Goal: Task Accomplishment & Management: Use online tool/utility

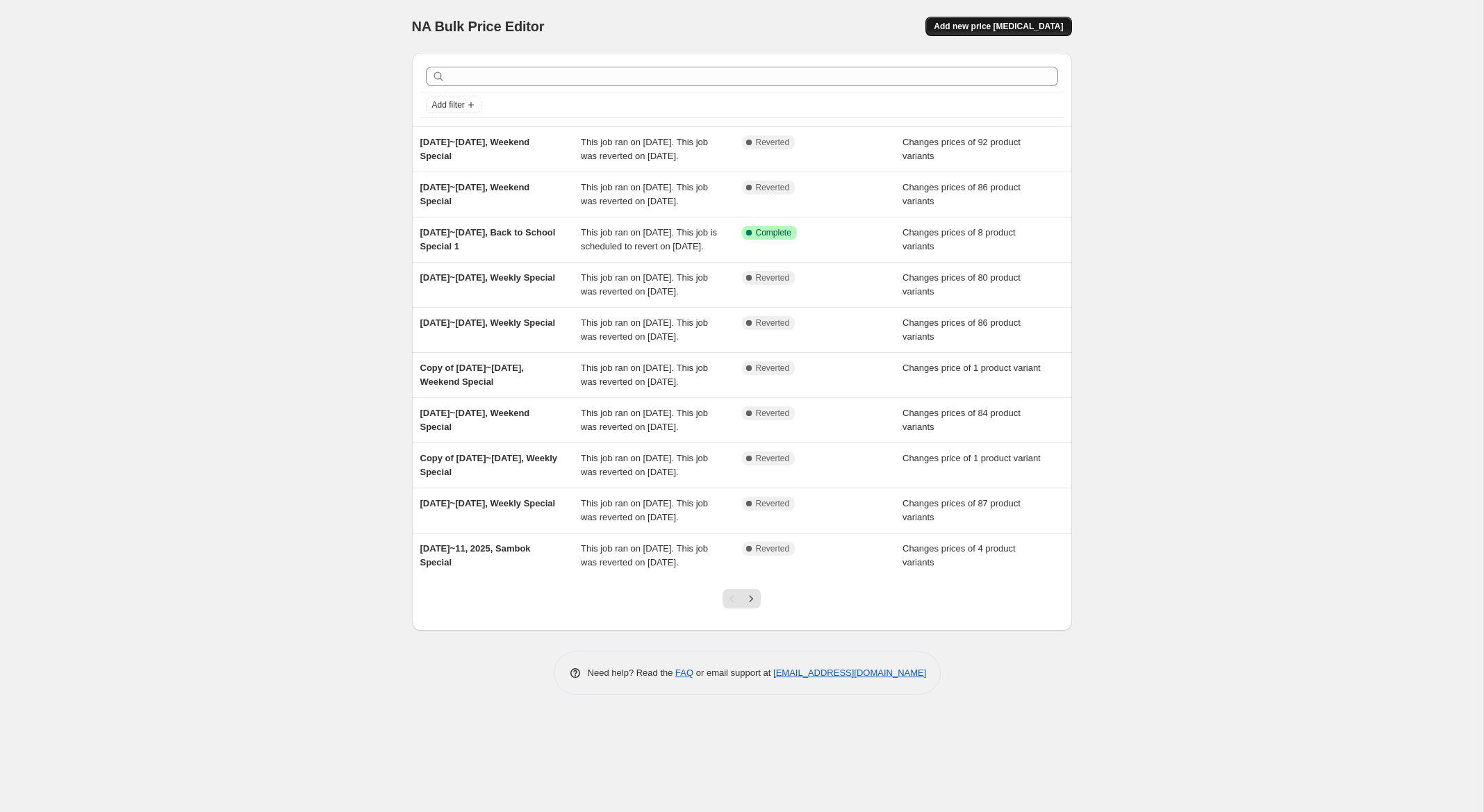
click at [1019, 30] on span "Add new price [MEDICAL_DATA]" at bounding box center [998, 27] width 129 height 11
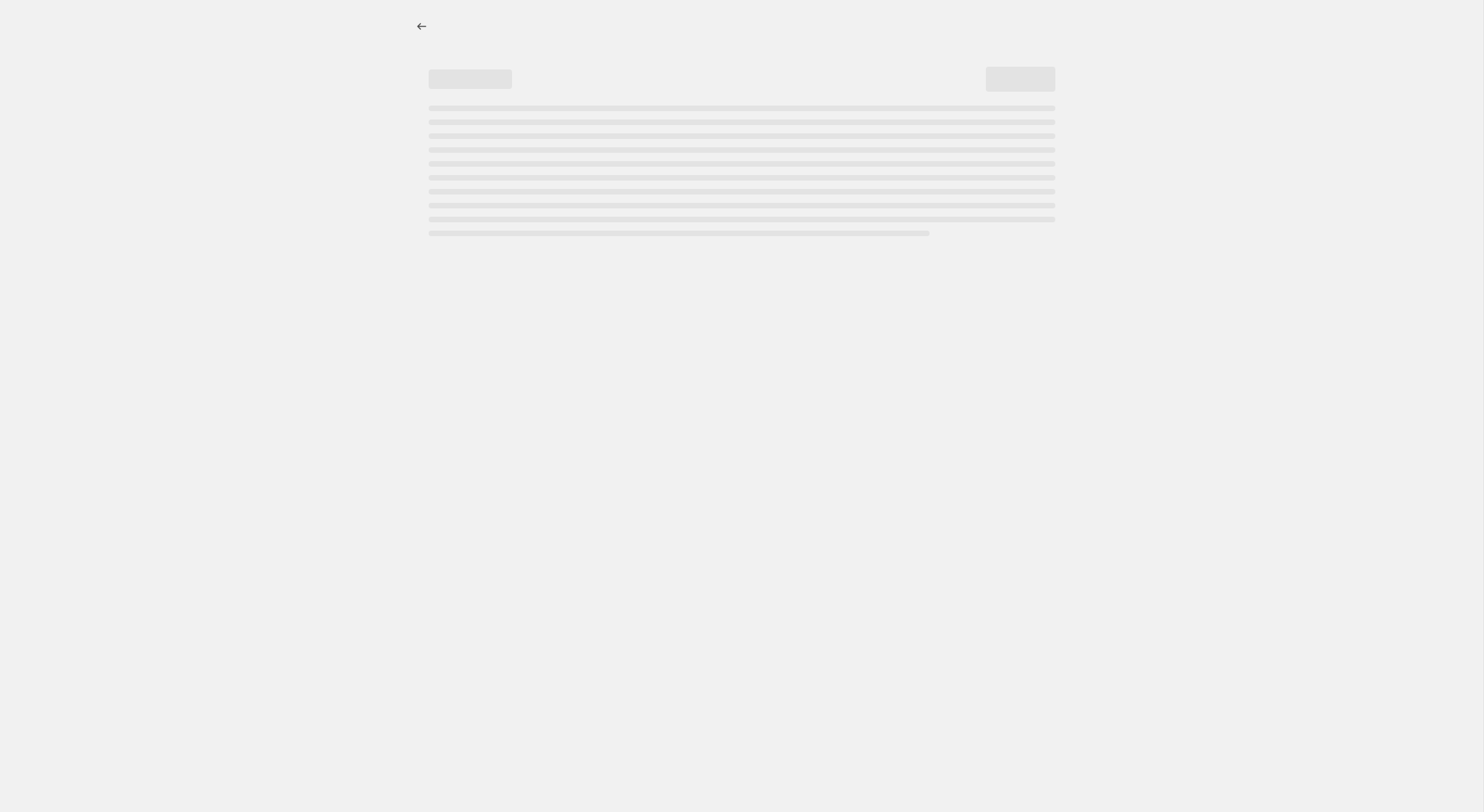
select select "percentage"
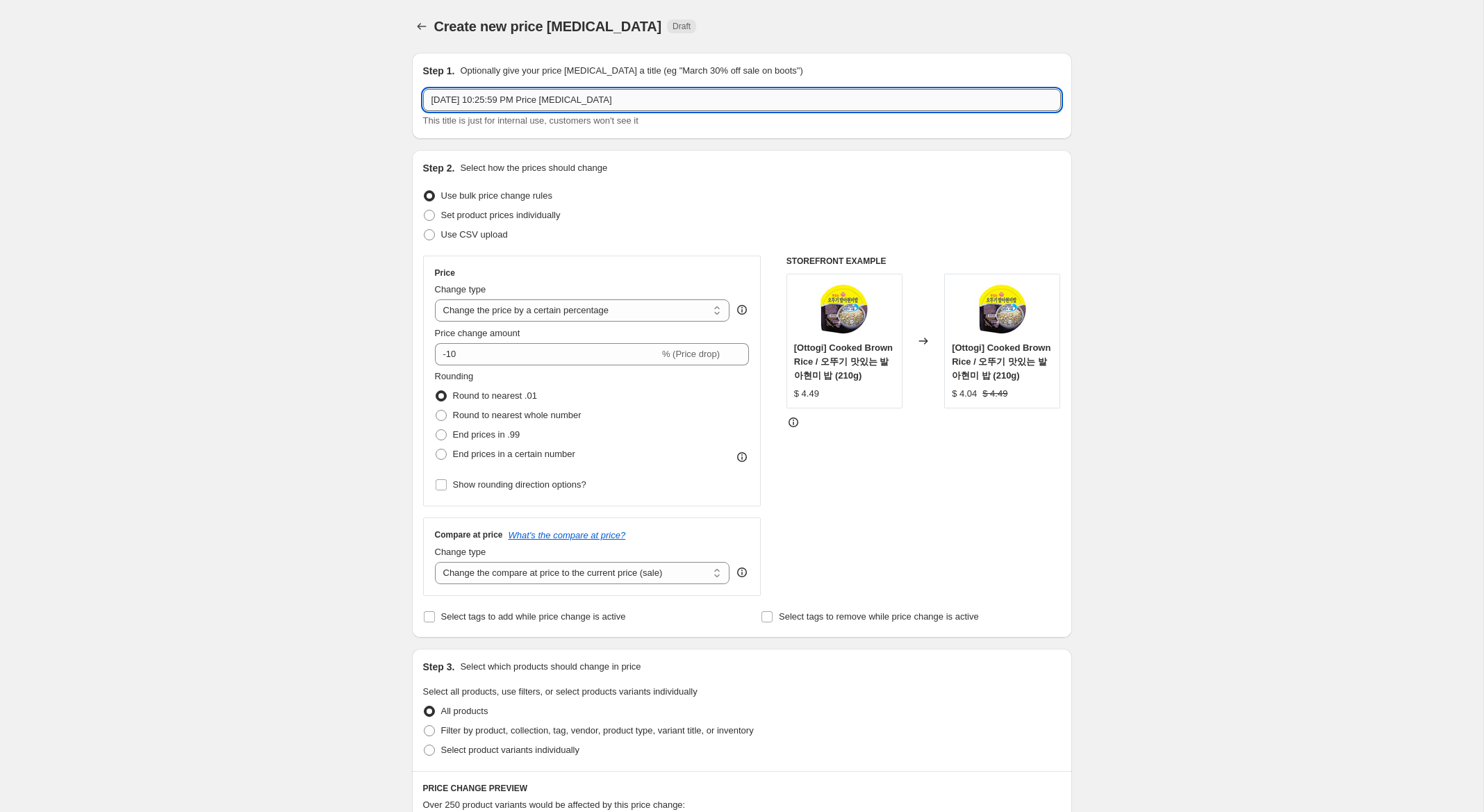
click at [462, 101] on input "[DATE] 10:25:59 PM Price [MEDICAL_DATA]" at bounding box center [742, 100] width 638 height 22
drag, startPoint x: 509, startPoint y: 100, endPoint x: 927, endPoint y: 97, distance: 418.0
click at [927, 97] on input "[DATE]~[DATE], 10:25:59 PM Price [MEDICAL_DATA]" at bounding box center [742, 100] width 638 height 22
type input "Aug 19~21, 2025, Weekly Speical"
click at [557, 216] on span "Set product prices individually" at bounding box center [501, 215] width 119 height 11
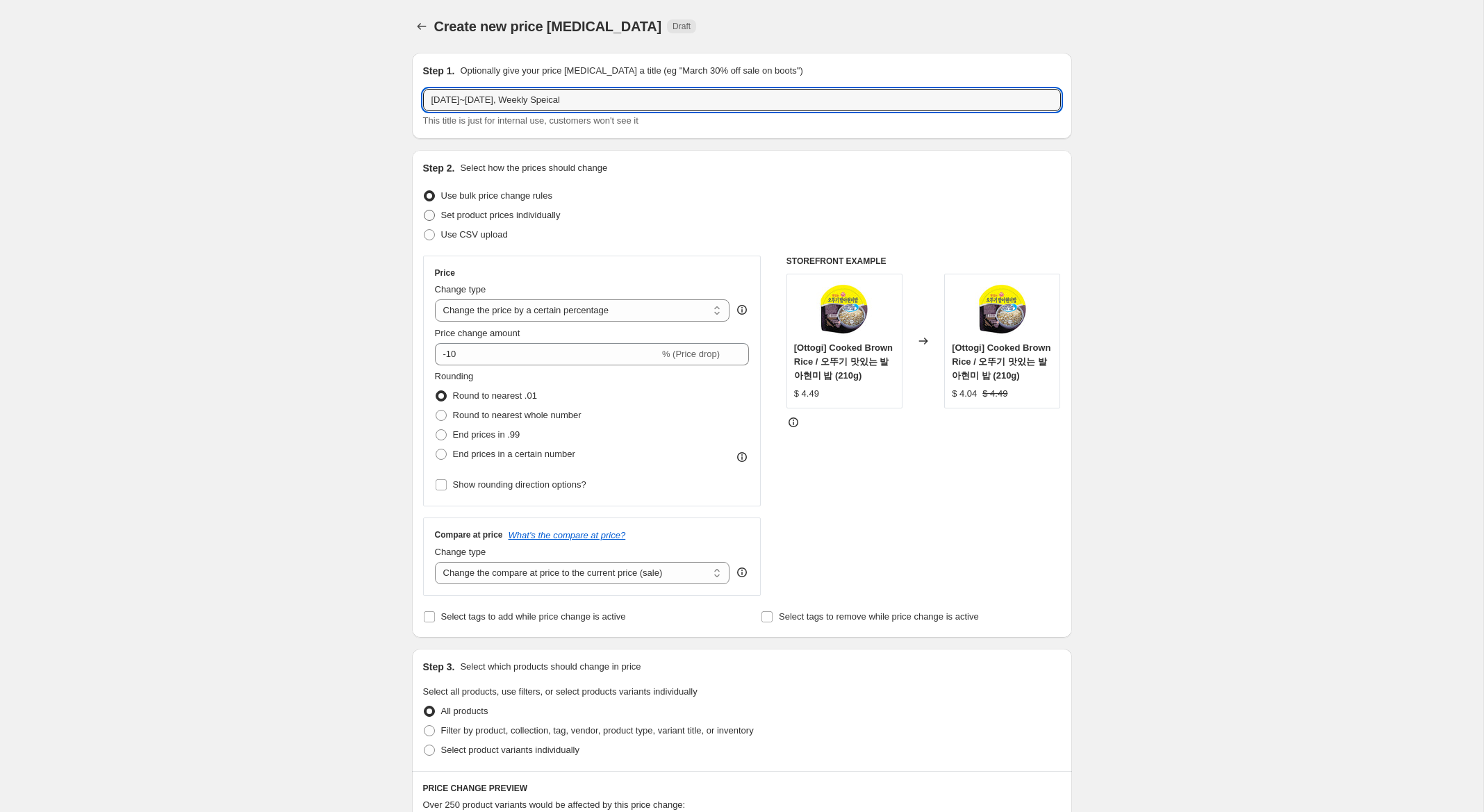
click at [425, 210] on input "Set product prices individually" at bounding box center [424, 210] width 1 height 1
radio input "true"
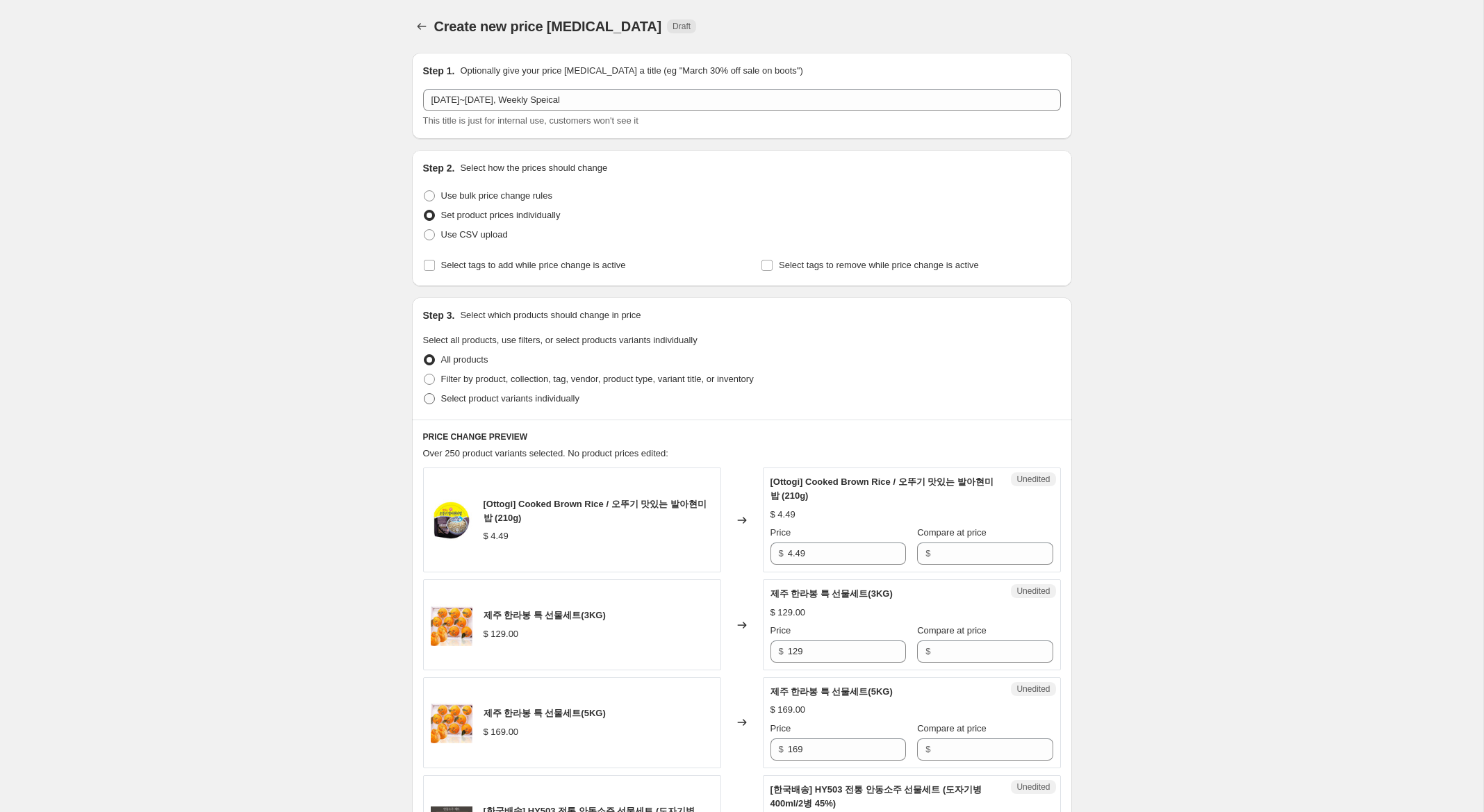
click at [554, 395] on span "Select product variants individually" at bounding box center [511, 398] width 138 height 11
click at [425, 394] on input "Select product variants individually" at bounding box center [424, 393] width 1 height 1
radio input "true"
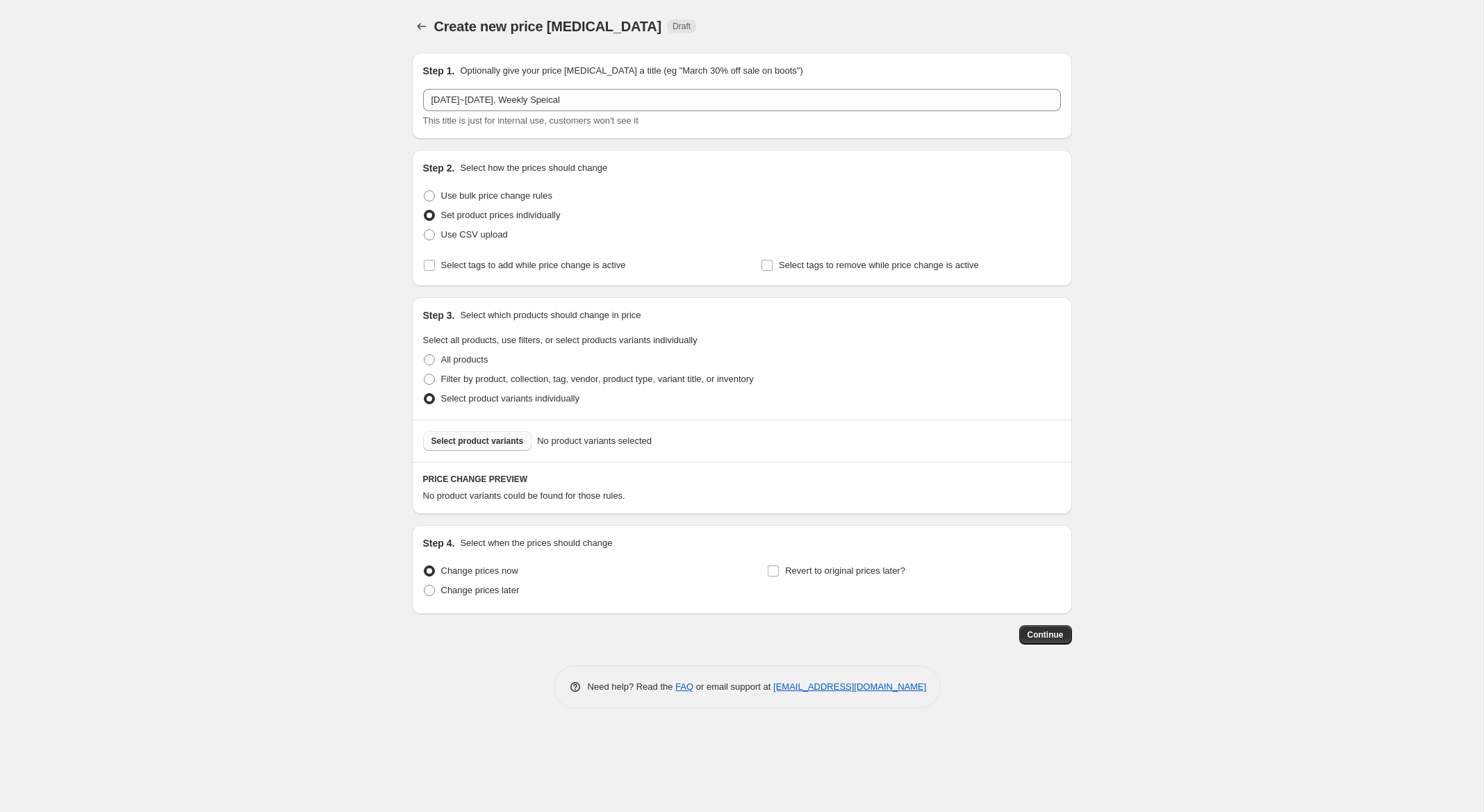
click at [501, 443] on span "Select product variants" at bounding box center [477, 441] width 93 height 11
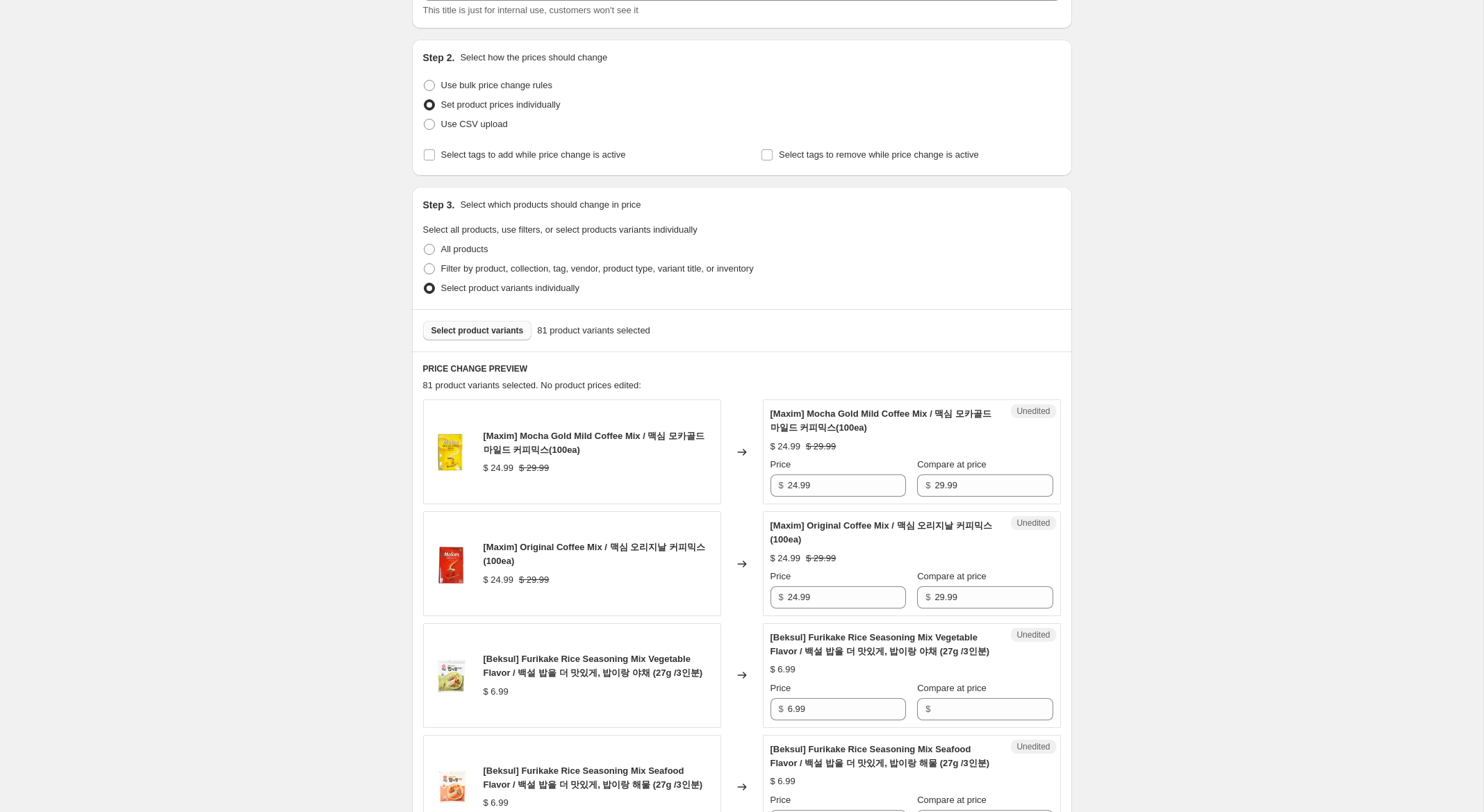
scroll to position [155, 0]
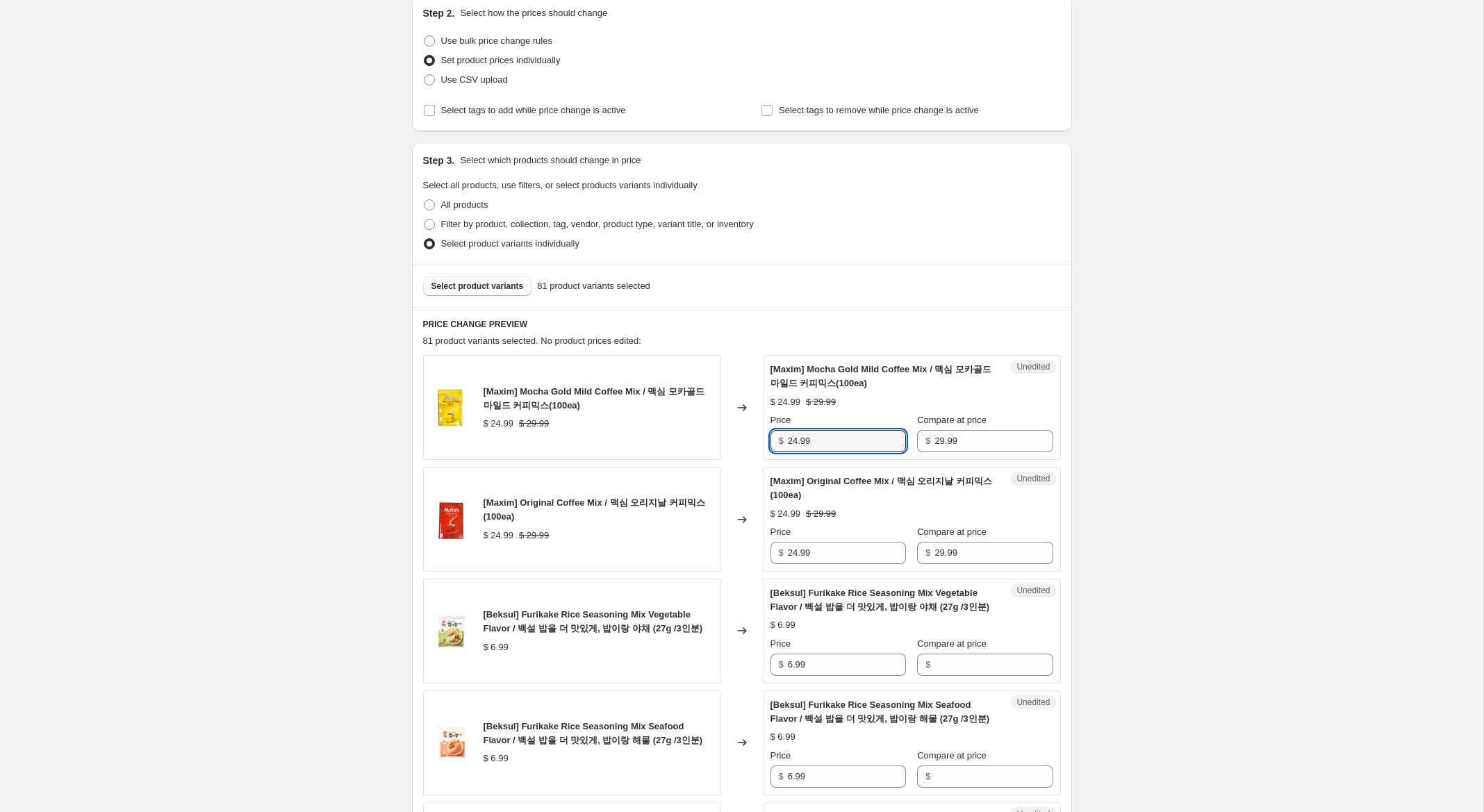
drag, startPoint x: 797, startPoint y: 443, endPoint x: 721, endPoint y: 431, distance: 76.9
click at [721, 431] on div "[Maxim] Mocha Gold Mild Coffee Mix / 맥심 모카골드 마일드 커피믹스(100ea) $ 24.99 $ 29.99 Ch…" at bounding box center [742, 407] width 638 height 105
type input "18.99"
drag, startPoint x: 797, startPoint y: 554, endPoint x: 716, endPoint y: 540, distance: 82.2
click at [716, 540] on div "[Maxim] Original Coffee Mix / 맥심 오리지날 커피믹스 (100ea) $ 24.99 $ 29.99 Changed to U…" at bounding box center [742, 519] width 638 height 105
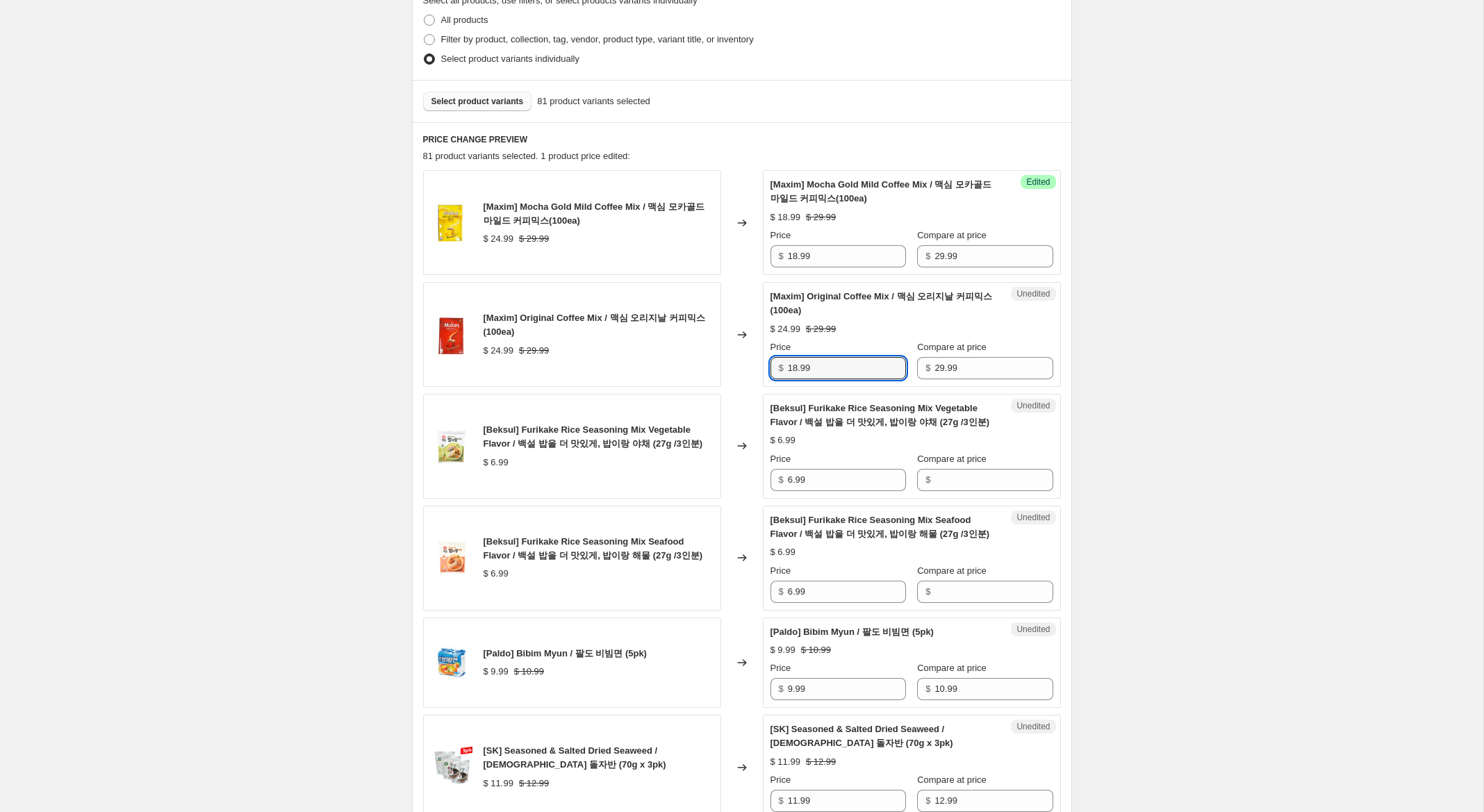
scroll to position [340, 0]
type input "18.99"
drag, startPoint x: 829, startPoint y: 487, endPoint x: 949, endPoint y: 483, distance: 120.1
click at [706, 470] on div "[Beksul] Furikake Rice Seasoning Mix Vegetable Flavor / 백설 밥을 더 맛있게, 밥이랑 야채 (27…" at bounding box center [742, 446] width 638 height 105
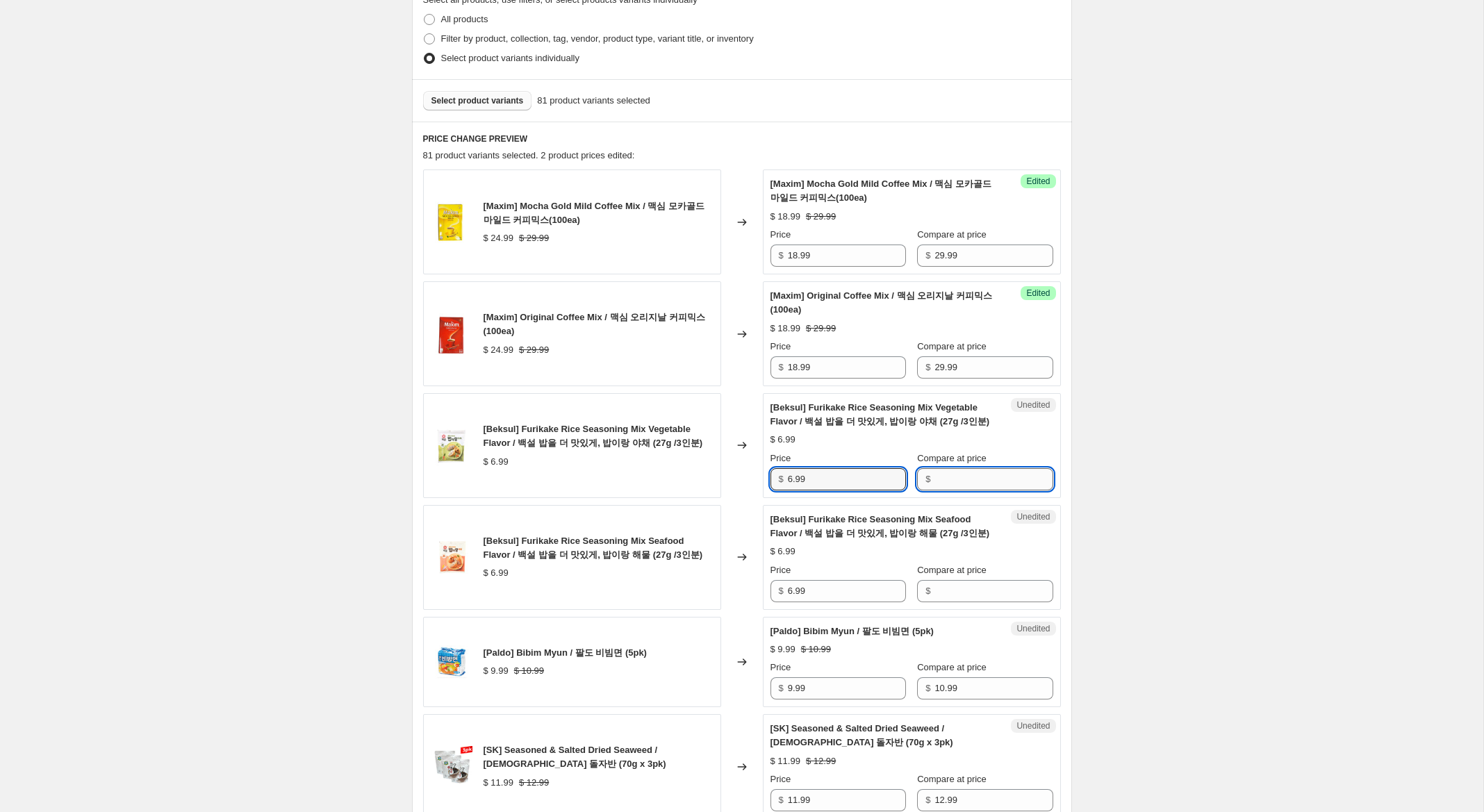
drag, startPoint x: 1004, startPoint y: 482, endPoint x: 800, endPoint y: 482, distance: 204.0
click at [1001, 482] on input "Compare at price" at bounding box center [993, 479] width 118 height 22
paste input "6.99"
type input "6.99"
drag, startPoint x: 792, startPoint y: 482, endPoint x: 737, endPoint y: 470, distance: 56.3
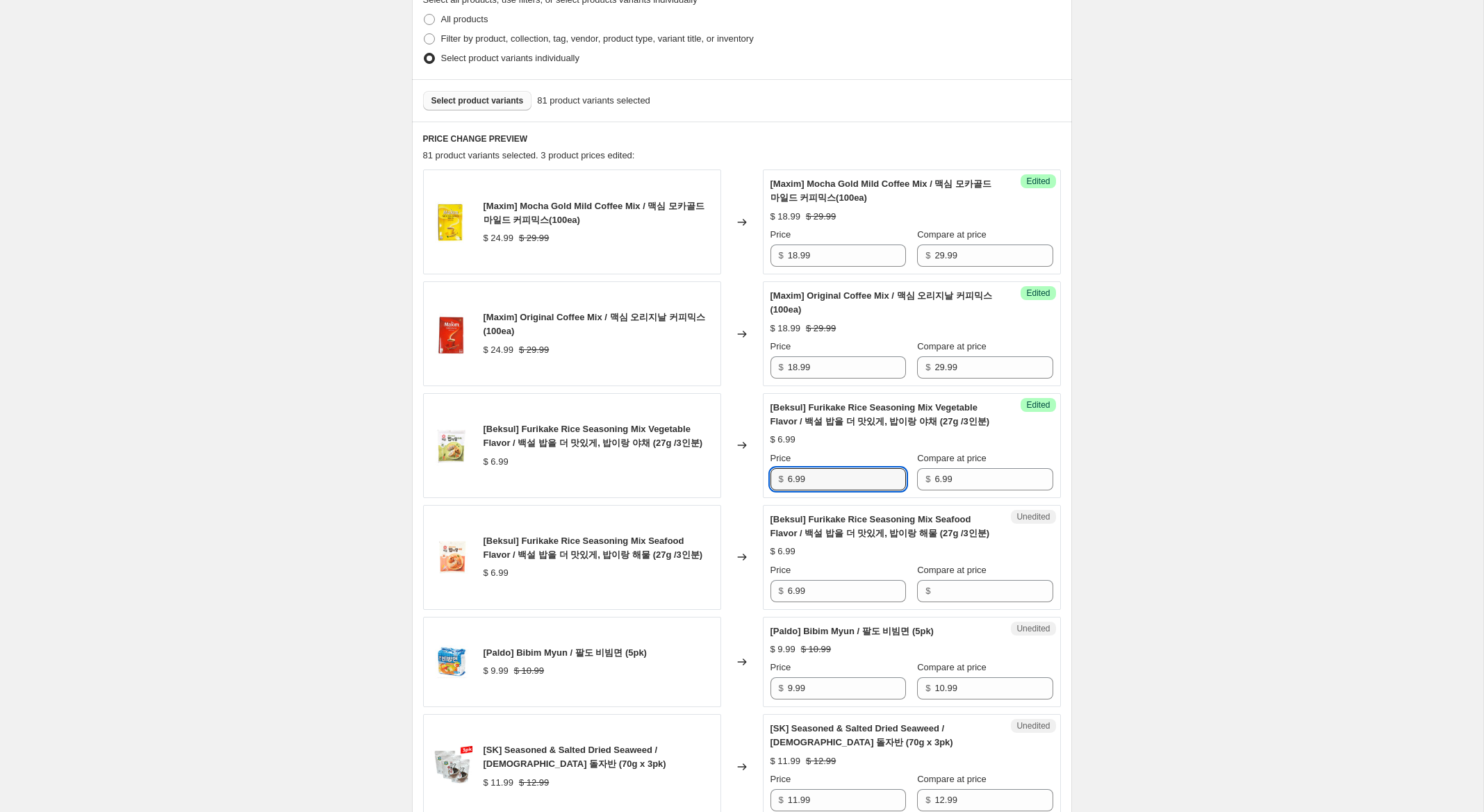
click at [739, 470] on div "[Beksul] Furikake Rice Seasoning Mix Vegetable Flavor / 백설 밥을 더 맛있게, 밥이랑 야채 (27…" at bounding box center [742, 446] width 638 height 105
type input "4.99"
drag, startPoint x: 969, startPoint y: 587, endPoint x: 842, endPoint y: 592, distance: 127.1
click at [962, 587] on input "Compare at price" at bounding box center [993, 590] width 118 height 22
paste input "6.99"
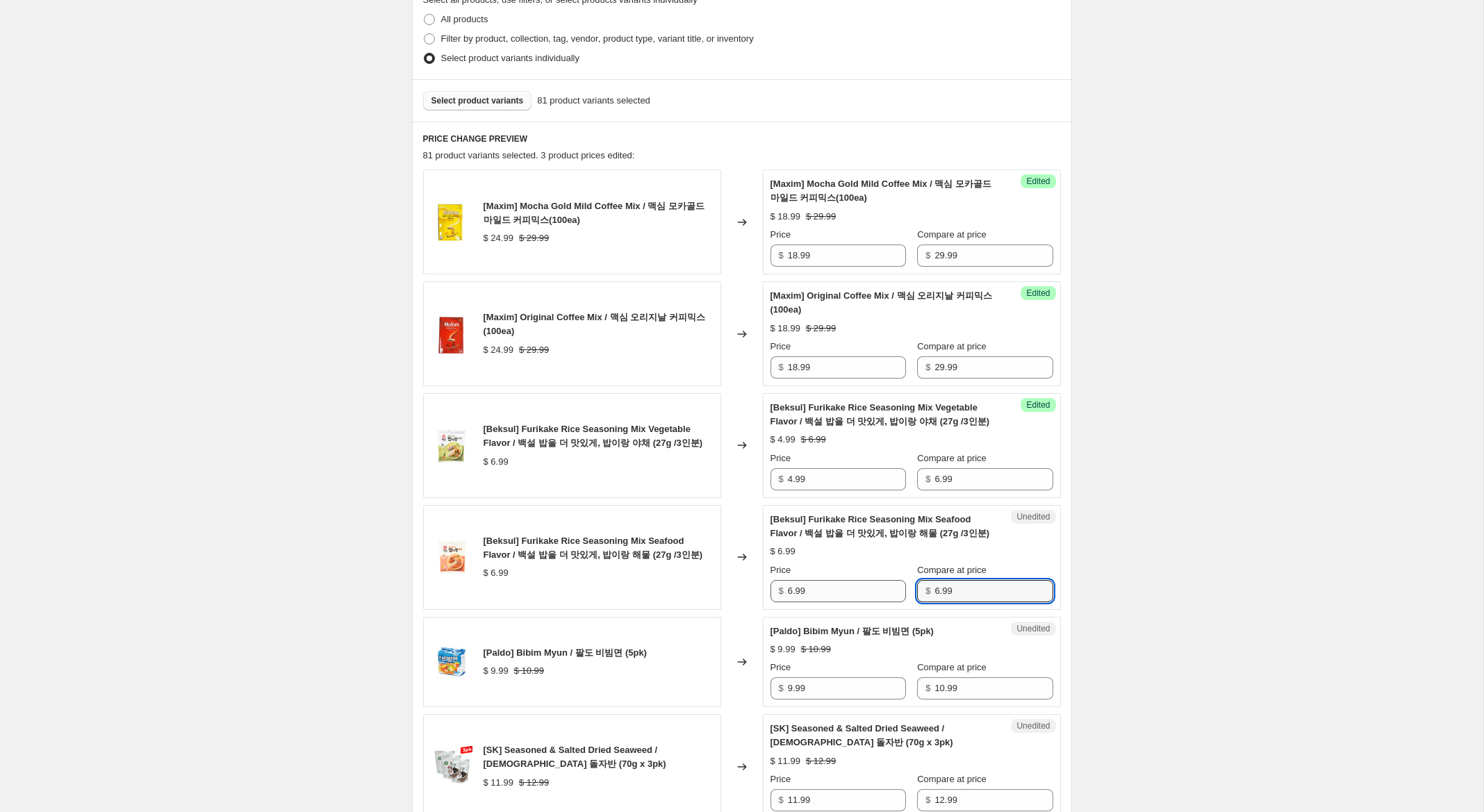
type input "6.99"
drag, startPoint x: 792, startPoint y: 592, endPoint x: 730, endPoint y: 573, distance: 64.8
click at [730, 573] on div "[Beksul] Furikake Rice Seasoning Mix Seafood Flavor / 백설 밥을 더 맛있게, 밥이랑 해물 (27g …" at bounding box center [742, 557] width 638 height 105
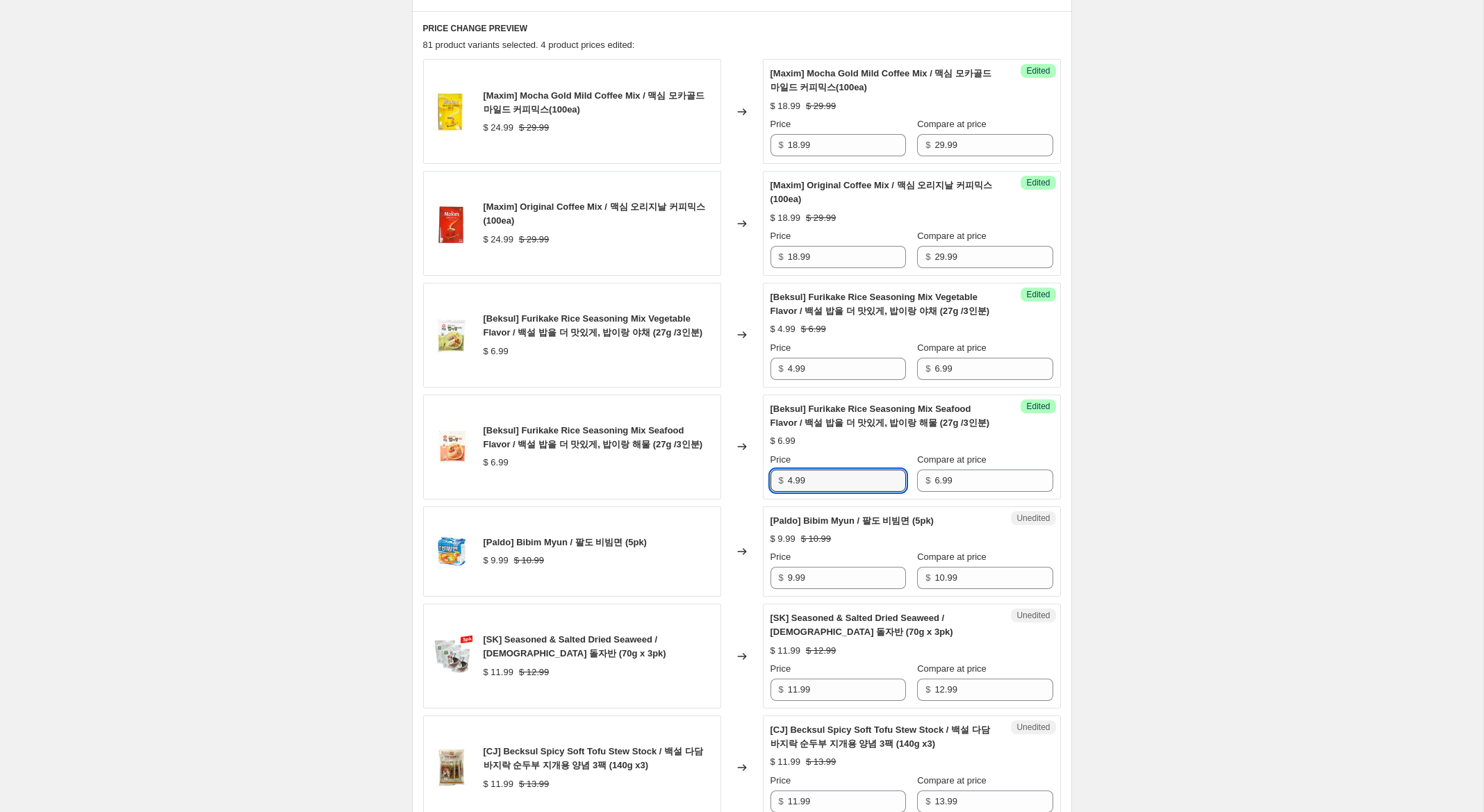
scroll to position [457, 0]
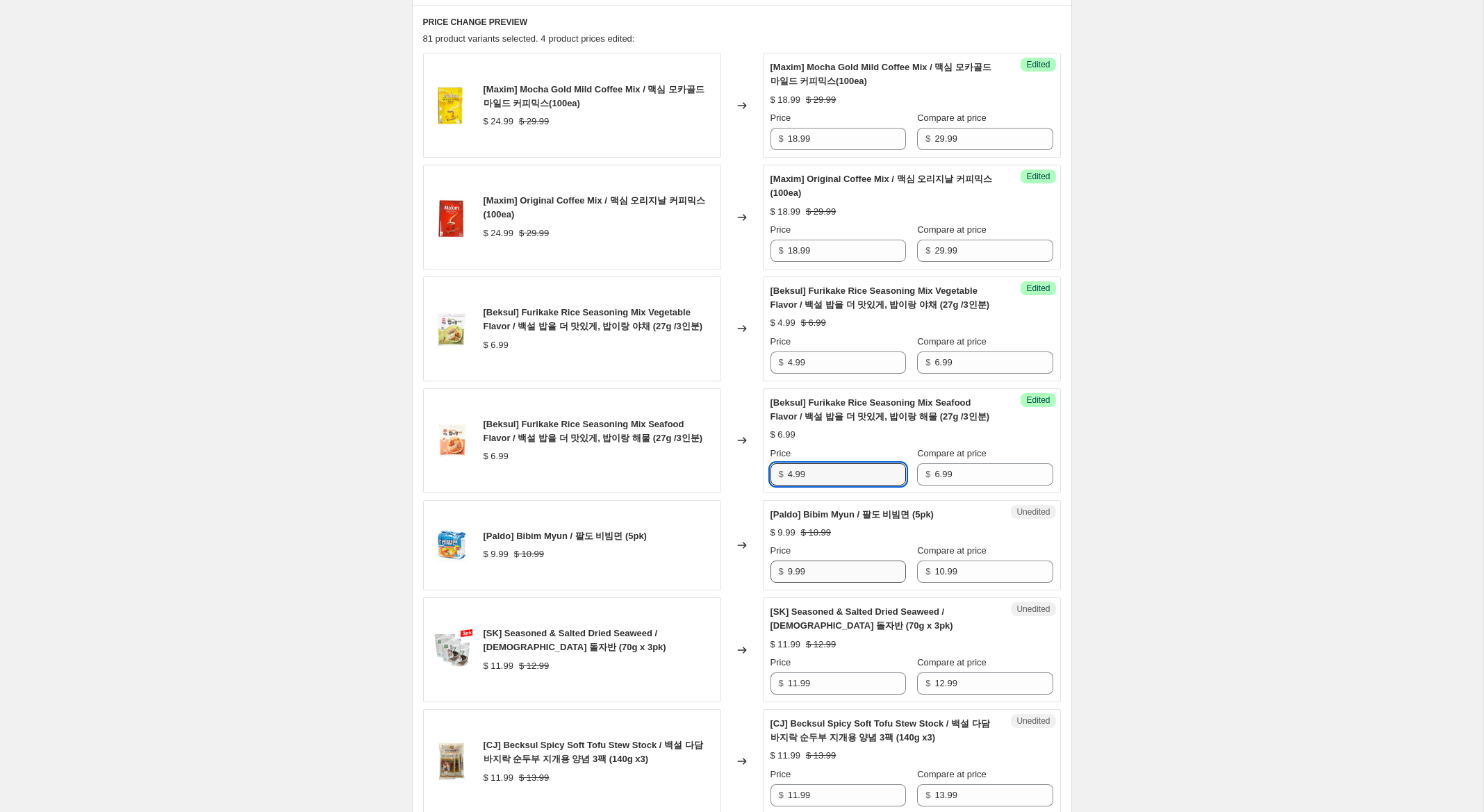
type input "4.99"
drag, startPoint x: 792, startPoint y: 571, endPoint x: 767, endPoint y: 563, distance: 26.2
click at [768, 563] on div "Unedited [Paldo] Bibim Myun / 팔도 비빔면 (5pk) $ 9.99 $ 10.99 Price $ 9.99 Compare …" at bounding box center [912, 545] width 298 height 91
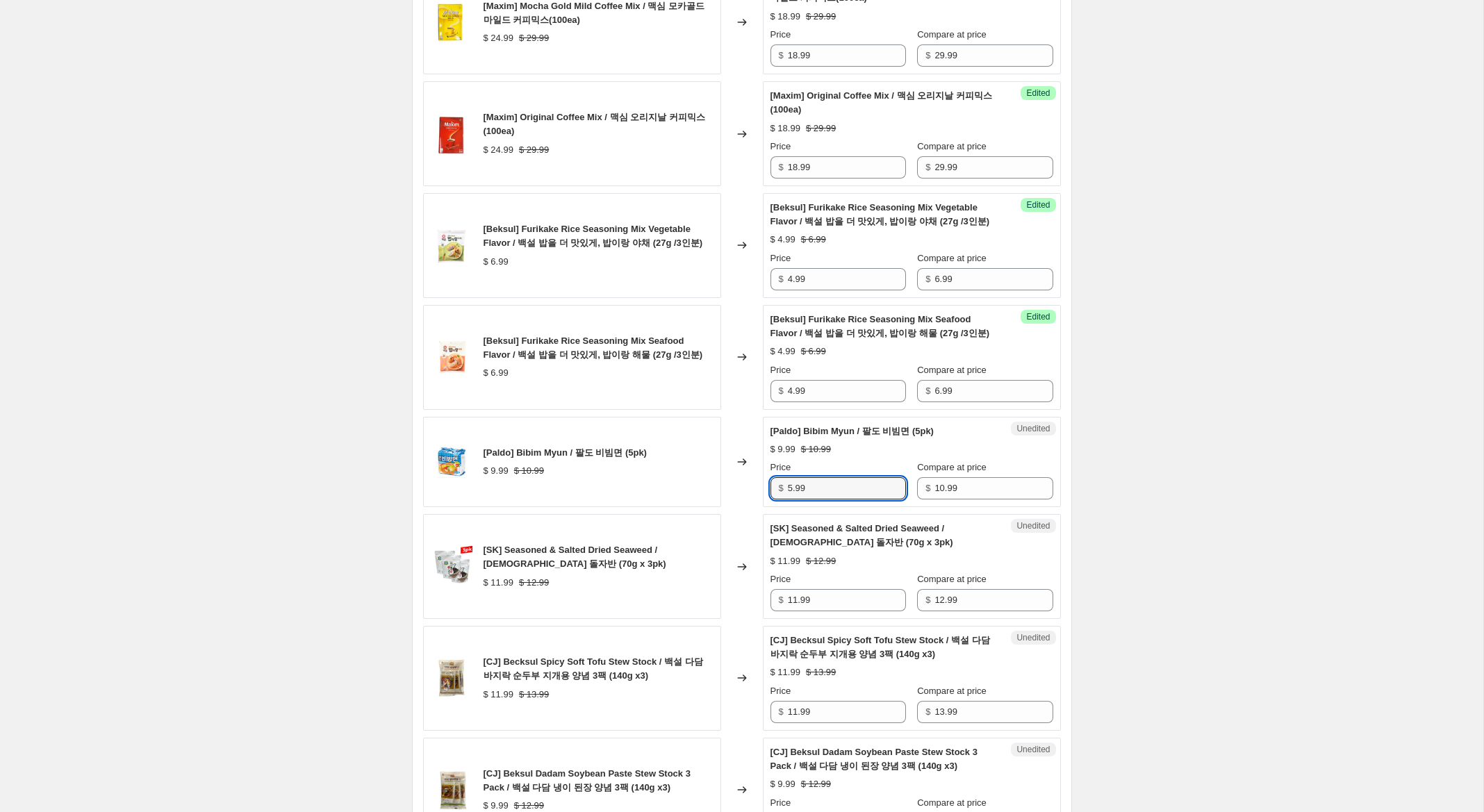
scroll to position [592, 0]
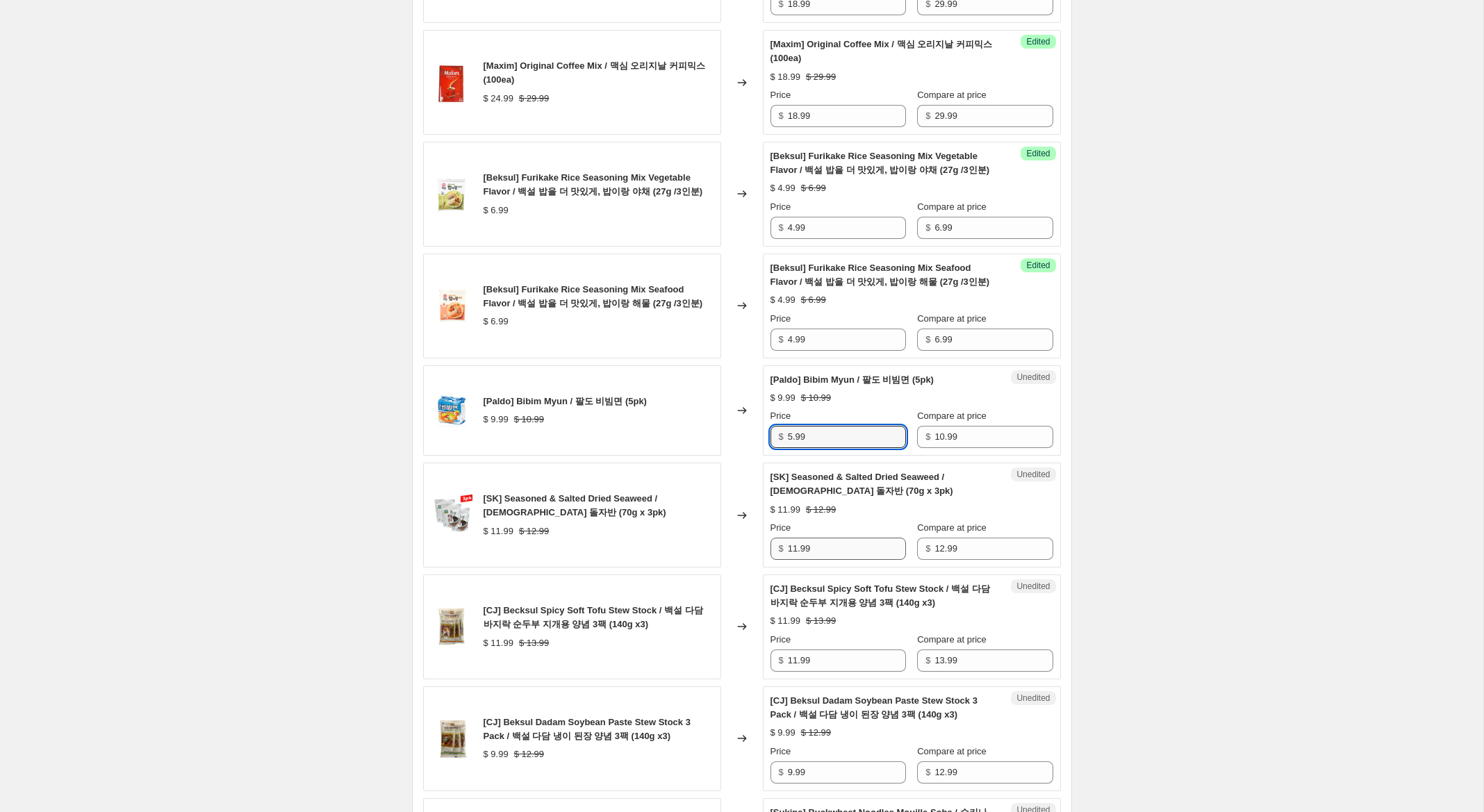
type input "5.99"
drag, startPoint x: 795, startPoint y: 549, endPoint x: 740, endPoint y: 545, distance: 55.1
click at [740, 545] on div "[SK] Seasoned & Salted Dried Seaweed / 성경 돌자반 (70g x 3pk) $ 11.99 $ 12.99 Chang…" at bounding box center [742, 515] width 638 height 105
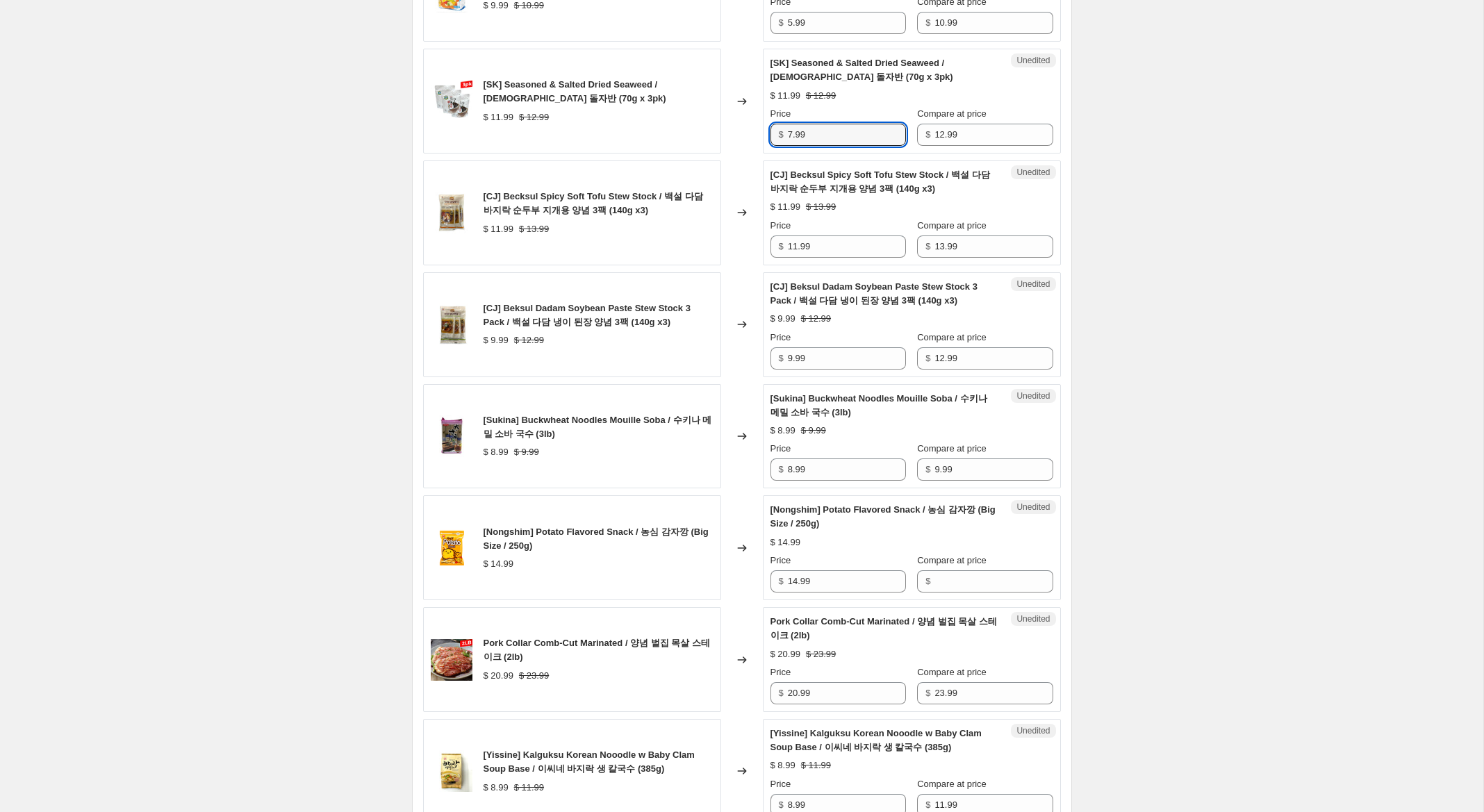
scroll to position [1006, 0]
type input "8.99"
drag, startPoint x: 795, startPoint y: 246, endPoint x: 716, endPoint y: 246, distance: 79.0
click at [716, 246] on div "[CJ] Becksul Spicy Soft Tofu Stew Stock / 백설 다담 바지락 순두부 지개용 양념 3팩 (140g x3) $ 1…" at bounding box center [742, 212] width 638 height 105
type input "8.99"
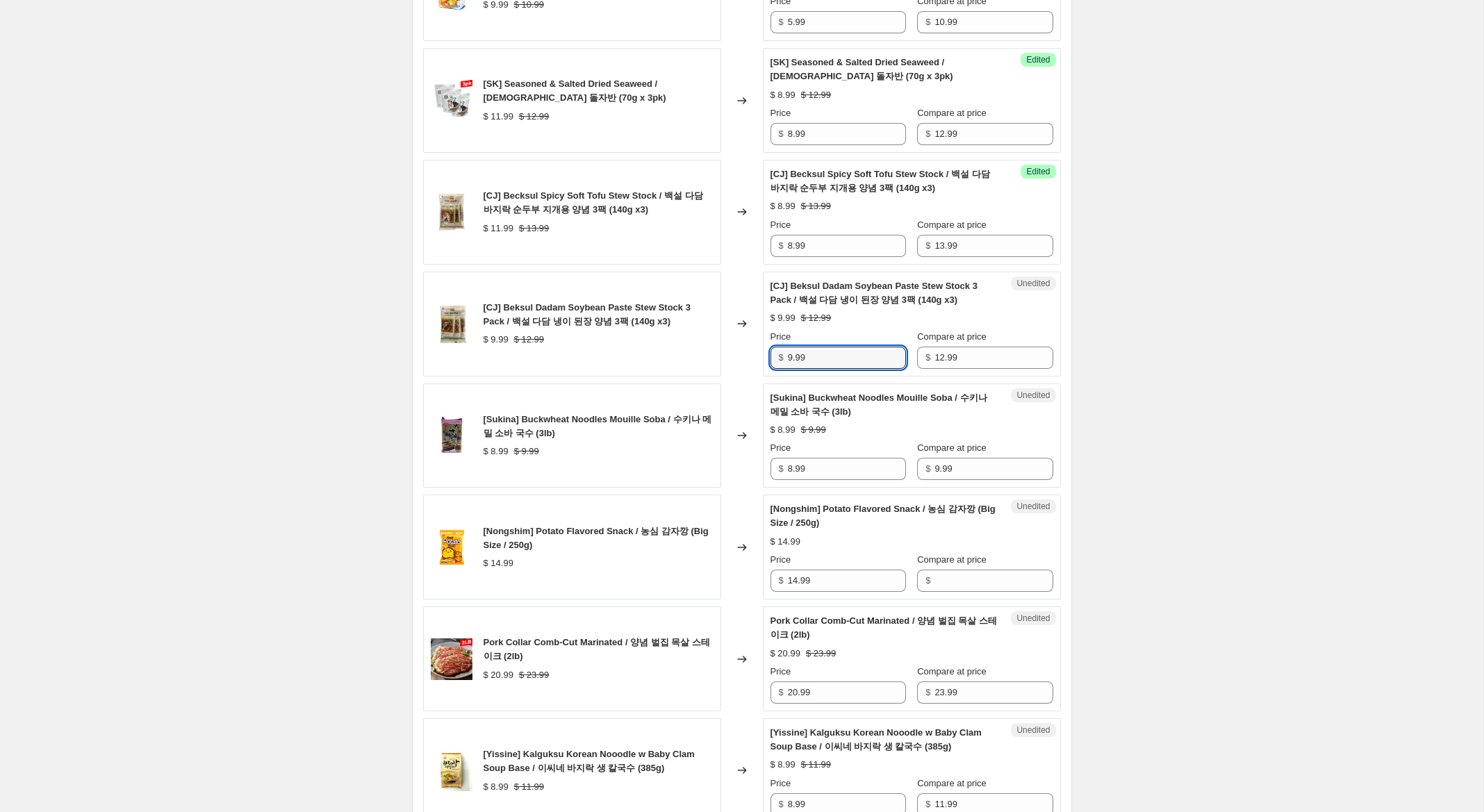
drag, startPoint x: 793, startPoint y: 357, endPoint x: 736, endPoint y: 347, distance: 57.9
click at [736, 347] on div "[CJ] Beksul Dadam Soybean Paste Stew Stock 3 Pack / 백설 다담 냉이 된장 양념 3팩 (140g x3)…" at bounding box center [742, 324] width 638 height 105
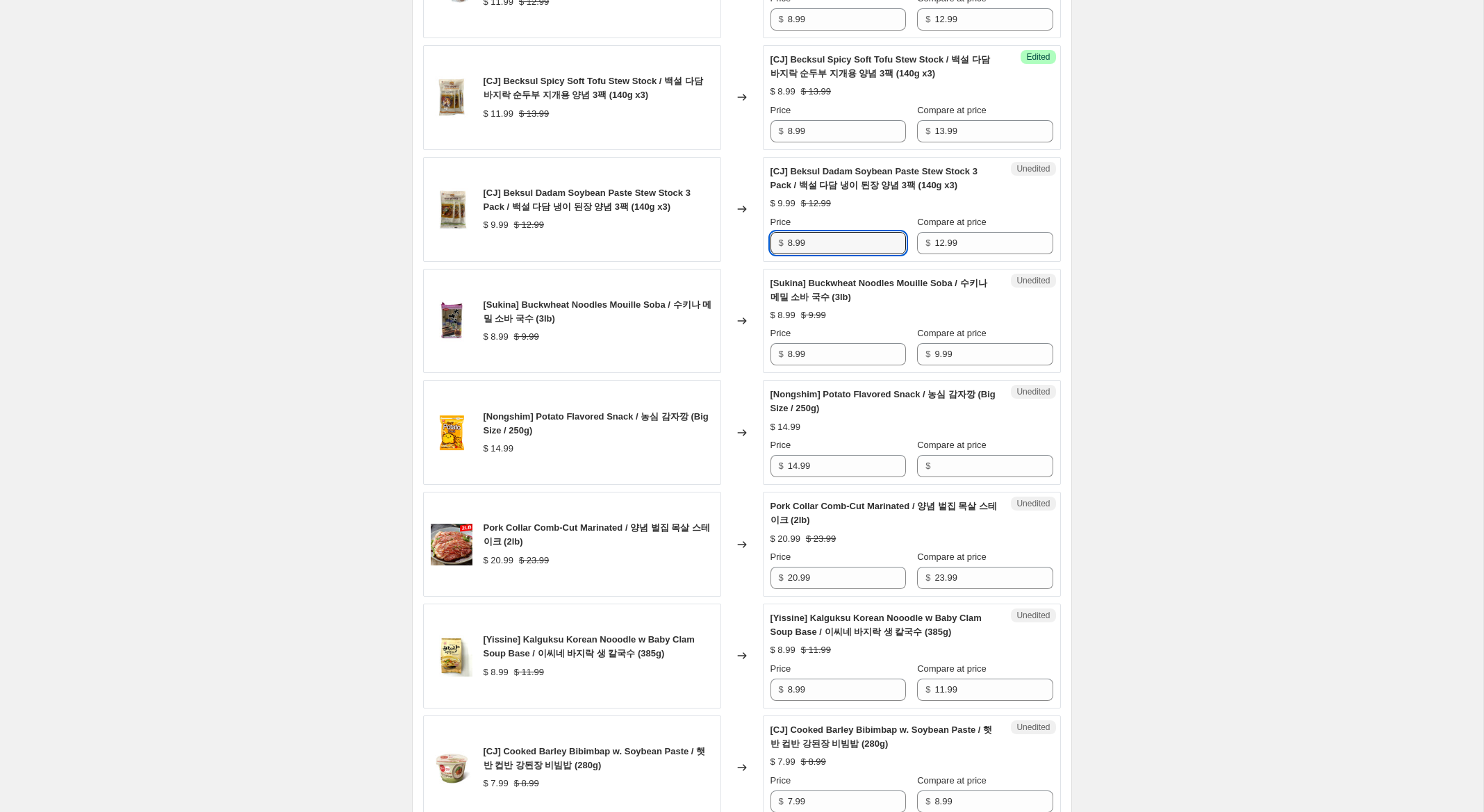
scroll to position [1123, 0]
type input "8.99"
click at [791, 352] on input "8.99" at bounding box center [846, 351] width 118 height 22
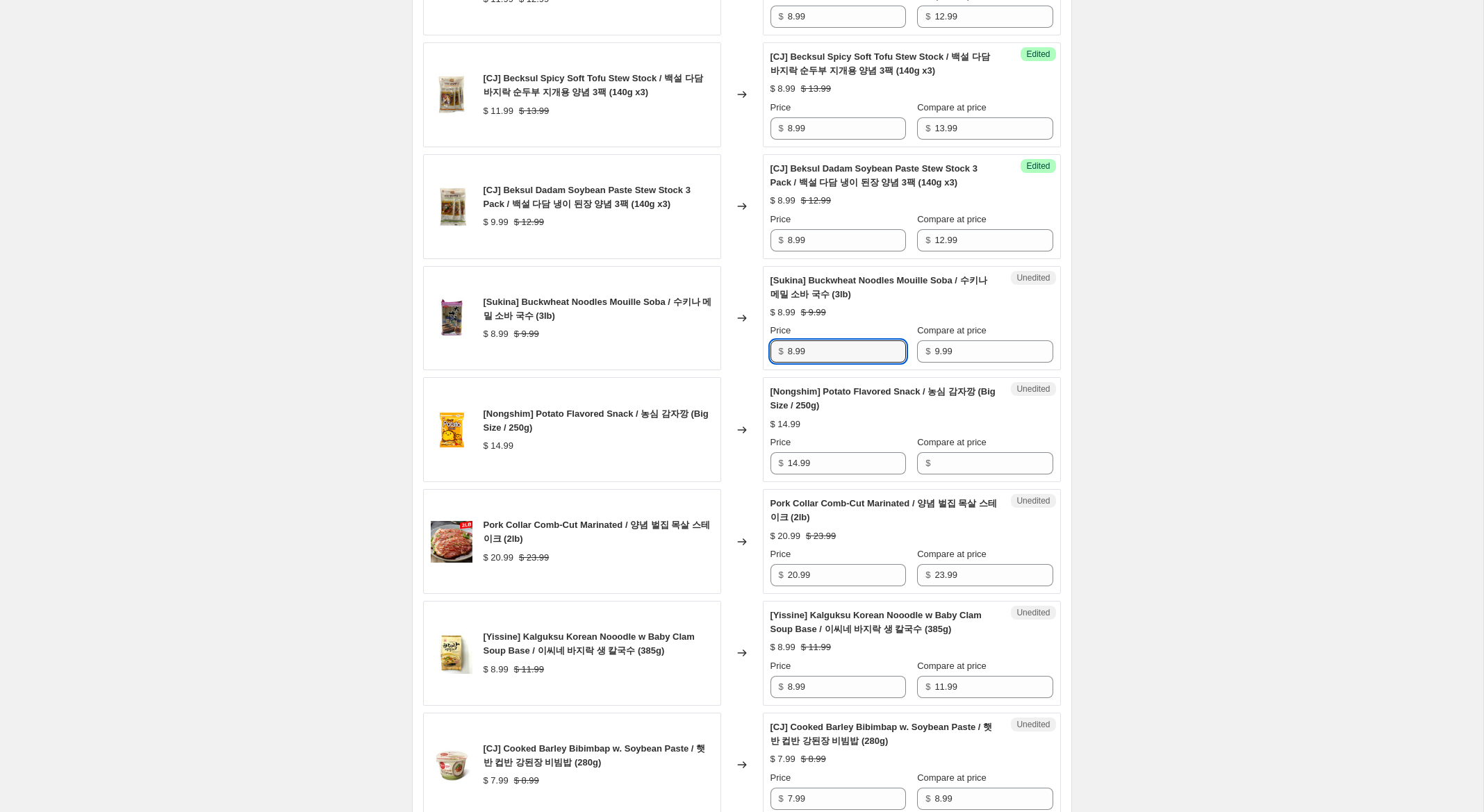
drag, startPoint x: 793, startPoint y: 352, endPoint x: 762, endPoint y: 350, distance: 31.1
click at [763, 350] on div "Unedited [Sukina] Buckwheat Noodles Mouille Soba / 수키나 메밀 소바 국수 (3lb) $ 8.99 $ …" at bounding box center [912, 318] width 298 height 105
type input "6.99"
drag, startPoint x: 826, startPoint y: 461, endPoint x: 718, endPoint y: 445, distance: 109.2
click at [718, 445] on div "[Nongshim] Potato Flavored Snack / 농심 감자깡 (Big Size / 250g) $ 14.99 Changed to …" at bounding box center [742, 429] width 638 height 105
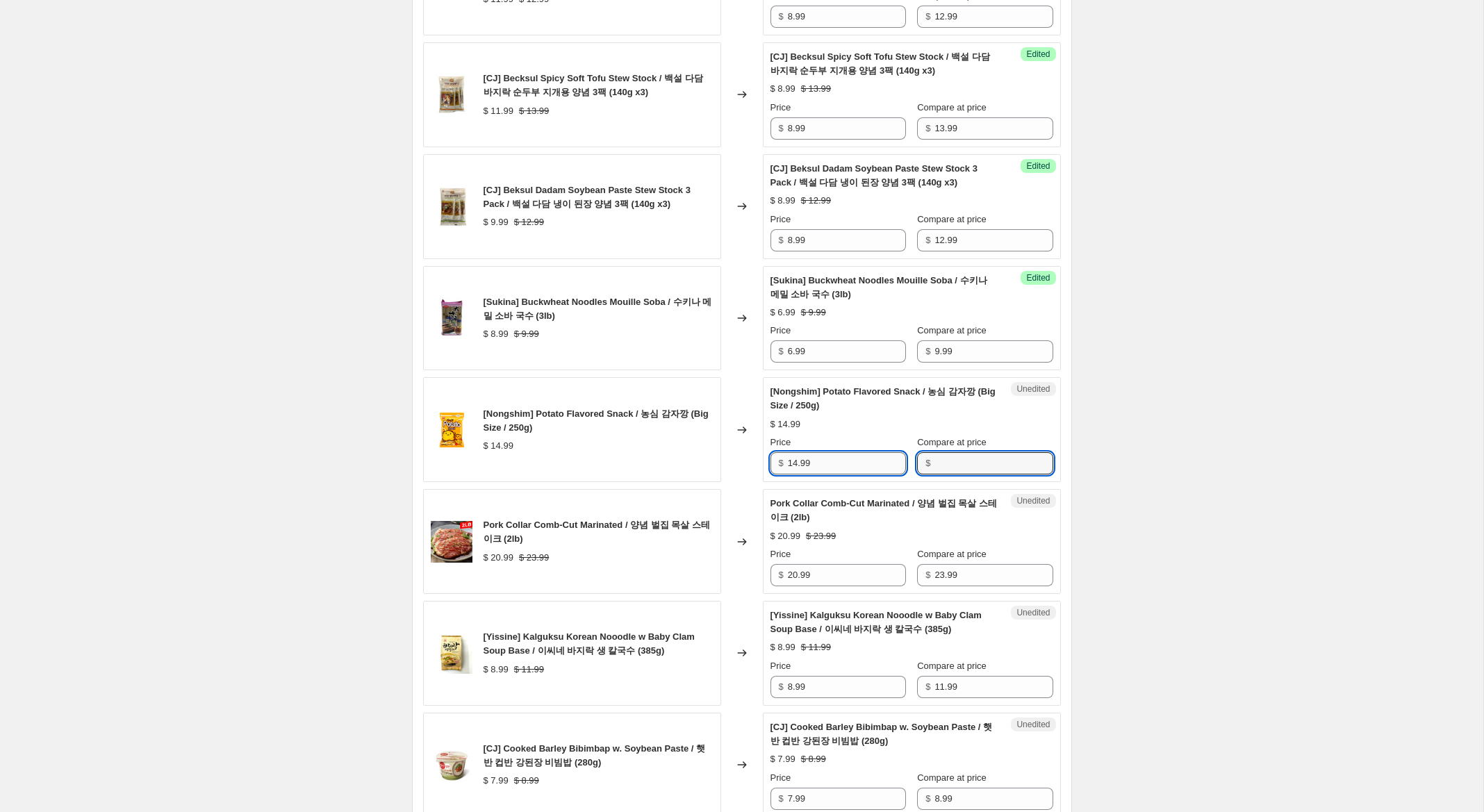
drag, startPoint x: 1006, startPoint y: 465, endPoint x: 850, endPoint y: 453, distance: 156.5
click at [1001, 464] on input "Compare at price" at bounding box center [993, 462] width 118 height 22
paste input "14.99"
type input "14.99"
drag, startPoint x: 797, startPoint y: 464, endPoint x: 747, endPoint y: 458, distance: 50.4
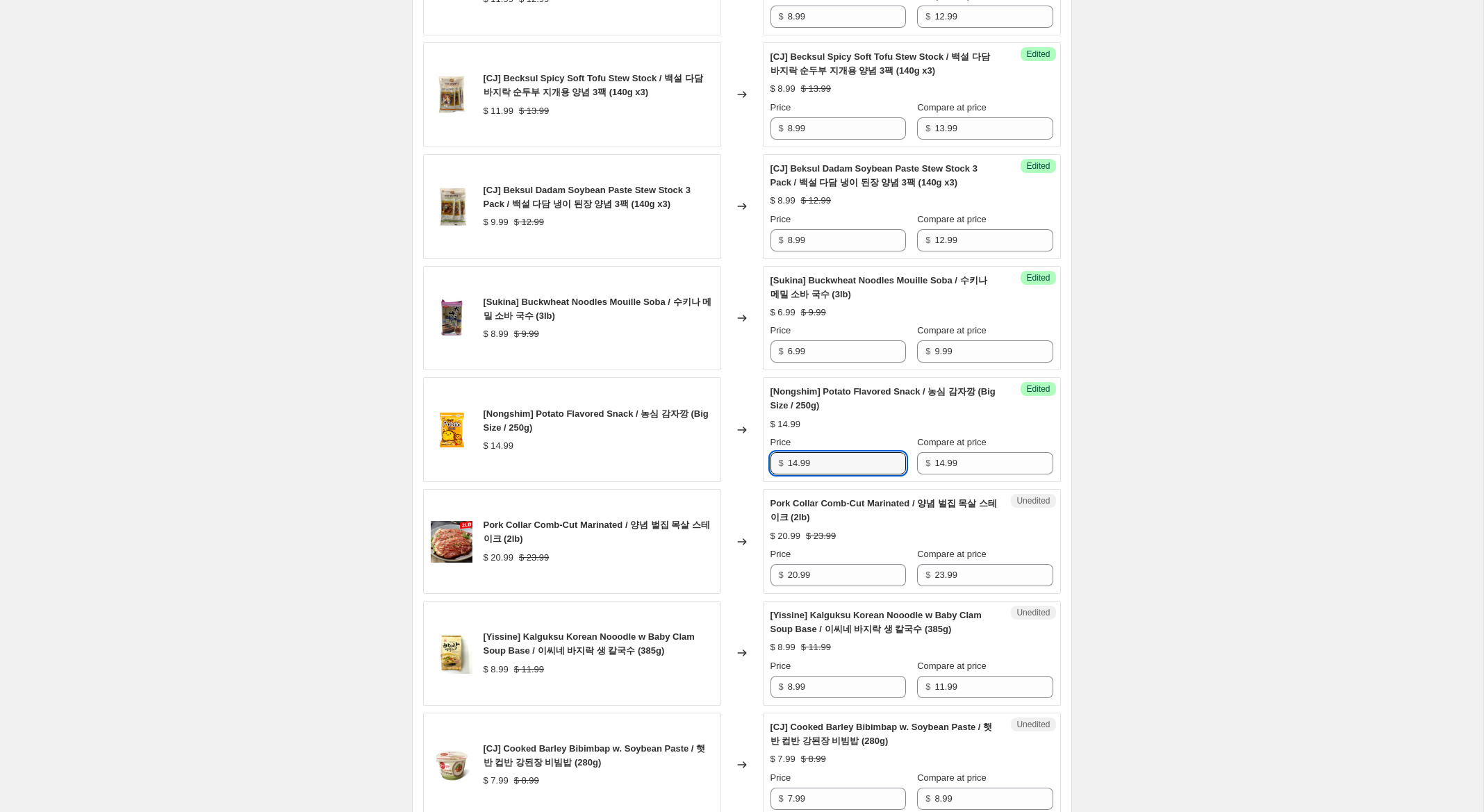
click at [749, 458] on div "[Nongshim] Potato Flavored Snack / 농심 감자깡 (Big Size / 250g) $ 14.99 Changed to …" at bounding box center [742, 429] width 638 height 105
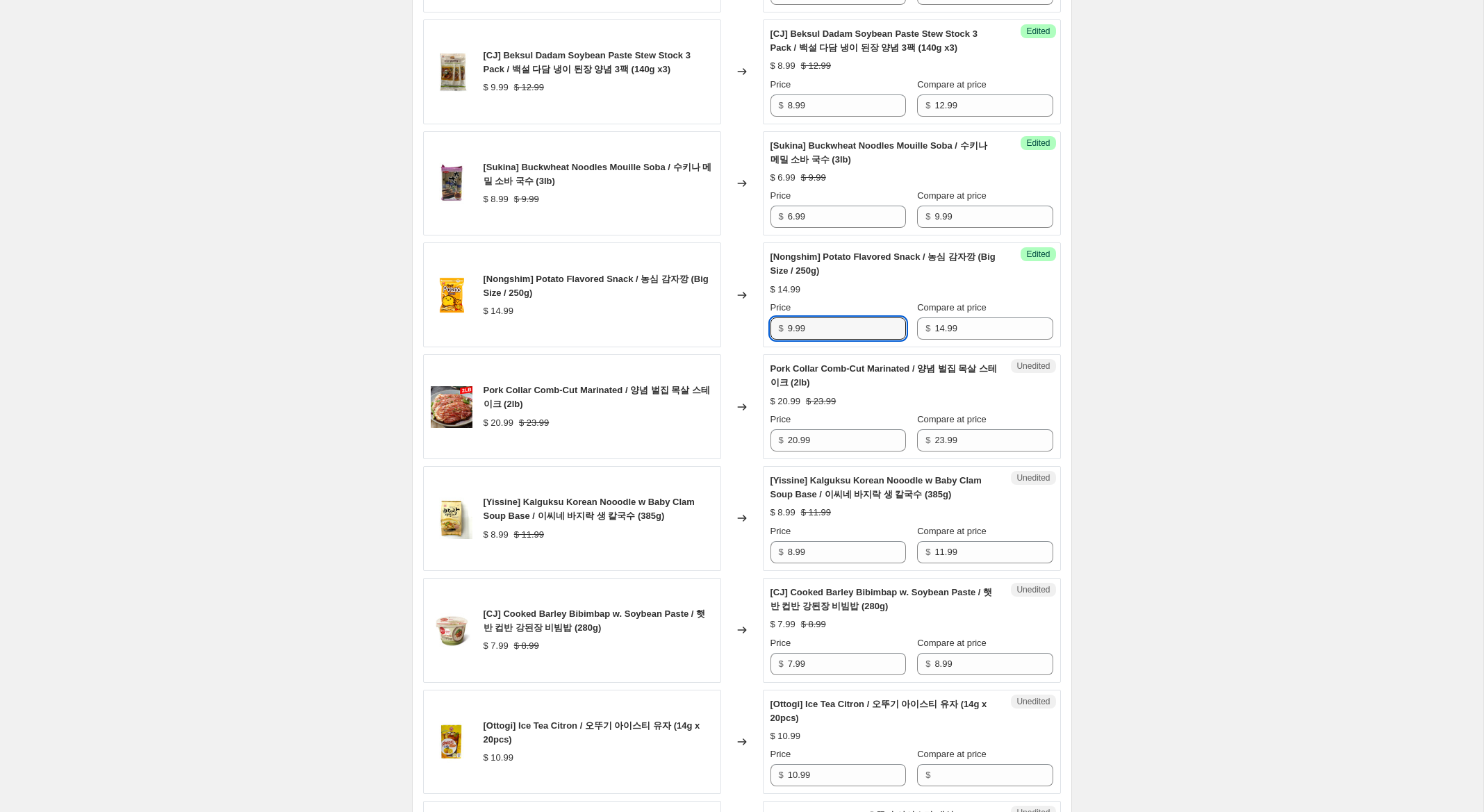
scroll to position [1260, 0]
type input "9.99"
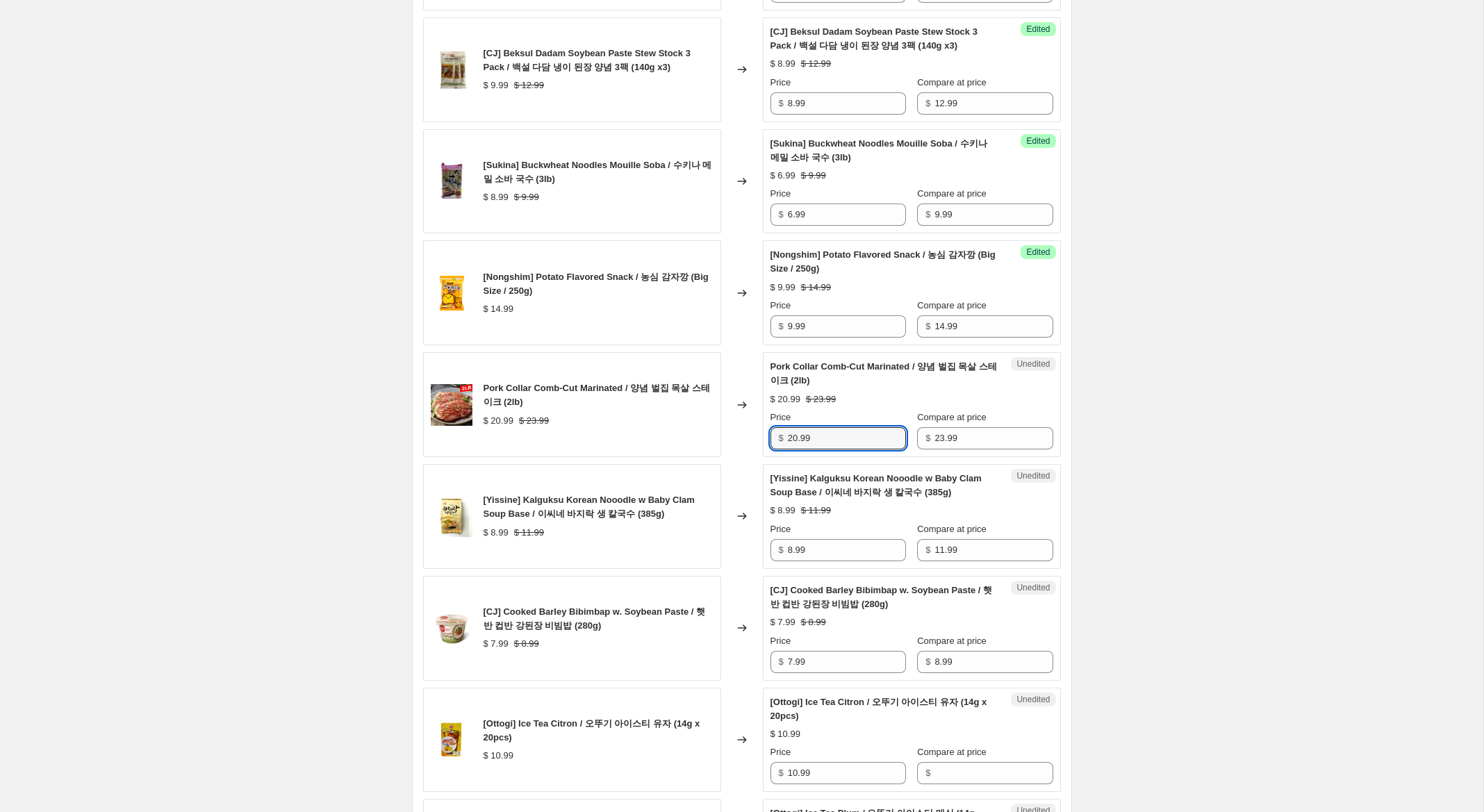
drag, startPoint x: 797, startPoint y: 443, endPoint x: 739, endPoint y: 429, distance: 59.7
click at [739, 429] on div "Pork Collar Comb-Cut Marinated / 양념 벌집 목살 스테이크 (2lb) $ 20.99 $ 23.99 Changed to…" at bounding box center [742, 405] width 638 height 105
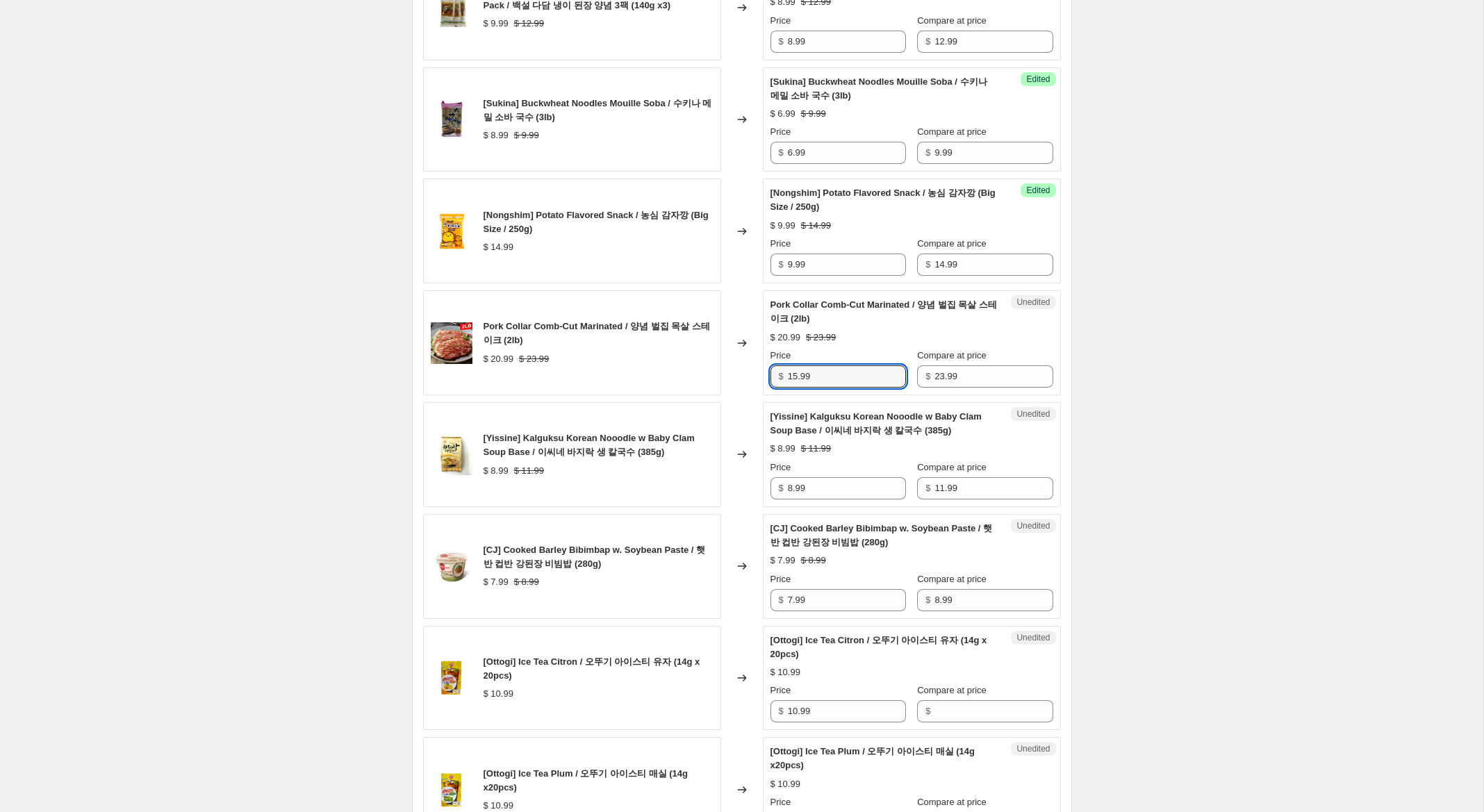
scroll to position [1335, 0]
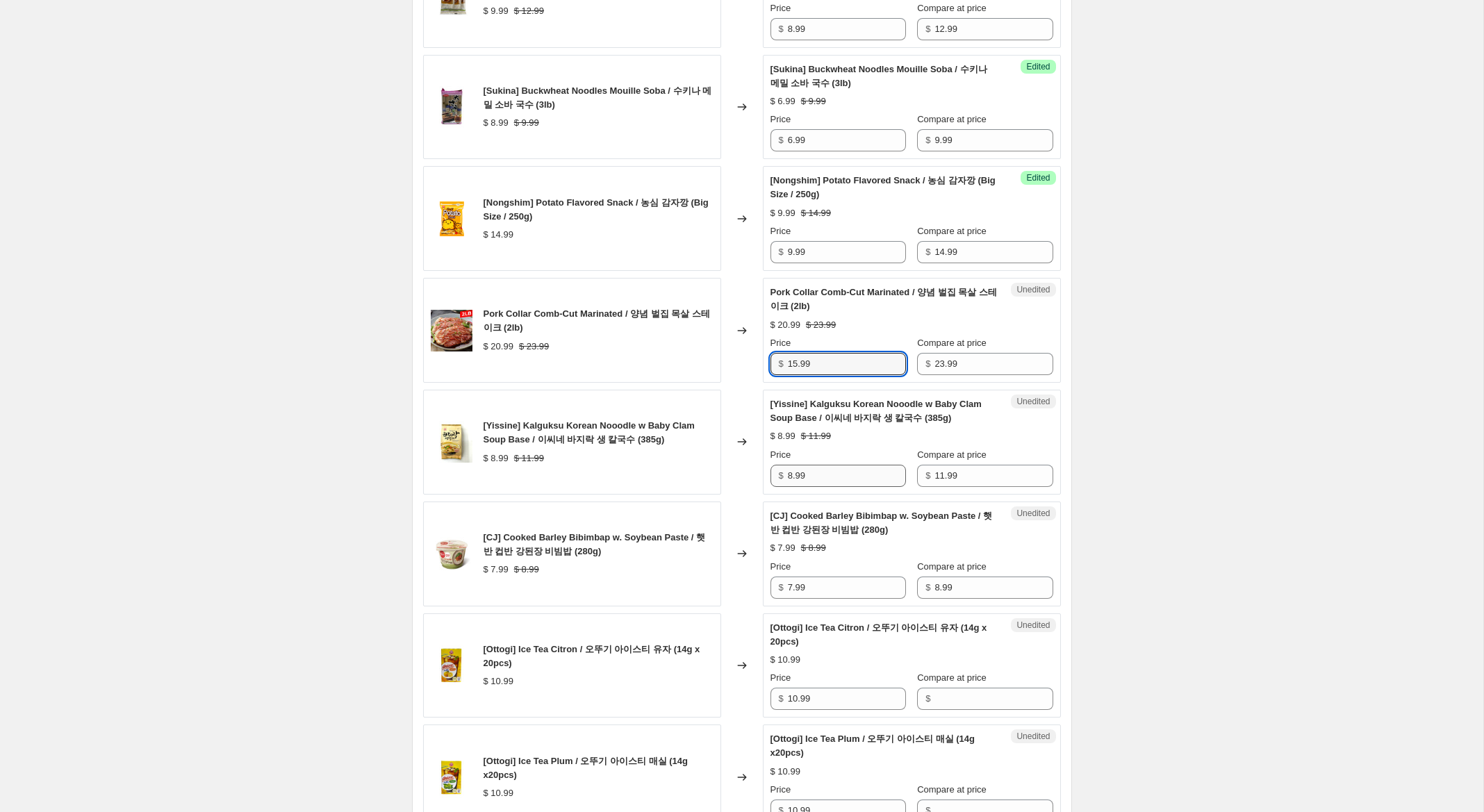
type input "15.99"
drag, startPoint x: 791, startPoint y: 478, endPoint x: 772, endPoint y: 474, distance: 19.4
click at [772, 474] on div "$ 8.99" at bounding box center [838, 475] width 136 height 22
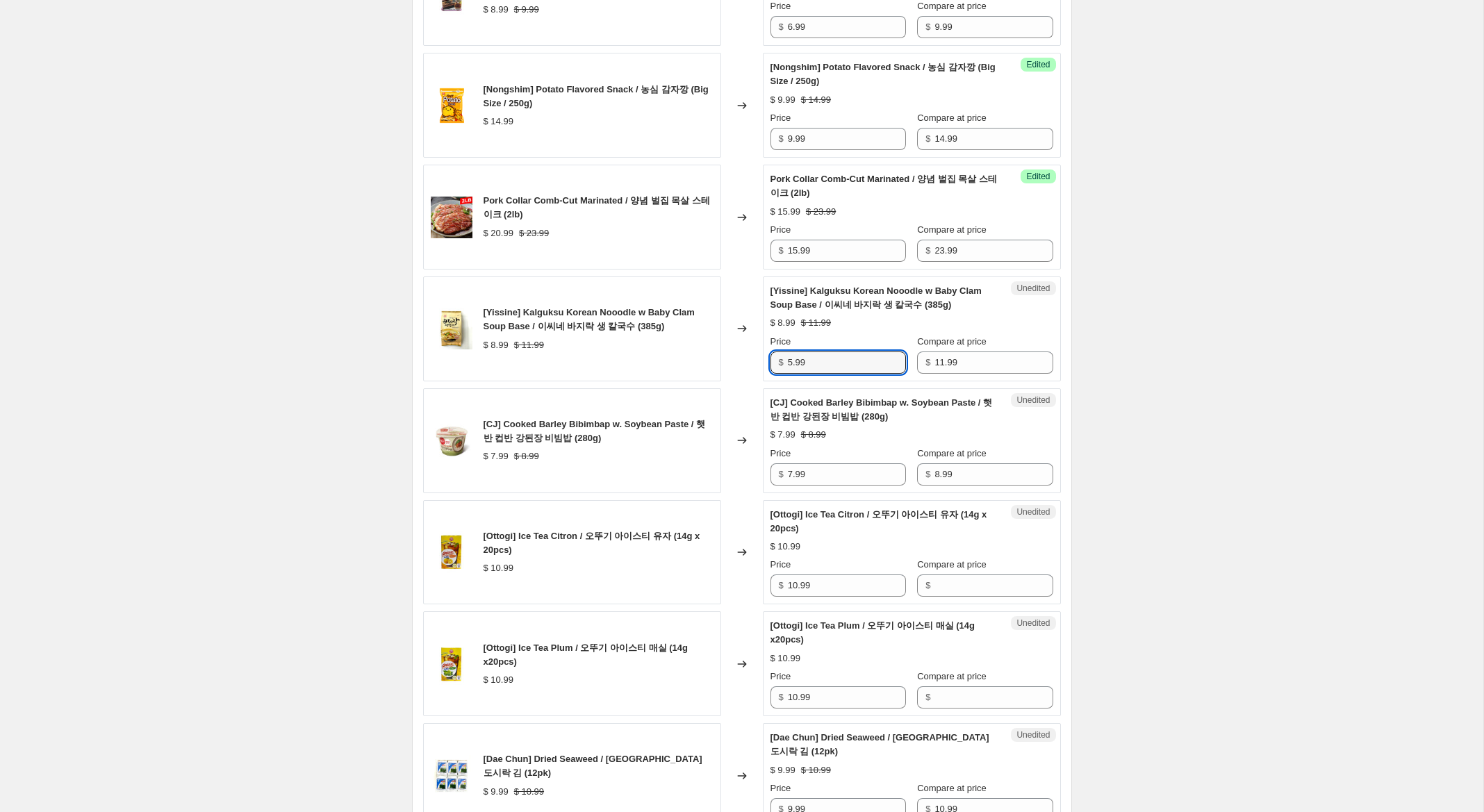
scroll to position [1455, 0]
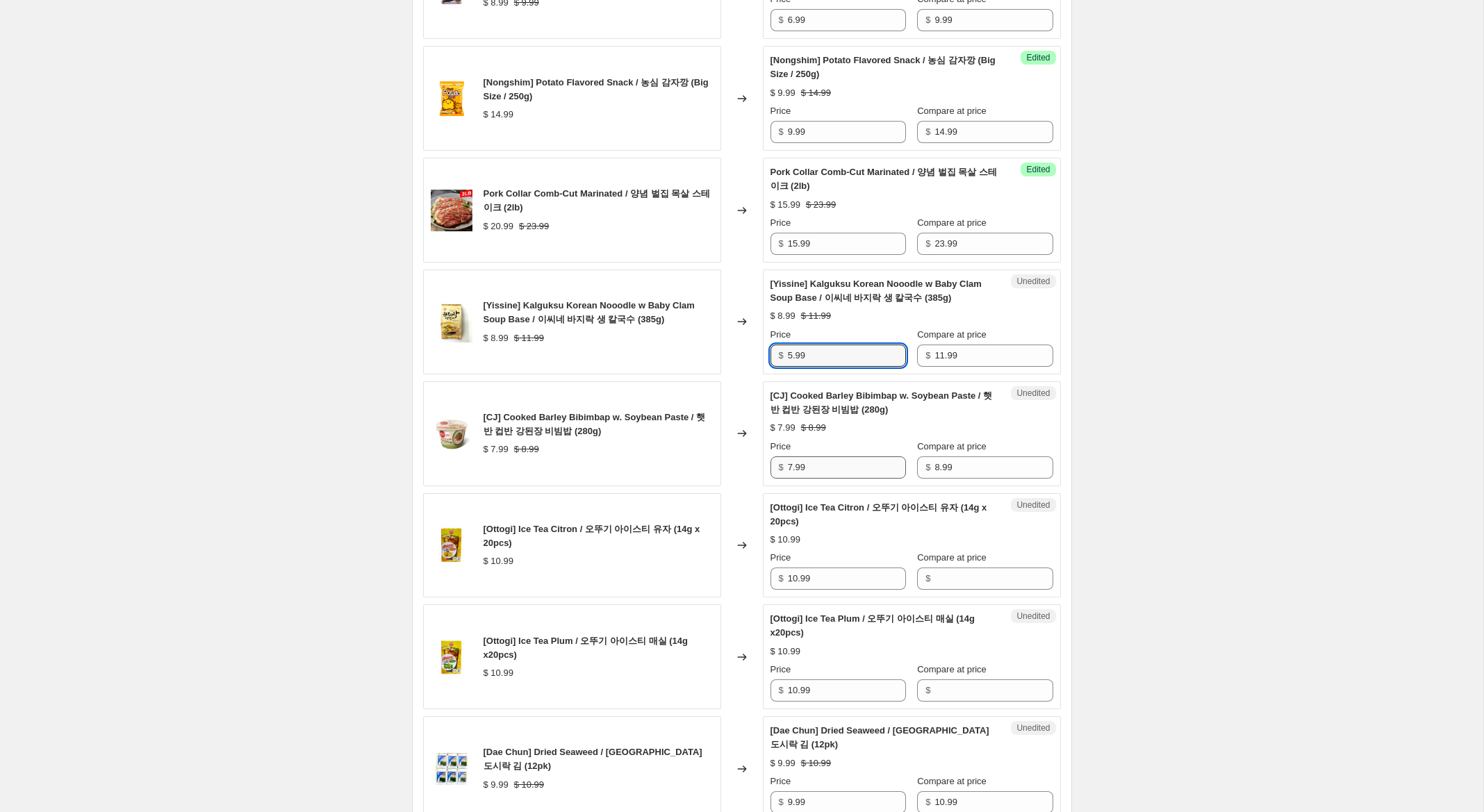
type input "5.99"
drag, startPoint x: 791, startPoint y: 468, endPoint x: 768, endPoint y: 462, distance: 23.8
click at [768, 462] on div "Unedited [CJ] Cooked Barley Bibimbap w. Soybean Paste / 햇반 컵반 강된장 비빔밥 (280g) $ …" at bounding box center [912, 434] width 298 height 105
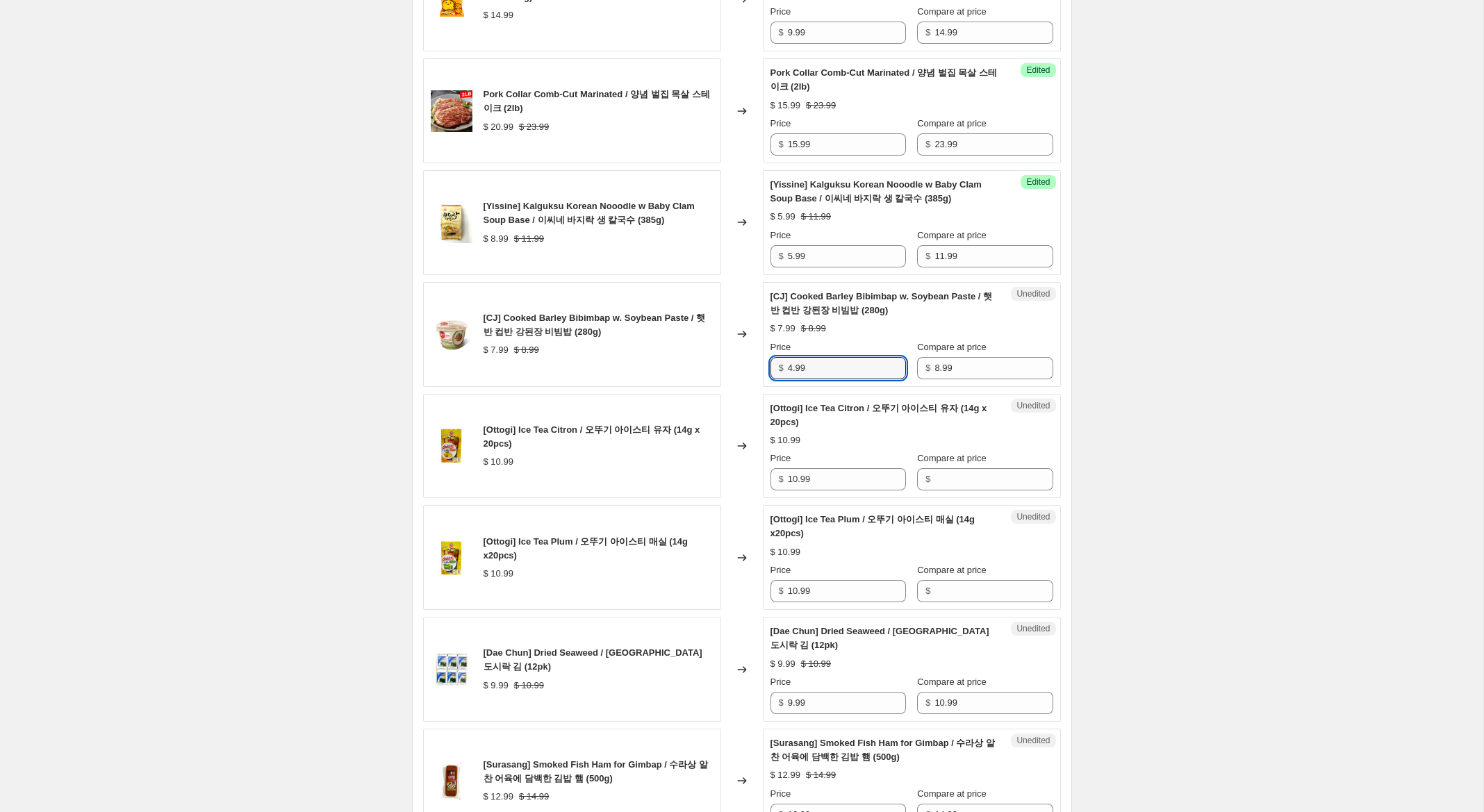
scroll to position [1560, 0]
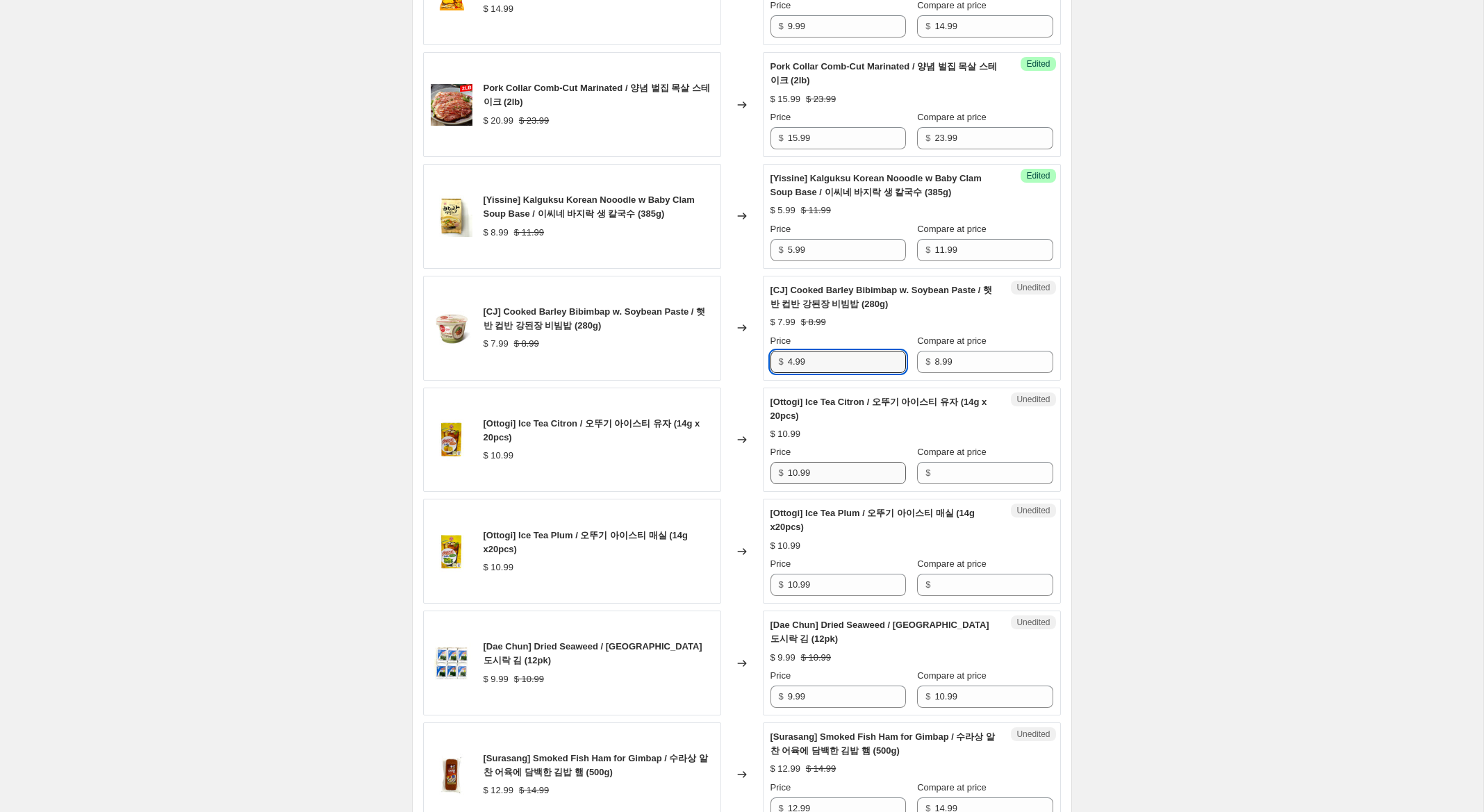
type input "4.99"
drag, startPoint x: 808, startPoint y: 474, endPoint x: 759, endPoint y: 470, distance: 49.2
click at [759, 470] on div "[Ottogi] Ice Tea Citron / 오뚜기 아이스티 유자 (14g x 20pcs) $ 10.99 Changed to Unedited…" at bounding box center [742, 440] width 638 height 105
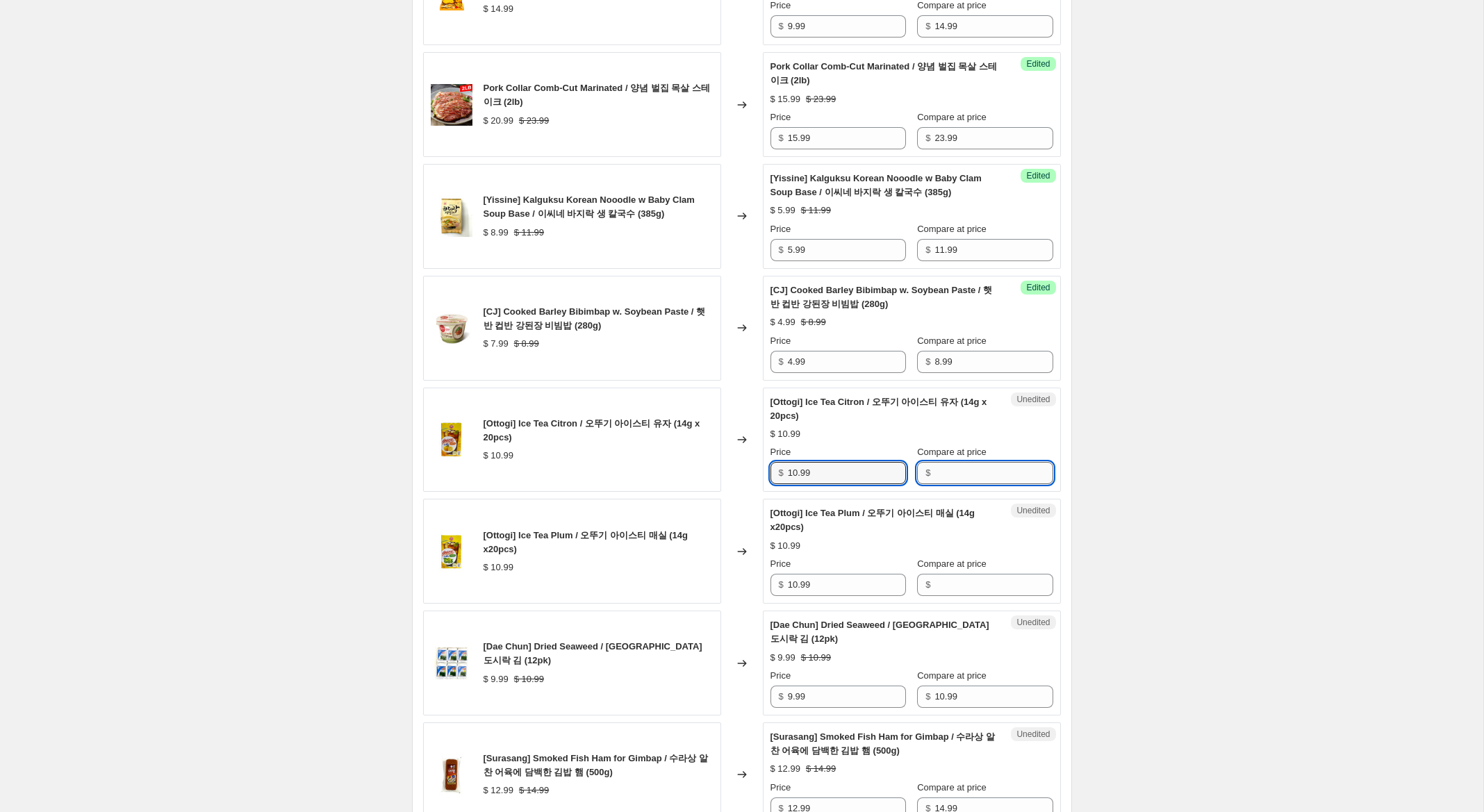
click at [954, 476] on input "Compare at price" at bounding box center [993, 472] width 118 height 22
paste input "10.99"
type input "10.99"
drag, startPoint x: 955, startPoint y: 580, endPoint x: 945, endPoint y: 576, distance: 10.8
click at [955, 579] on input "Compare at price" at bounding box center [993, 584] width 118 height 22
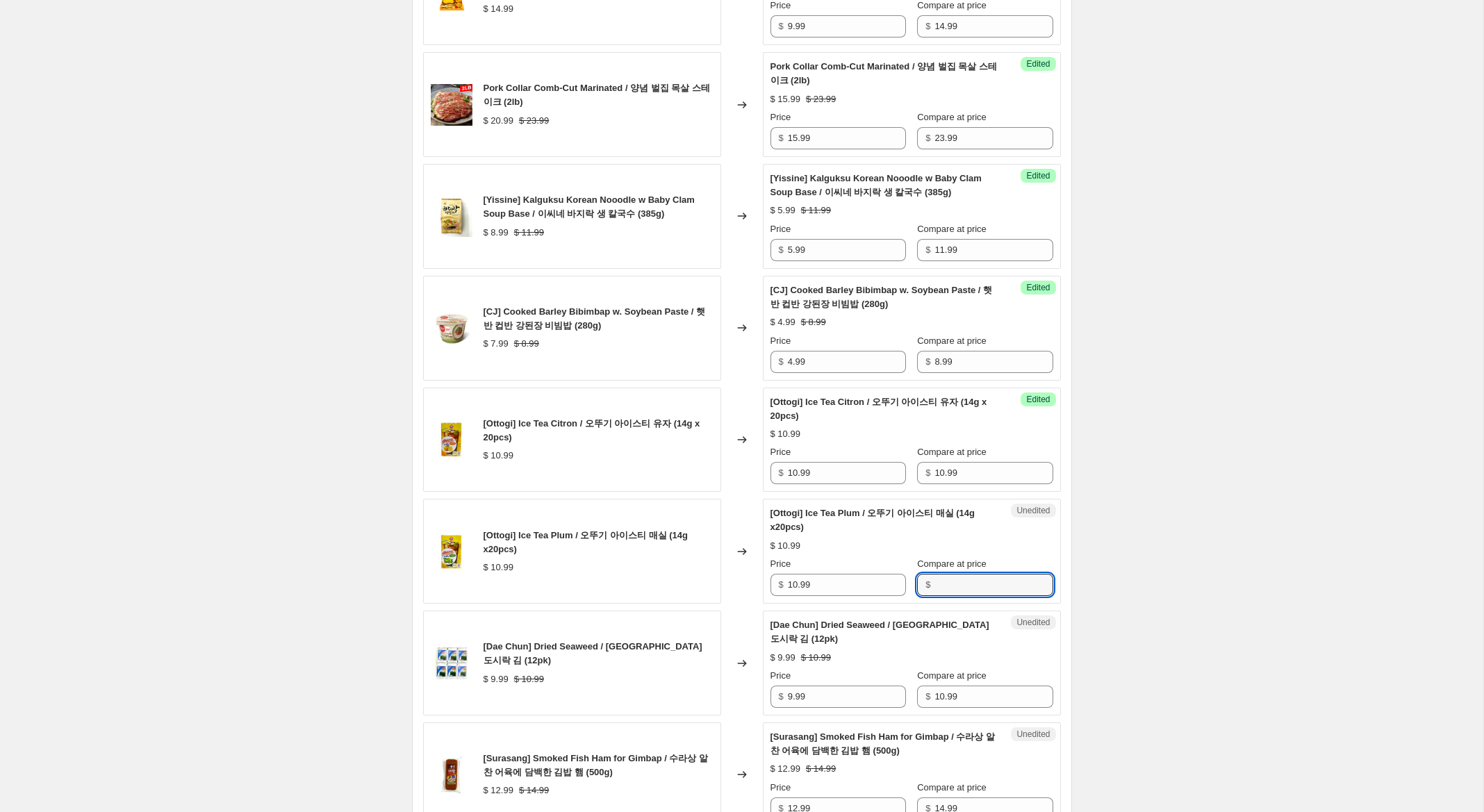
paste input "10.99"
type input "10.99"
drag, startPoint x: 797, startPoint y: 474, endPoint x: 617, endPoint y: 427, distance: 186.0
click at [617, 427] on div "[Ottogi] Ice Tea Citron / 오뚜기 아이스티 유자 (14g x 20pcs) $ 10.99 Changed to Success …" at bounding box center [742, 440] width 638 height 105
type input "7.99"
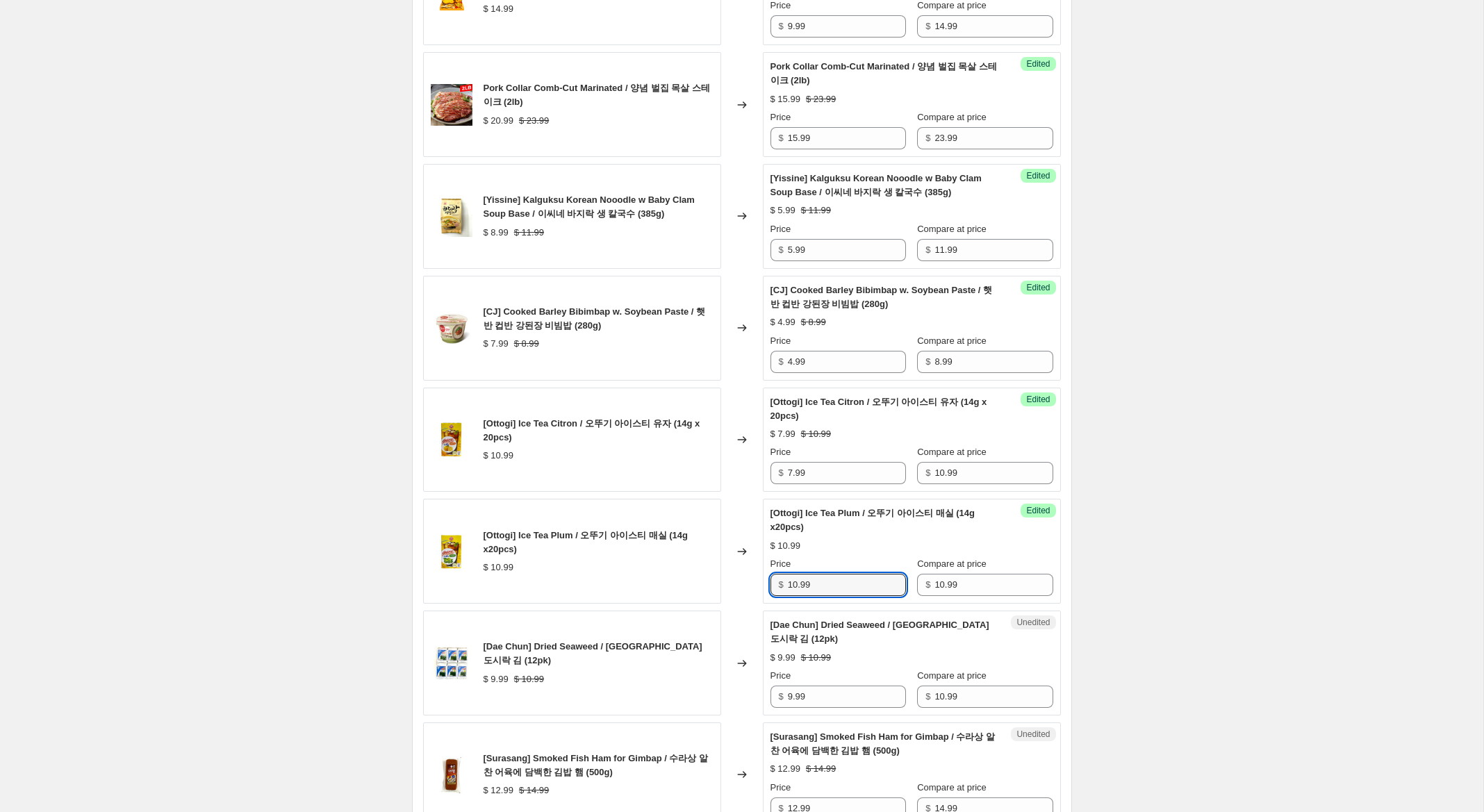
drag, startPoint x: 797, startPoint y: 583, endPoint x: 725, endPoint y: 574, distance: 72.6
click at [725, 574] on div "[Ottogi] Ice Tea Plum / 오뚜기 아이스티 매실 (14g x20pcs) $ 10.99 Changed to Success Edi…" at bounding box center [742, 551] width 638 height 105
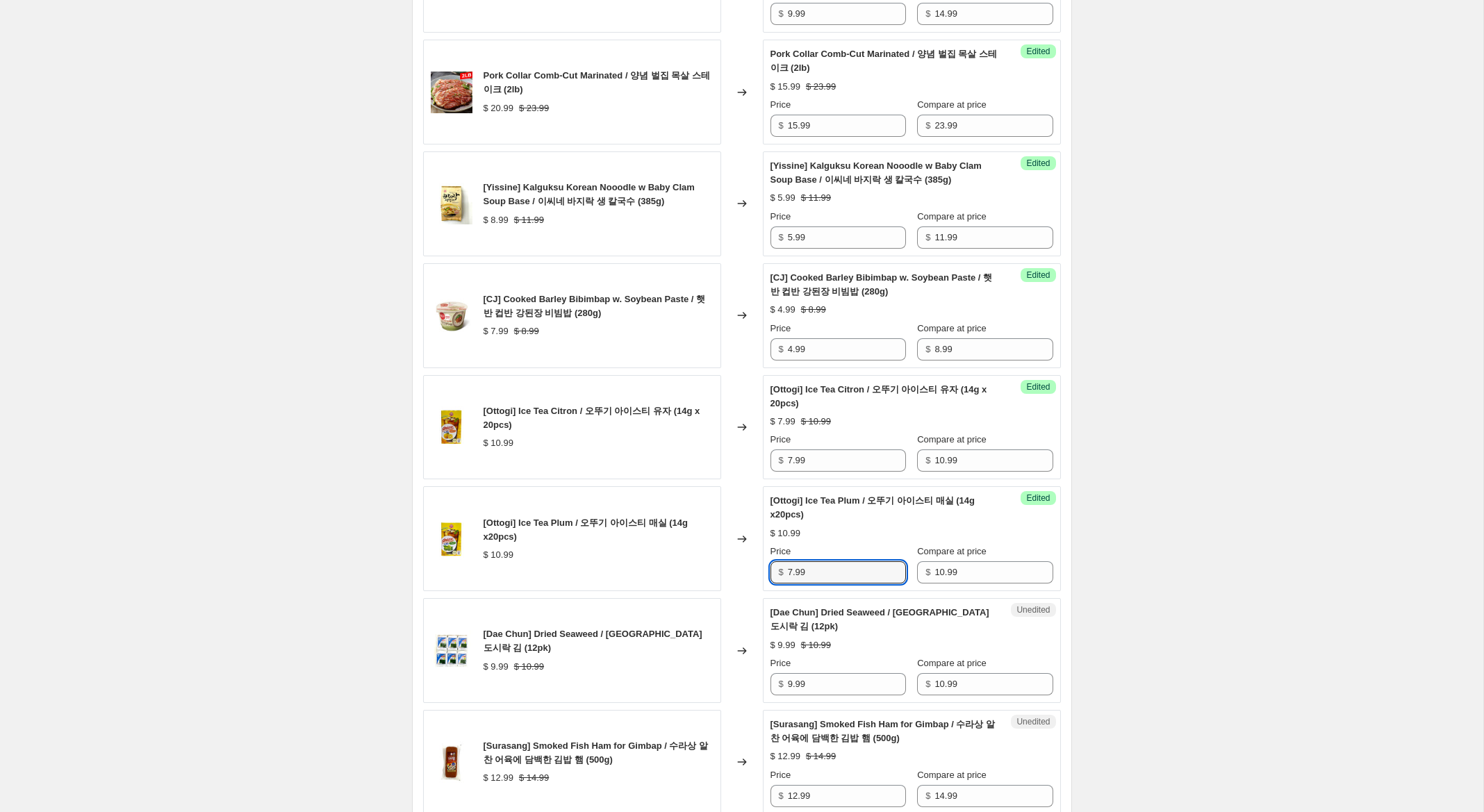
type input "7.99"
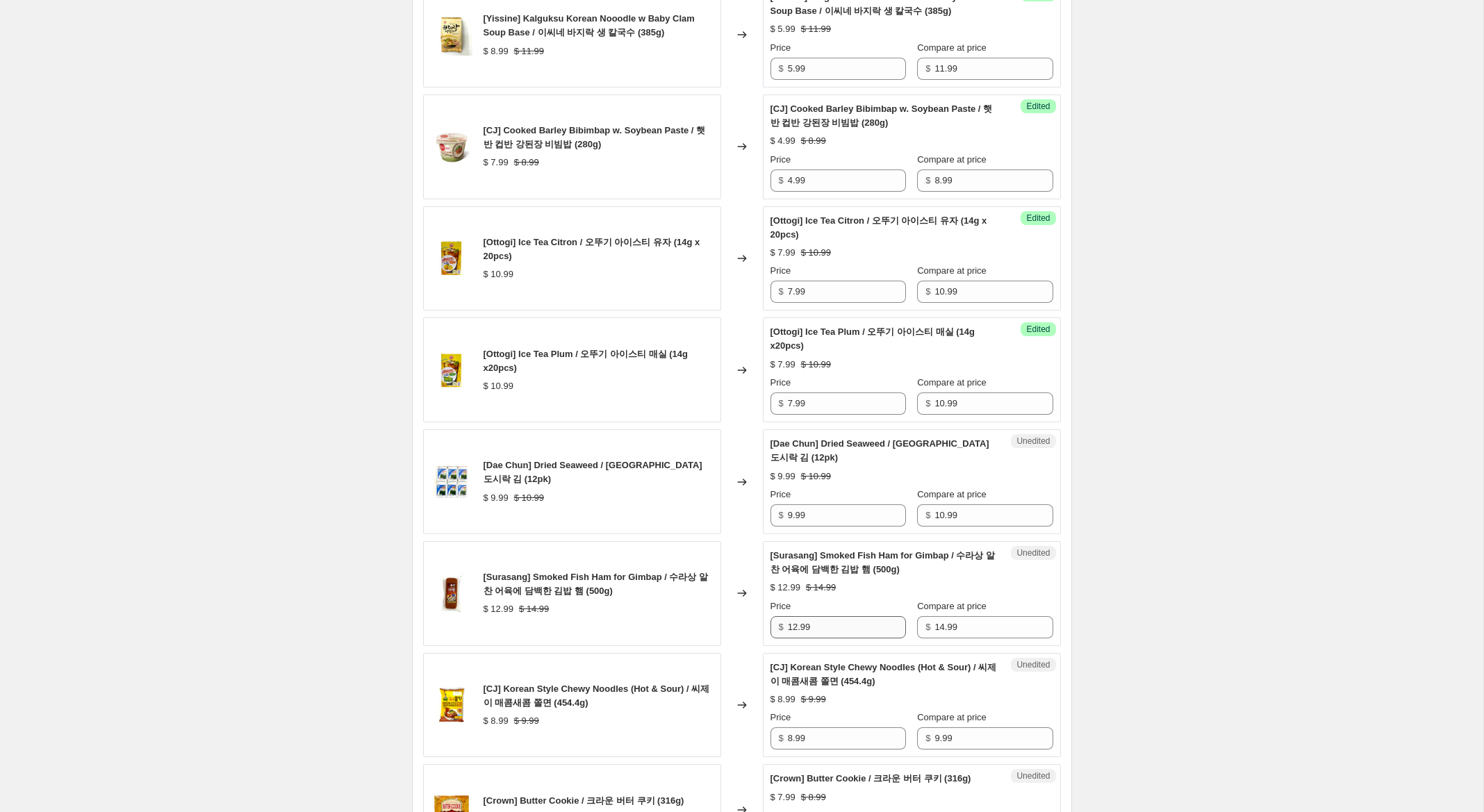
scroll to position [1770, 0]
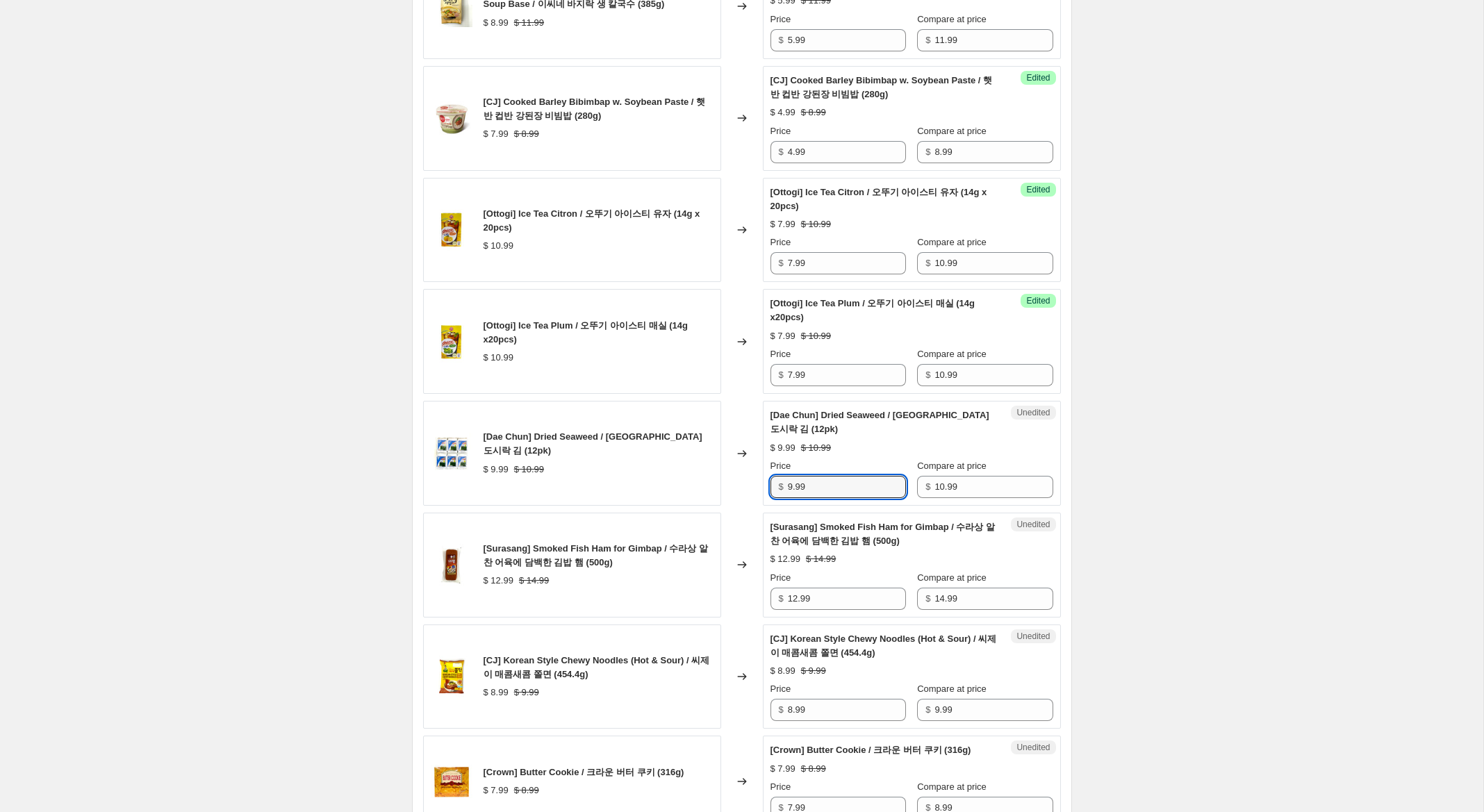
drag, startPoint x: 792, startPoint y: 485, endPoint x: 696, endPoint y: 484, distance: 96.0
click at [699, 482] on div "[Dae Chun] Dried Seaweed / 대천 도시락 김 (12pk) $ 9.99 $ 10.99 Changed to Unedited […" at bounding box center [742, 453] width 638 height 105
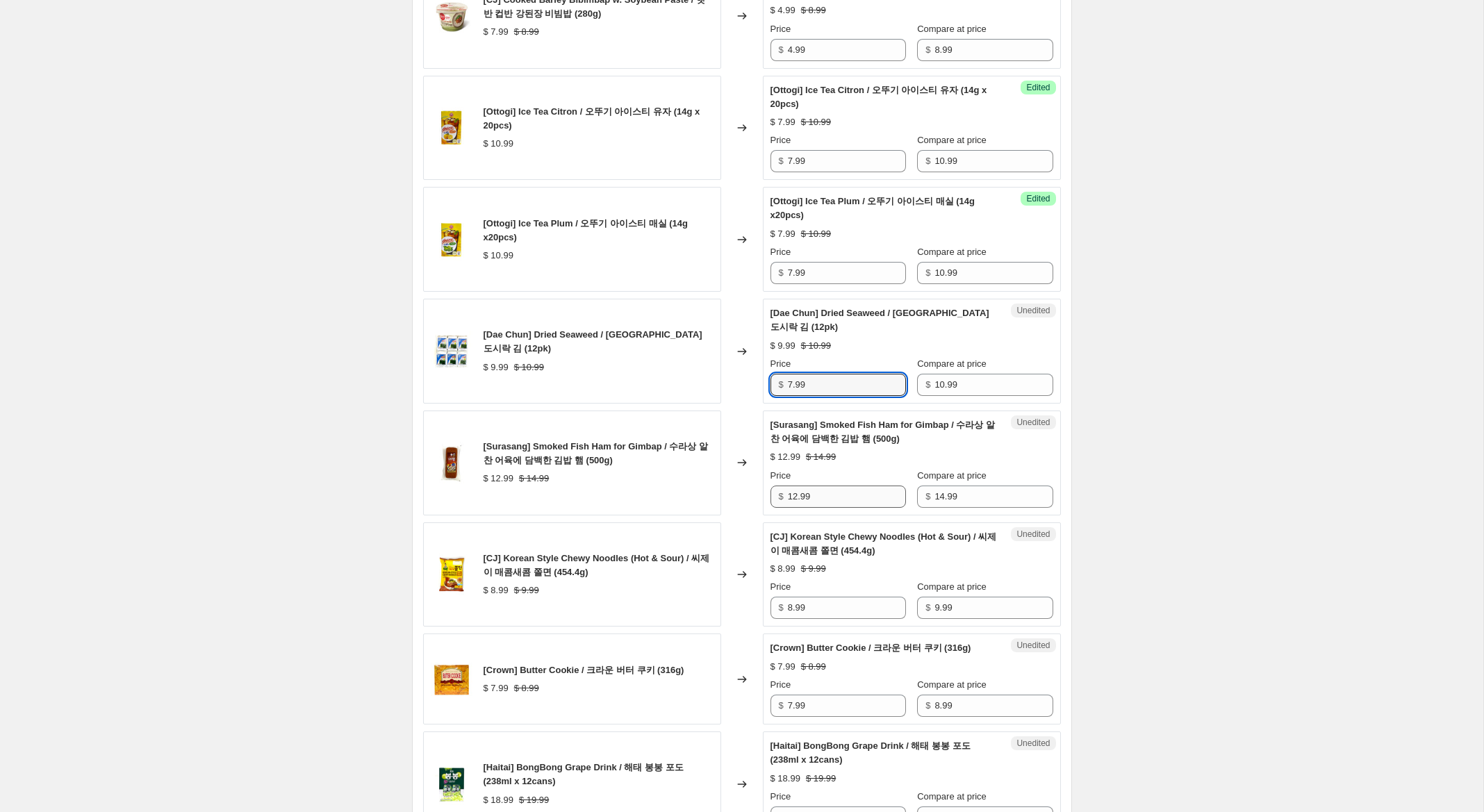
scroll to position [1877, 0]
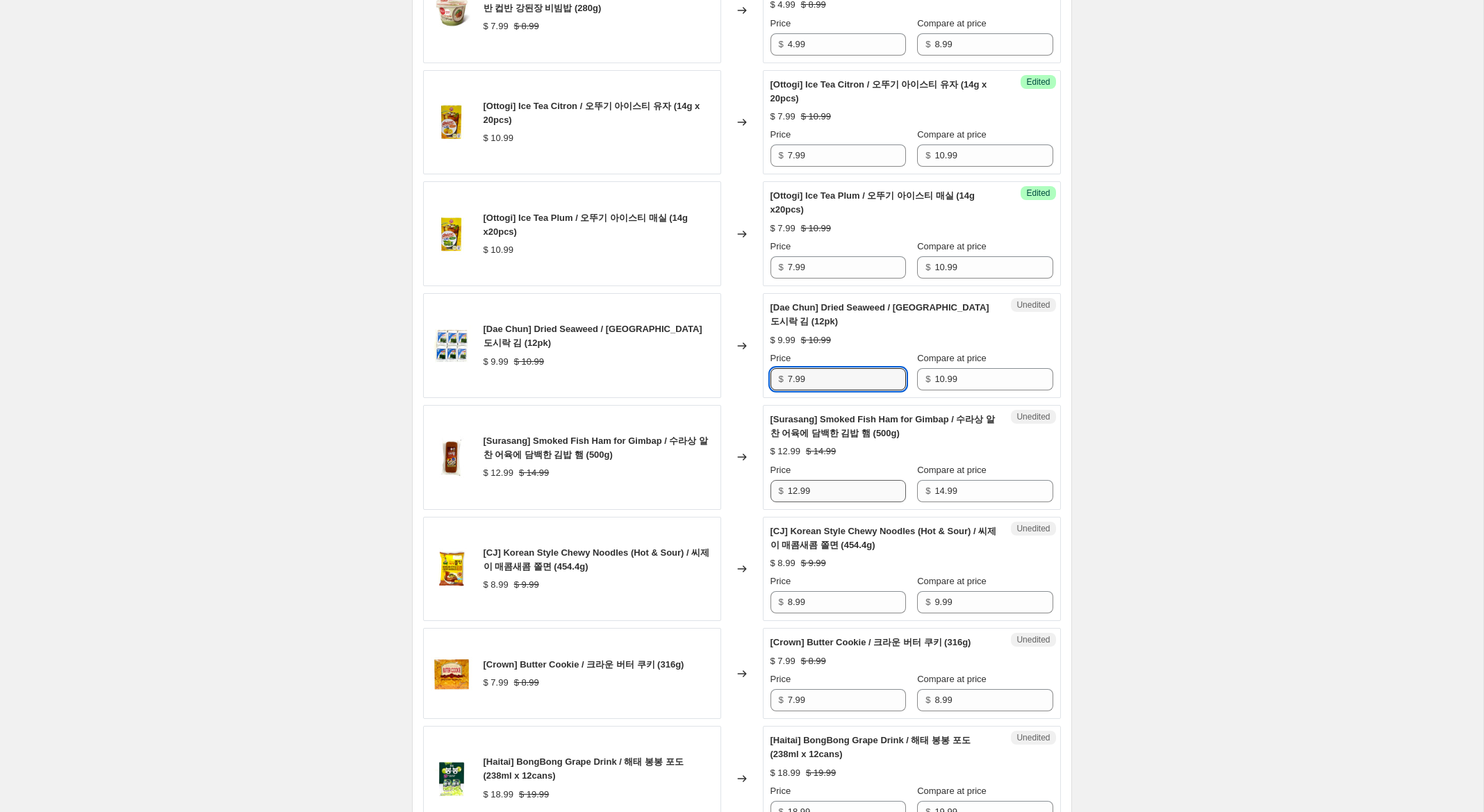
type input "7.99"
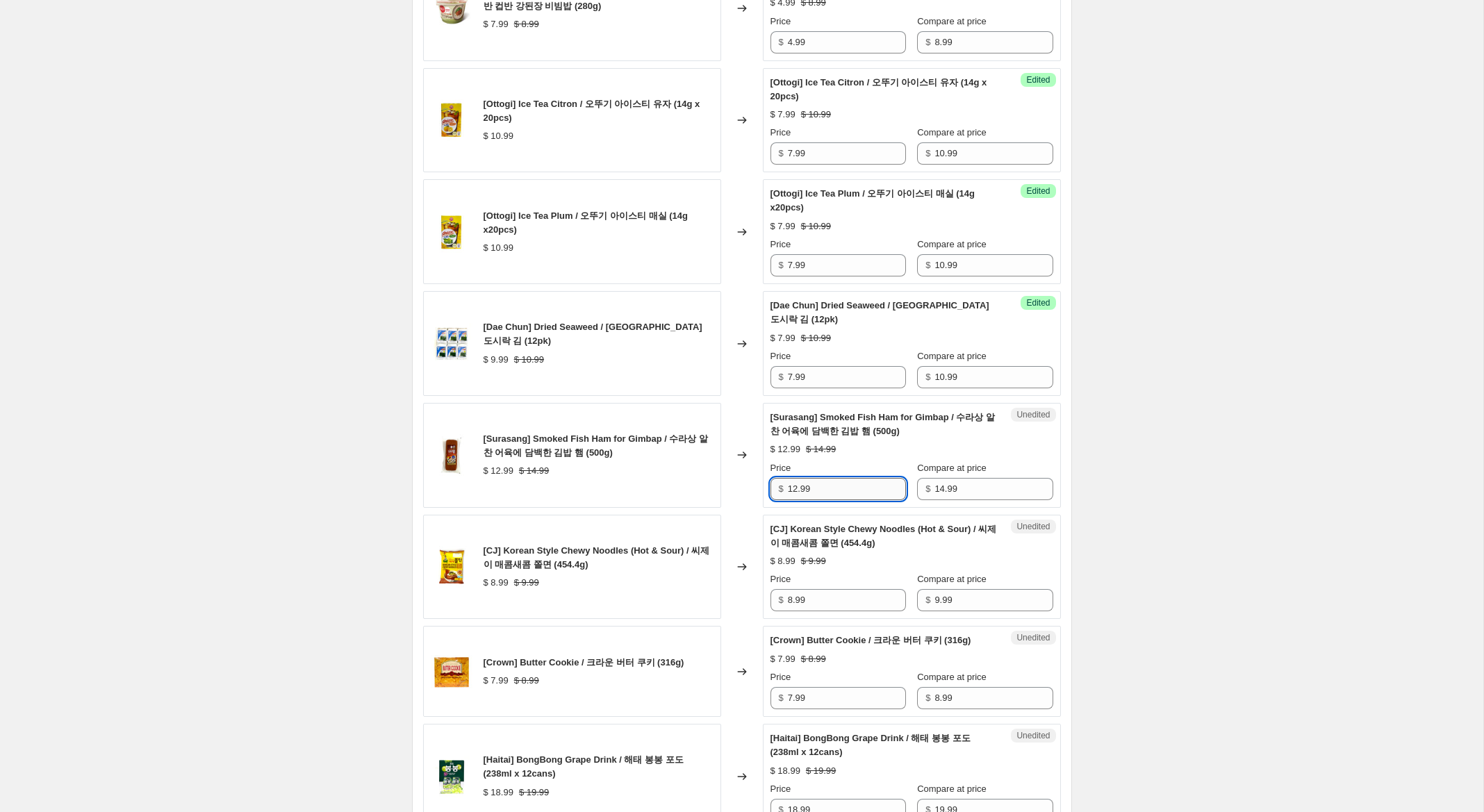
click at [791, 490] on input "12.99" at bounding box center [846, 489] width 118 height 22
drag, startPoint x: 797, startPoint y: 489, endPoint x: 673, endPoint y: 475, distance: 124.8
click at [673, 475] on div "[Surasang] Smoked Fish Ham for Gimbap / 수라상 알찬 어육에 담백한 김밥 햄 (500g) $ 12.99 $ 14…" at bounding box center [742, 455] width 638 height 105
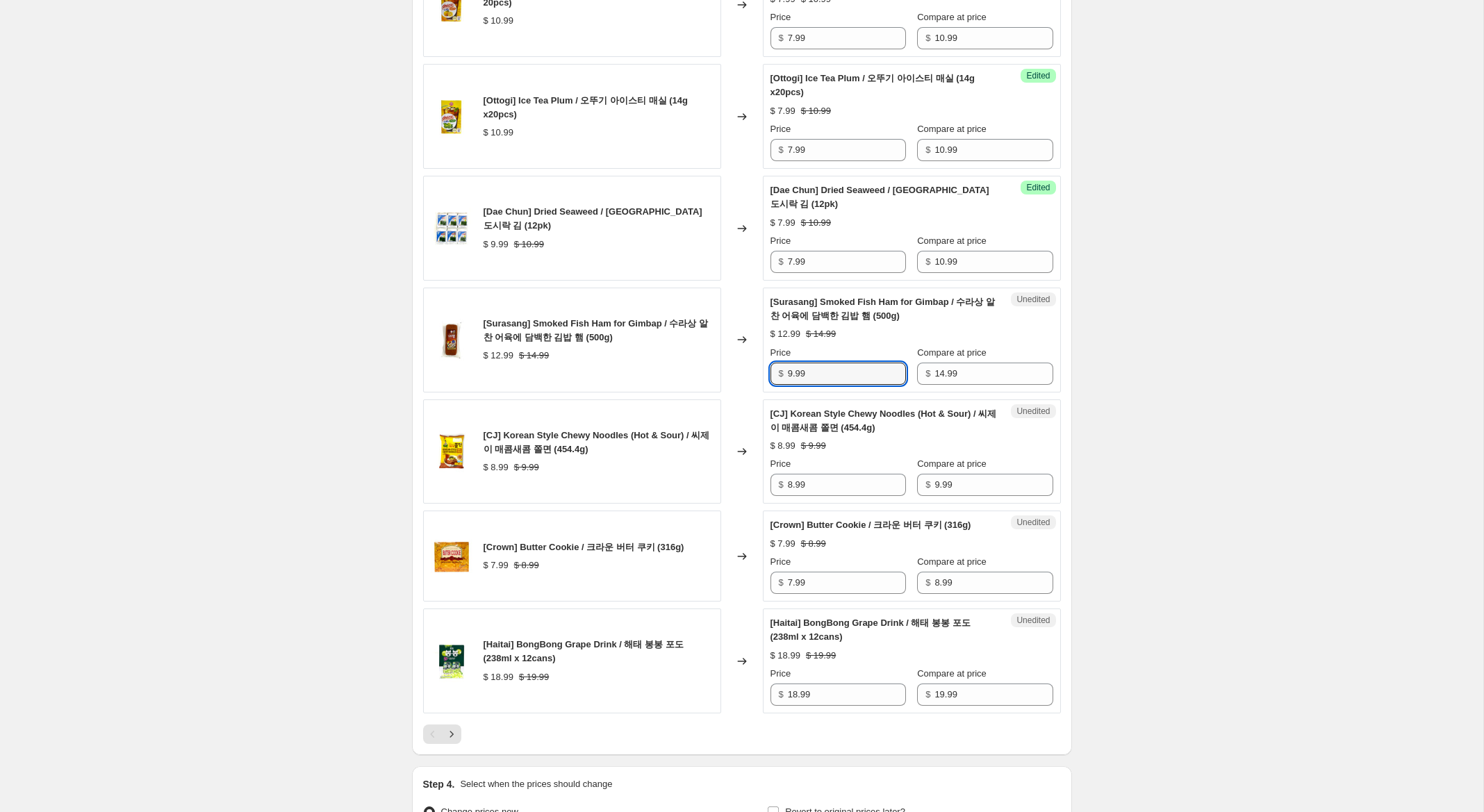
scroll to position [1998, 0]
type input "9.99"
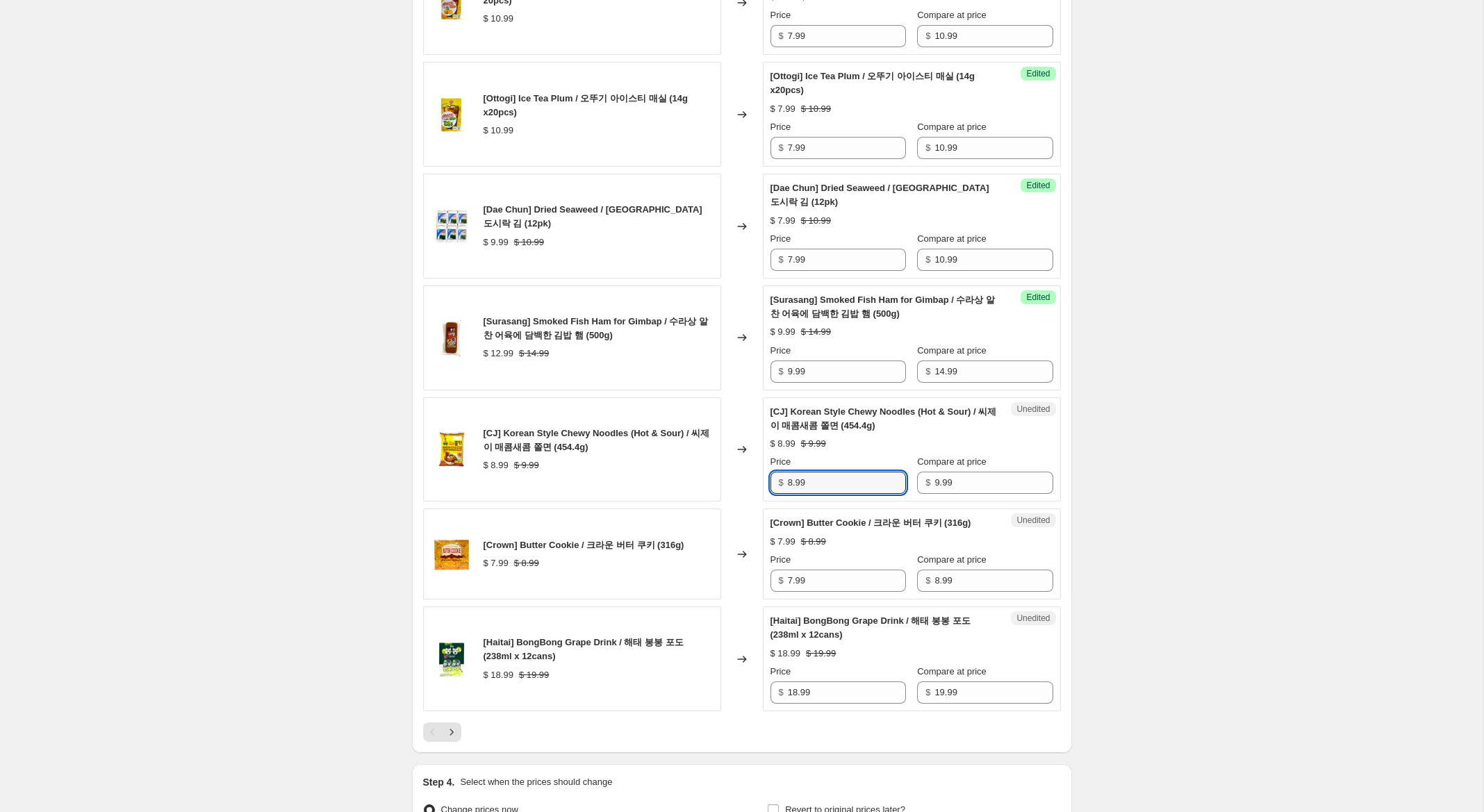
drag, startPoint x: 792, startPoint y: 484, endPoint x: 751, endPoint y: 473, distance: 42.4
click at [751, 473] on div "[CJ] Korean Style Chewy Noodles (Hot & Sour) / 씨제이 매콤새콤 쫄면 (454.4g) $ 8.99 $ 9.…" at bounding box center [742, 450] width 638 height 105
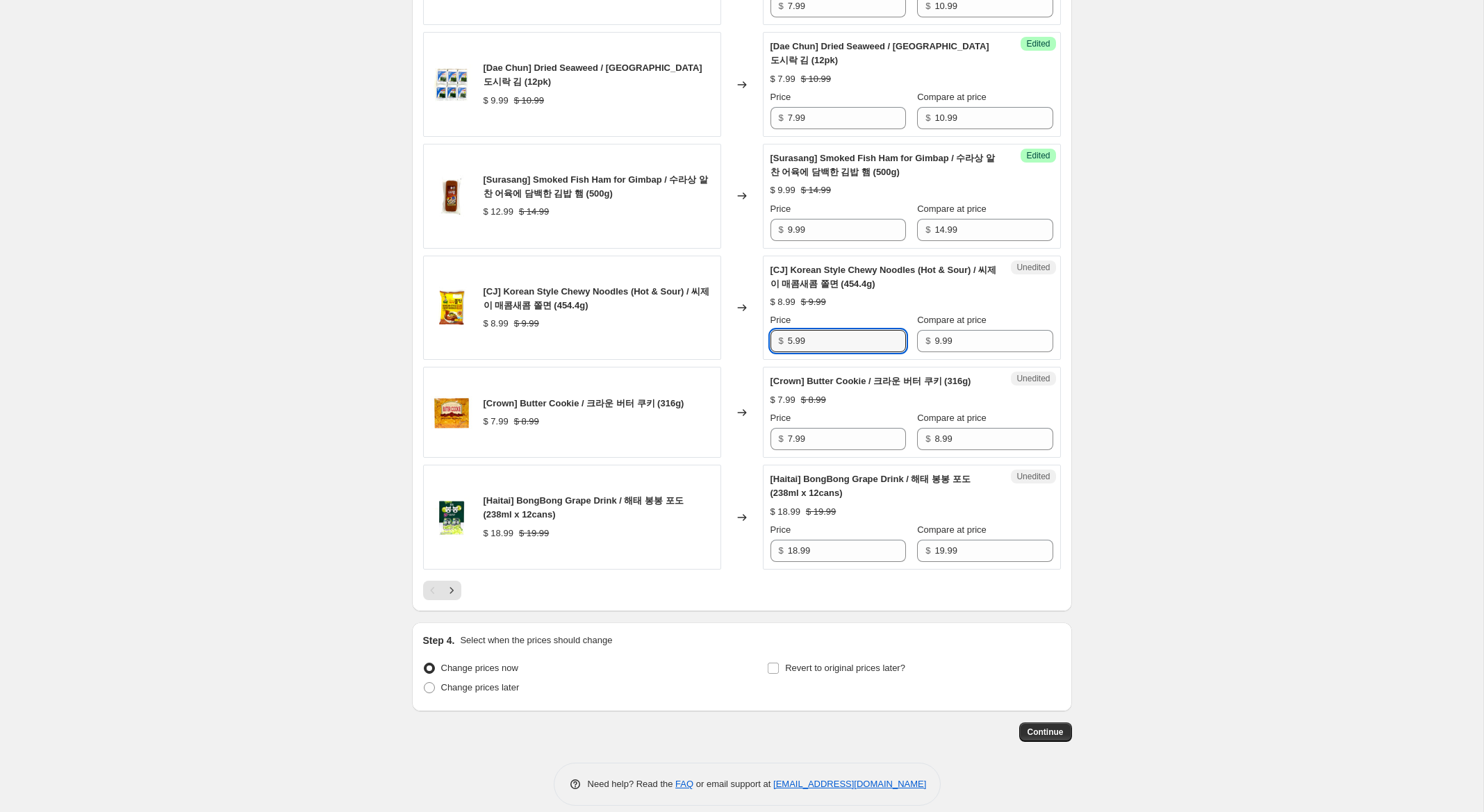
scroll to position [2154, 0]
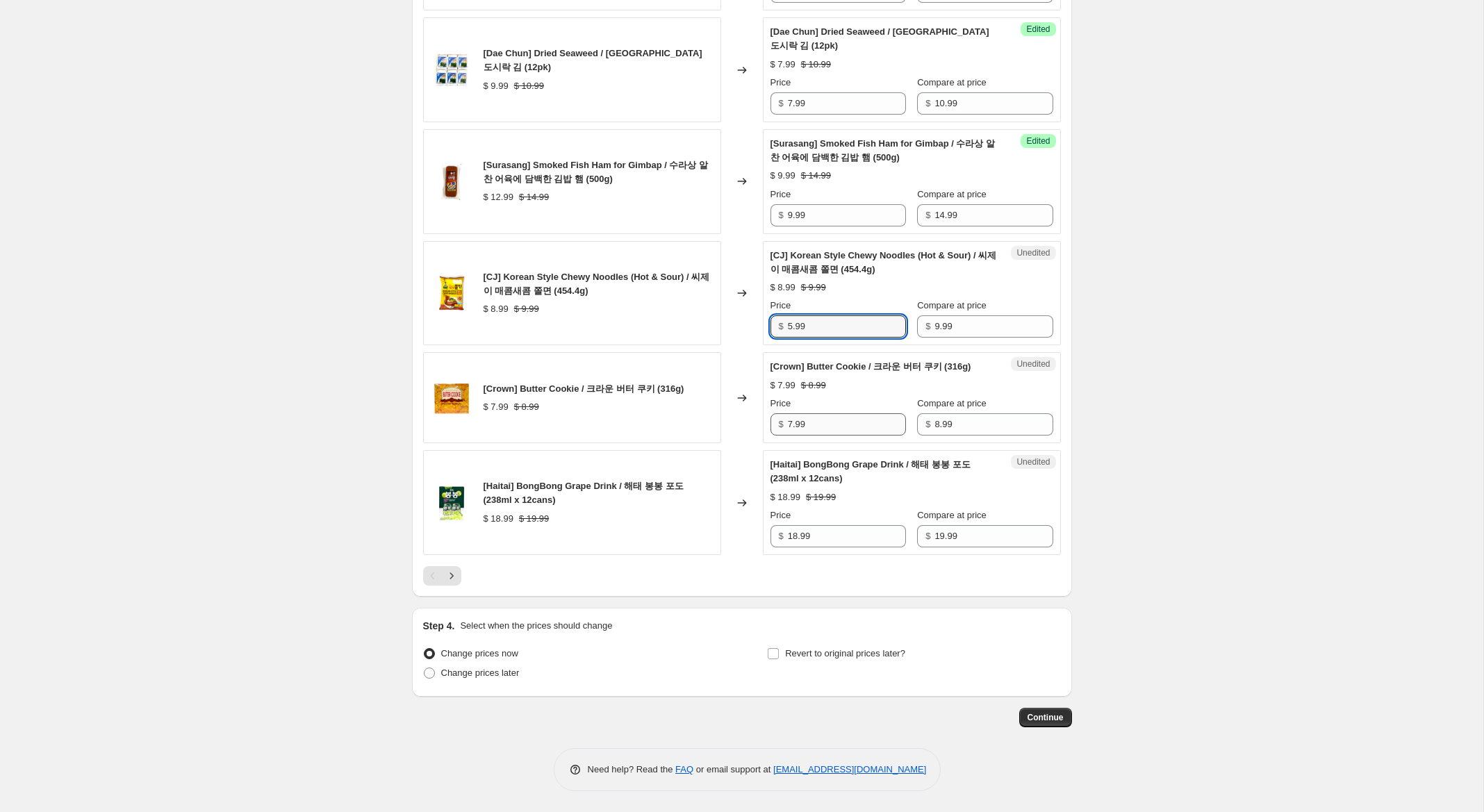
type input "5.99"
drag, startPoint x: 792, startPoint y: 426, endPoint x: 764, endPoint y: 423, distance: 28.2
click at [764, 423] on div "Unedited [Crown] Butter Cookie / 크라운 버터 쿠키 (316g) $ 7.99 $ 8.99 Price $ 7.99 Co…" at bounding box center [912, 398] width 298 height 91
type input "6.99"
click at [792, 535] on input "18.99" at bounding box center [846, 536] width 118 height 22
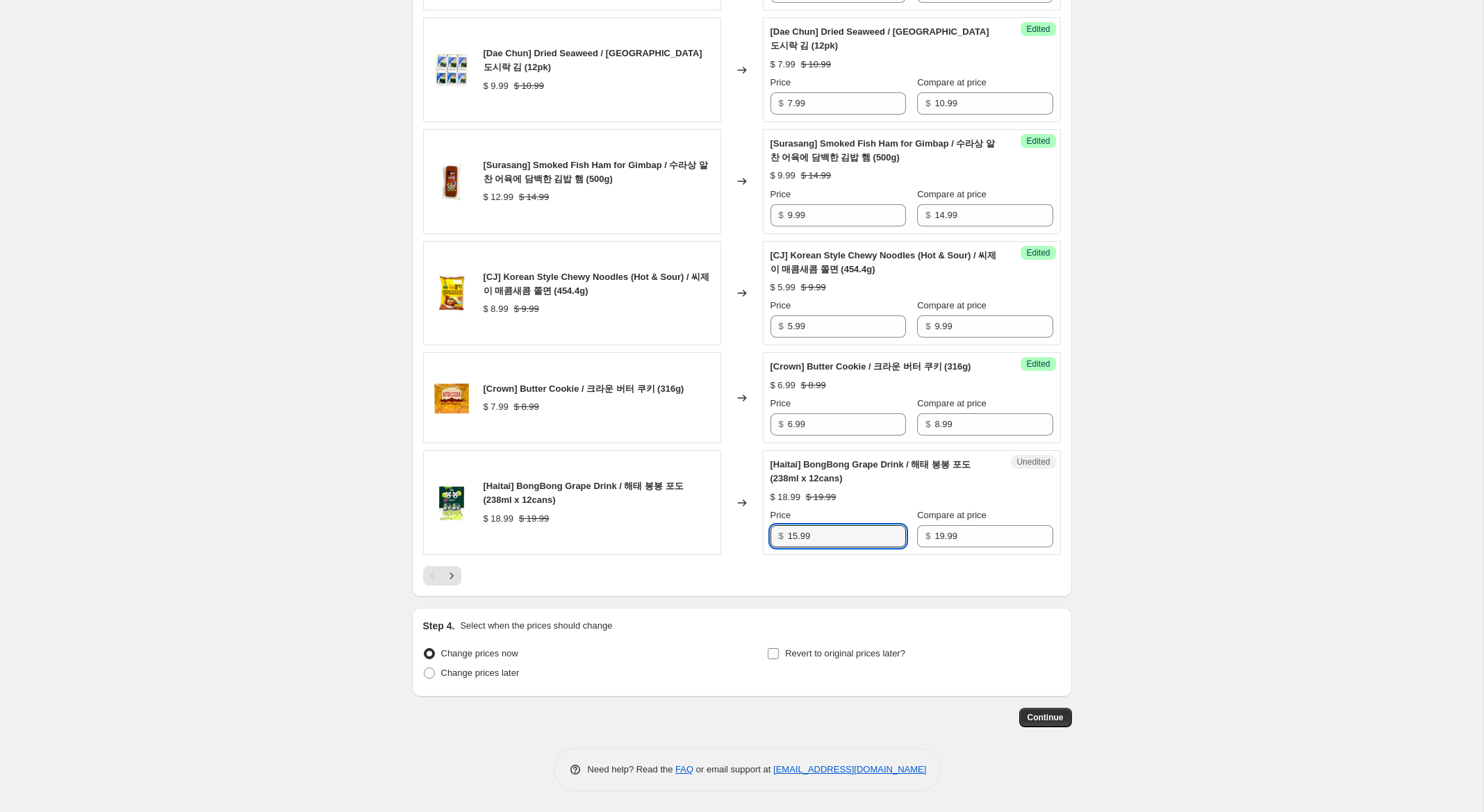
type input "15.99"
click at [879, 651] on span "Revert to original prices later?" at bounding box center [845, 653] width 120 height 11
click at [779, 651] on input "Revert to original prices later?" at bounding box center [773, 654] width 11 height 11
checkbox input "true"
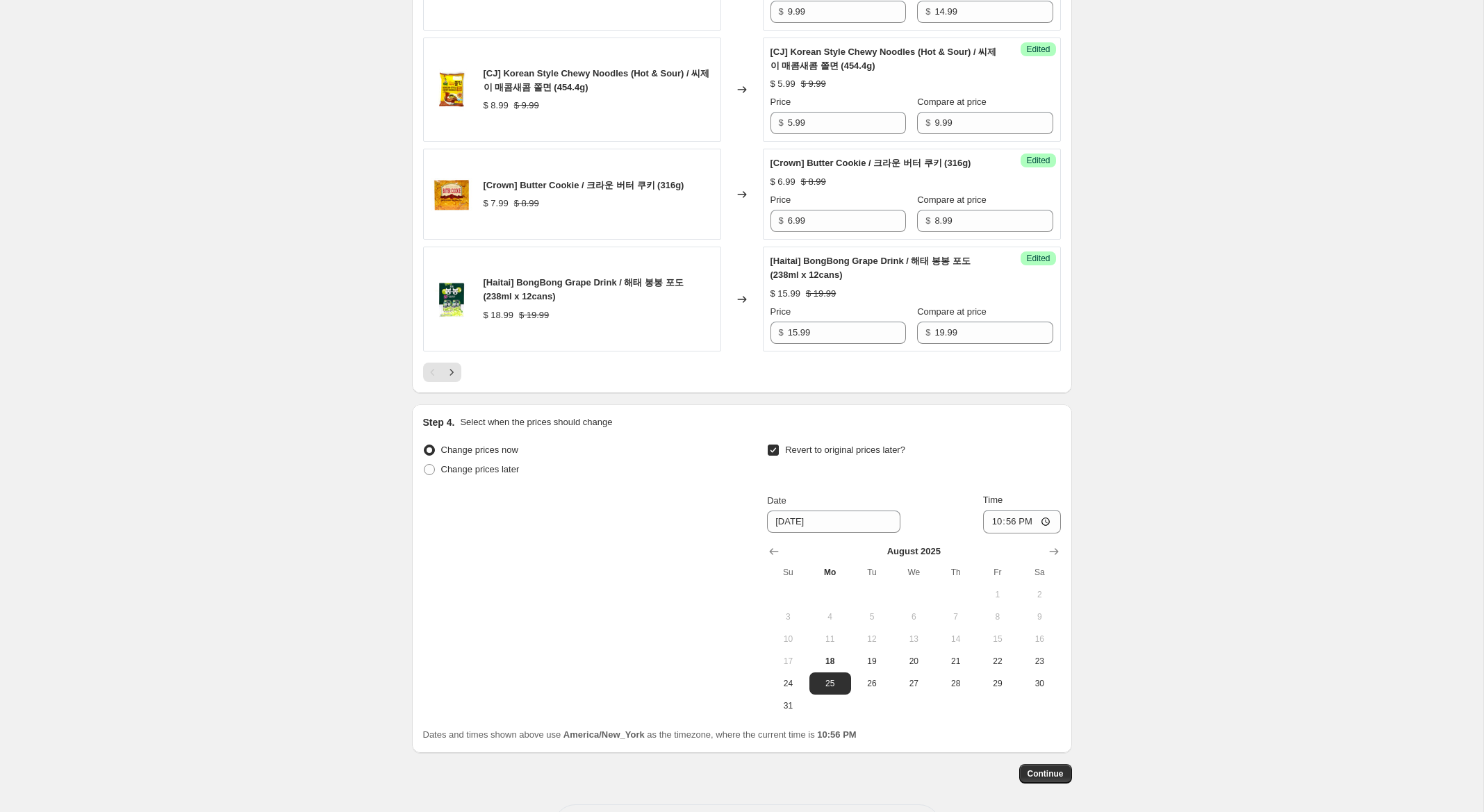
scroll to position [2370, 0]
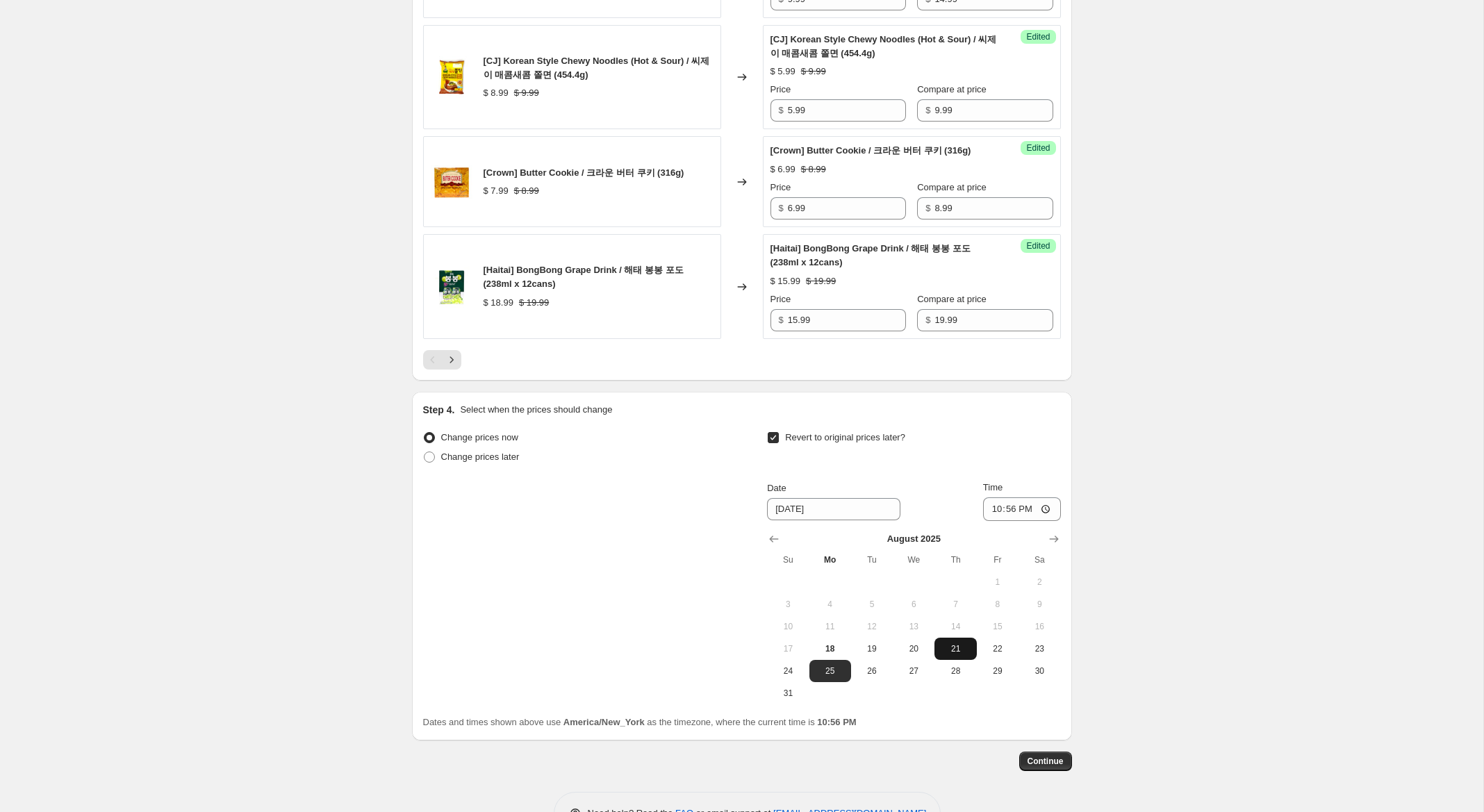
click at [957, 646] on span "21" at bounding box center [955, 649] width 30 height 11
type input "8/21/2025"
click at [994, 508] on input "22:56" at bounding box center [1022, 508] width 78 height 23
type input "23:59"
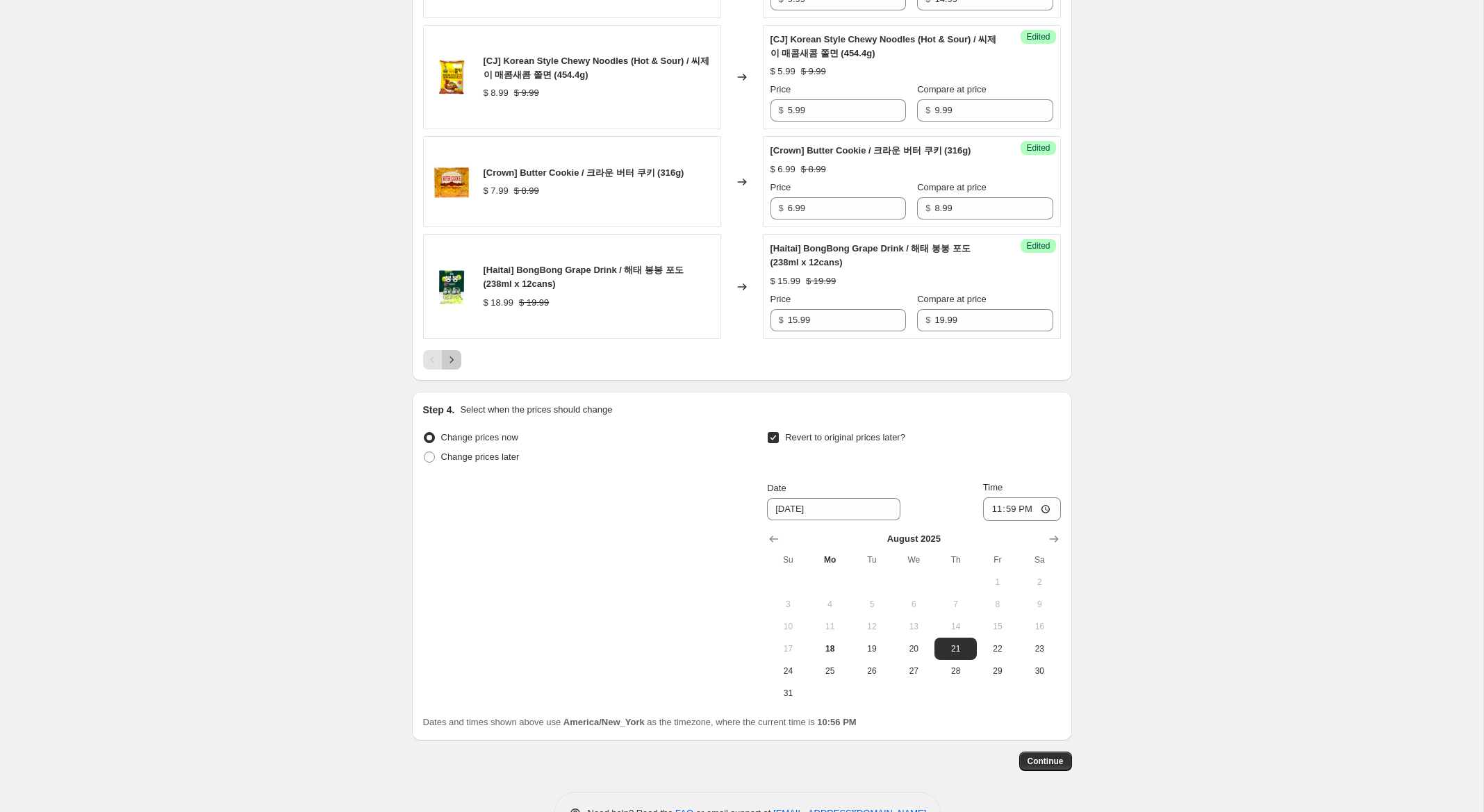
drag, startPoint x: 455, startPoint y: 358, endPoint x: 702, endPoint y: 532, distance: 302.1
click at [463, 363] on div at bounding box center [742, 360] width 638 height 20
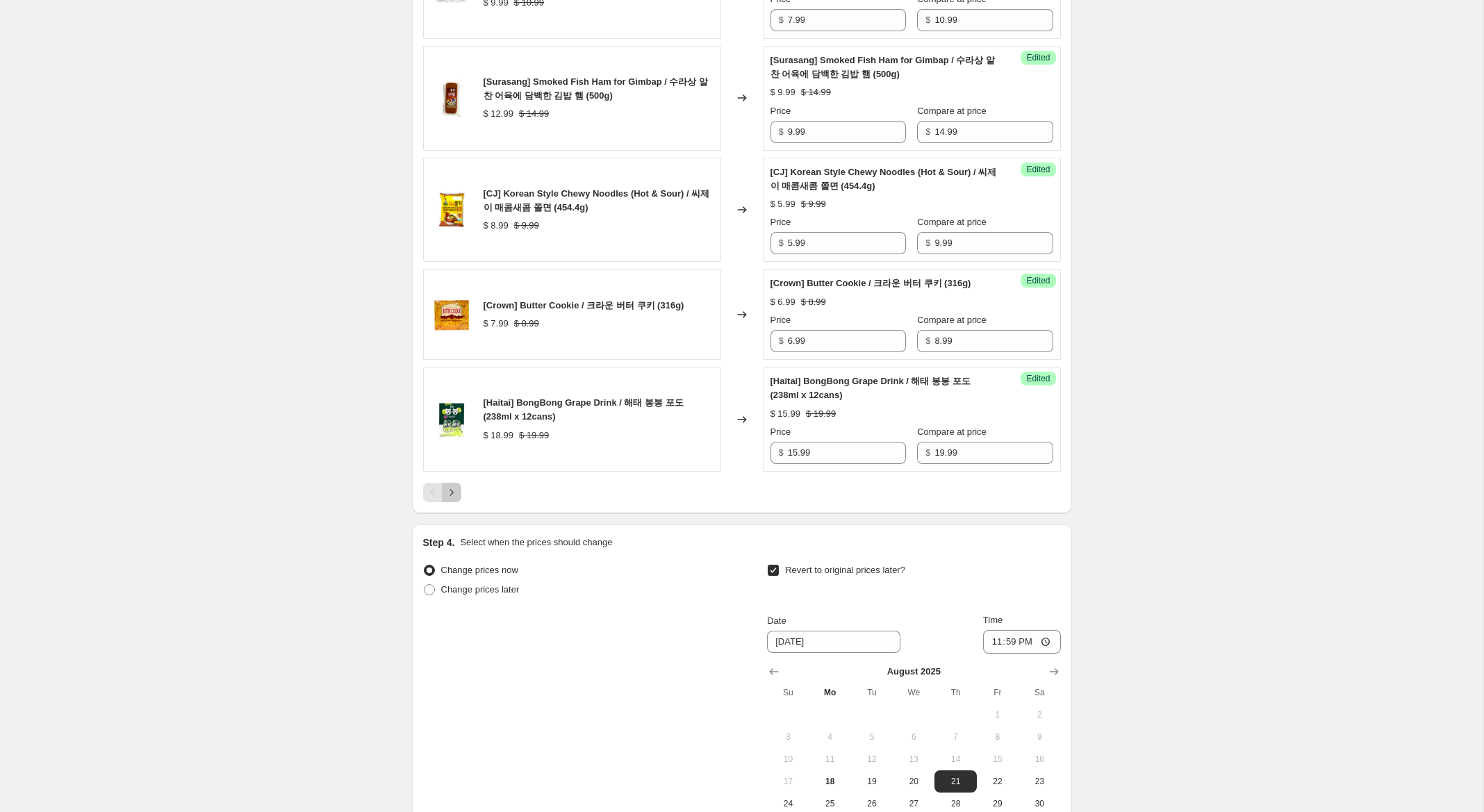
scroll to position [2256, 0]
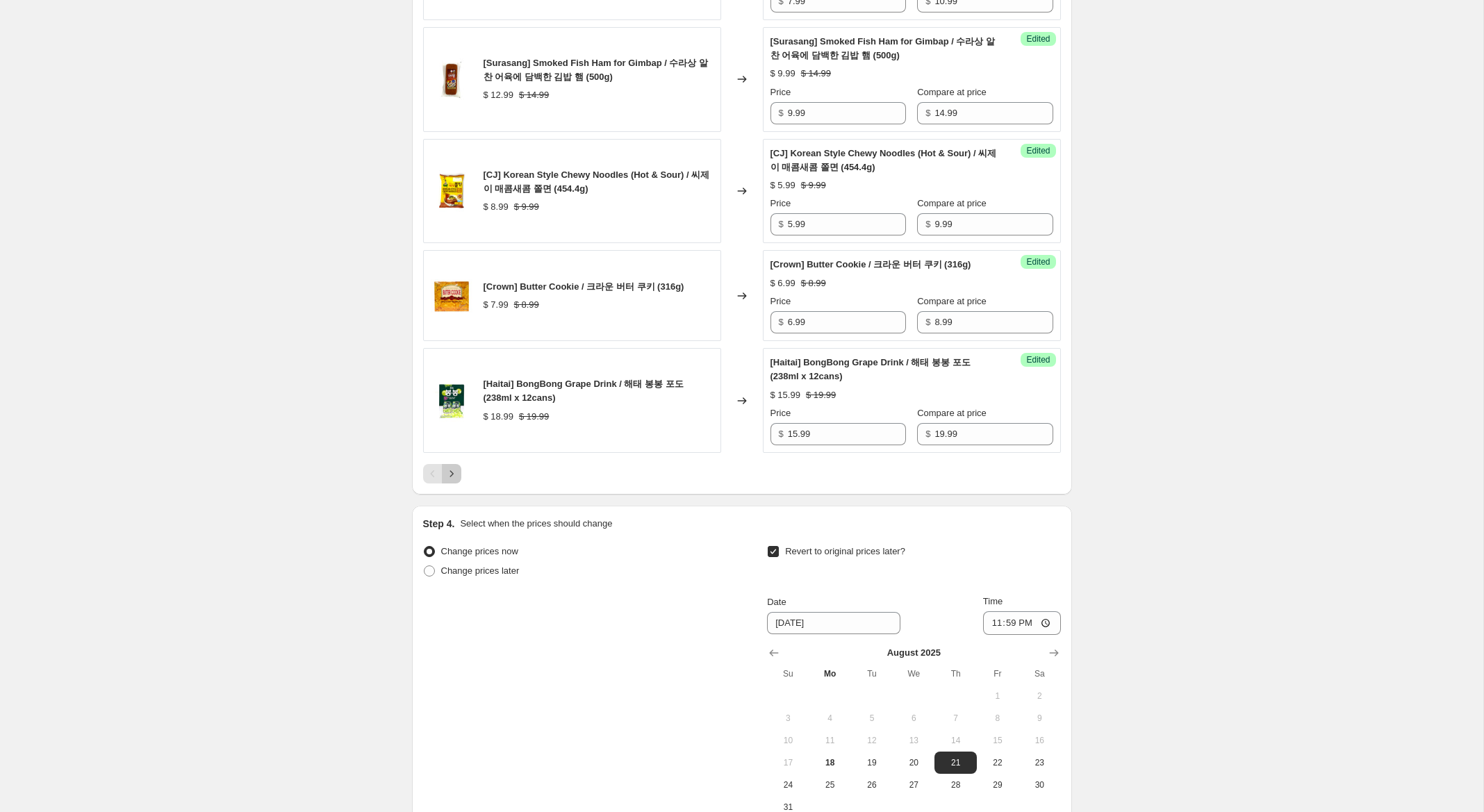
click at [455, 473] on icon "Next" at bounding box center [451, 474] width 14 height 14
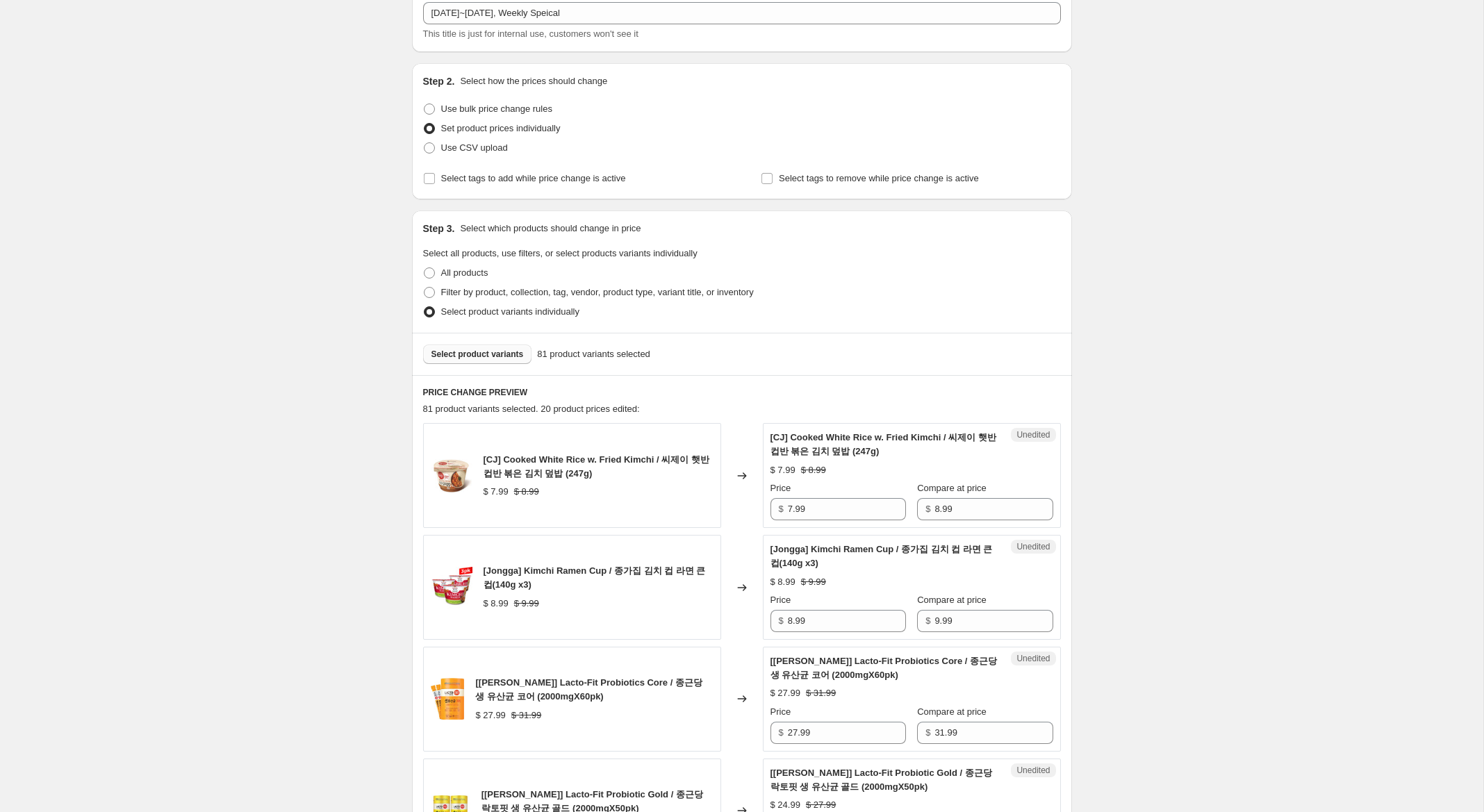
scroll to position [104, 0]
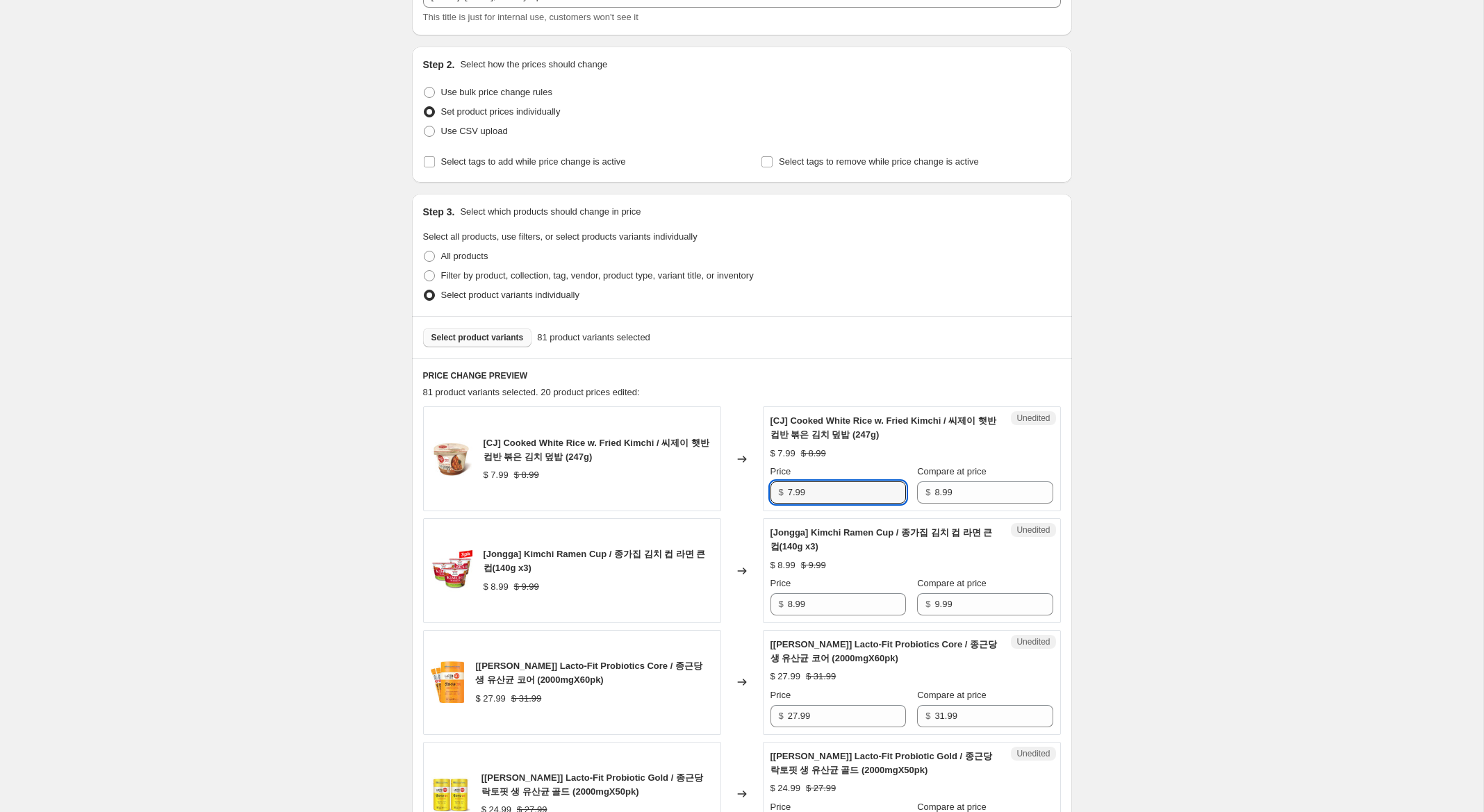
drag, startPoint x: 793, startPoint y: 494, endPoint x: 674, endPoint y: 477, distance: 120.2
click at [674, 477] on div "[CJ] Cooked White Rice w. Fried Kimchi / 씨제이 햇반 컵반 볶은 김치 덮밥 (247g) $ 7.99 $ 8.9…" at bounding box center [742, 458] width 638 height 105
type input "4.99"
drag, startPoint x: 792, startPoint y: 603, endPoint x: 744, endPoint y: 595, distance: 48.7
click at [744, 595] on div "[Jongga] Kimchi Ramen Cup / 종가집 김치 컵 라면 큰컵(140g x3) $ 8.99 $ 9.99 Changed to Un…" at bounding box center [742, 571] width 638 height 105
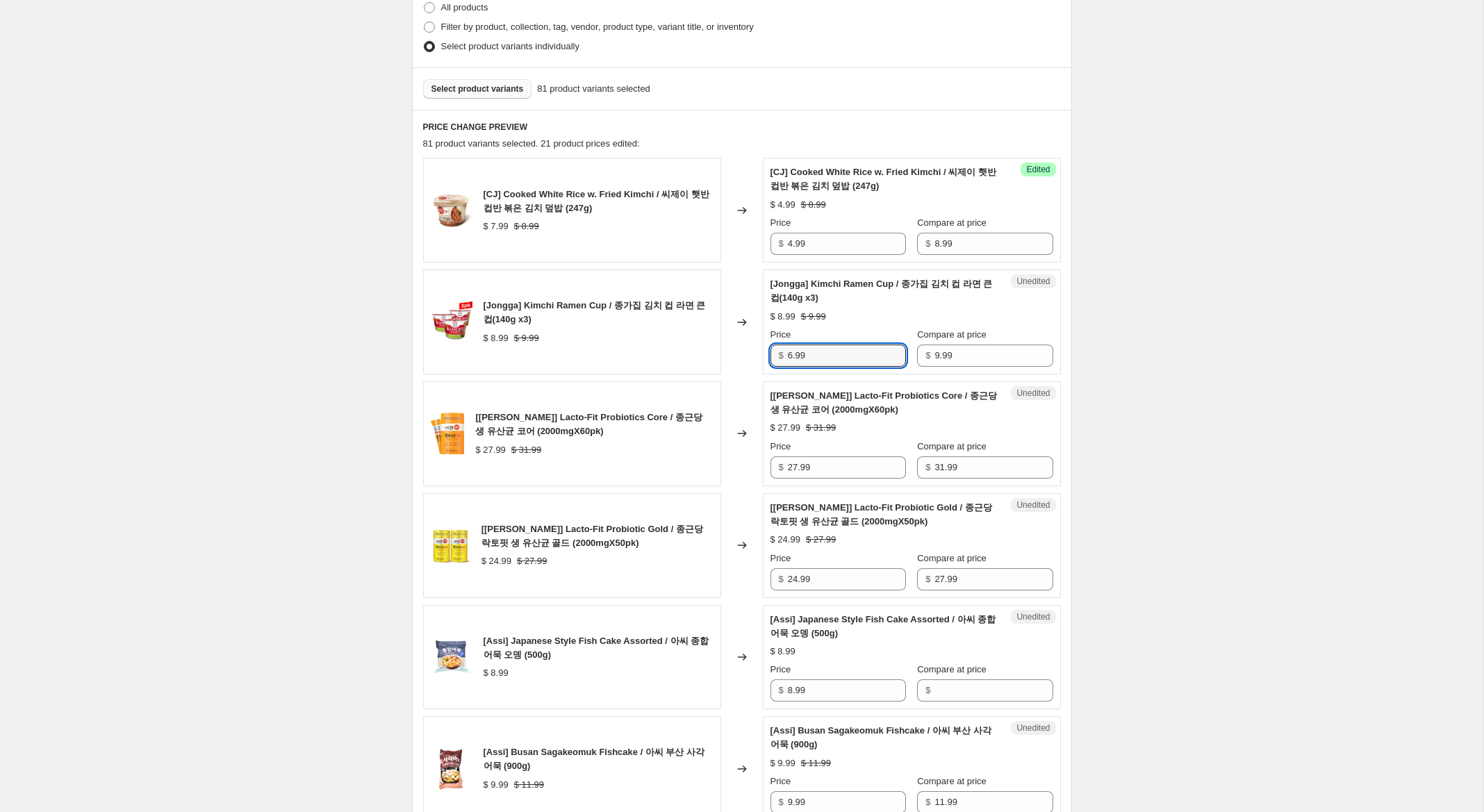
scroll to position [374, 0]
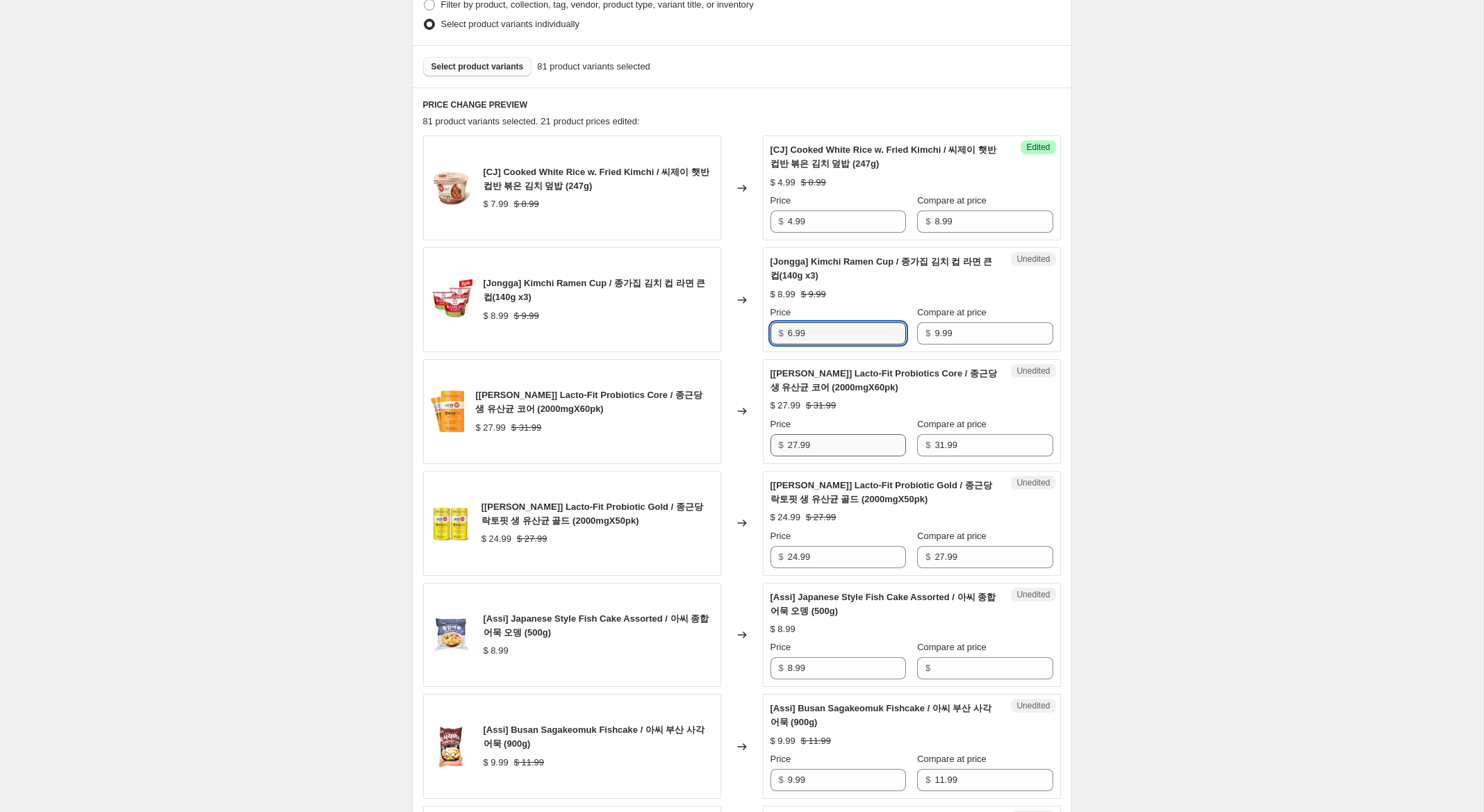
type input "6.99"
click at [793, 443] on input "27.99" at bounding box center [846, 445] width 118 height 22
type input "22.99"
drag, startPoint x: 798, startPoint y: 557, endPoint x: 776, endPoint y: 551, distance: 22.8
click at [776, 551] on div "$ 24.99" at bounding box center [838, 556] width 136 height 22
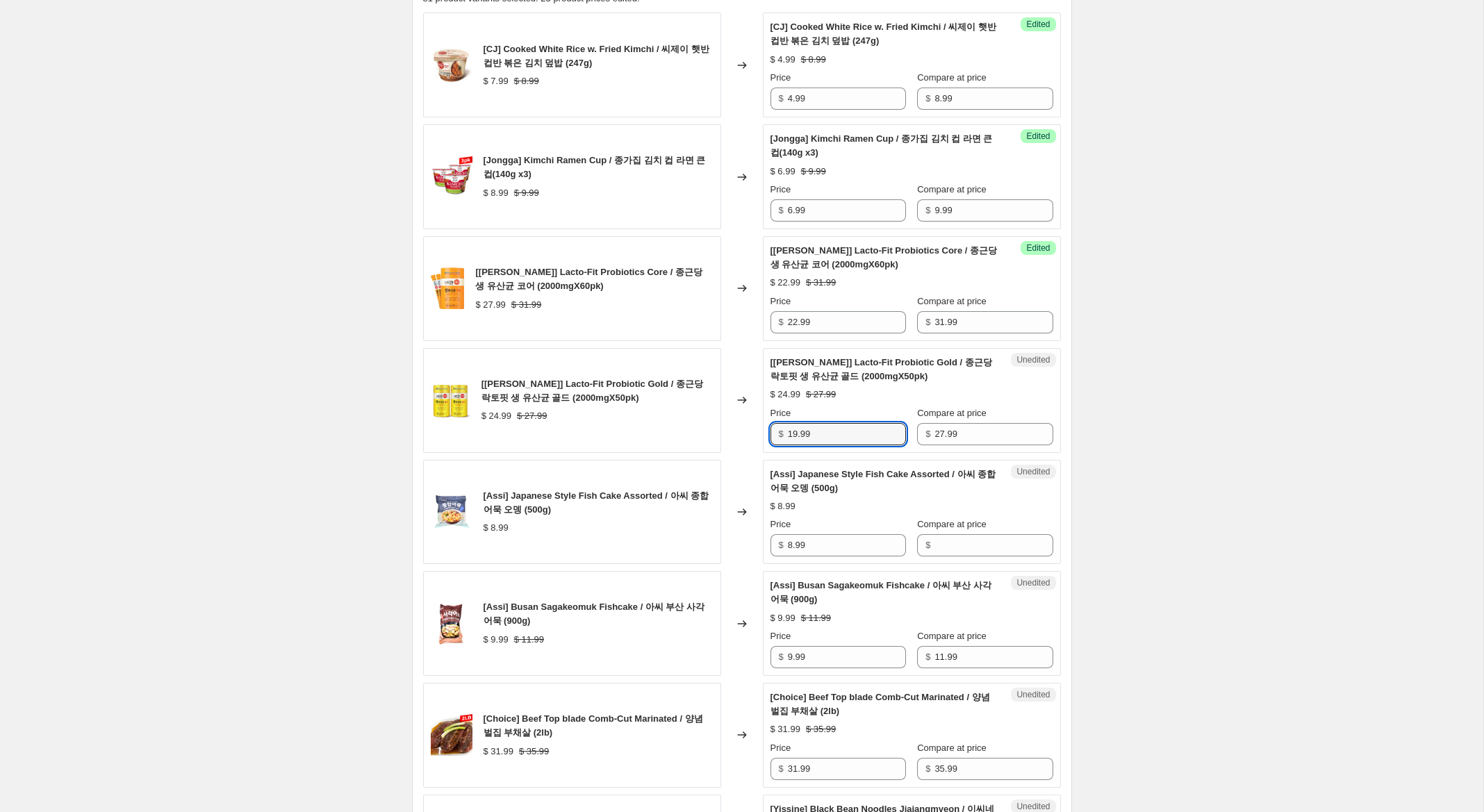
scroll to position [499, 0]
type input "19.99"
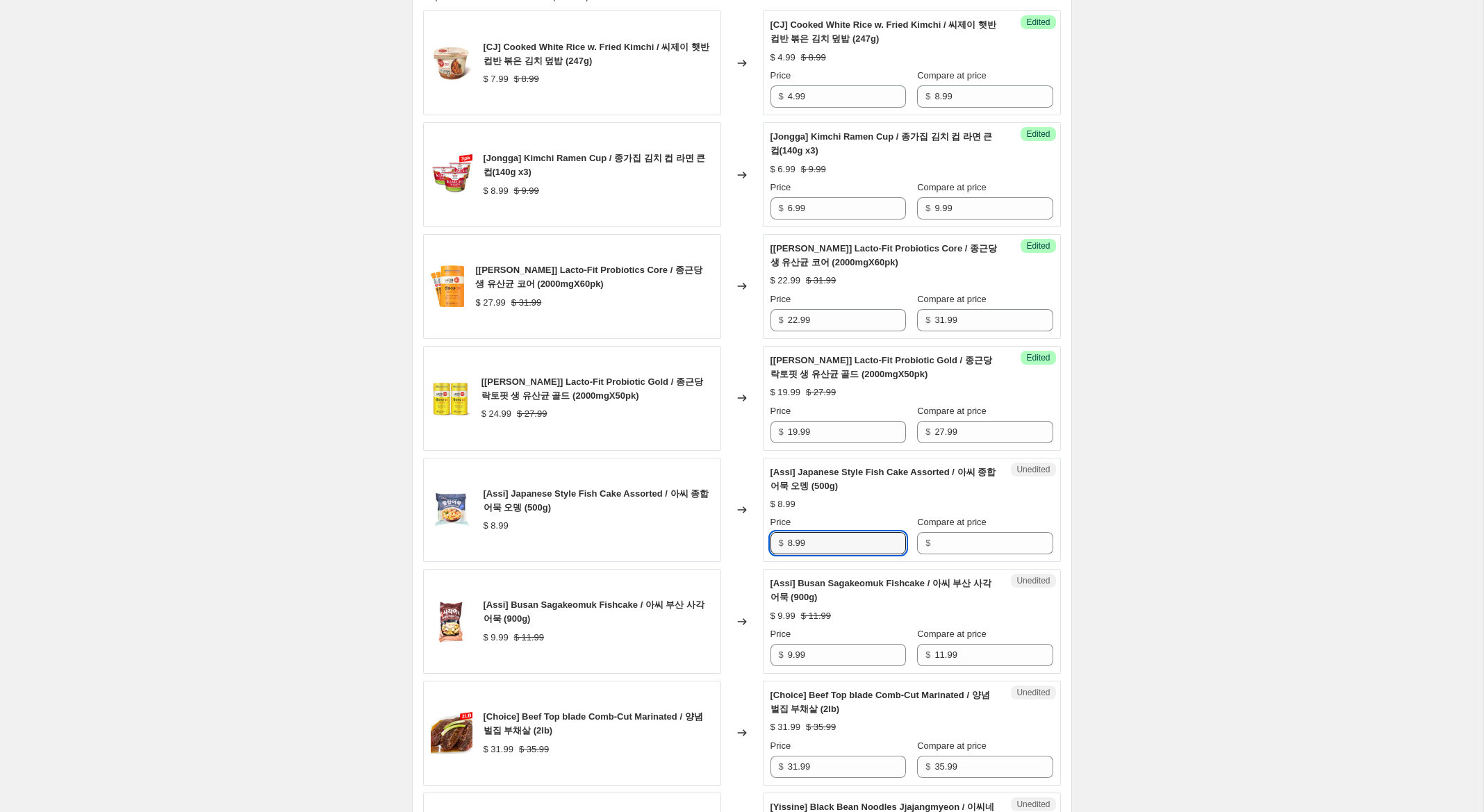
drag, startPoint x: 797, startPoint y: 540, endPoint x: 748, endPoint y: 535, distance: 49.3
click at [748, 535] on div "[Assi] Japanese Style Fish Cake Assorted / 아씨 종합 어묵 오뎅 (500g) $ 8.99 Changed to…" at bounding box center [742, 510] width 638 height 105
click at [980, 547] on input "Compare at price" at bounding box center [993, 542] width 118 height 22
paste input "8.99"
type input "8.99"
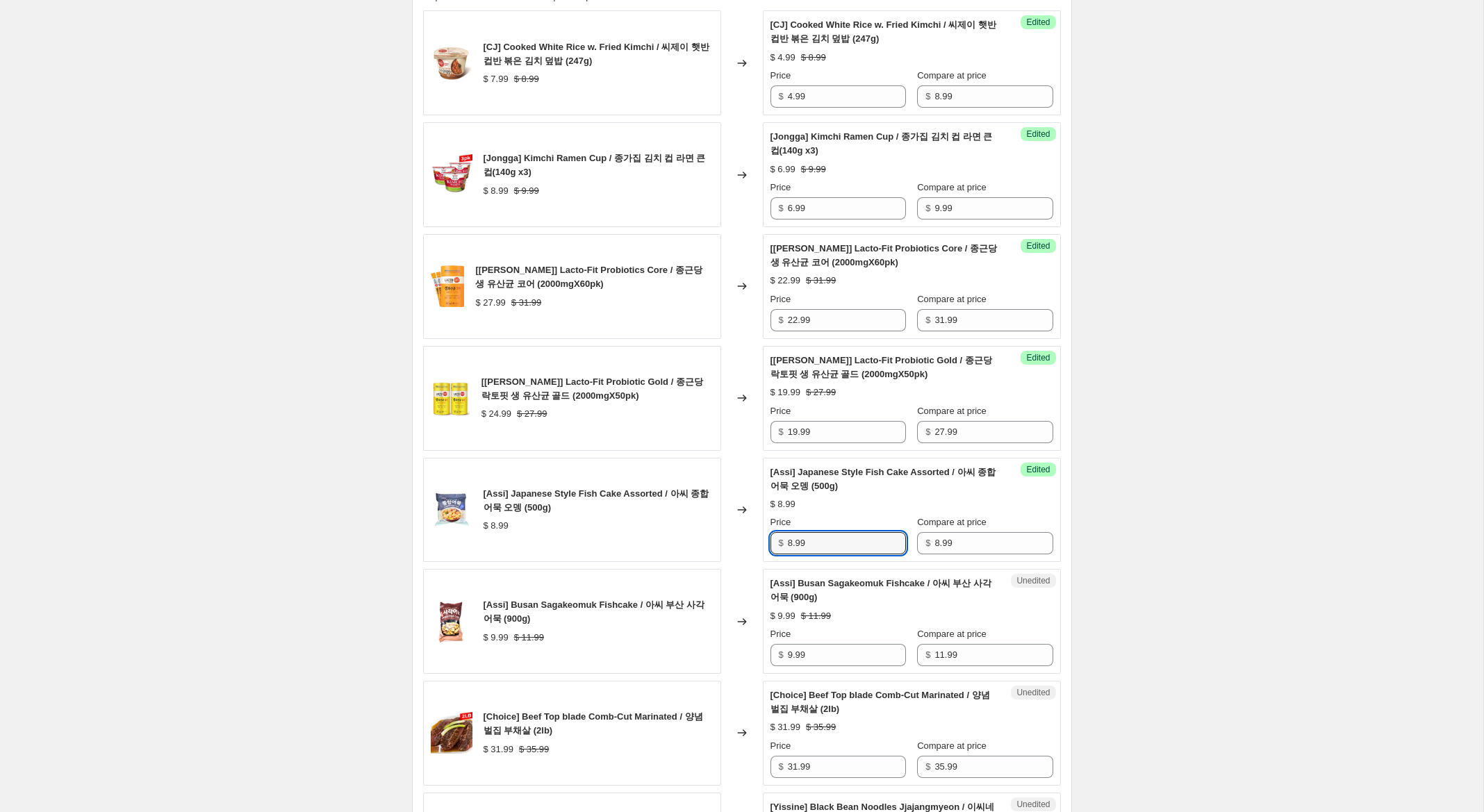
drag, startPoint x: 793, startPoint y: 544, endPoint x: 742, endPoint y: 526, distance: 54.1
click at [742, 526] on div "[Assi] Japanese Style Fish Cake Assorted / 아씨 종합 어묵 오뎅 (500g) $ 8.99 Changed to…" at bounding box center [742, 510] width 638 height 105
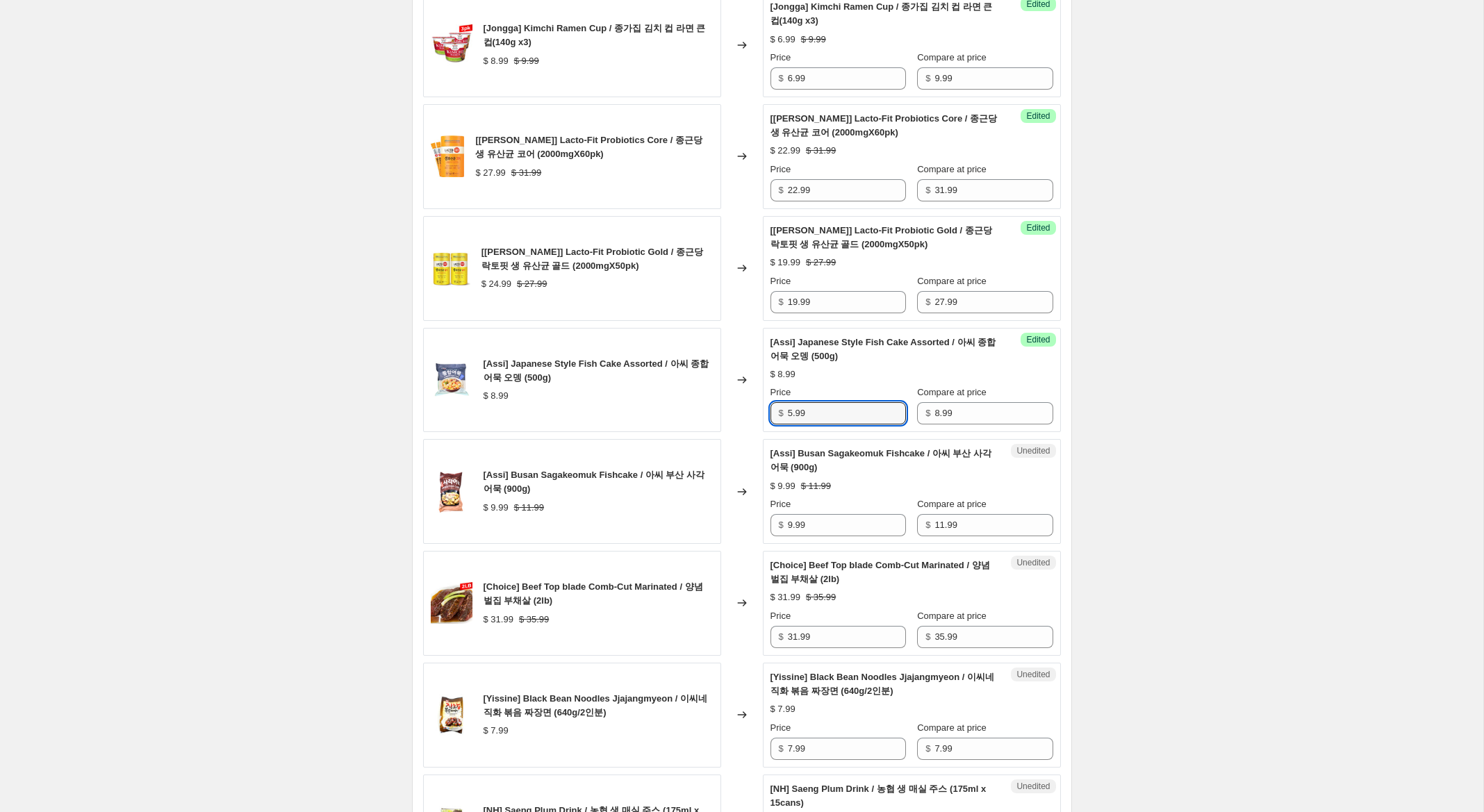
scroll to position [636, 0]
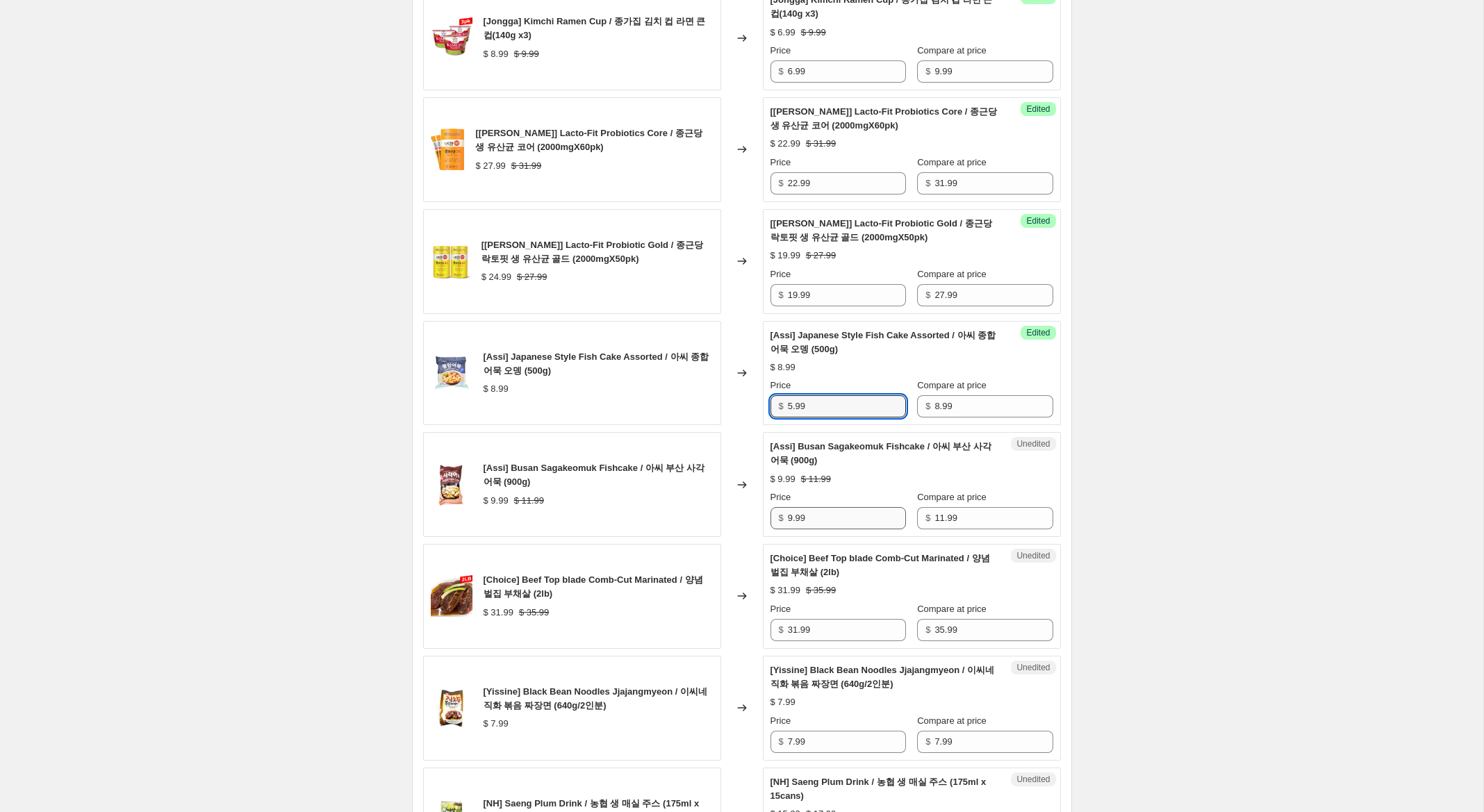
type input "5.99"
drag, startPoint x: 793, startPoint y: 518, endPoint x: 761, endPoint y: 512, distance: 32.6
click at [761, 512] on div "[Assi] Busan Sagakeomuk Fishcake / 아씨 부산 사각 어묵 (900g) $ 9.99 $ 11.99 Changed to…" at bounding box center [742, 484] width 638 height 105
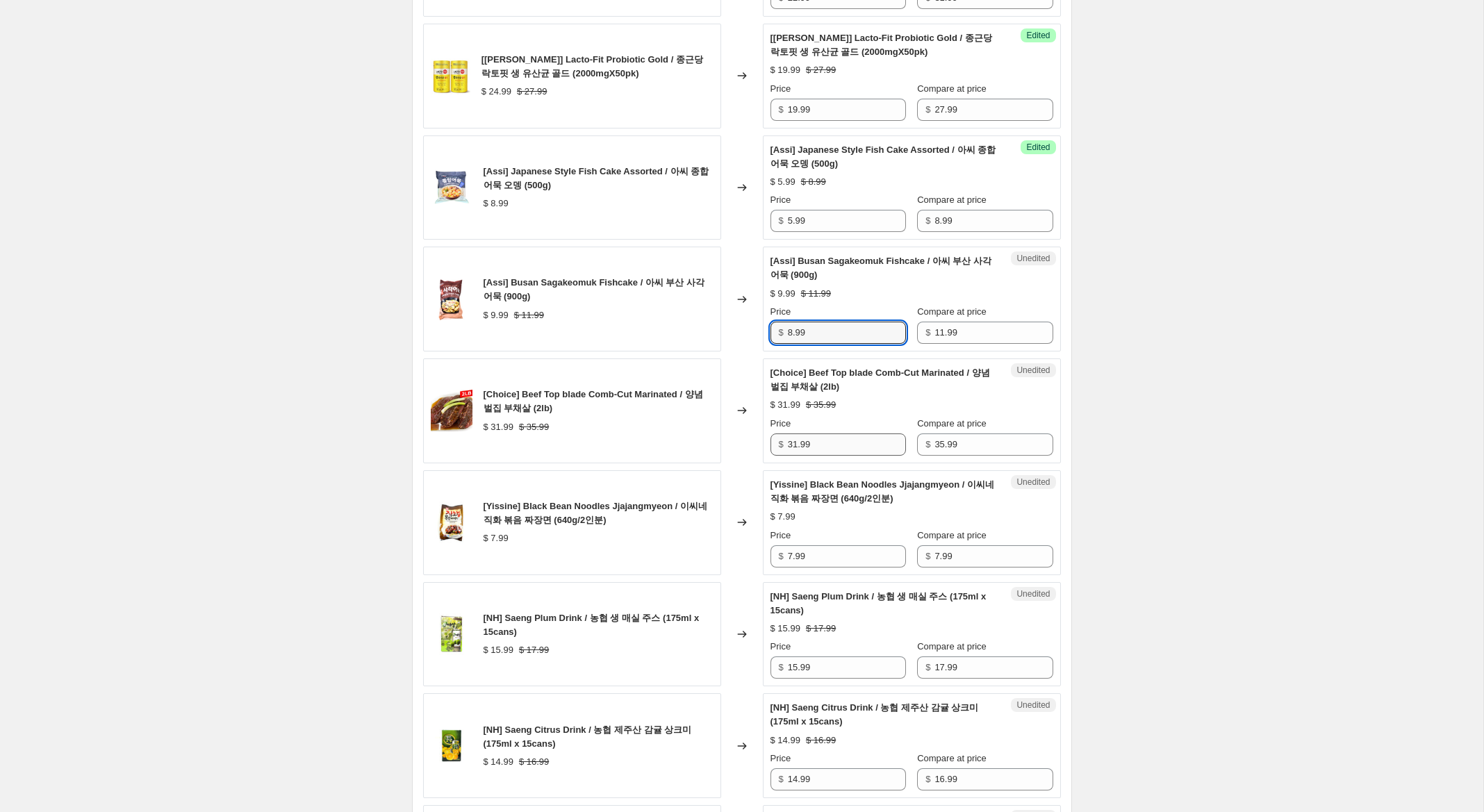
scroll to position [823, 0]
type input "8.99"
drag, startPoint x: 797, startPoint y: 443, endPoint x: 761, endPoint y: 443, distance: 36.0
click at [761, 443] on div "[Choice] Beef Top blade Comb-Cut Marinated / 양념 벌집 부채살 (2lb) $ 31.99 $ 35.99 Ch…" at bounding box center [742, 410] width 638 height 105
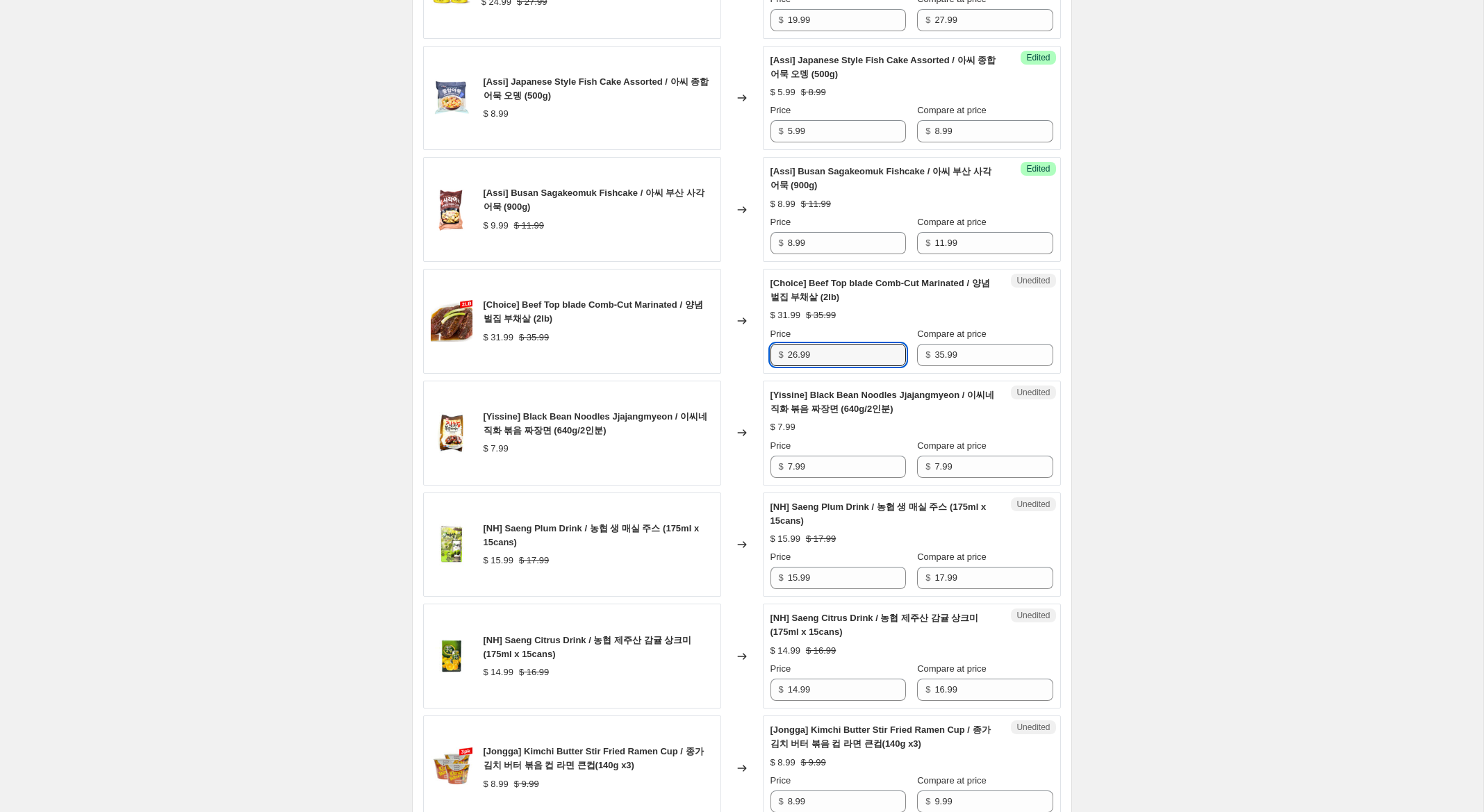
scroll to position [912, 0]
type input "26.99"
click at [1142, 550] on div "Create new price change job. This page is ready Create new price change job Dra…" at bounding box center [742, 714] width 1483 height 3253
drag, startPoint x: 793, startPoint y: 465, endPoint x: 743, endPoint y: 454, distance: 51.2
click at [744, 455] on div "[Yissine] Black Bean Noodles Jjajangmyeon / 이씨네 직화 볶음 짜장면 (640g/2인분) $ 7.99 Cha…" at bounding box center [742, 431] width 638 height 105
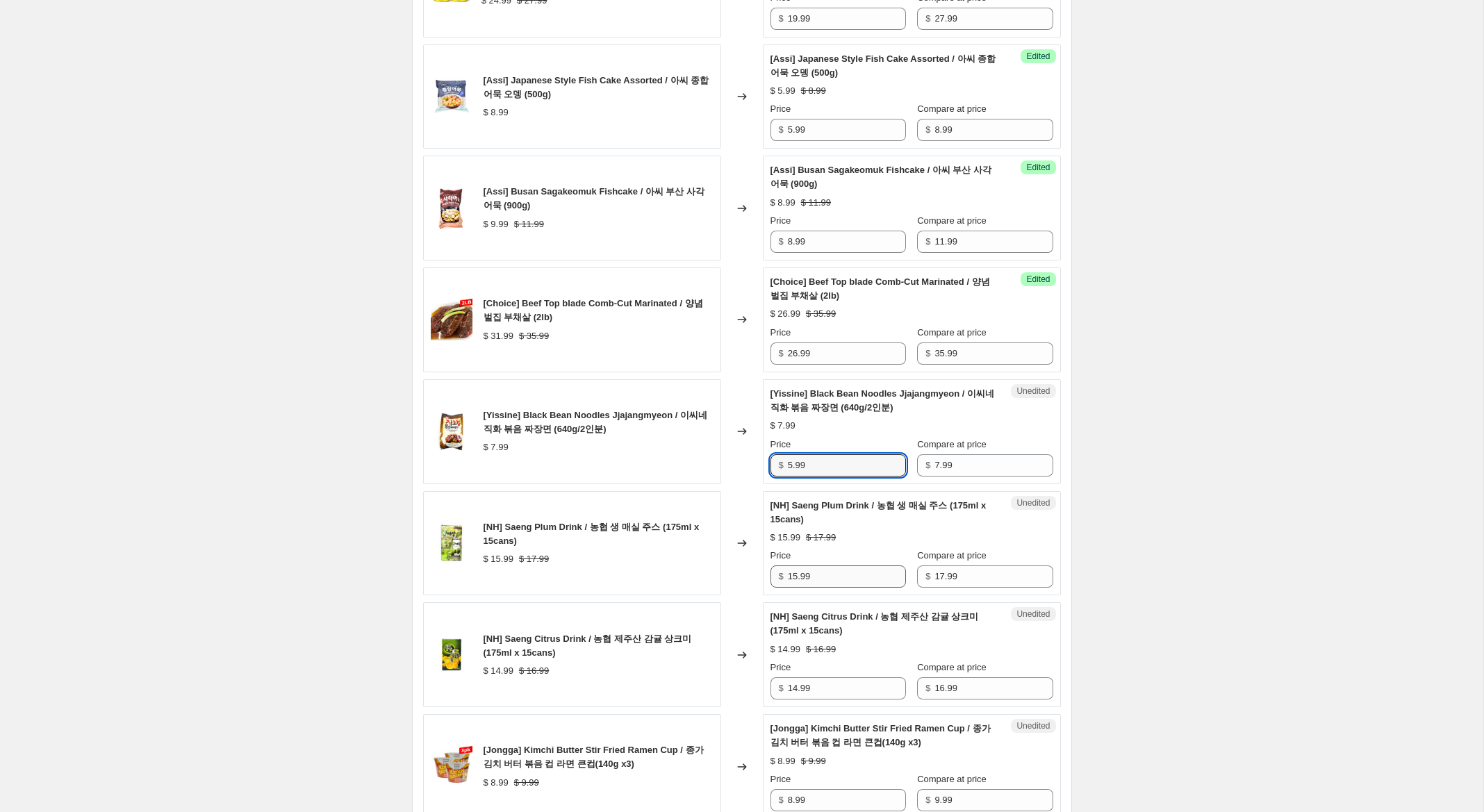
type input "5.99"
click at [797, 578] on input "15.99" at bounding box center [846, 576] width 118 height 22
type input "14.99"
click at [793, 688] on input "14.99" at bounding box center [846, 688] width 118 height 22
type input "13.99"
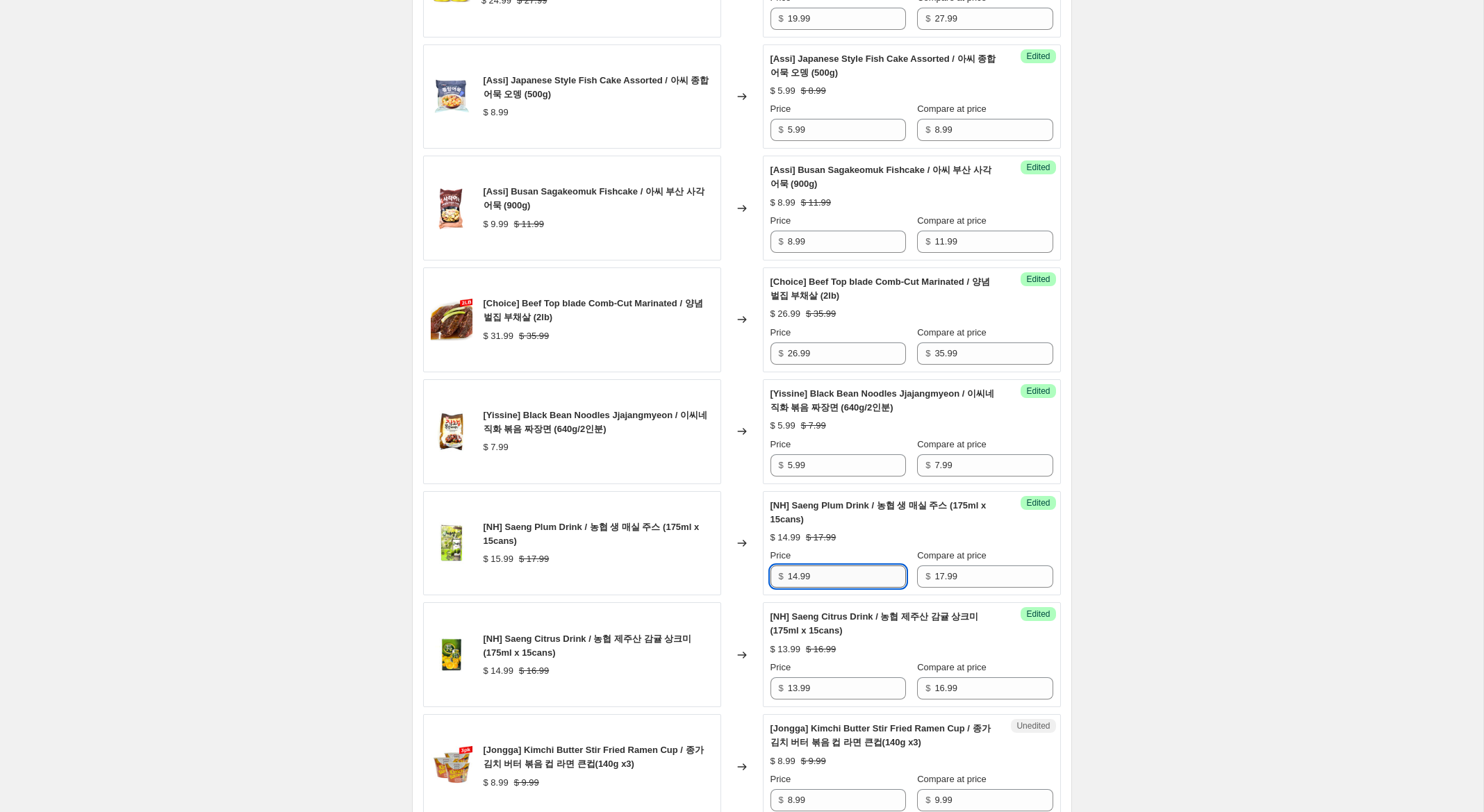
click at [797, 577] on input "14.99" at bounding box center [846, 576] width 118 height 22
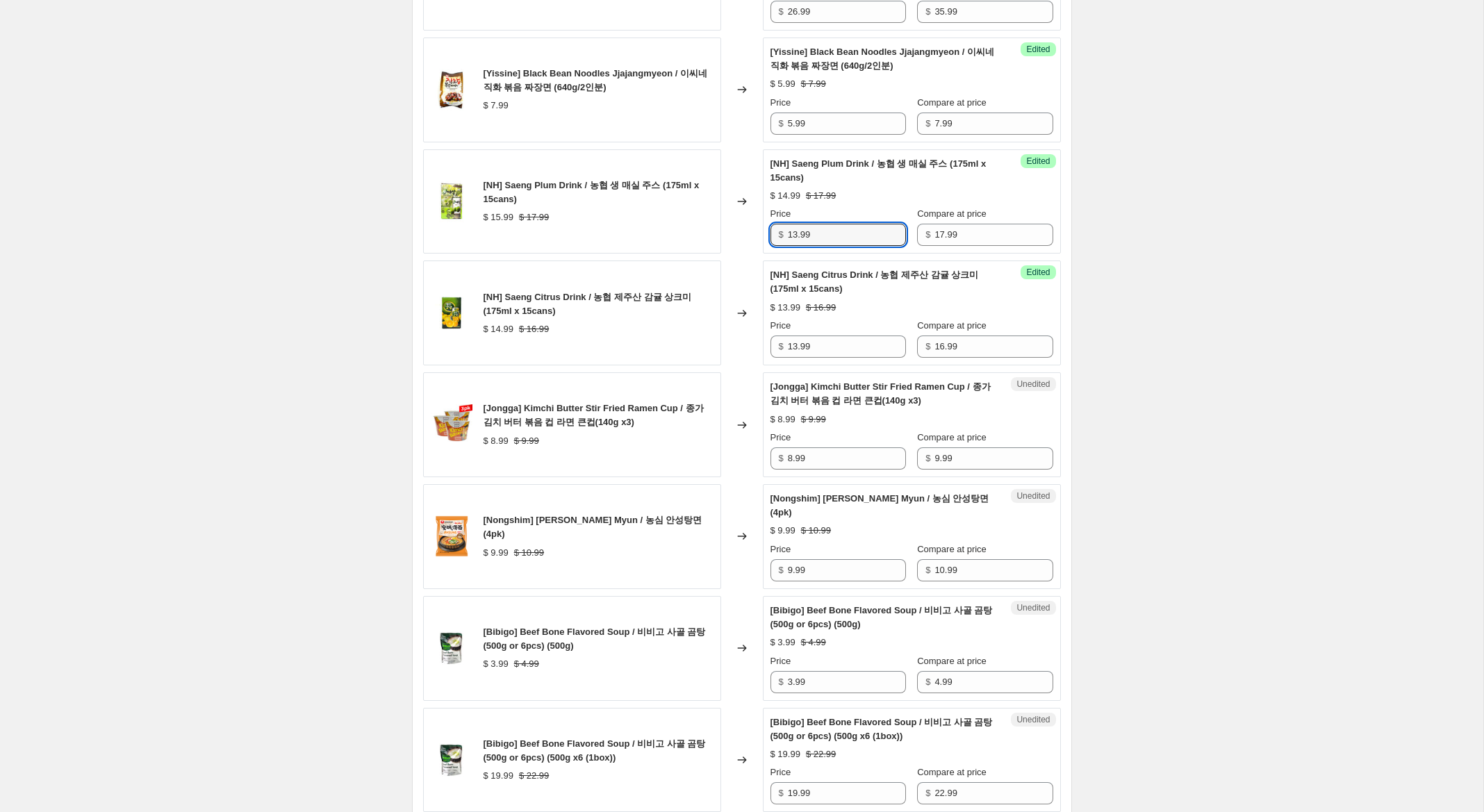
scroll to position [1258, 0]
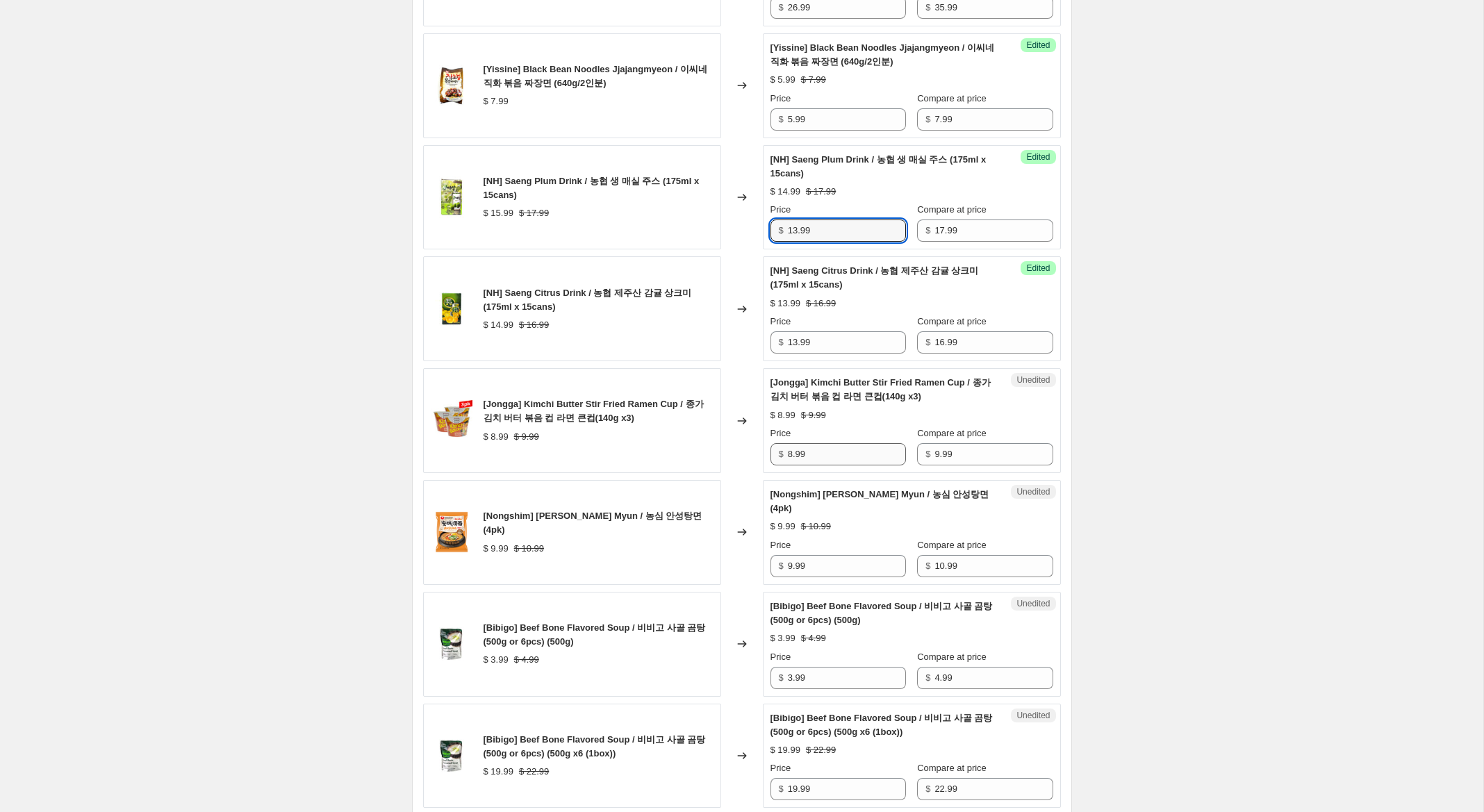
type input "13.99"
drag, startPoint x: 792, startPoint y: 455, endPoint x: 773, endPoint y: 454, distance: 19.0
click at [773, 454] on div "$ 8.99" at bounding box center [838, 453] width 136 height 22
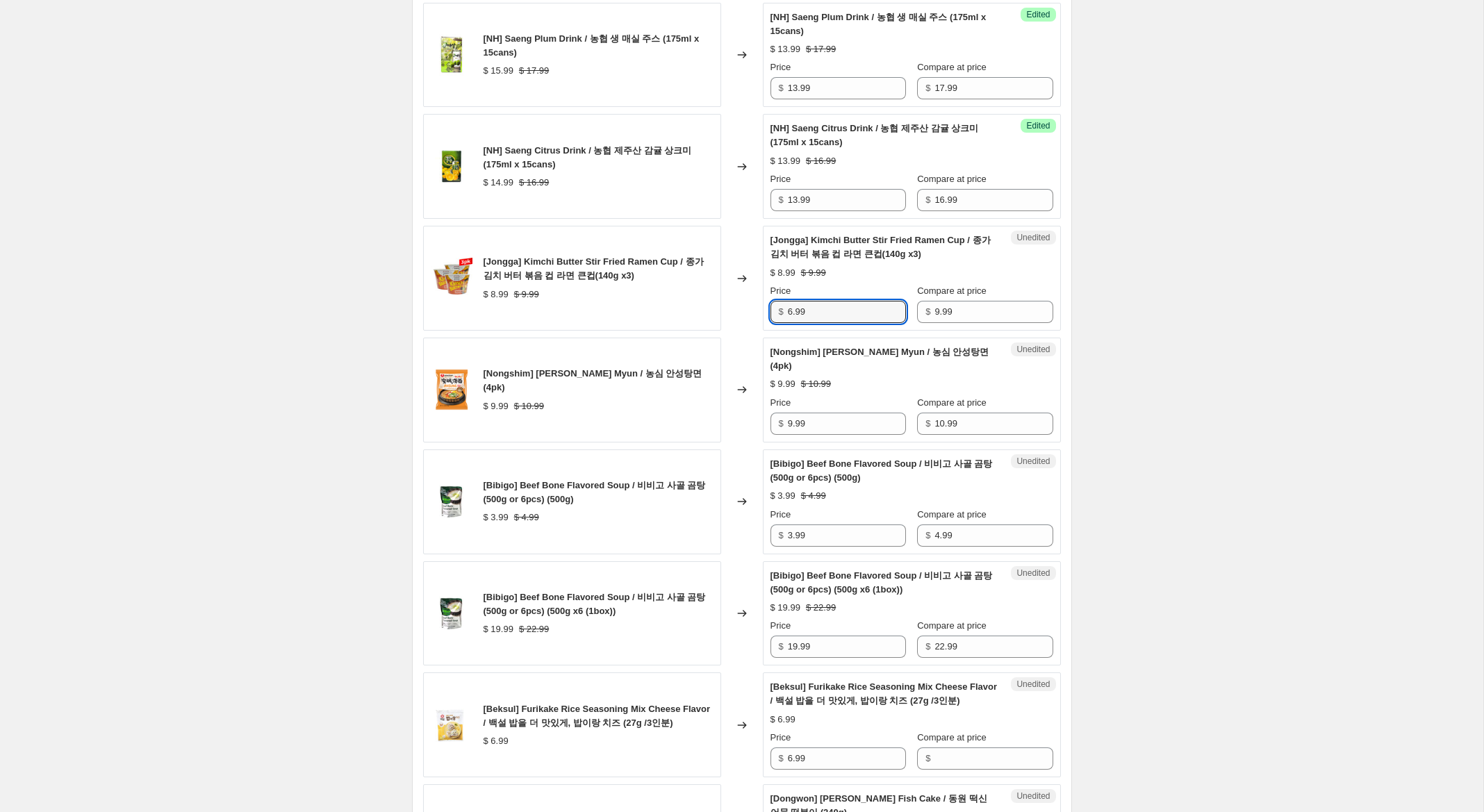
scroll to position [1402, 0]
type input "6.99"
drag, startPoint x: 793, startPoint y: 423, endPoint x: 708, endPoint y: 420, distance: 85.1
click at [714, 417] on div "[Nongshim] Ansung Tang Myun / 농심 안성탕면 (4pk) $ 9.99 $ 10.99 Changed to Unedited …" at bounding box center [742, 388] width 638 height 105
type input "4.99"
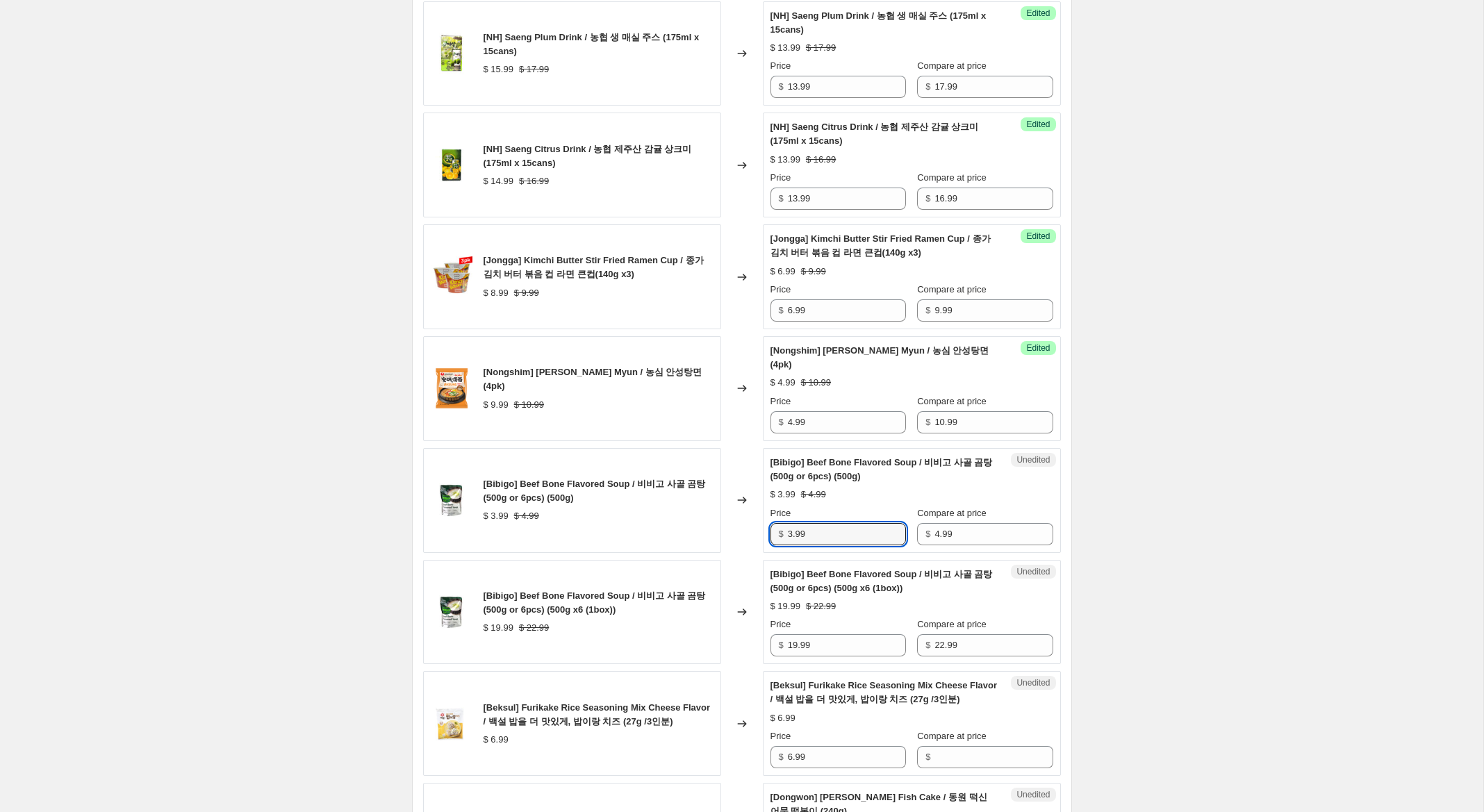
drag, startPoint x: 792, startPoint y: 537, endPoint x: 773, endPoint y: 535, distance: 19.1
click at [773, 535] on div "$ 3.99" at bounding box center [838, 534] width 136 height 22
type input "2.99"
drag, startPoint x: 796, startPoint y: 647, endPoint x: 764, endPoint y: 645, distance: 32.1
click at [764, 645] on div "Unedited [Bibigo] Beef Bone Flavored Soup / 비비고 사골 곰탕 (500g or 6pcs) (500g x6 (…" at bounding box center [912, 612] width 298 height 105
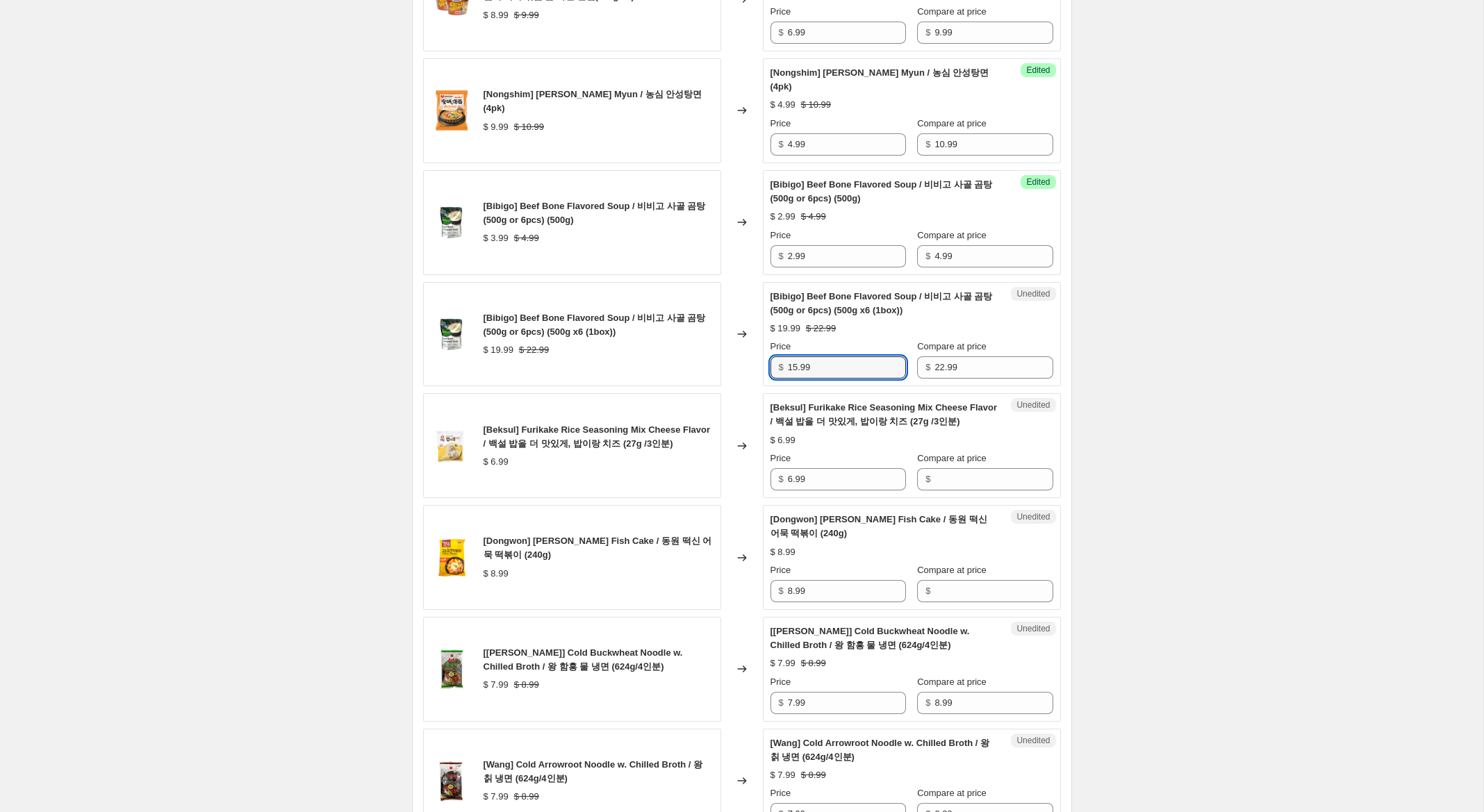
scroll to position [1684, 0]
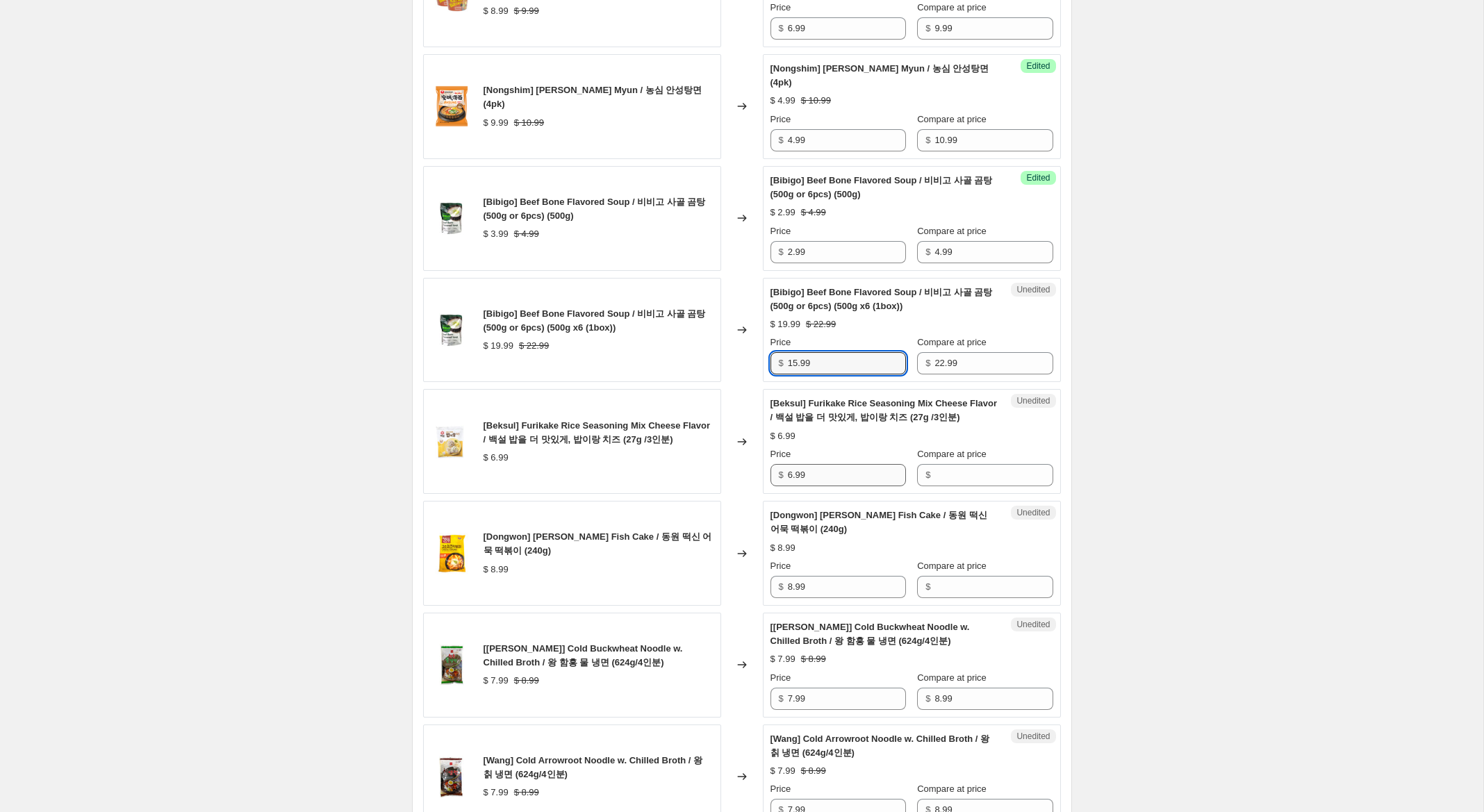
type input "15.99"
drag, startPoint x: 790, startPoint y: 476, endPoint x: 753, endPoint y: 472, distance: 37.2
click at [753, 472] on div "[Beksul] Furikake Rice Seasoning Mix Cheese Flavor / 백설 밥을 더 맛있게, 밥이랑 치즈 (27g /…" at bounding box center [742, 441] width 638 height 105
drag, startPoint x: 959, startPoint y: 475, endPoint x: 845, endPoint y: 489, distance: 114.9
click at [955, 475] on input "Compare at price" at bounding box center [993, 474] width 118 height 22
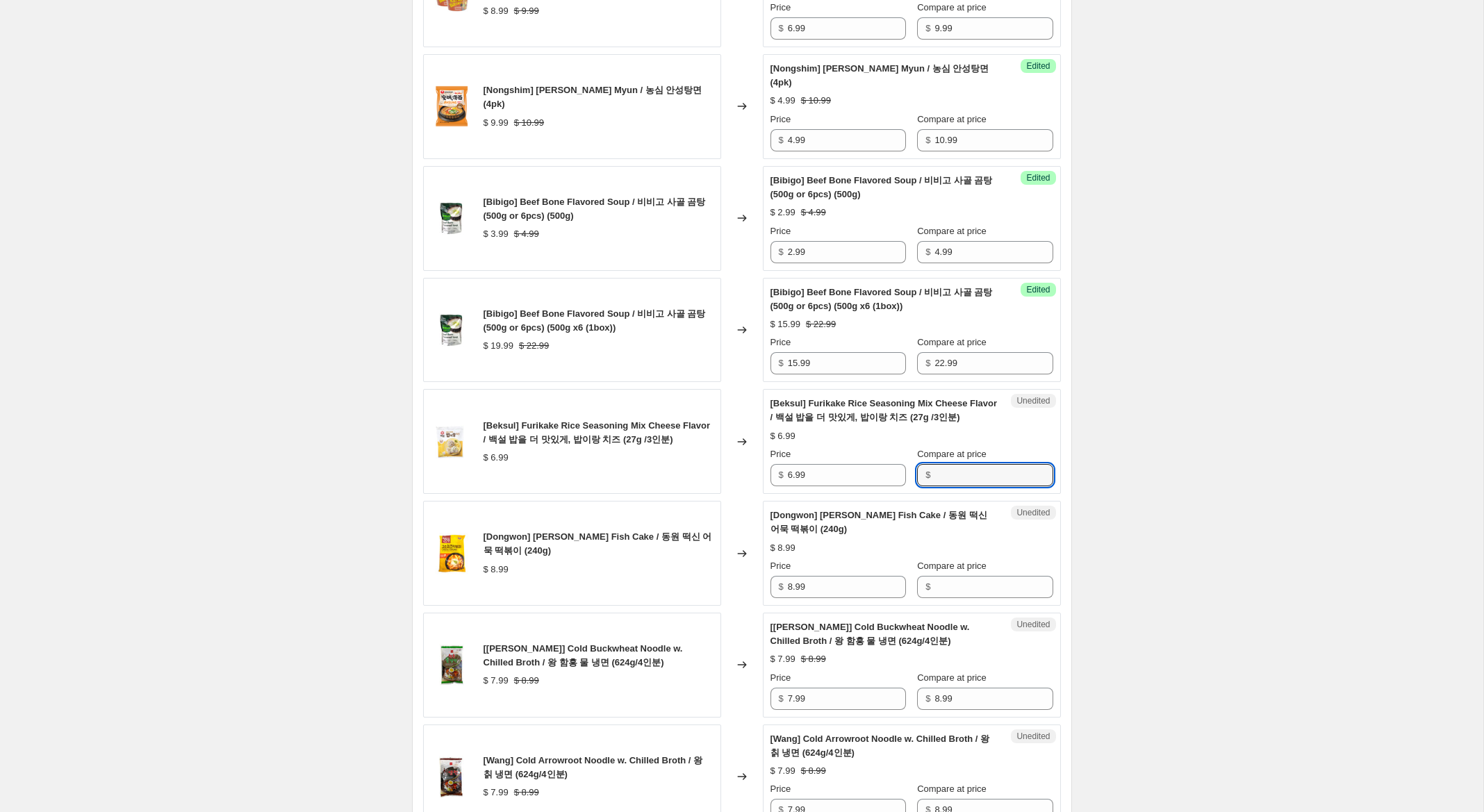
paste input "6.99"
type input "6.99"
drag, startPoint x: 793, startPoint y: 475, endPoint x: 709, endPoint y: 470, distance: 84.1
click at [711, 466] on div "[Beksul] Furikake Rice Seasoning Mix Cheese Flavor / 백설 밥을 더 맛있게, 밥이랑 치즈 (27g /…" at bounding box center [742, 441] width 638 height 105
type input "4.99"
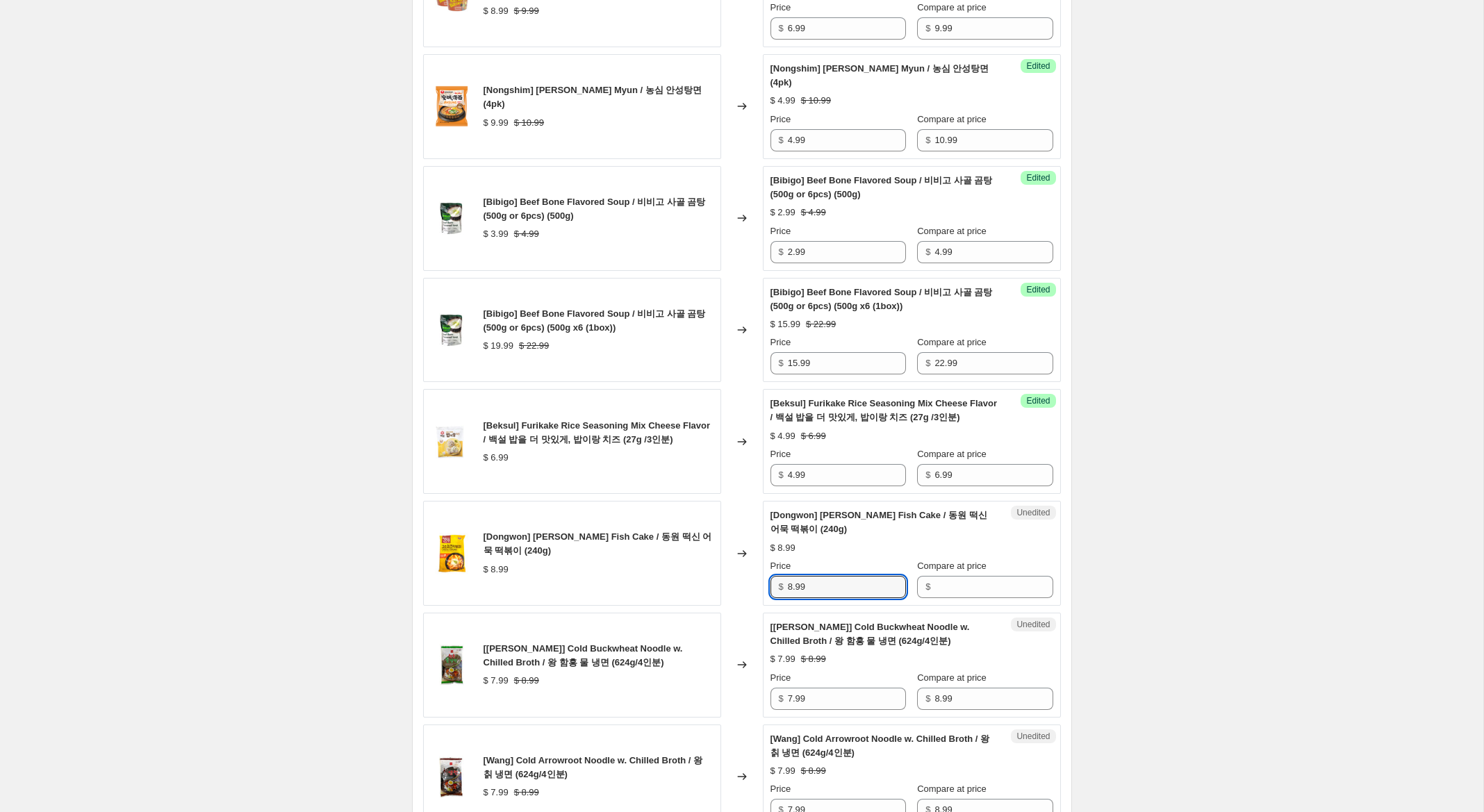
drag, startPoint x: 814, startPoint y: 586, endPoint x: 711, endPoint y: 576, distance: 103.5
click at [711, 576] on div "[Dongwon] Topokki w. Fish Cake / 동원 떡신 어묵 떡볶이 (240g) $ 8.99 Changed to Unedited…" at bounding box center [742, 553] width 638 height 105
drag, startPoint x: 936, startPoint y: 584, endPoint x: 846, endPoint y: 584, distance: 90.0
click at [935, 583] on input "Compare at price" at bounding box center [993, 586] width 118 height 22
paste input "8.99"
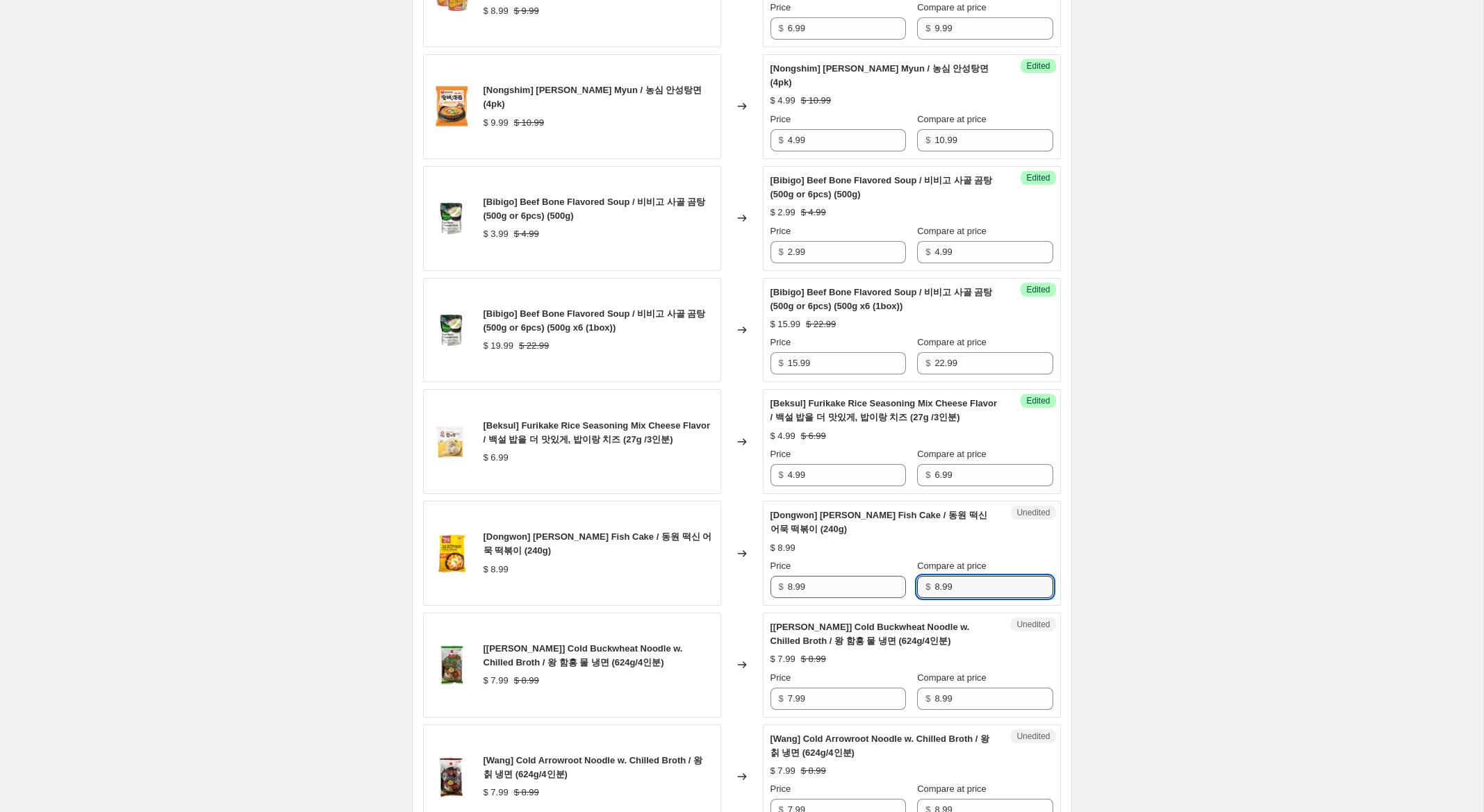
type input "8.99"
drag, startPoint x: 795, startPoint y: 587, endPoint x: 754, endPoint y: 583, distance: 41.2
click at [756, 583] on div "[Dongwon] Topokki w. Fish Cake / 동원 떡신 어묵 떡볶이 (240g) $ 8.99 Changed to Success …" at bounding box center [742, 553] width 638 height 105
type input "5.99"
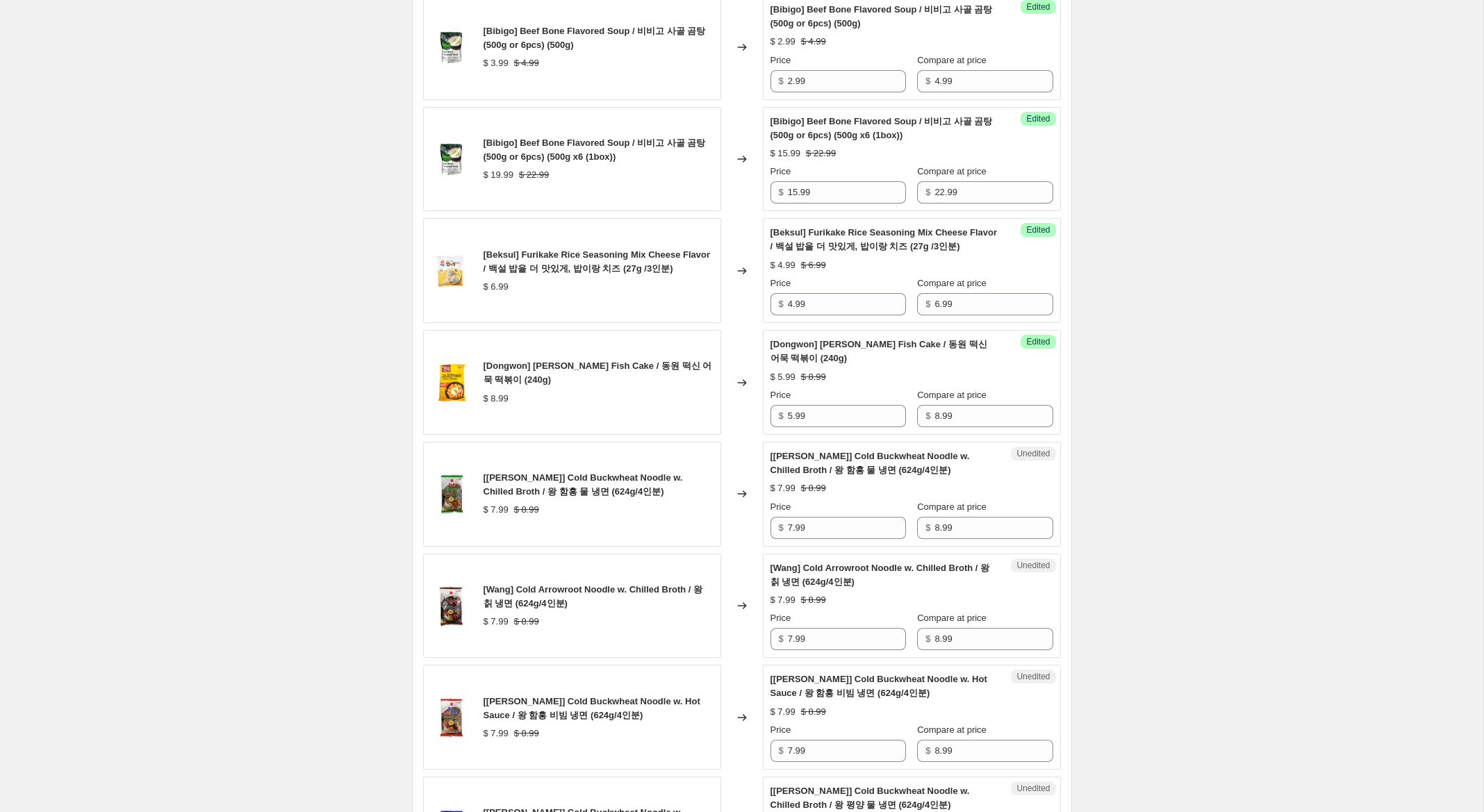
scroll to position [1858, 0]
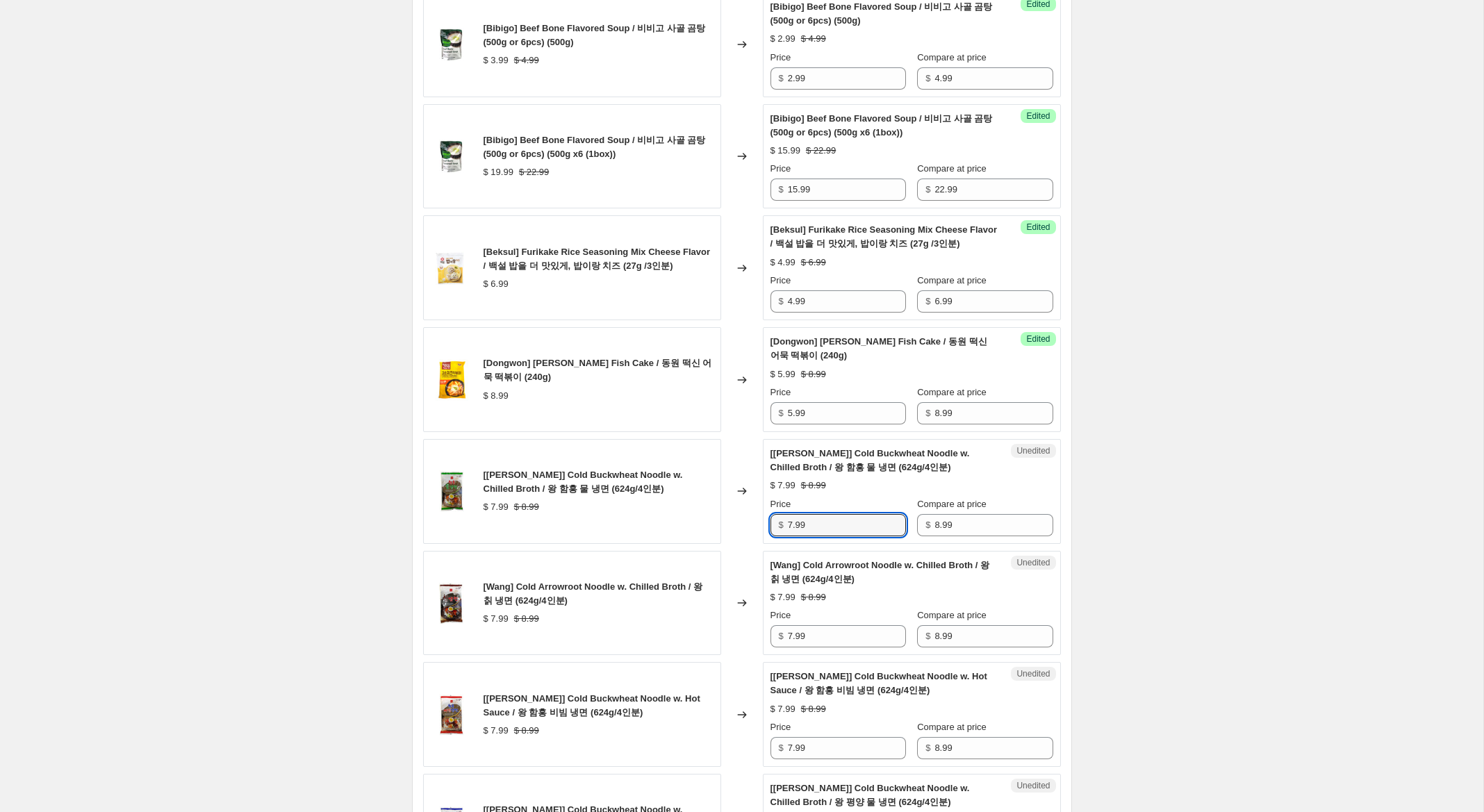
drag, startPoint x: 793, startPoint y: 523, endPoint x: 754, endPoint y: 515, distance: 39.8
click at [755, 514] on div "[Wang] Cold Buckwheat Noodle w. Chilled Broth / 왕 함흥 물 냉면 (624g/4인분) $ 7.99 $ 8…" at bounding box center [742, 491] width 638 height 105
type input "4.99"
drag, startPoint x: 764, startPoint y: 630, endPoint x: 749, endPoint y: 628, distance: 15.1
click at [749, 628] on div "[Wang] Cold Arrowroot Noodle w. Chilled Broth / 왕 칡 냉면 (624g/4인분) $ 7.99 $ 8.99…" at bounding box center [742, 603] width 638 height 105
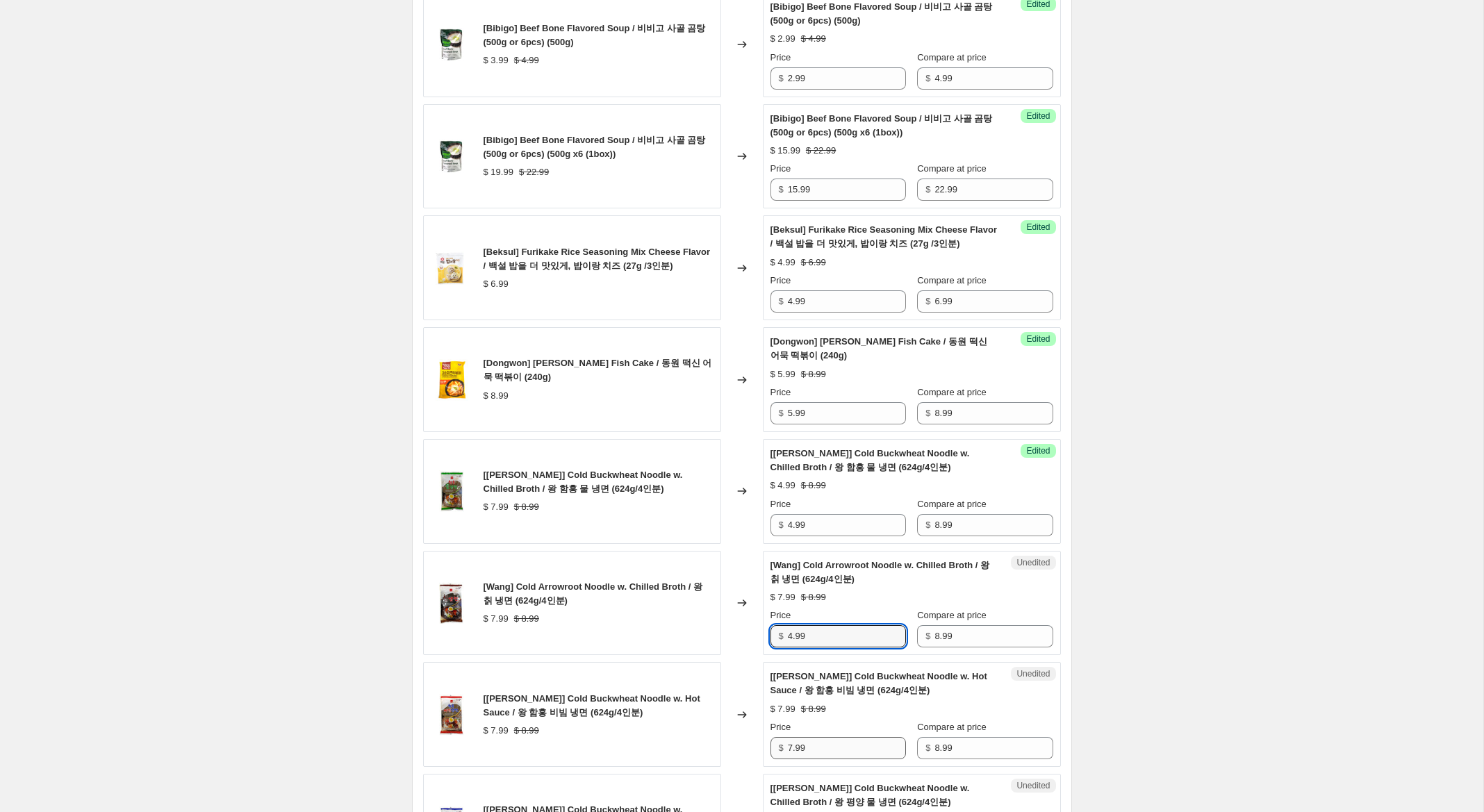
type input "4.99"
drag, startPoint x: 793, startPoint y: 748, endPoint x: 728, endPoint y: 744, distance: 65.1
click at [728, 744] on div "[Wang] Cold Buckwheat Noodle w. Hot Sauce / 왕 함흥 비빔 냉면 (624g/4인분) $ 7.99 $ 8.99…" at bounding box center [742, 714] width 638 height 105
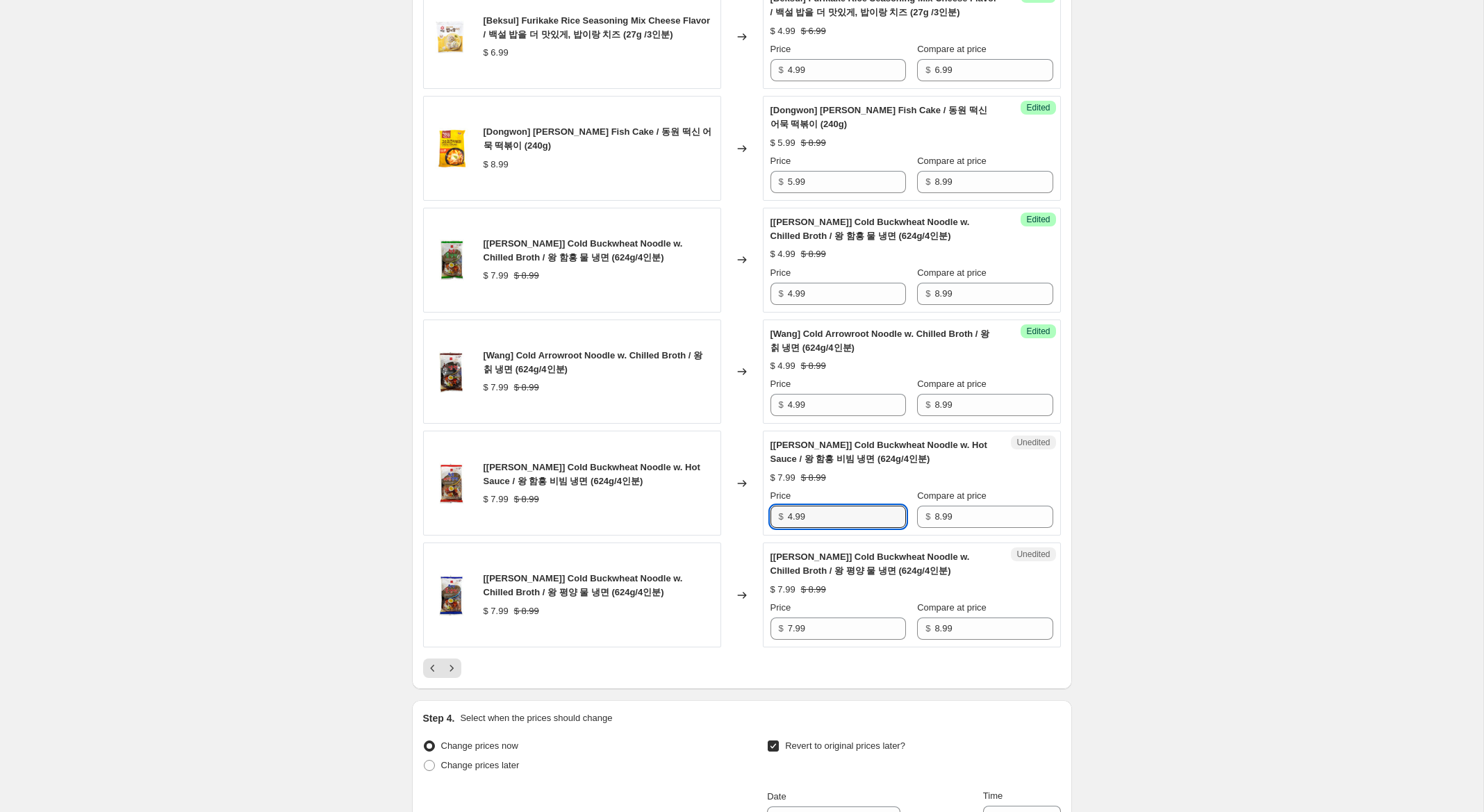
scroll to position [2090, 0]
type input "4.99"
drag, startPoint x: 793, startPoint y: 626, endPoint x: 708, endPoint y: 614, distance: 85.8
click at [708, 614] on div "[Wang] Cold Buckwheat Noodle w. Chilled Broth / 왕 평양 물 냉면 (624g/4인분) $ 7.99 $ 8…" at bounding box center [742, 593] width 638 height 105
type input "4.99"
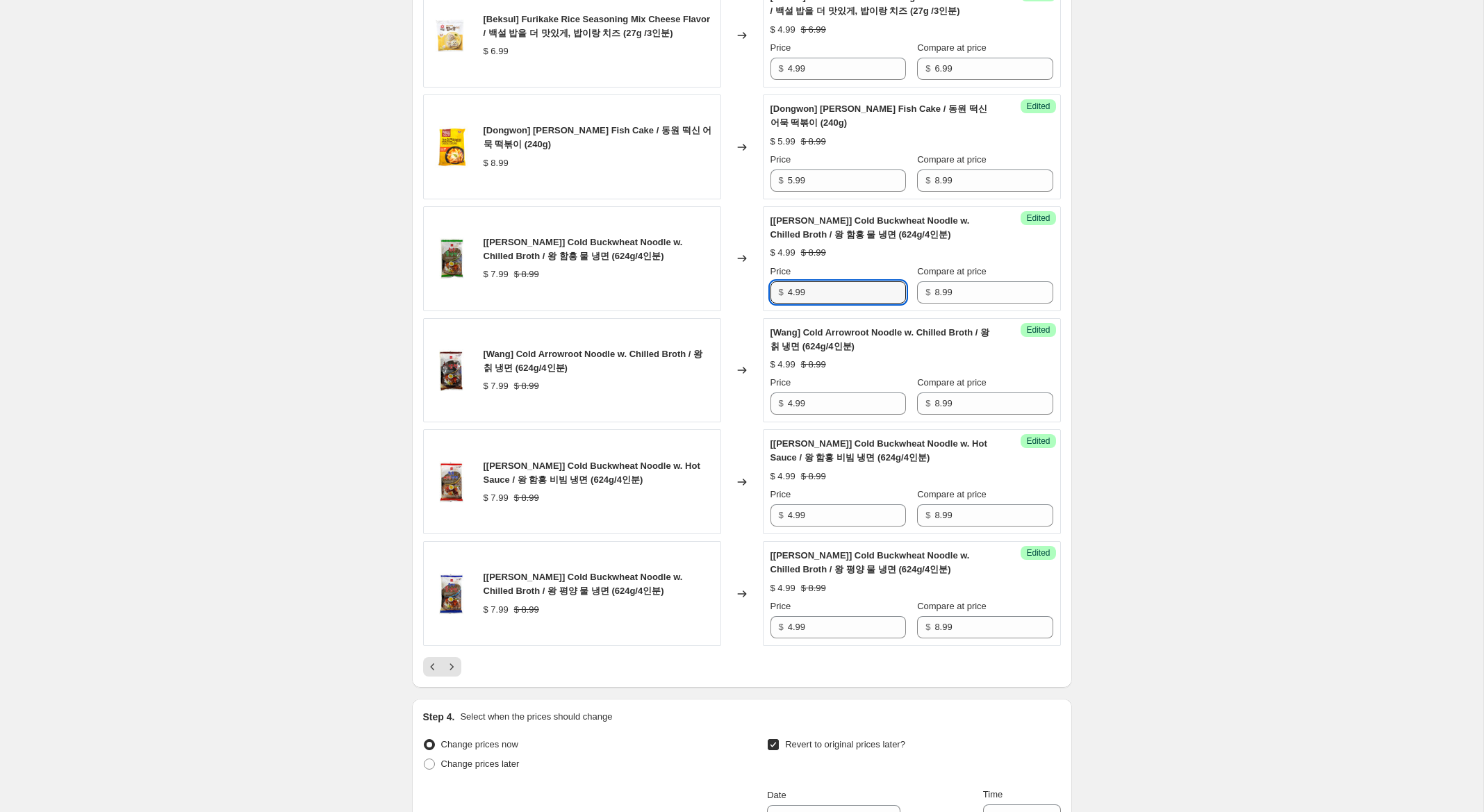
drag, startPoint x: 793, startPoint y: 291, endPoint x: 749, endPoint y: 287, distance: 44.2
click at [749, 287] on div "[Wang] Cold Buckwheat Noodle w. Chilled Broth / 왕 함흥 물 냉면 (624g/4인분) $ 7.99 $ 8…" at bounding box center [742, 258] width 638 height 105
type input "5.99"
drag, startPoint x: 793, startPoint y: 405, endPoint x: 743, endPoint y: 399, distance: 50.4
click at [743, 399] on div "[Wang] Cold Arrowroot Noodle w. Chilled Broth / 왕 칡 냉면 (624g/4인분) $ 7.99 $ 8.99…" at bounding box center [742, 370] width 638 height 105
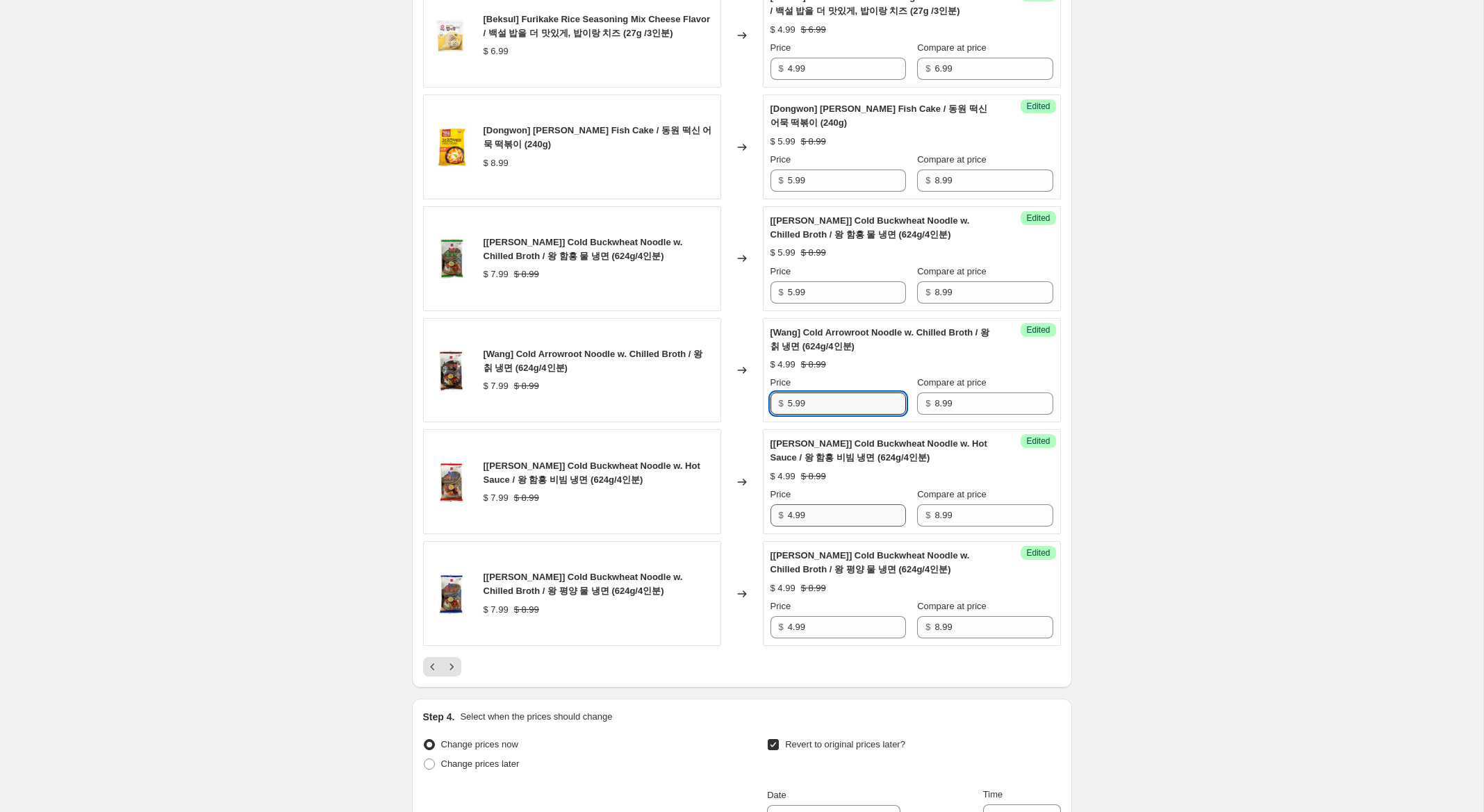
type input "5.99"
drag, startPoint x: 793, startPoint y: 515, endPoint x: 725, endPoint y: 518, distance: 68.1
click at [725, 518] on div "[Wang] Cold Buckwheat Noodle w. Hot Sauce / 왕 함흥 비빔 냉면 (624g/4인분) $ 7.99 $ 8.99…" at bounding box center [742, 482] width 638 height 105
type input "5.99"
drag, startPoint x: 783, startPoint y: 625, endPoint x: 680, endPoint y: 613, distance: 103.7
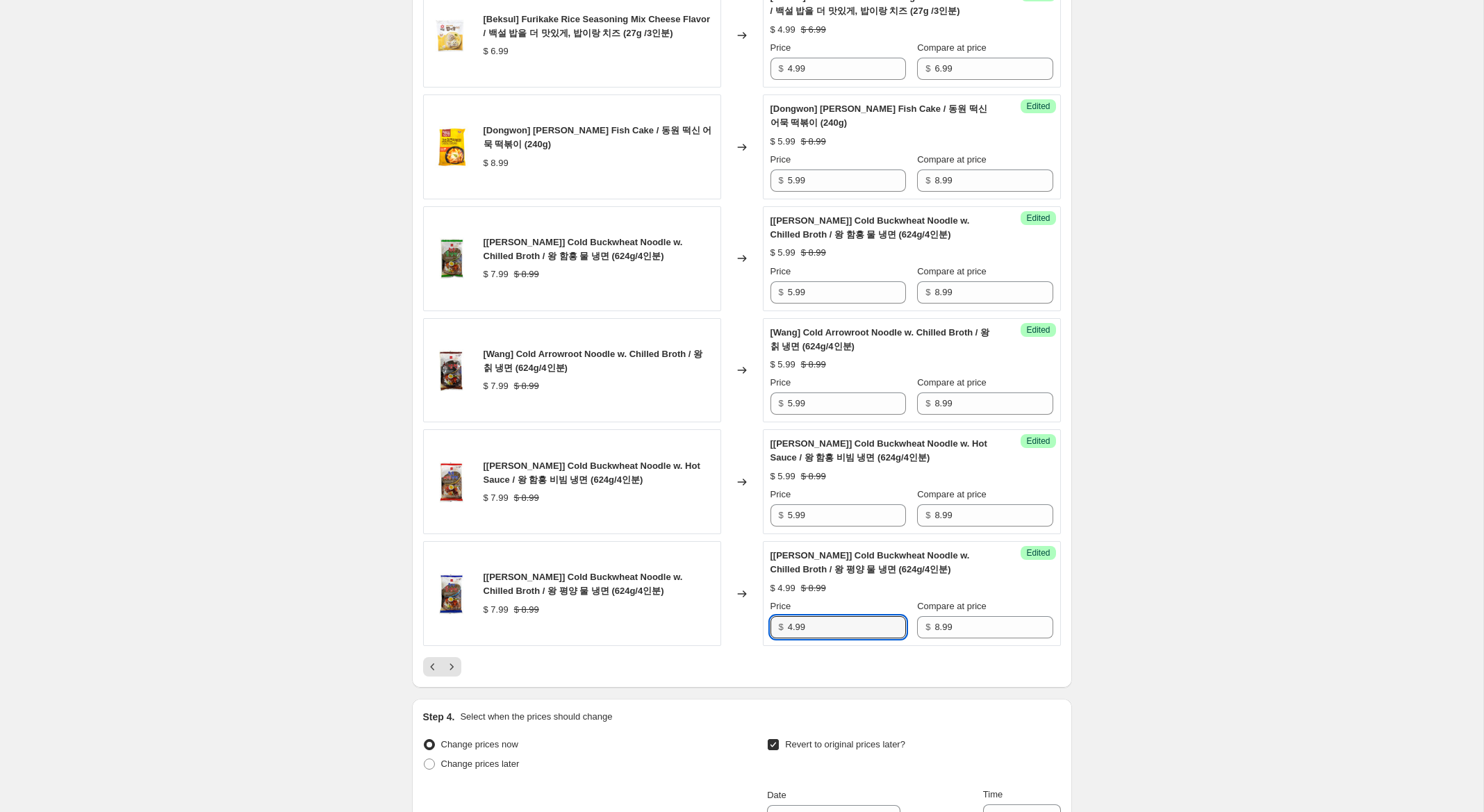
click at [684, 614] on div "[Wang] Cold Buckwheat Noodle w. Chilled Broth / 왕 평양 물 냉면 (624g/4인분) $ 7.99 $ 8…" at bounding box center [742, 593] width 638 height 105
type input "5.99"
drag, startPoint x: 446, startPoint y: 671, endPoint x: 570, endPoint y: 675, distance: 124.1
click at [446, 671] on icon "Next" at bounding box center [451, 667] width 14 height 14
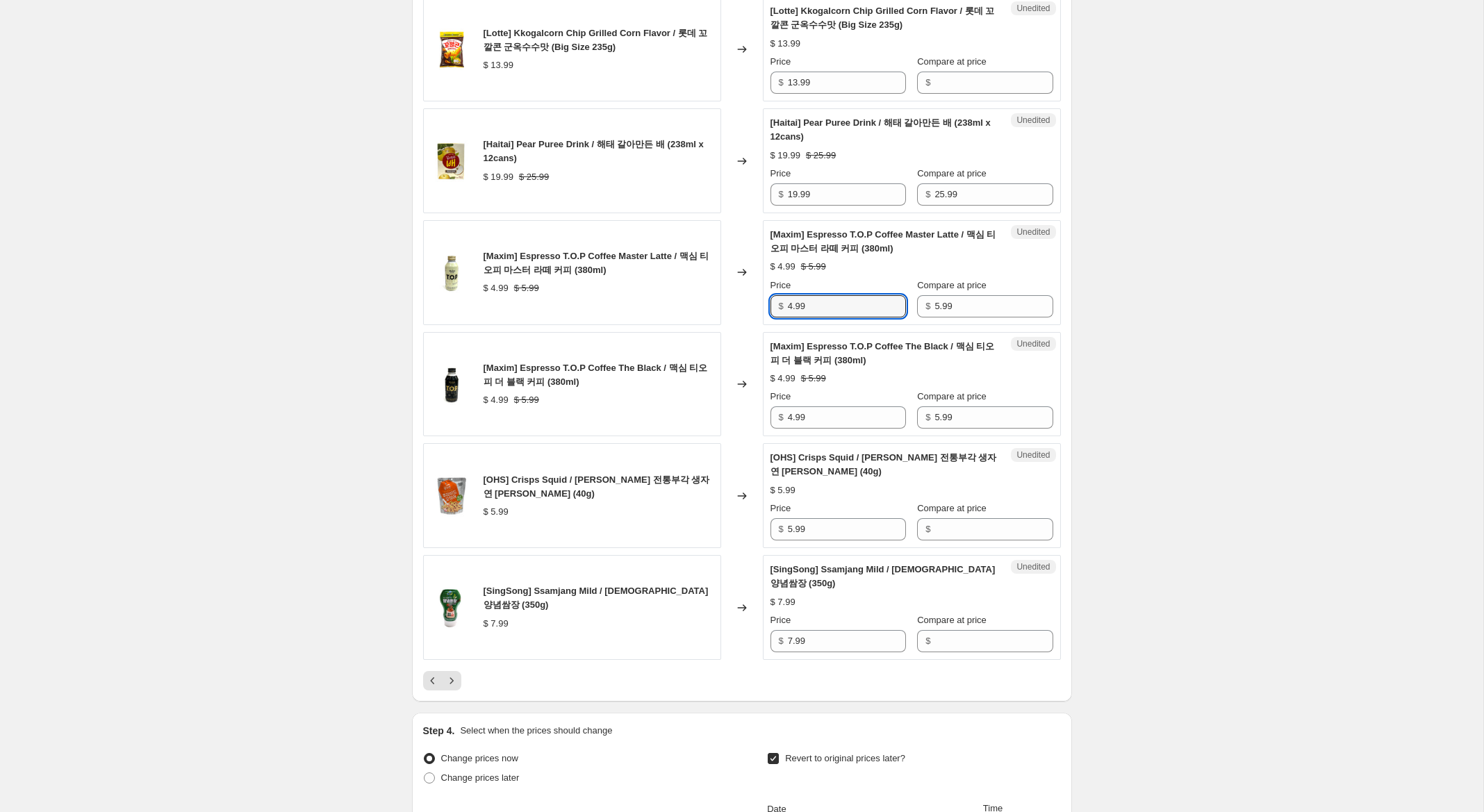
drag, startPoint x: 793, startPoint y: 292, endPoint x: 728, endPoint y: 277, distance: 66.7
click at [728, 277] on div "[Maxim] Espresso T.O.P Coffee Master Latte / 맥심 티오피 마스터 라떼 커피 (380ml) $ 4.99 $ …" at bounding box center [742, 273] width 638 height 105
type input "2.99"
drag, startPoint x: 793, startPoint y: 407, endPoint x: 651, endPoint y: 371, distance: 146.5
click at [651, 371] on div "[Maxim] Espresso T.O.P Coffee The Black / 맥심 티오피 더 블랙 커피 (380ml) $ 4.99 $ 5.99 …" at bounding box center [742, 384] width 638 height 105
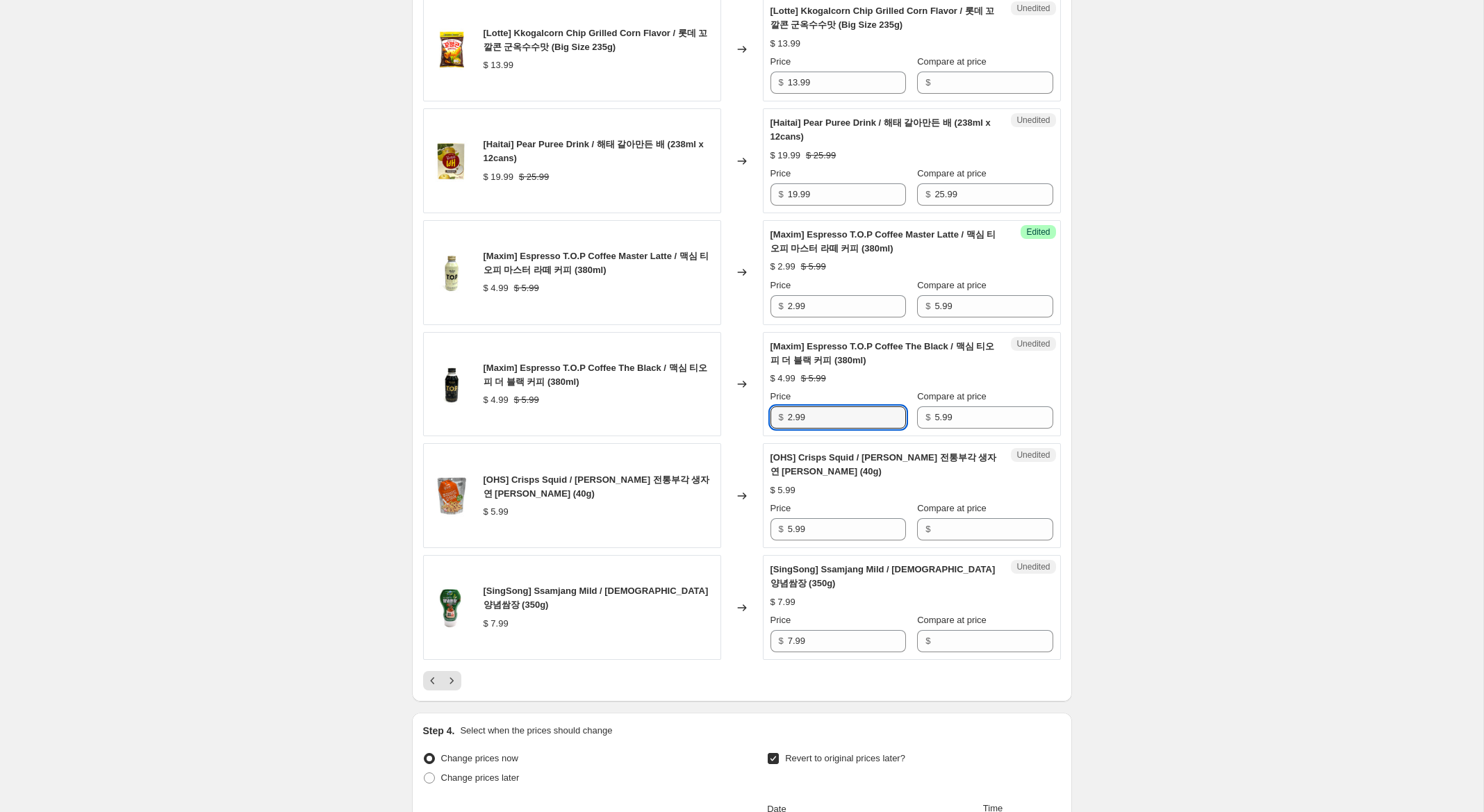
type input "2.99"
drag, startPoint x: 768, startPoint y: 509, endPoint x: 735, endPoint y: 503, distance: 33.5
click at [735, 503] on div "[OHS] Crisps Squid / 오희숙 전통부각 생자연 후라이드 오징어 (40g) $ 5.99 Changed to Unedited [OH…" at bounding box center [742, 495] width 638 height 105
click at [987, 518] on input "Compare at price" at bounding box center [993, 529] width 118 height 22
paste input "5.99"
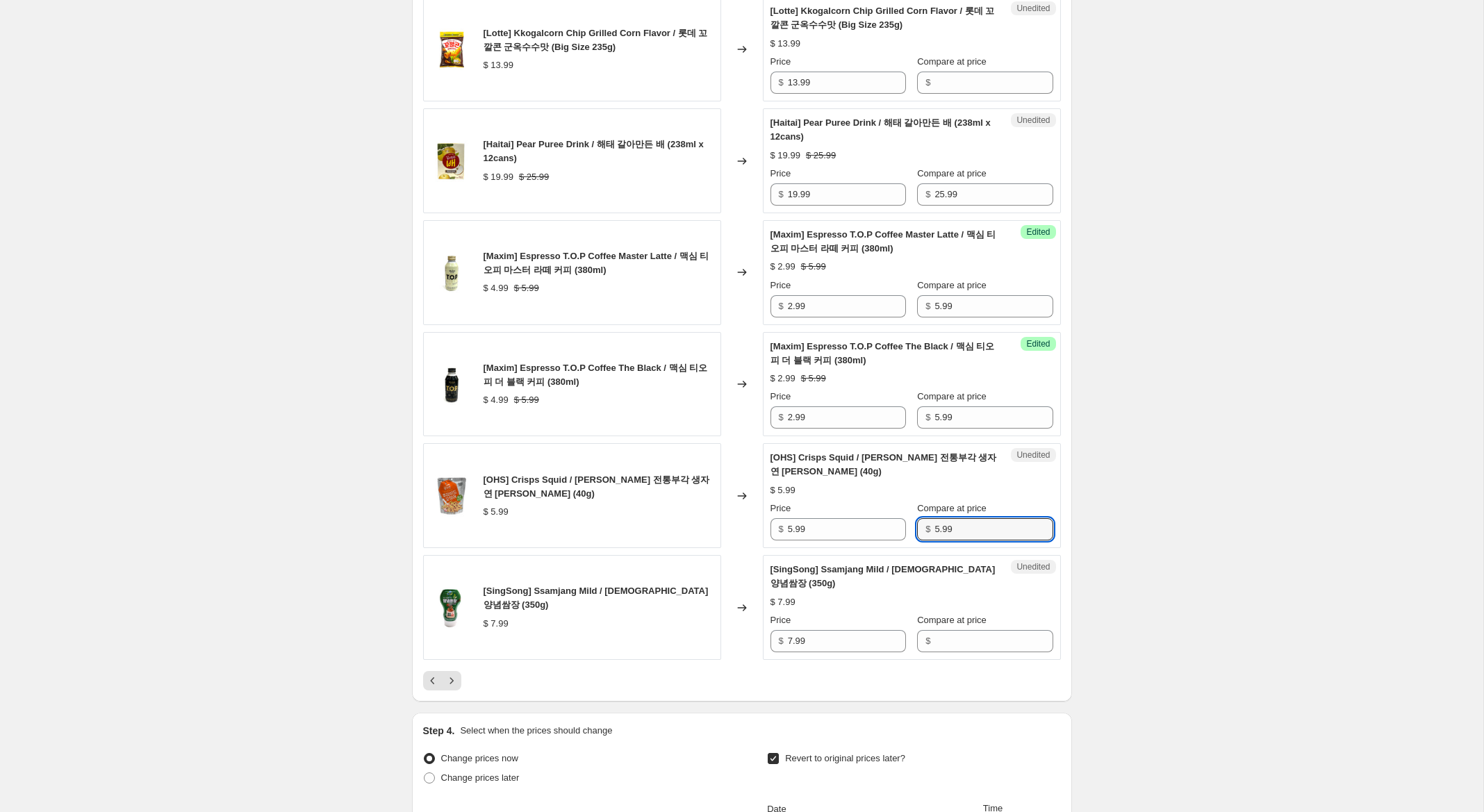
type input "5.99"
drag, startPoint x: 769, startPoint y: 619, endPoint x: 732, endPoint y: 615, distance: 37.2
click at [732, 615] on div "[SingSong] Ssamjang Mild / 신송 양념쌈장 (350g) $ 7.99 Changed to Unedited [SingSong]…" at bounding box center [742, 607] width 638 height 105
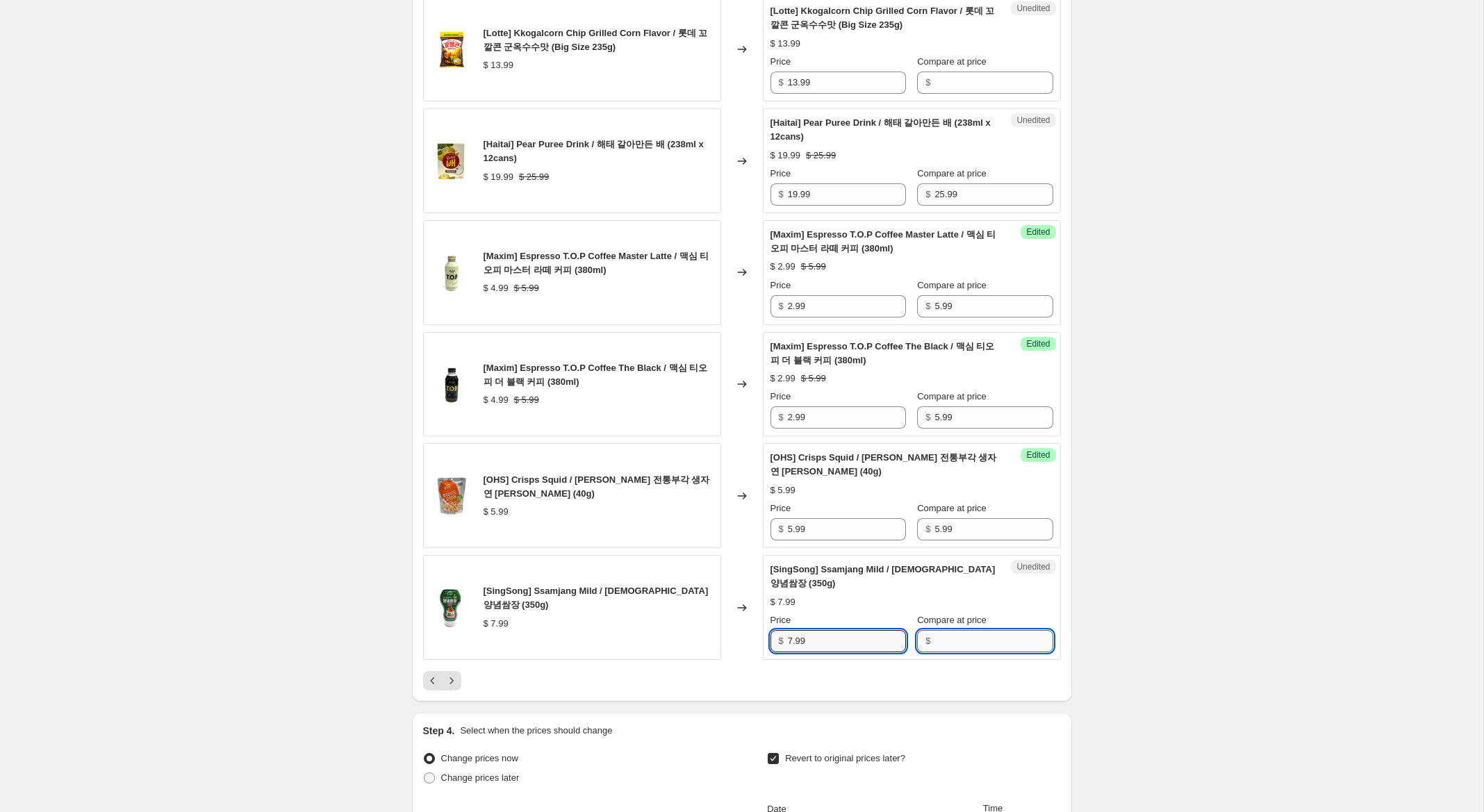
click at [970, 630] on input "Compare at price" at bounding box center [993, 640] width 118 height 22
paste input "7.99"
type input "7.99"
drag, startPoint x: 792, startPoint y: 627, endPoint x: 707, endPoint y: 602, distance: 88.6
click at [714, 603] on div "[SingSong] Ssamjang Mild / 신송 양념쌈장 (350g) $ 7.99 Changed to Success Edited [Sin…" at bounding box center [742, 607] width 638 height 105
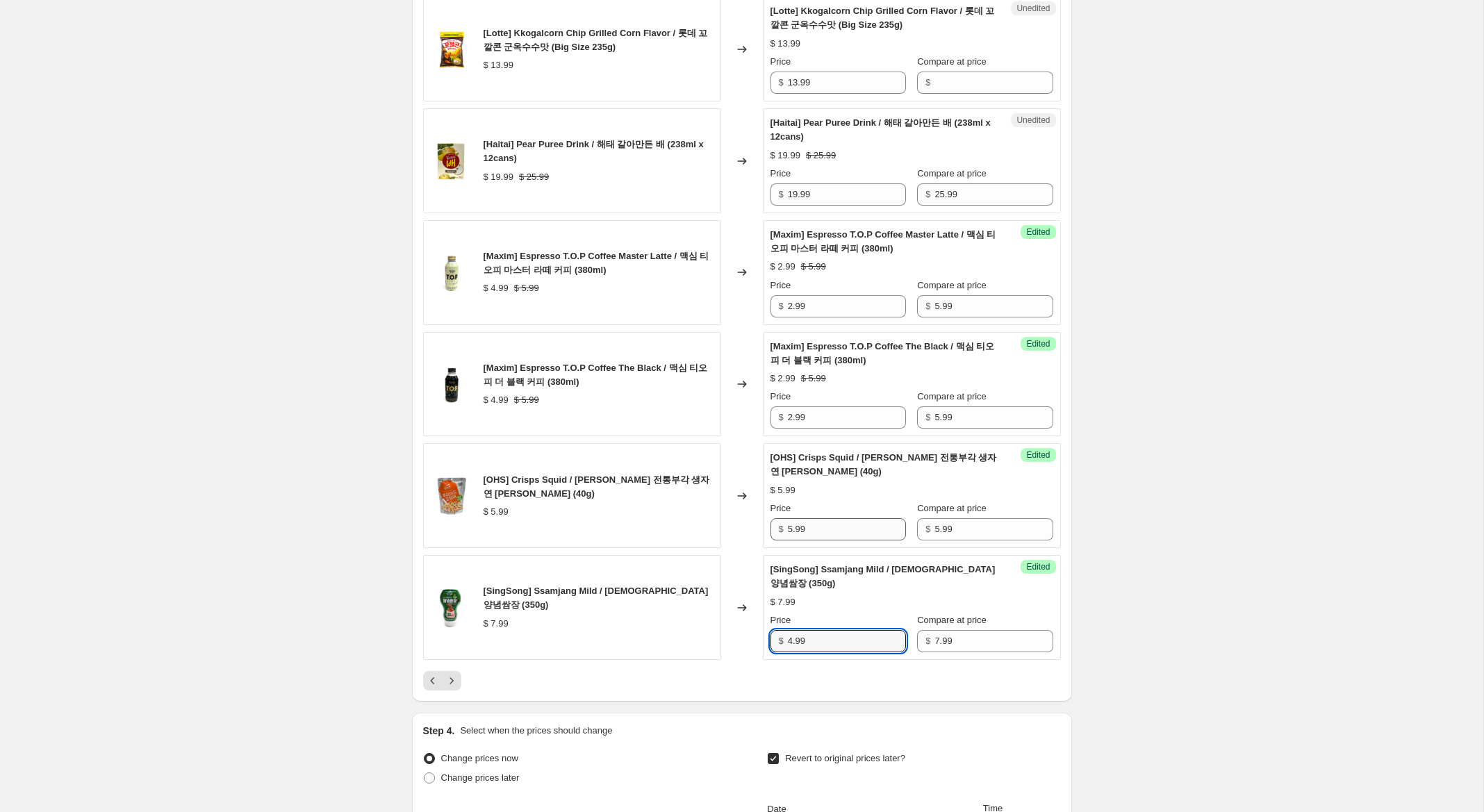
type input "4.99"
drag, startPoint x: 793, startPoint y: 518, endPoint x: 777, endPoint y: 515, distance: 16.3
click at [777, 518] on div "$ 5.99" at bounding box center [838, 529] width 136 height 22
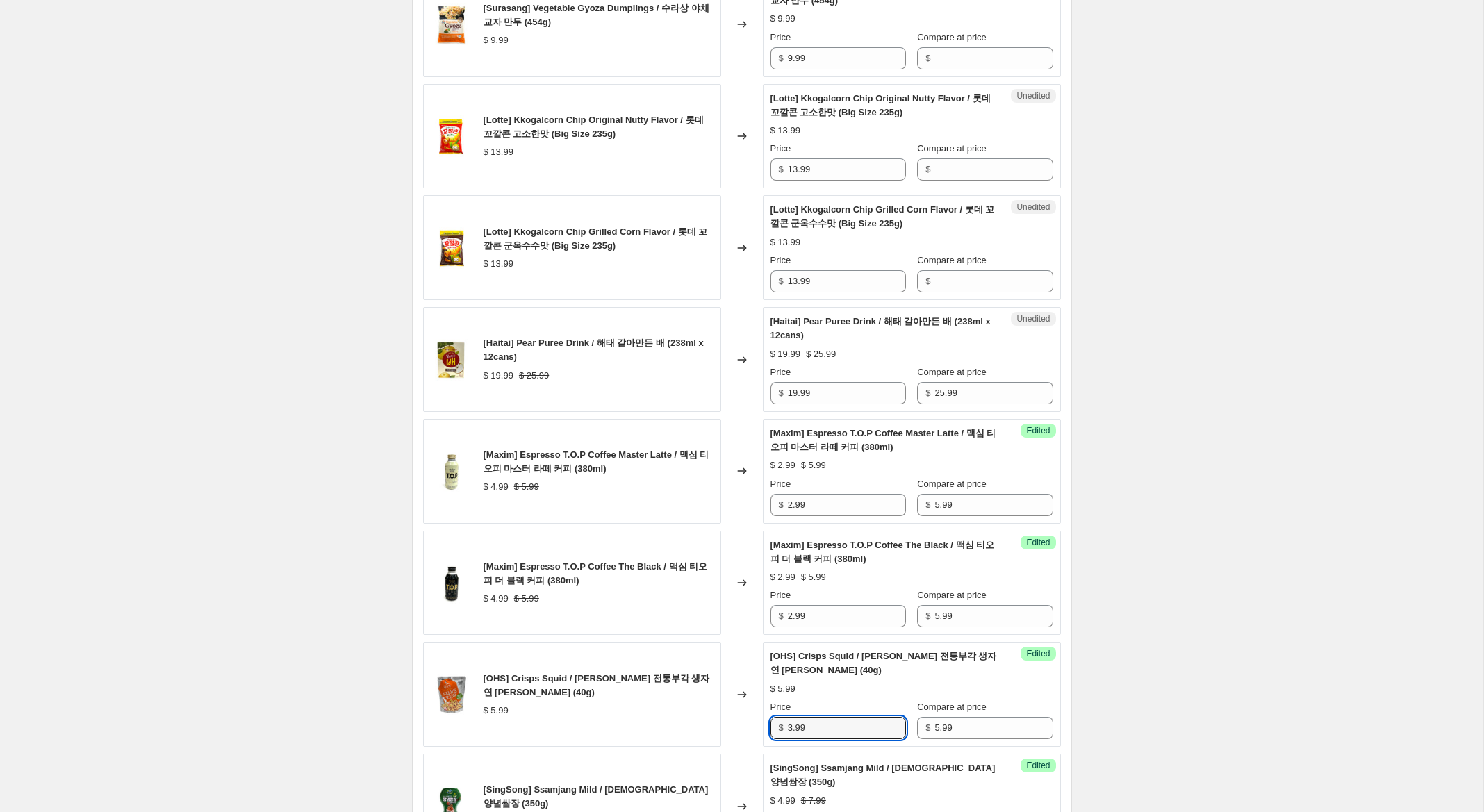
scroll to position [1887, 0]
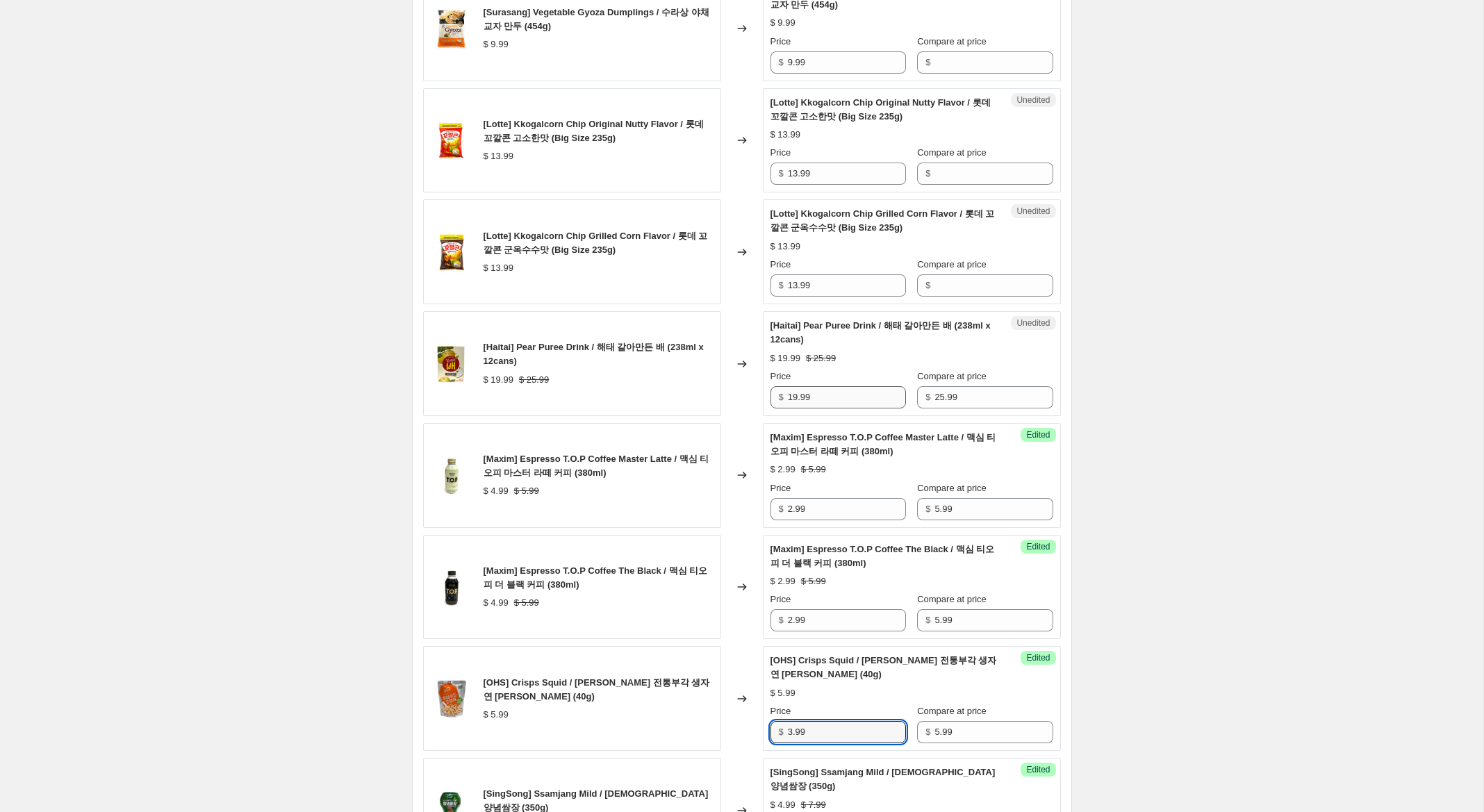
type input "3.99"
drag, startPoint x: 797, startPoint y: 383, endPoint x: 803, endPoint y: 395, distance: 13.4
click at [794, 386] on input "19.99" at bounding box center [846, 397] width 118 height 22
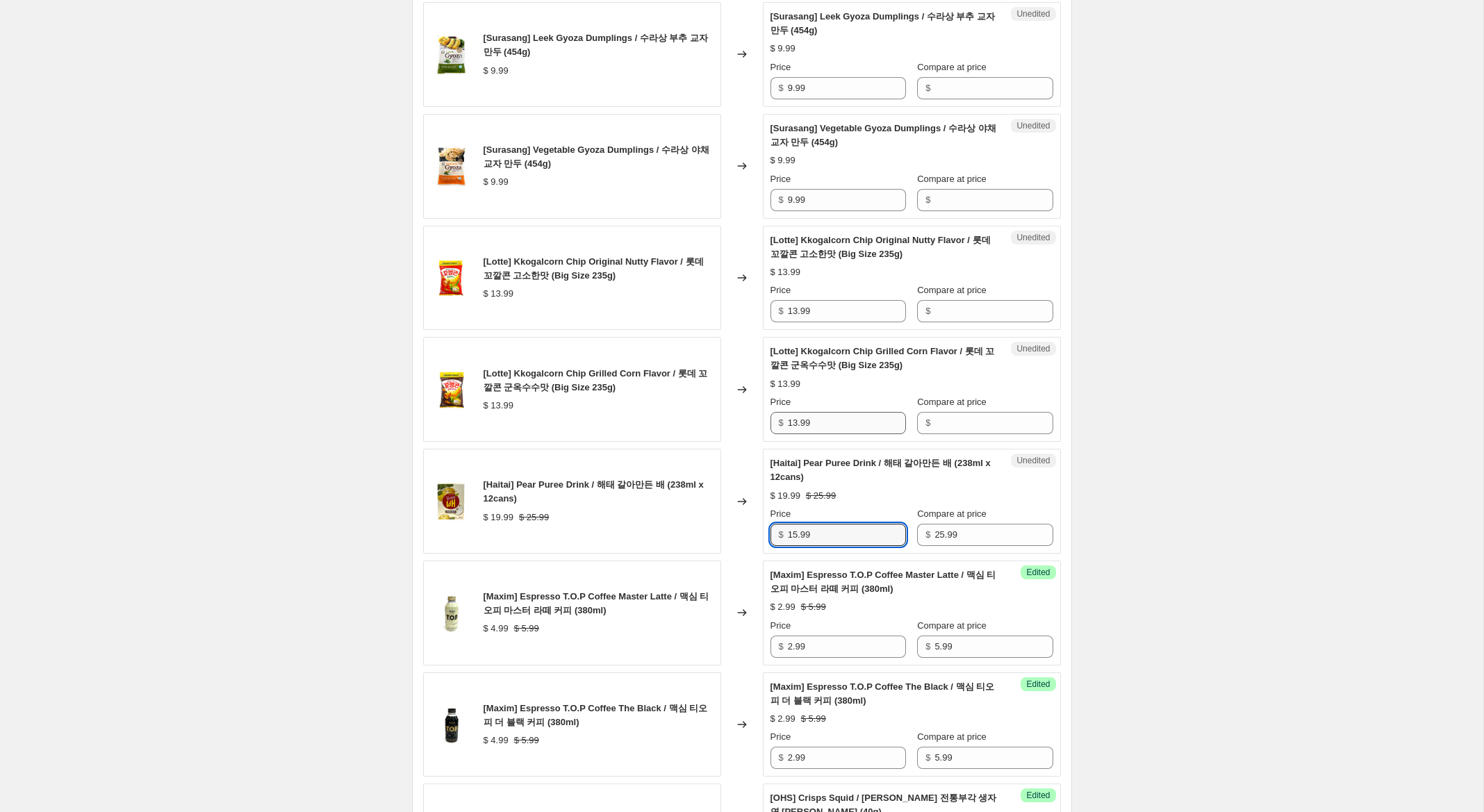
scroll to position [1750, 0]
type input "15.99"
drag, startPoint x: 830, startPoint y: 407, endPoint x: 735, endPoint y: 395, distance: 95.8
click at [735, 395] on div "[Lotte] Kkogalcorn Chip Grilled Corn Flavor / 롯데 꼬깔콘 군옥수수맛 (Big Size 235g) $ 13…" at bounding box center [742, 390] width 638 height 105
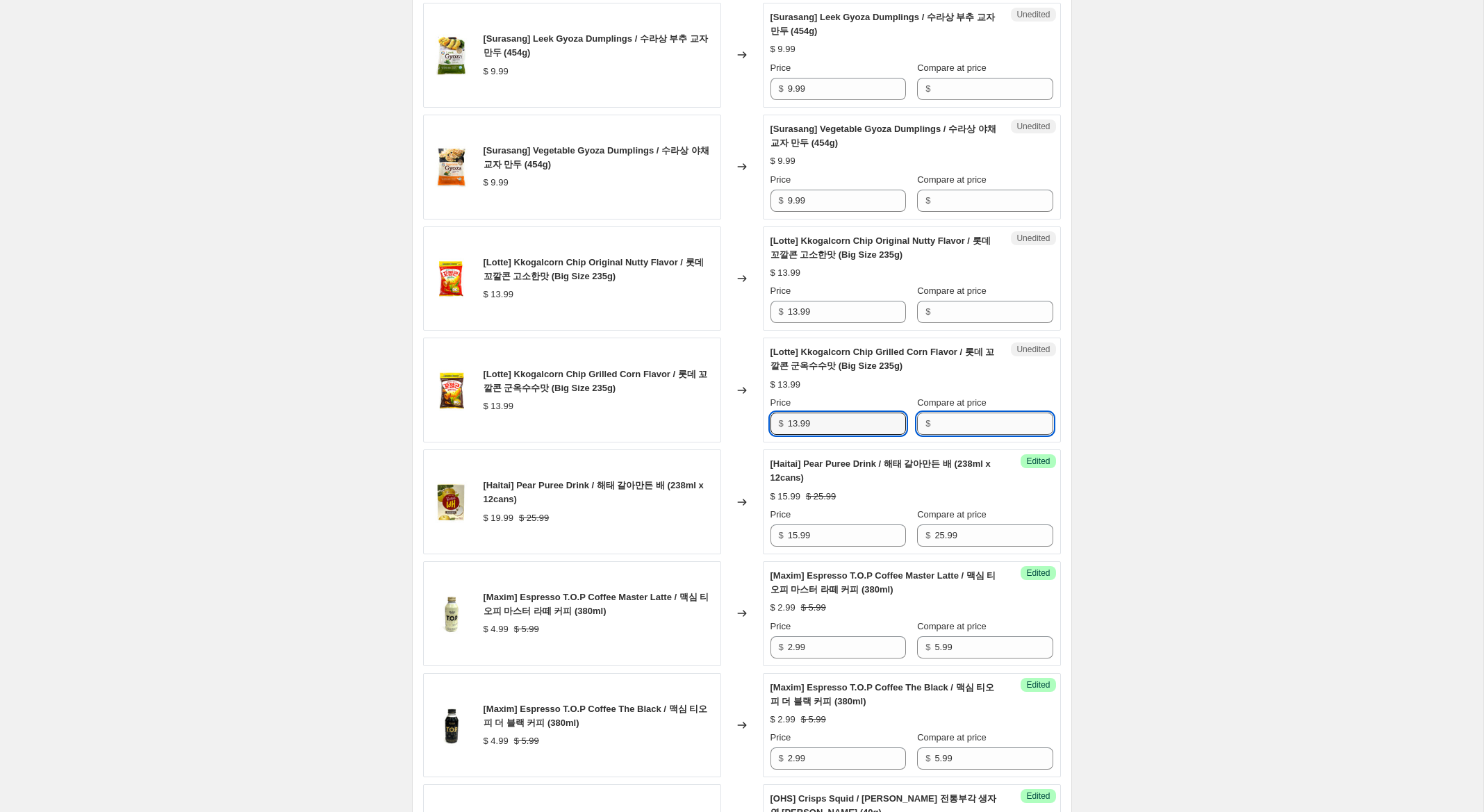
click at [965, 412] on input "Compare at price" at bounding box center [993, 423] width 118 height 22
paste input "13.99"
type input "13.99"
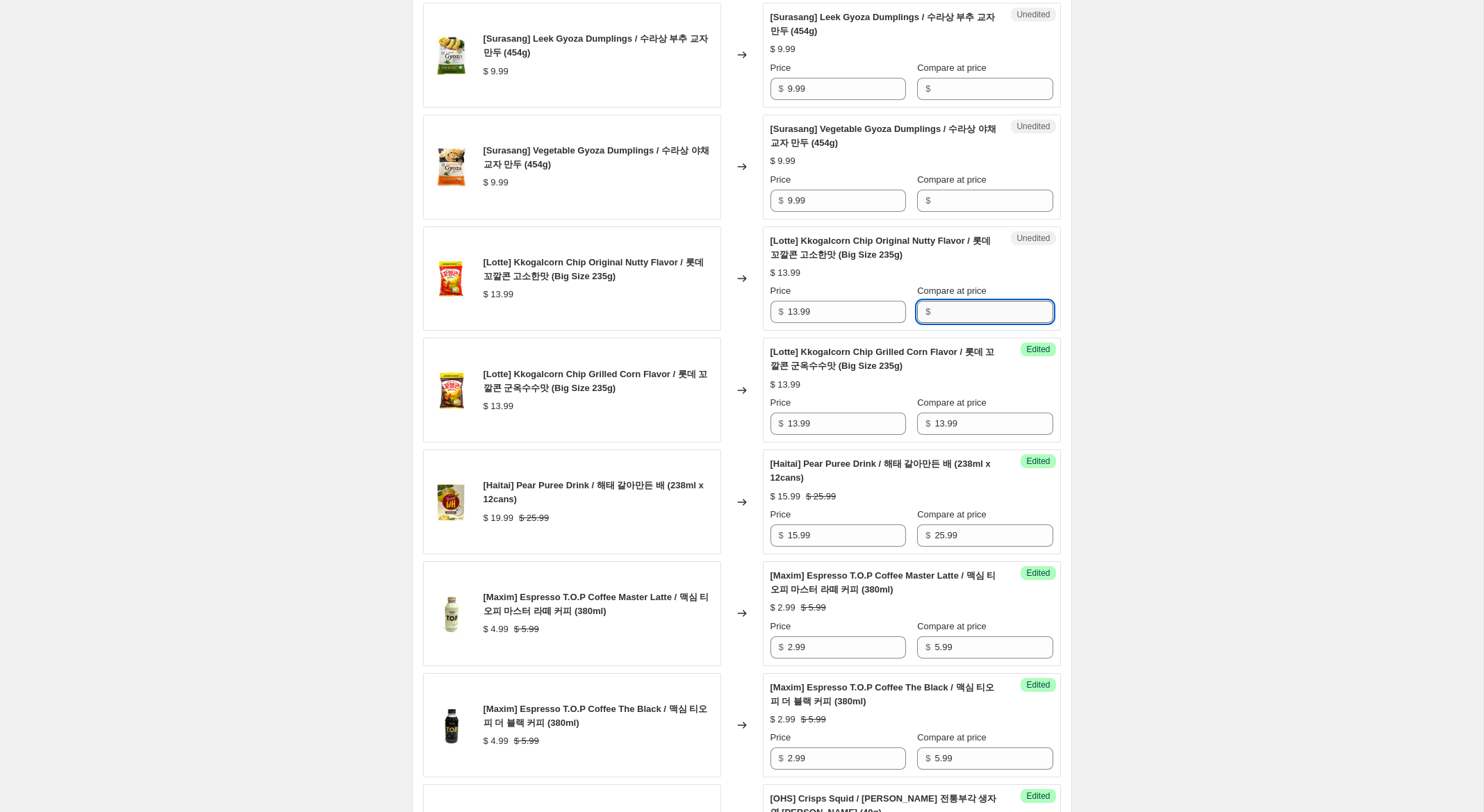
click at [970, 301] on input "Compare at price" at bounding box center [993, 311] width 118 height 22
paste input "13.99"
type input "13.99"
drag, startPoint x: 796, startPoint y: 298, endPoint x: 749, endPoint y: 292, distance: 47.4
click at [749, 292] on div "[Lotte] Kkogalcorn Chip Original Nutty Flavor / 롯데 꼬깔콘 고소한맛 (Big Size 235g) $ 1…" at bounding box center [742, 279] width 638 height 105
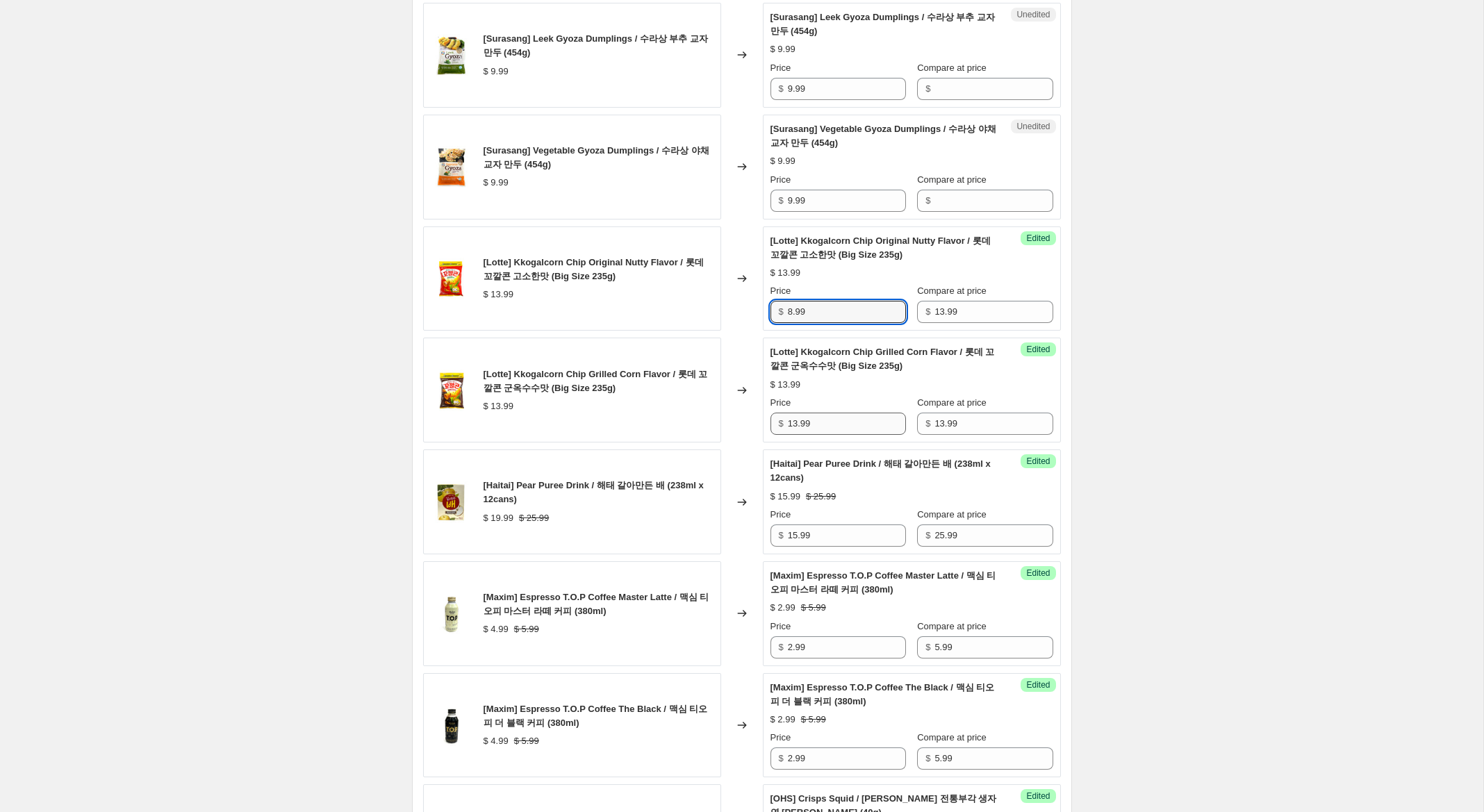
type input "8.99"
drag, startPoint x: 797, startPoint y: 410, endPoint x: 725, endPoint y: 400, distance: 72.7
click at [728, 400] on div "[Lotte] Kkogalcorn Chip Grilled Corn Flavor / 롯데 꼬깔콘 군옥수수맛 (Big Size 235g) $ 13…" at bounding box center [742, 390] width 638 height 105
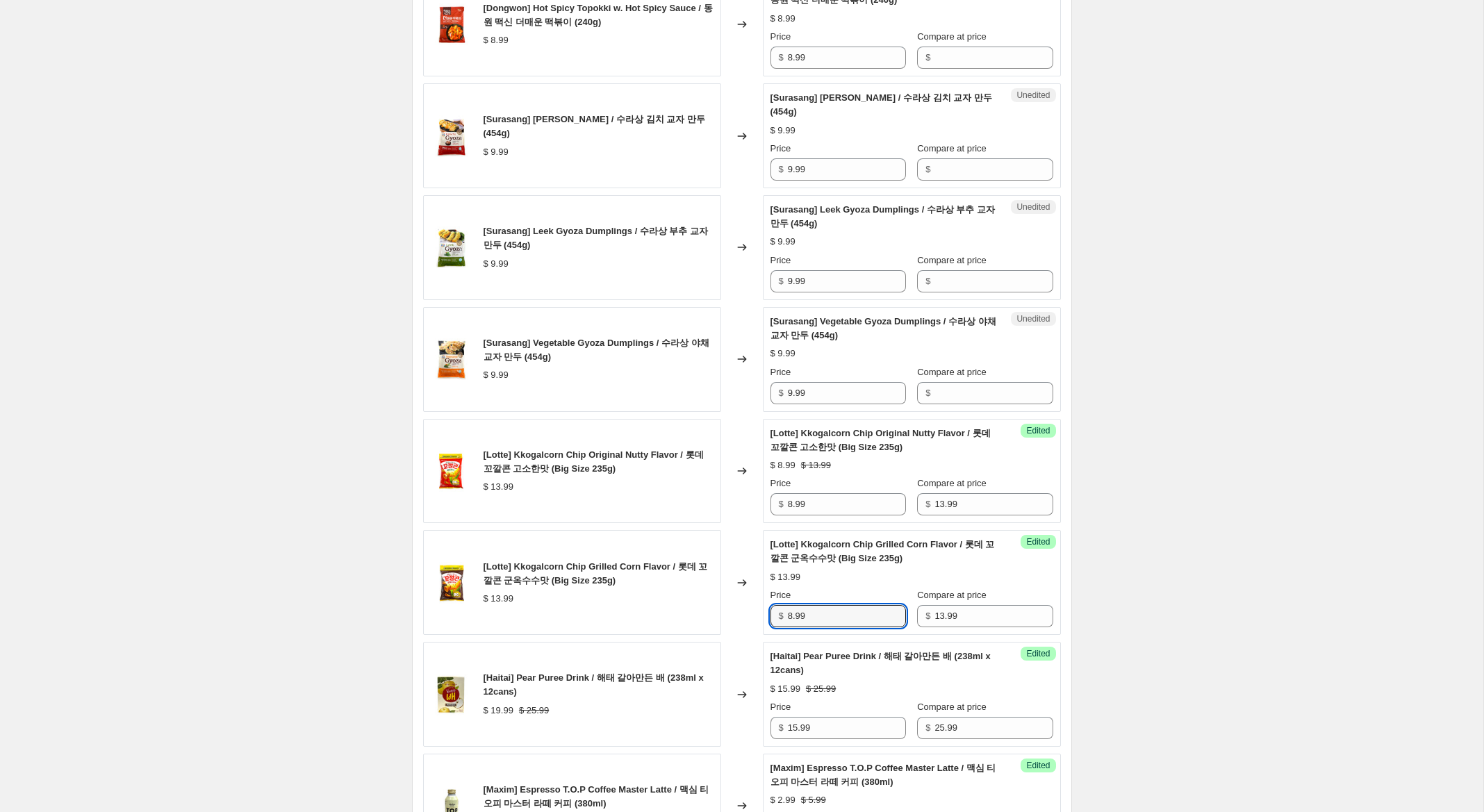
scroll to position [1556, 0]
type input "8.99"
drag, startPoint x: 807, startPoint y: 384, endPoint x: 817, endPoint y: 301, distance: 83.6
click at [712, 360] on div "[Surasang] Vegetable Gyoza Dumplings / 수라상 야채 교자 만두 (454g) $ 9.99 Changed to Un…" at bounding box center [742, 361] width 638 height 105
click at [948, 160] on input "Compare at price" at bounding box center [993, 170] width 118 height 22
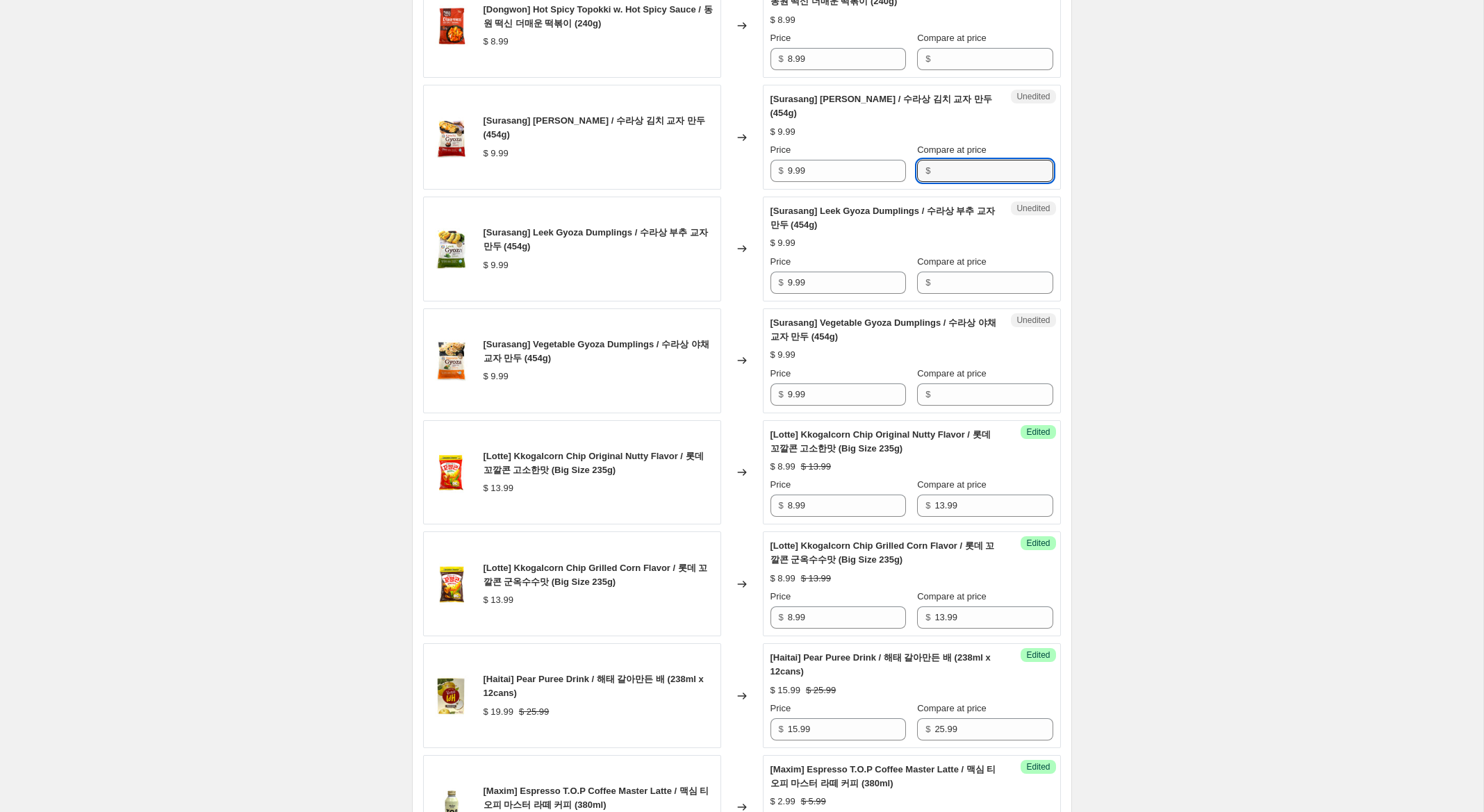
paste input "9.99"
type input "9.99"
click at [939, 272] on input "Compare at price" at bounding box center [993, 282] width 118 height 22
paste input "9.99"
type input "9.99"
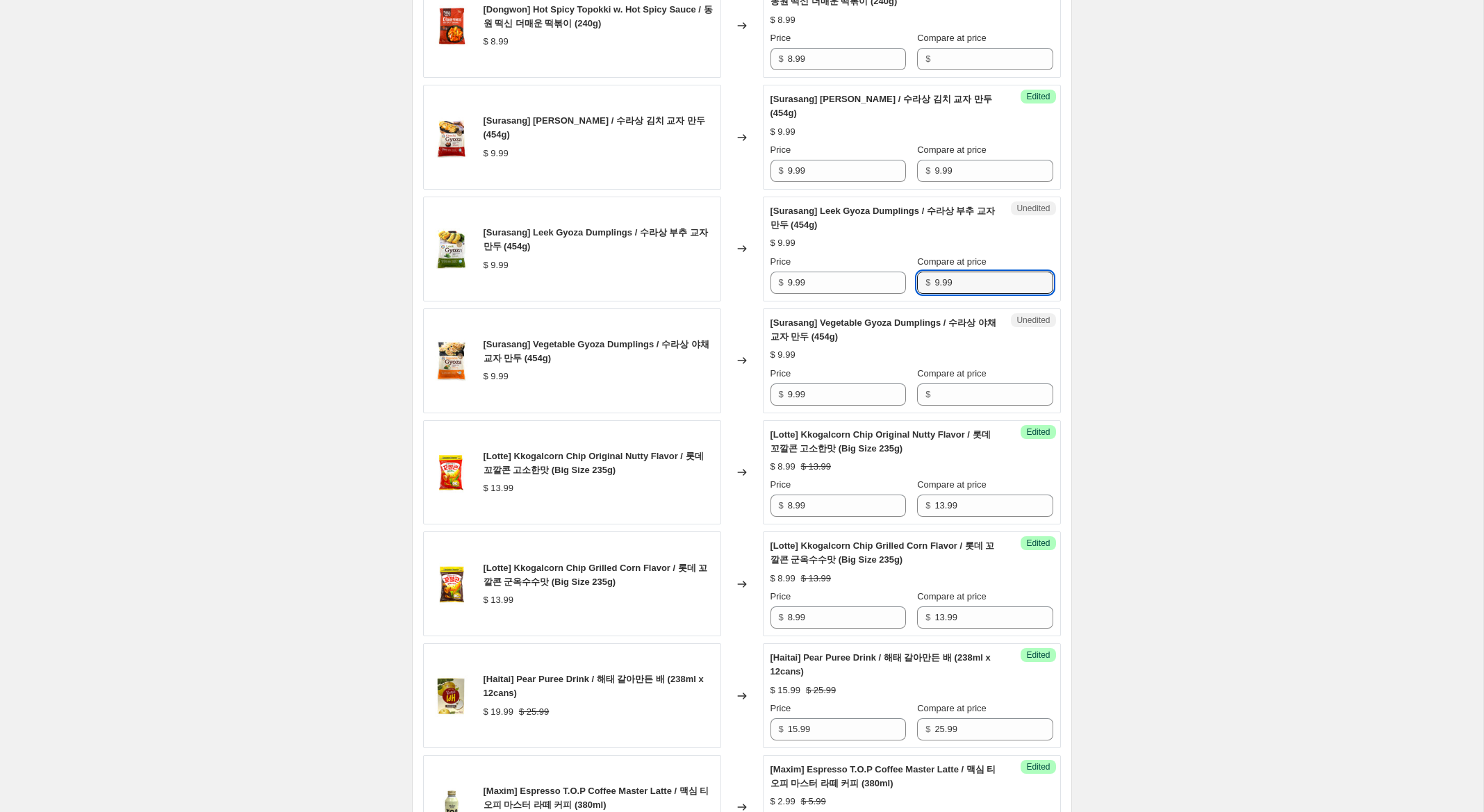
click at [934, 383] on div "$" at bounding box center [985, 394] width 136 height 22
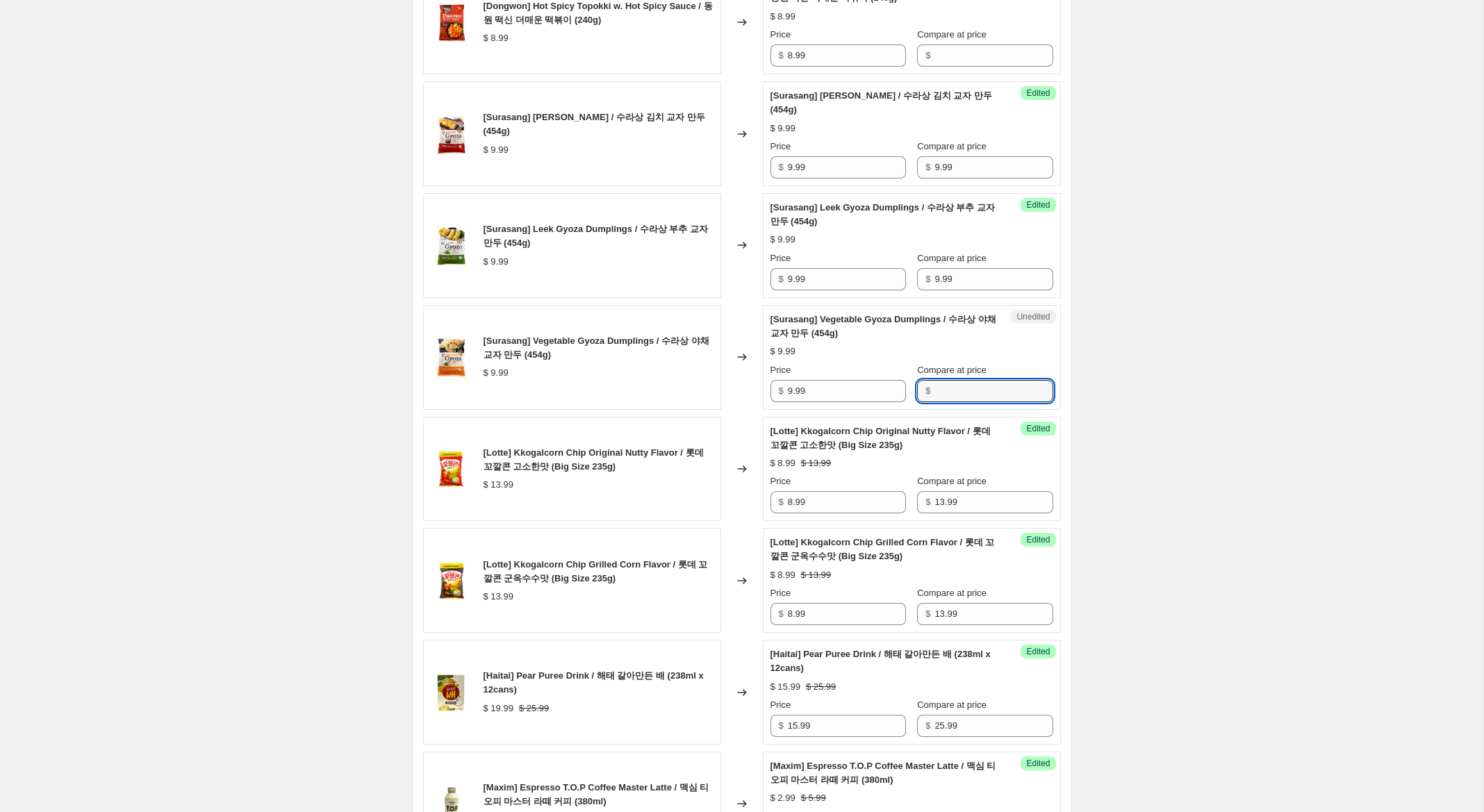
paste input "9.99"
type input "9.99"
drag, startPoint x: 793, startPoint y: 153, endPoint x: 743, endPoint y: 147, distance: 50.4
click at [743, 147] on div "[Surasang] Kimchi Gyoza Dumplings / 수라상 김치 교자 만두 (454g) $ 9.99 Changed to Succe…" at bounding box center [742, 133] width 638 height 105
type input "6.99"
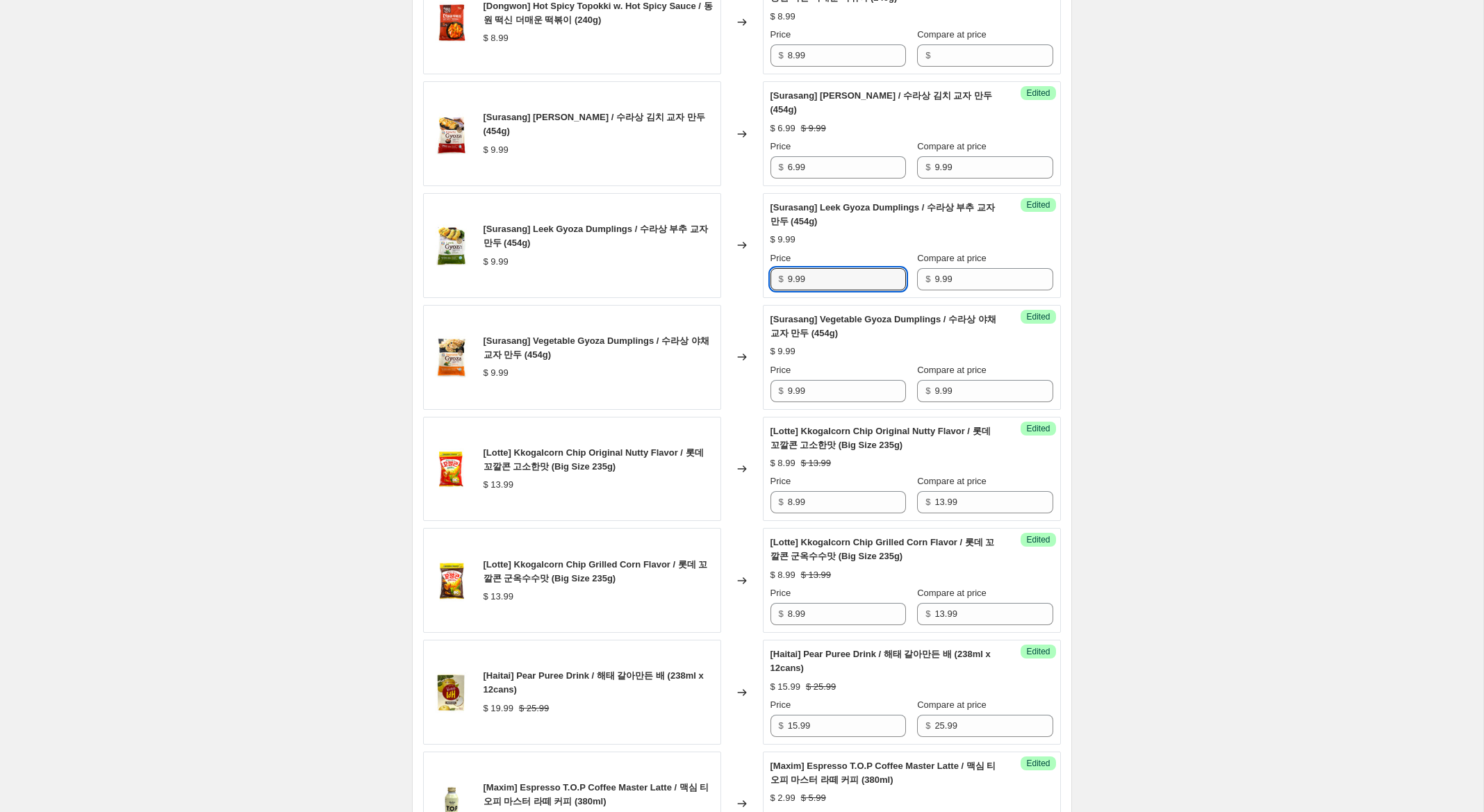
drag, startPoint x: 793, startPoint y: 264, endPoint x: 739, endPoint y: 320, distance: 77.8
click at [720, 260] on div "[Surasang] Leek Gyoza Dumplings / 수라상 부추 교자 만두 (454g) $ 9.99 Changed to Success…" at bounding box center [742, 245] width 638 height 105
type input "6.99"
drag, startPoint x: 792, startPoint y: 376, endPoint x: 718, endPoint y: 377, distance: 74.0
click at [719, 377] on div "[Surasang] Vegetable Gyoza Dumplings / 수라상 야채 교자 만두 (454g) $ 9.99 Changed to Su…" at bounding box center [742, 357] width 638 height 105
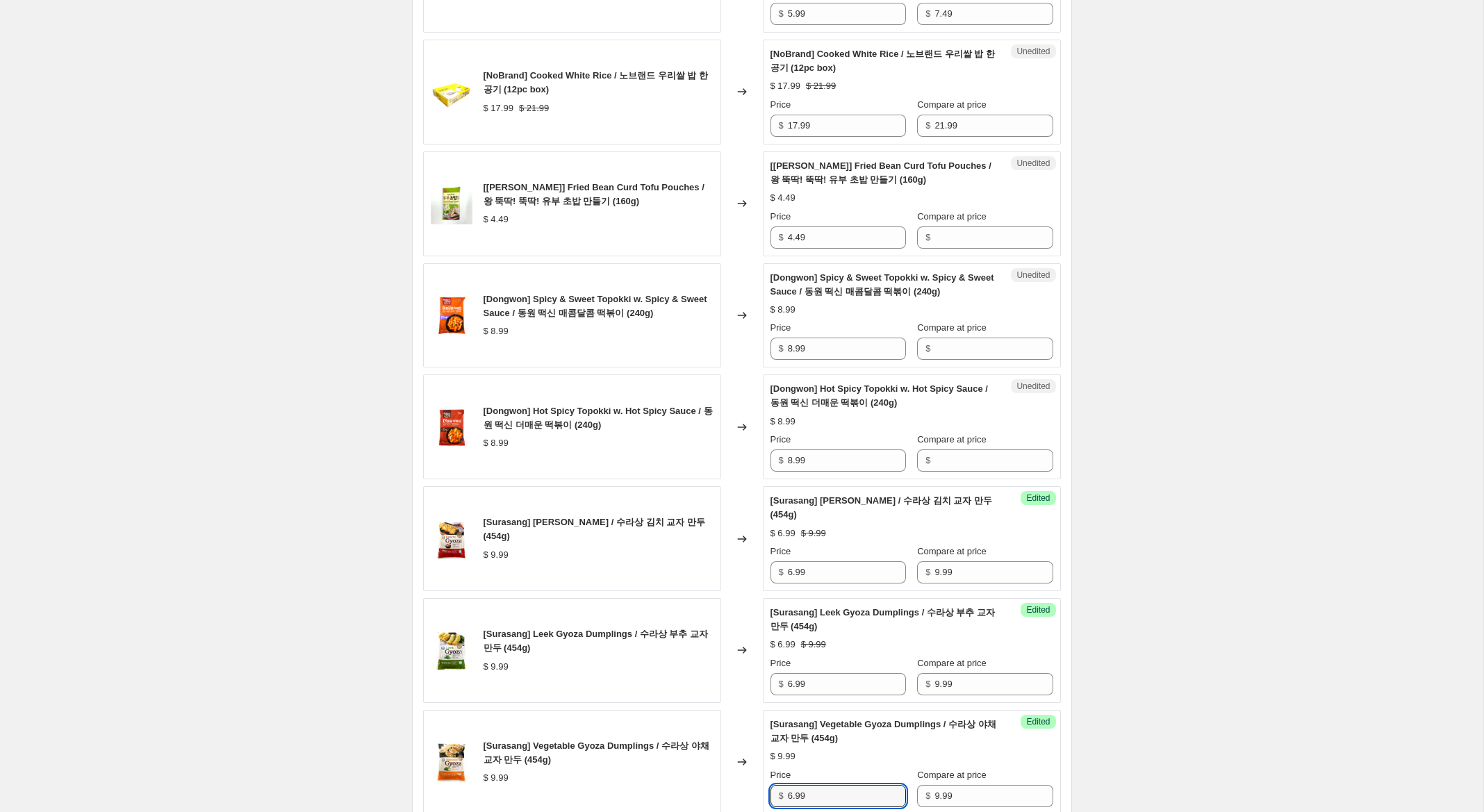
scroll to position [1148, 0]
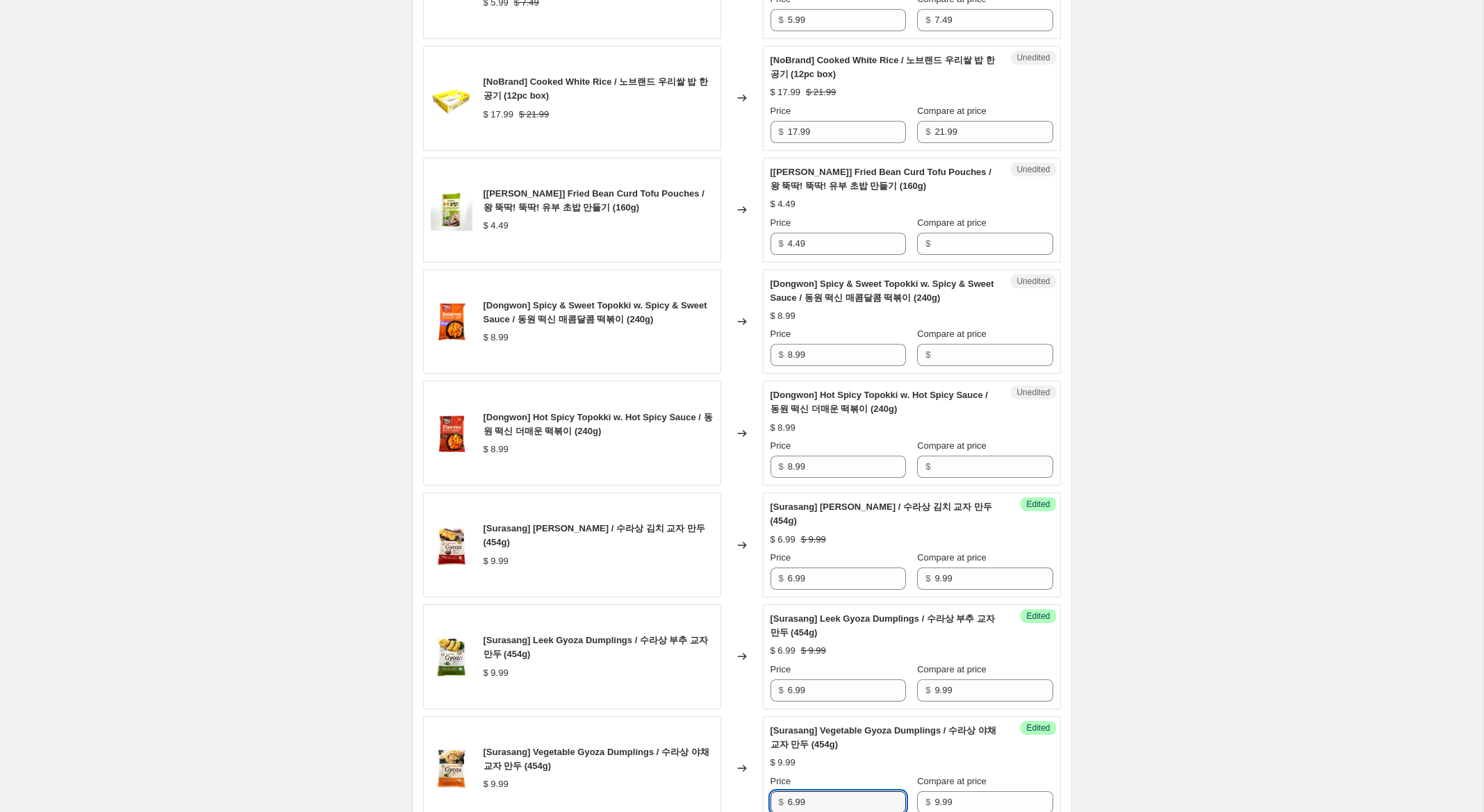
type input "6.99"
drag, startPoint x: 777, startPoint y: 446, endPoint x: 745, endPoint y: 442, distance: 32.2
click at [743, 443] on div "[Dongwon] Hot Spicy Topokki w. Hot Spicy Sauce / 동원 떡신 더매운 떡볶이 (240g) $ 8.99 Ch…" at bounding box center [742, 433] width 638 height 105
click at [966, 344] on input "Compare at price" at bounding box center [993, 354] width 118 height 22
paste input "8.99"
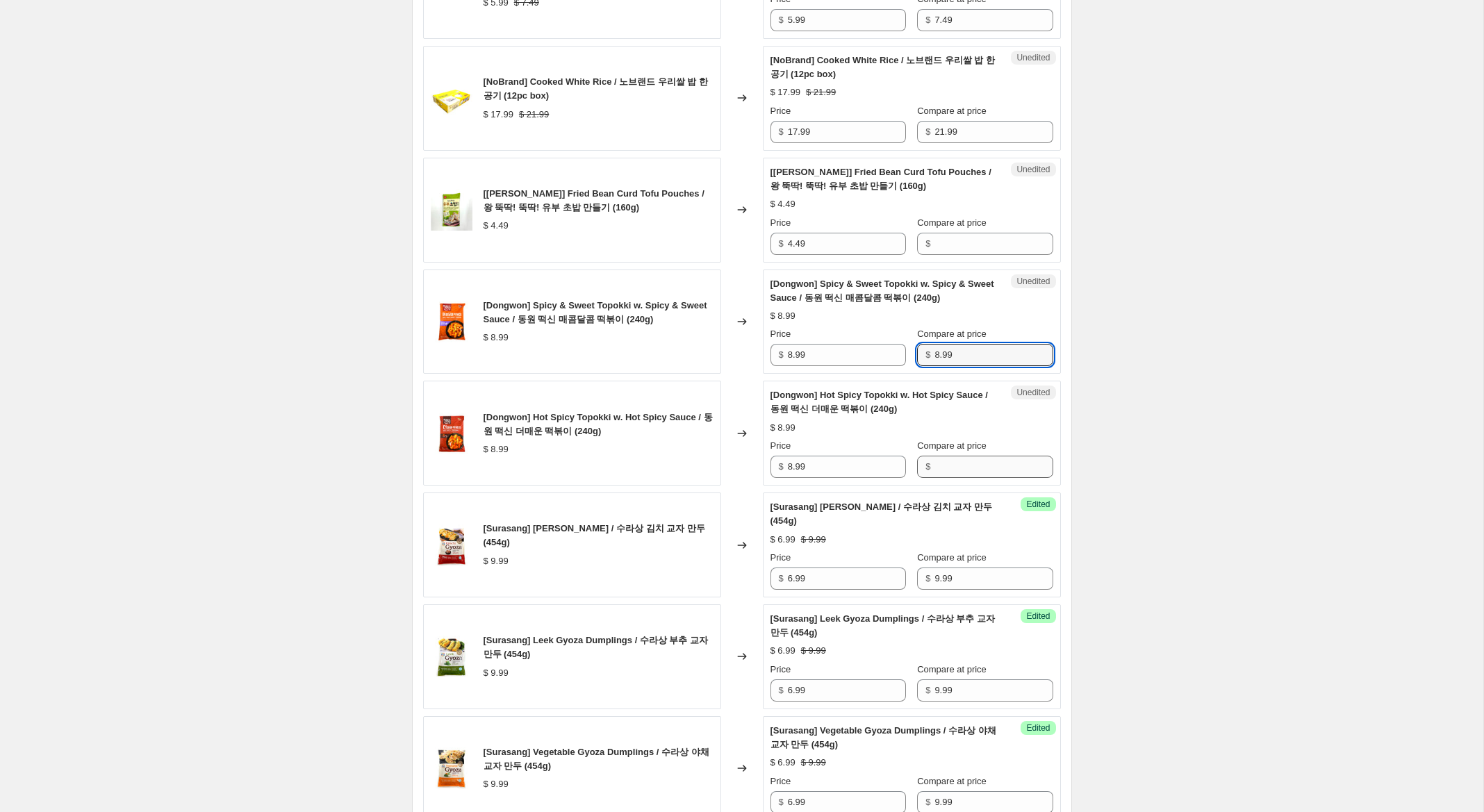
type input "8.99"
drag, startPoint x: 946, startPoint y: 450, endPoint x: 904, endPoint y: 434, distance: 44.9
click at [946, 455] on input "Compare at price" at bounding box center [993, 466] width 118 height 22
paste input "8.99"
type input "8.99"
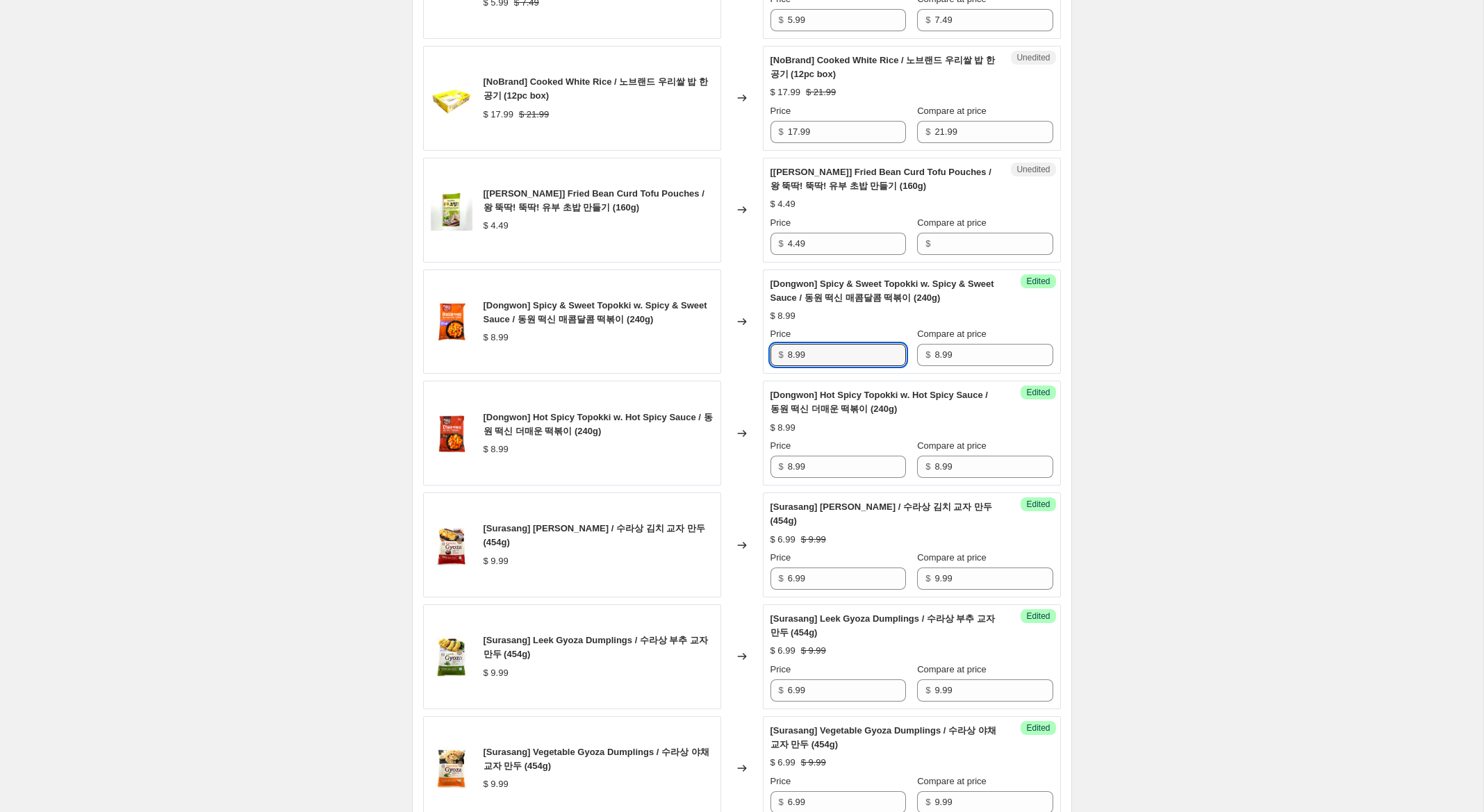
drag, startPoint x: 793, startPoint y: 343, endPoint x: 720, endPoint y: 328, distance: 74.5
click at [733, 329] on div "[Dongwon] Spicy & Sweet Topokki w. Spicy & Sweet Sauce / 동원 떡신 매콤달콤 떡볶이 (240g) …" at bounding box center [742, 322] width 638 height 105
type input "5.99"
drag, startPoint x: 789, startPoint y: 450, endPoint x: 746, endPoint y: 439, distance: 44.4
click at [746, 439] on div "[Dongwon] Hot Spicy Topokki w. Hot Spicy Sauce / 동원 떡신 더매운 떡볶이 (240g) $ 8.99 Ch…" at bounding box center [742, 433] width 638 height 105
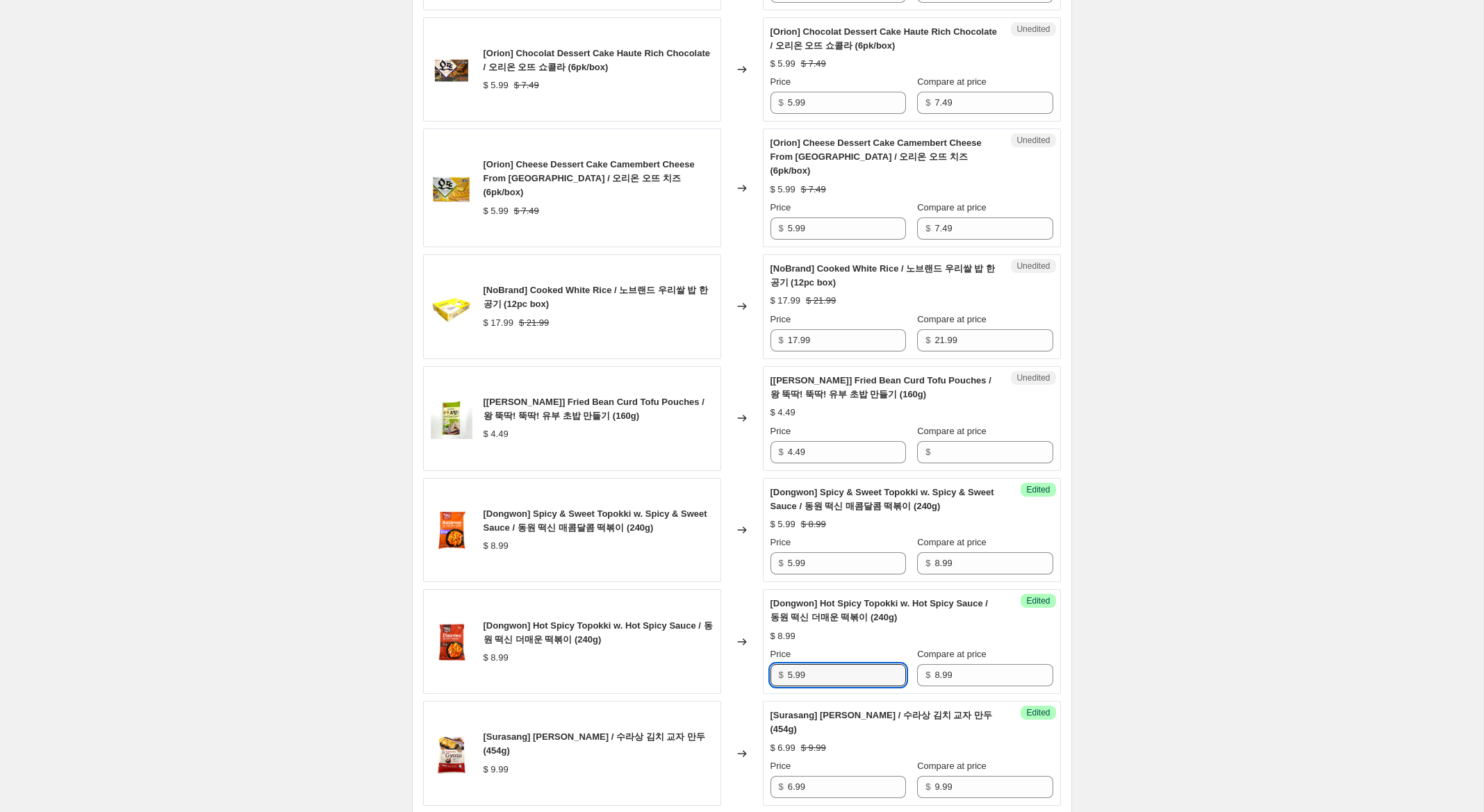
scroll to position [930, 0]
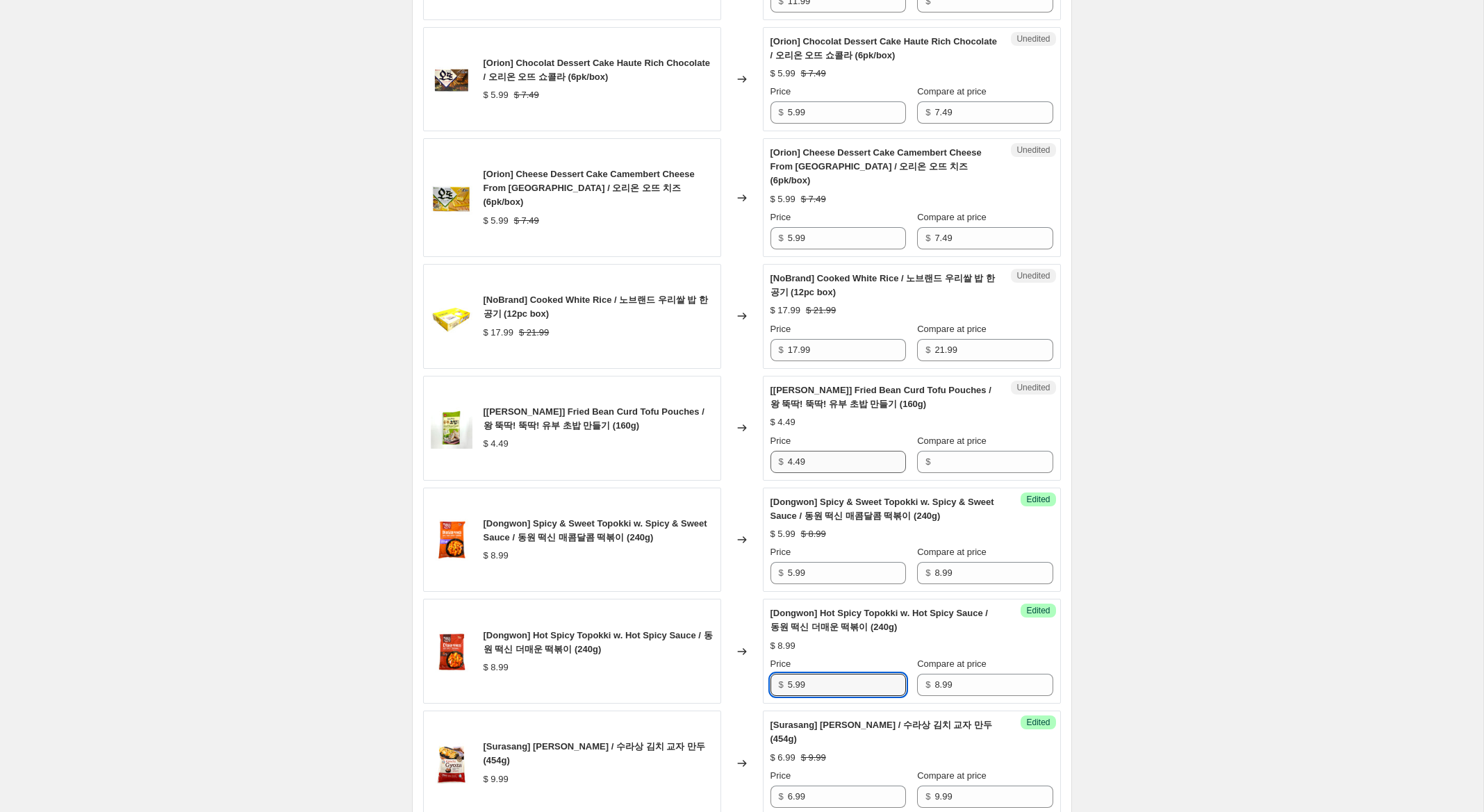
type input "5.99"
drag, startPoint x: 793, startPoint y: 450, endPoint x: 725, endPoint y: 443, distance: 68.4
click at [725, 444] on div "[Wang] Fried Bean Curd Tofu Pouches / 왕 뚝딱! 뚝딱! 유부 초밥 만들기 (160g) $ 4.49 Changed…" at bounding box center [742, 428] width 638 height 105
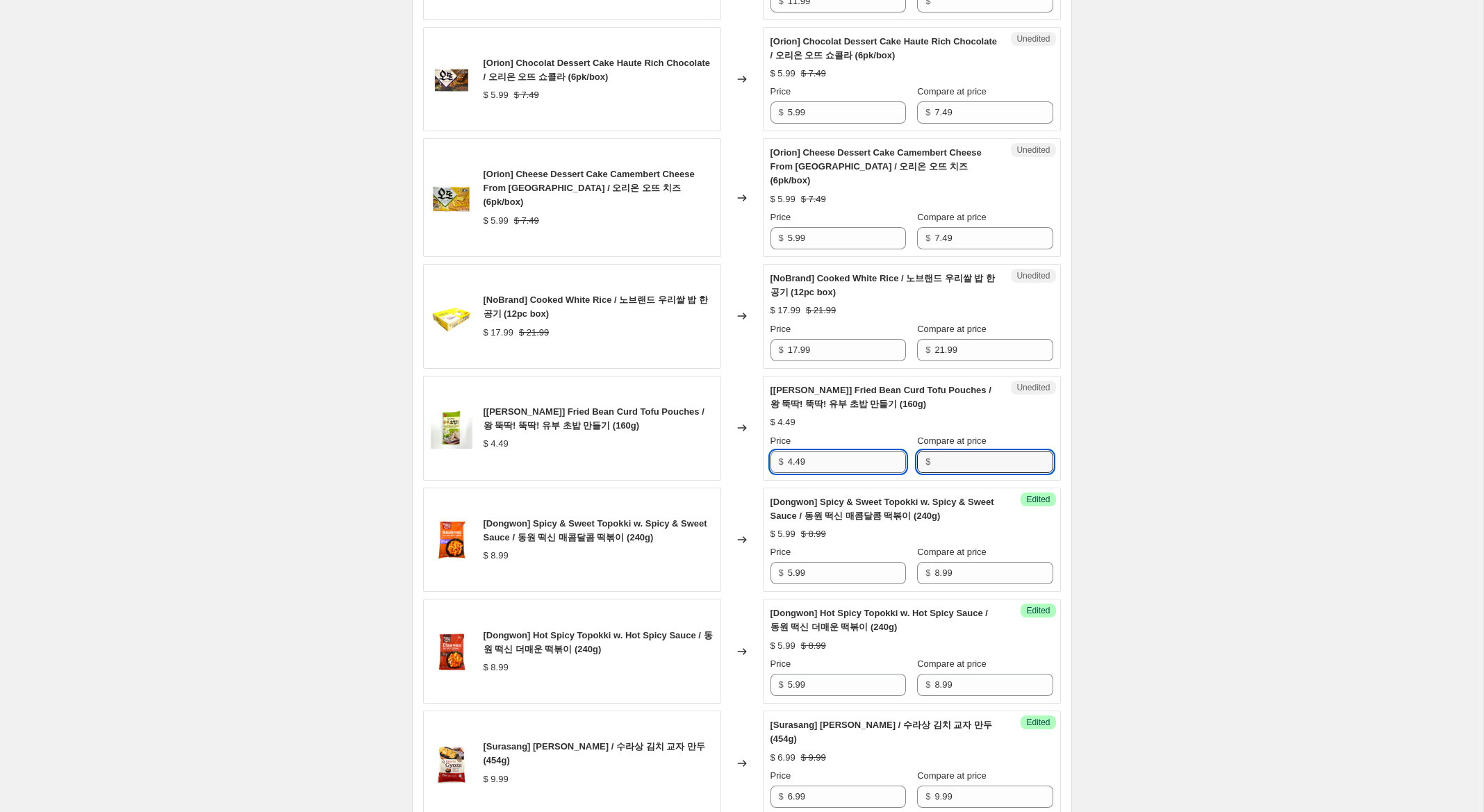
drag, startPoint x: 966, startPoint y: 451, endPoint x: 865, endPoint y: 441, distance: 101.5
click at [964, 450] on input "Compare at price" at bounding box center [993, 461] width 118 height 22
paste input "4.49"
type input "4.49"
drag, startPoint x: 807, startPoint y: 449, endPoint x: 715, endPoint y: 440, distance: 92.4
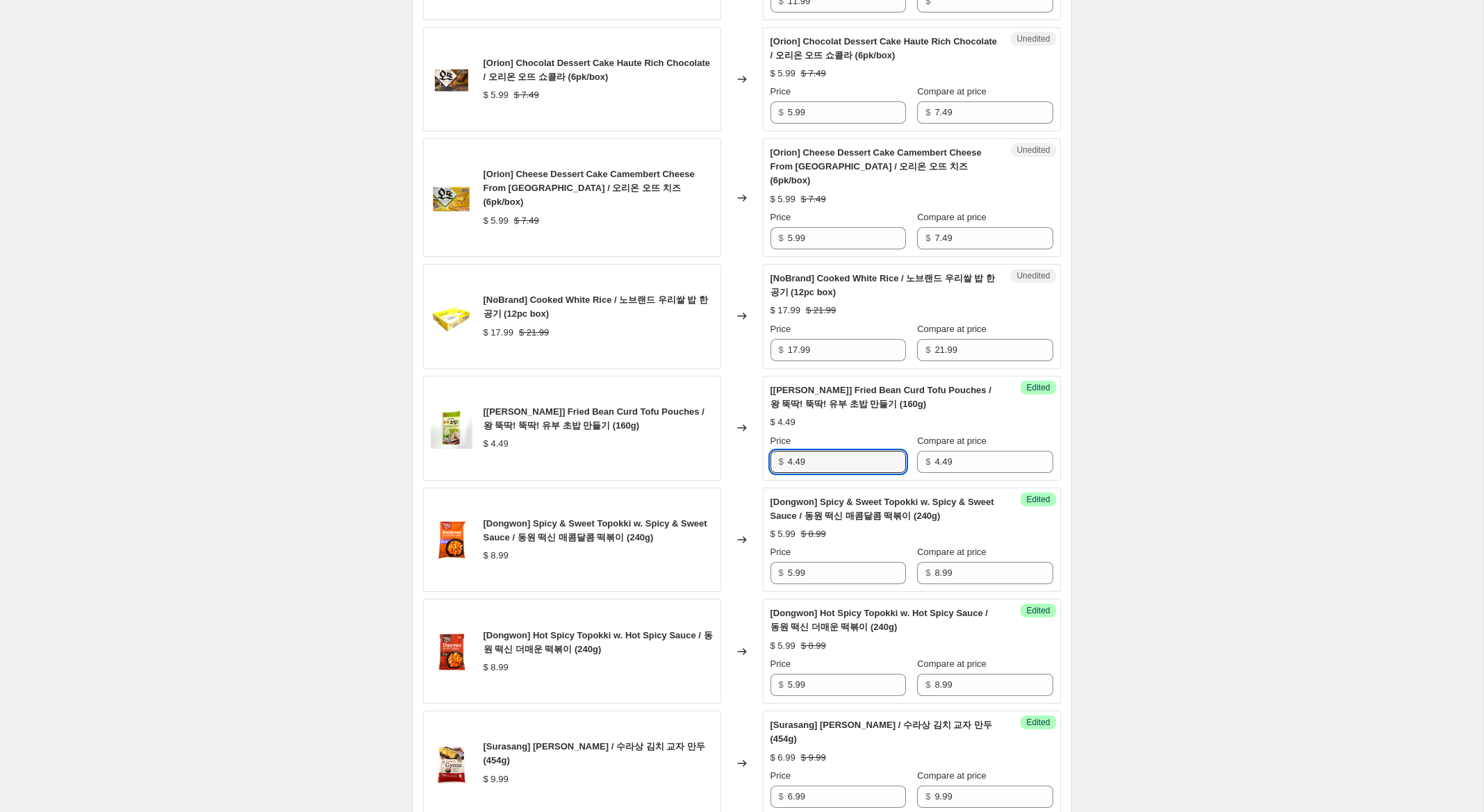
click at [718, 441] on div "[Wang] Fried Bean Curd Tofu Pouches / 왕 뚝딱! 뚝딱! 유부 초밥 만들기 (160g) $ 4.49 Changed…" at bounding box center [742, 428] width 638 height 105
type input "3.99"
click at [793, 339] on input "17.99" at bounding box center [846, 350] width 118 height 22
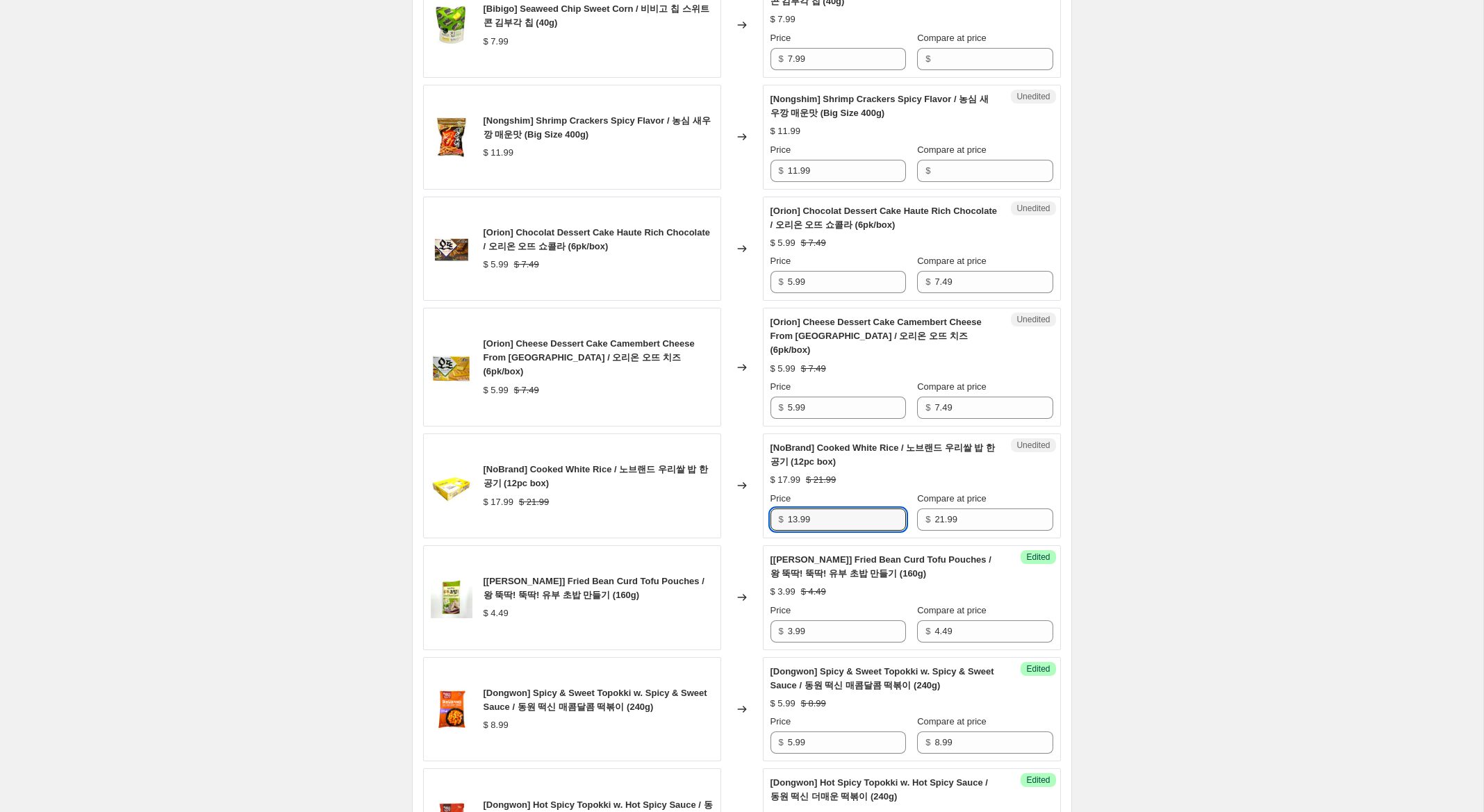
scroll to position [758, 0]
type input "13.99"
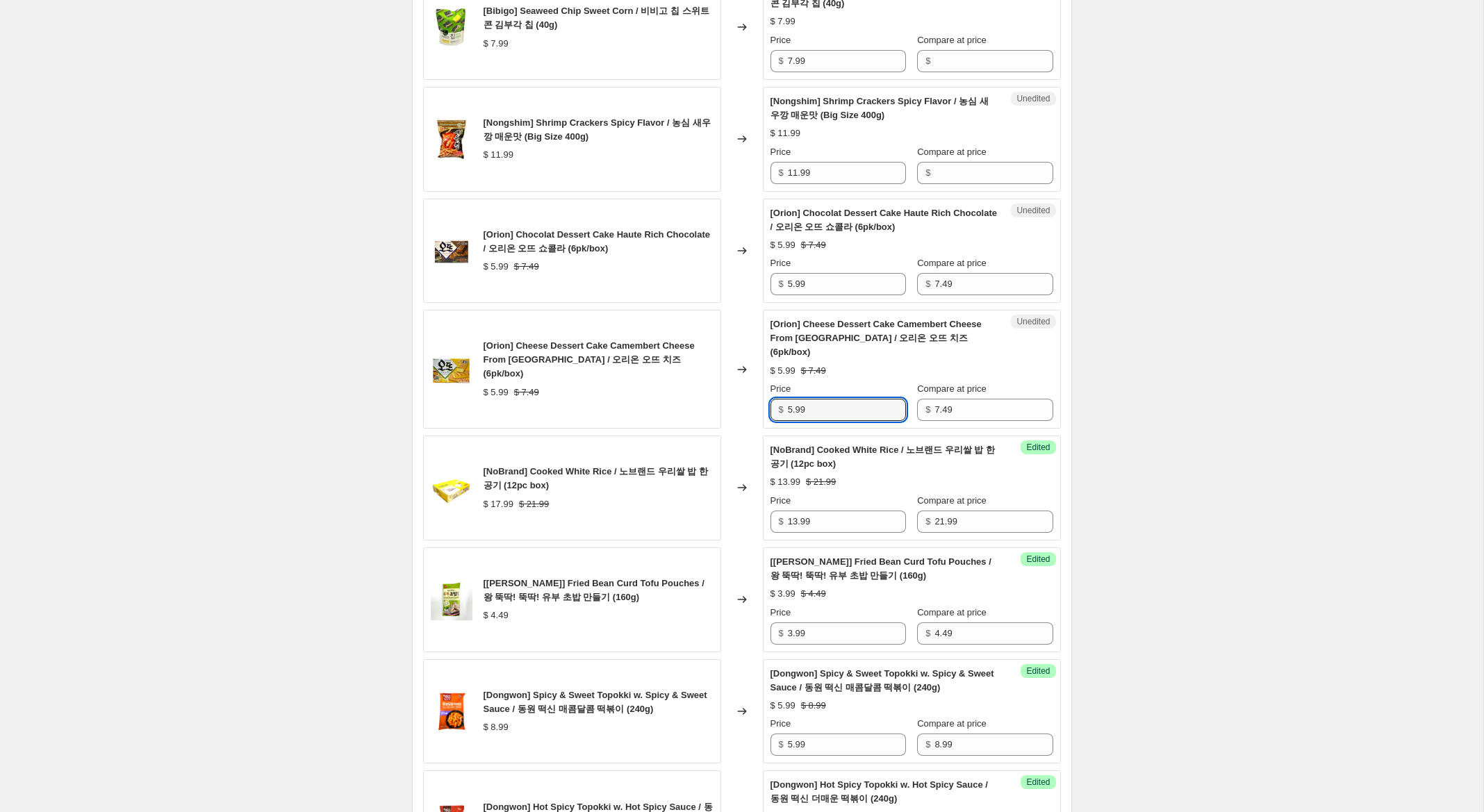
drag, startPoint x: 791, startPoint y: 395, endPoint x: 716, endPoint y: 384, distance: 75.8
click at [720, 386] on div "[Orion] Cheese Dessert Cake Camembert Cheese From Denmark / 오리온 오뜨 치즈 (6pk/box)…" at bounding box center [742, 369] width 638 height 119
type input "4.99"
drag, startPoint x: 793, startPoint y: 287, endPoint x: 756, endPoint y: 277, distance: 38.3
click at [756, 277] on div "[Orion] Chocolat Dessert Cake Haute Rich Chocolate / 오리온 오뜨 쇼콜라 (6pk/box) $ 5.9…" at bounding box center [742, 251] width 638 height 105
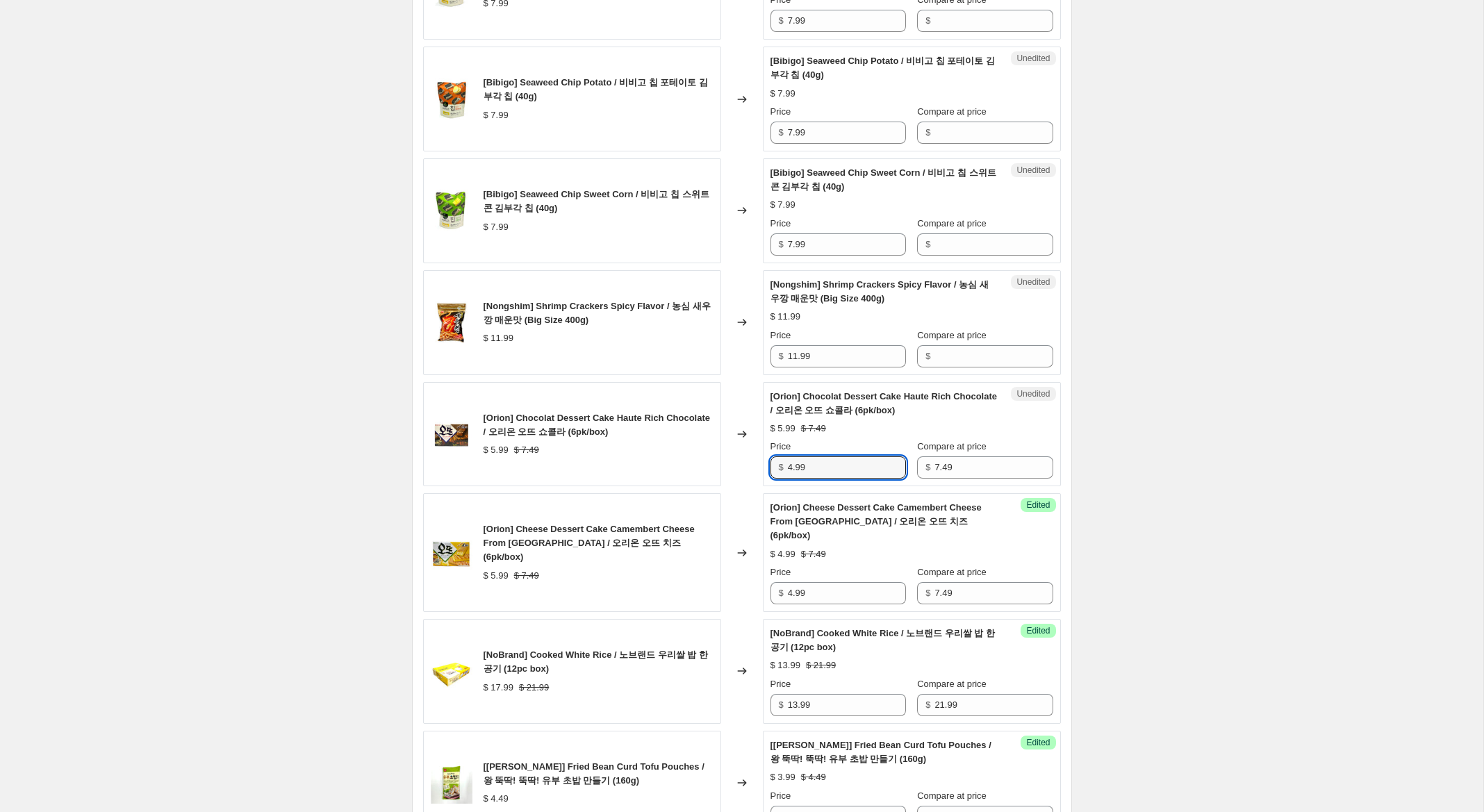
scroll to position [573, 0]
type input "4.99"
drag, startPoint x: 793, startPoint y: 357, endPoint x: 758, endPoint y: 354, distance: 35.1
click at [758, 354] on div "[Nongshim] Shrimp Crackers Spicy Flavor / 농심 새우깡 매운맛 (Big Size 400g) $ 11.99 Ch…" at bounding box center [742, 324] width 638 height 105
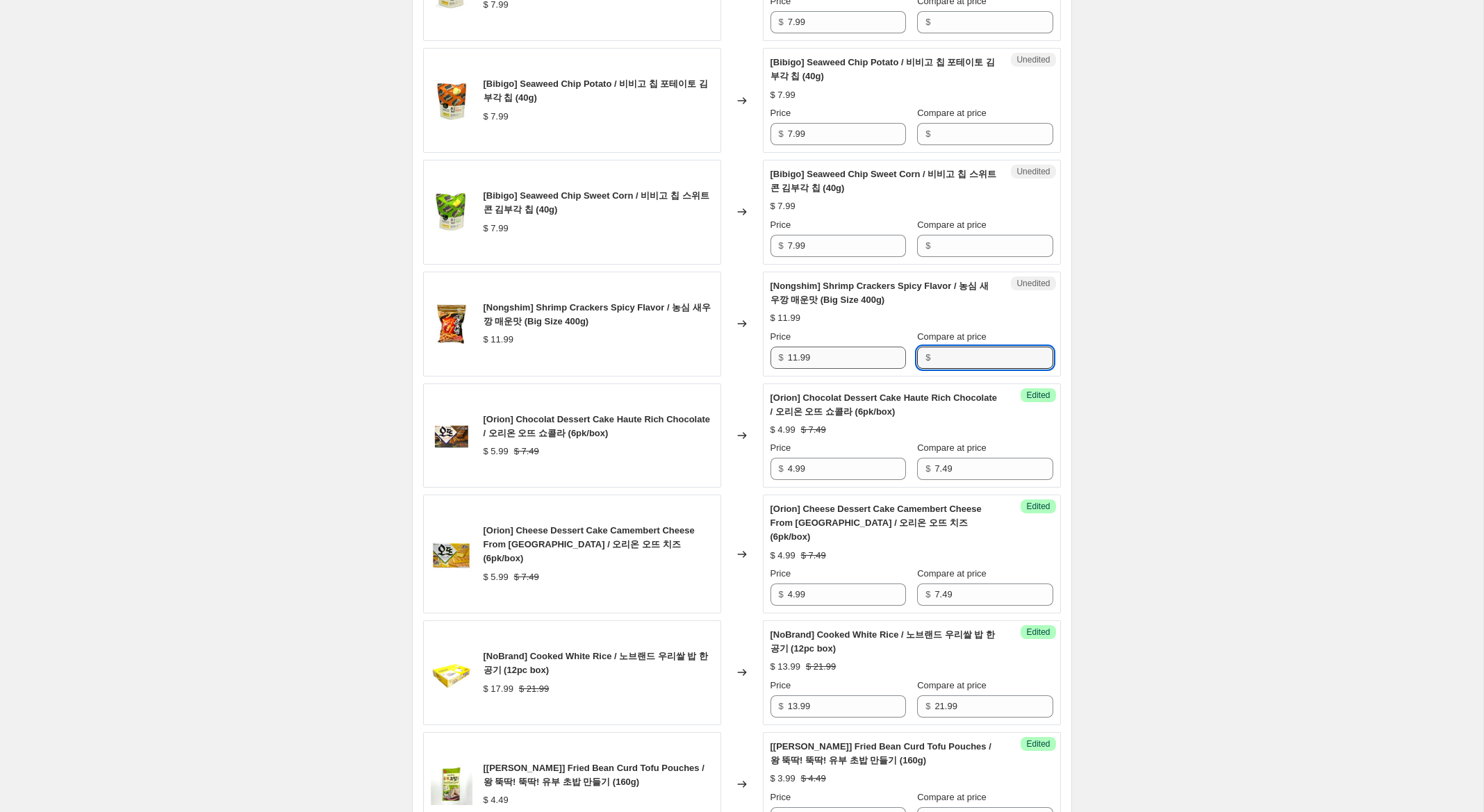
drag, startPoint x: 947, startPoint y: 353, endPoint x: 849, endPoint y: 358, distance: 98.1
click at [946, 353] on input "Compare at price" at bounding box center [993, 357] width 118 height 22
paste input "11.99"
type input "11.99"
drag, startPoint x: 797, startPoint y: 359, endPoint x: 692, endPoint y: 333, distance: 108.2
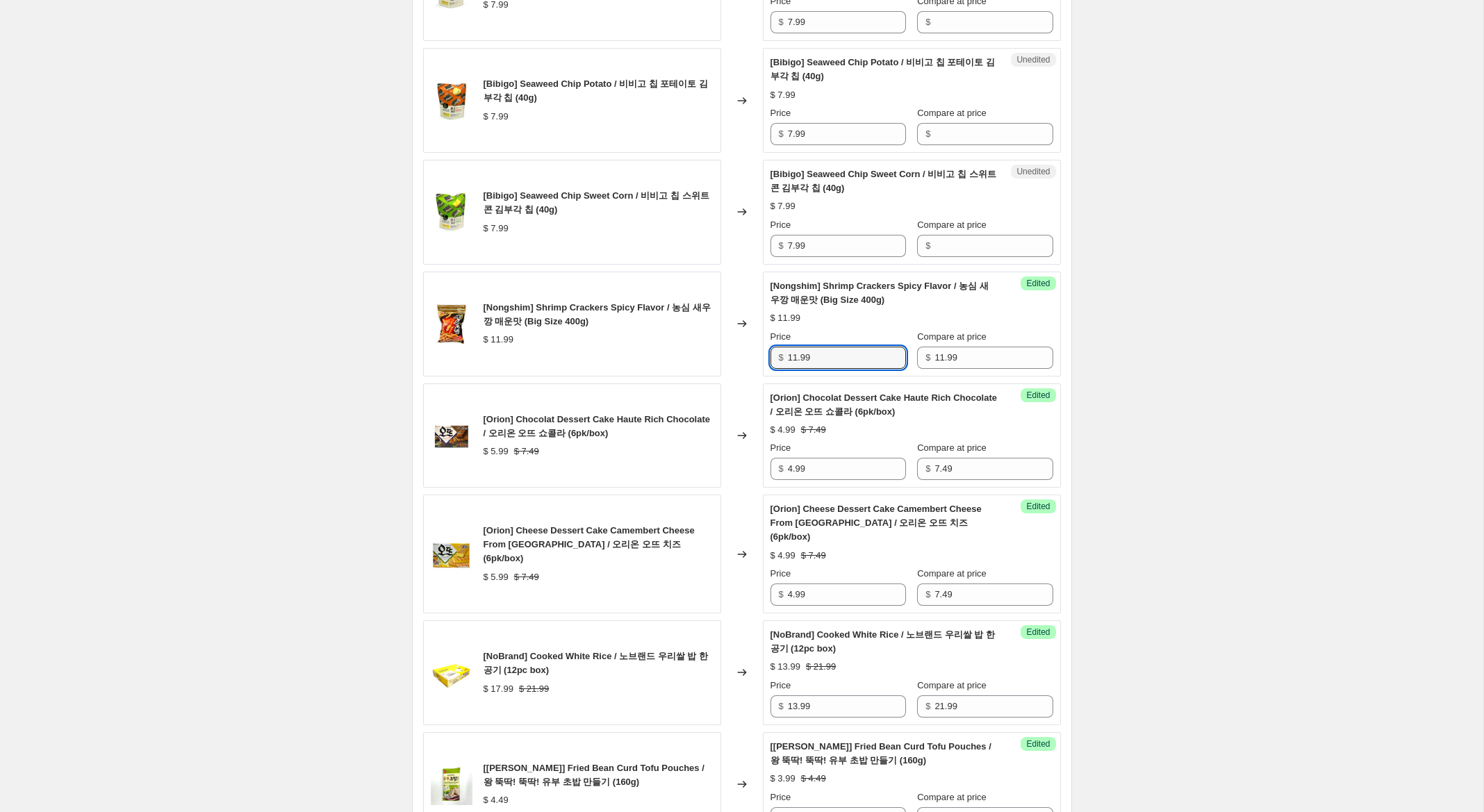
click at [695, 334] on div "[Nongshim] Shrimp Crackers Spicy Flavor / 농심 새우깡 매운맛 (Big Size 400g) $ 11.99 Ch…" at bounding box center [742, 324] width 638 height 105
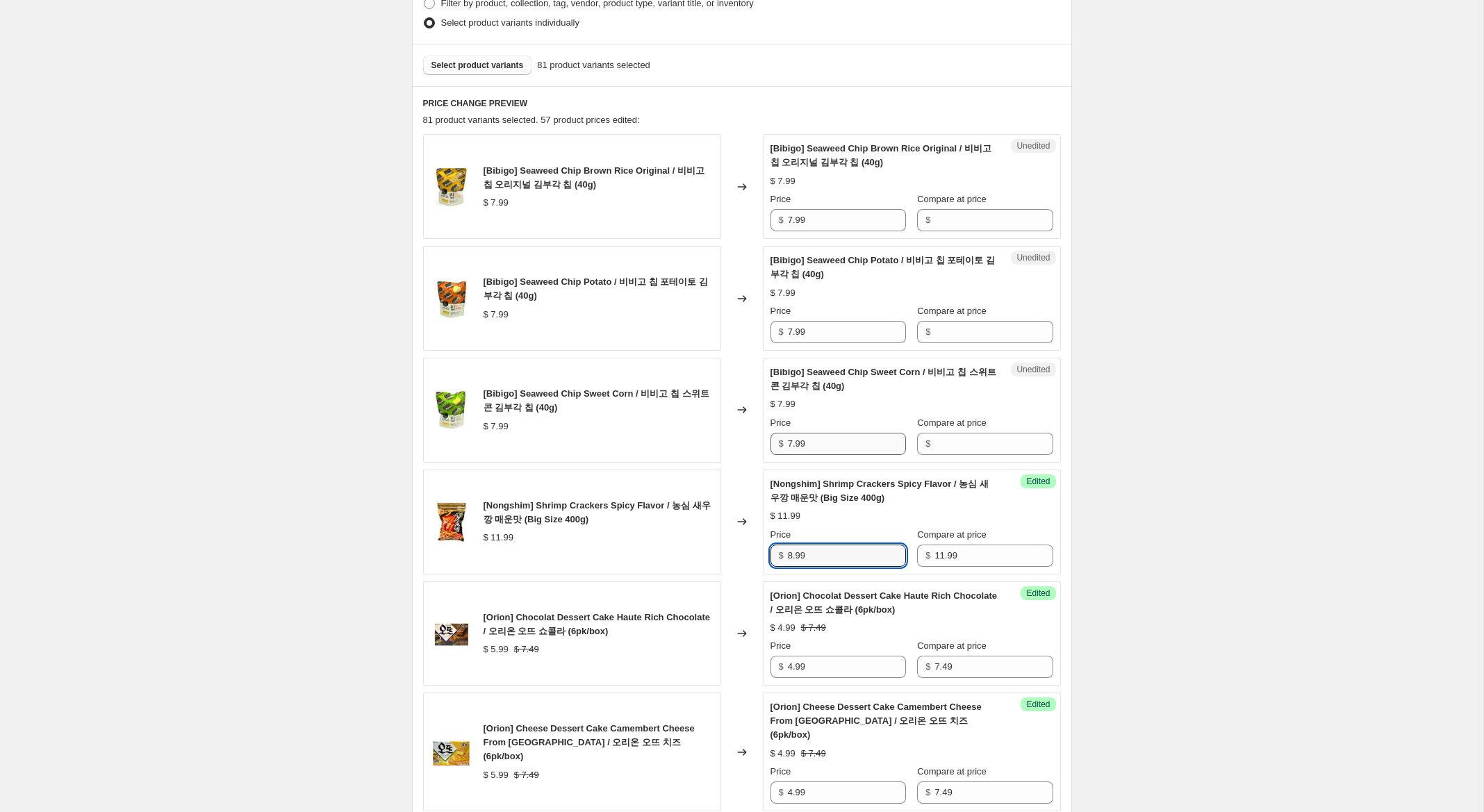
scroll to position [376, 0]
type input "8.99"
drag, startPoint x: 829, startPoint y: 446, endPoint x: 723, endPoint y: 405, distance: 113.7
click at [726, 410] on div "[Bibigo] Seaweed Chip Sweet Corn / 비비고 칩 스위트 콘 김부각 칩 (40g) $ 7.99 Changed to Un…" at bounding box center [742, 410] width 638 height 105
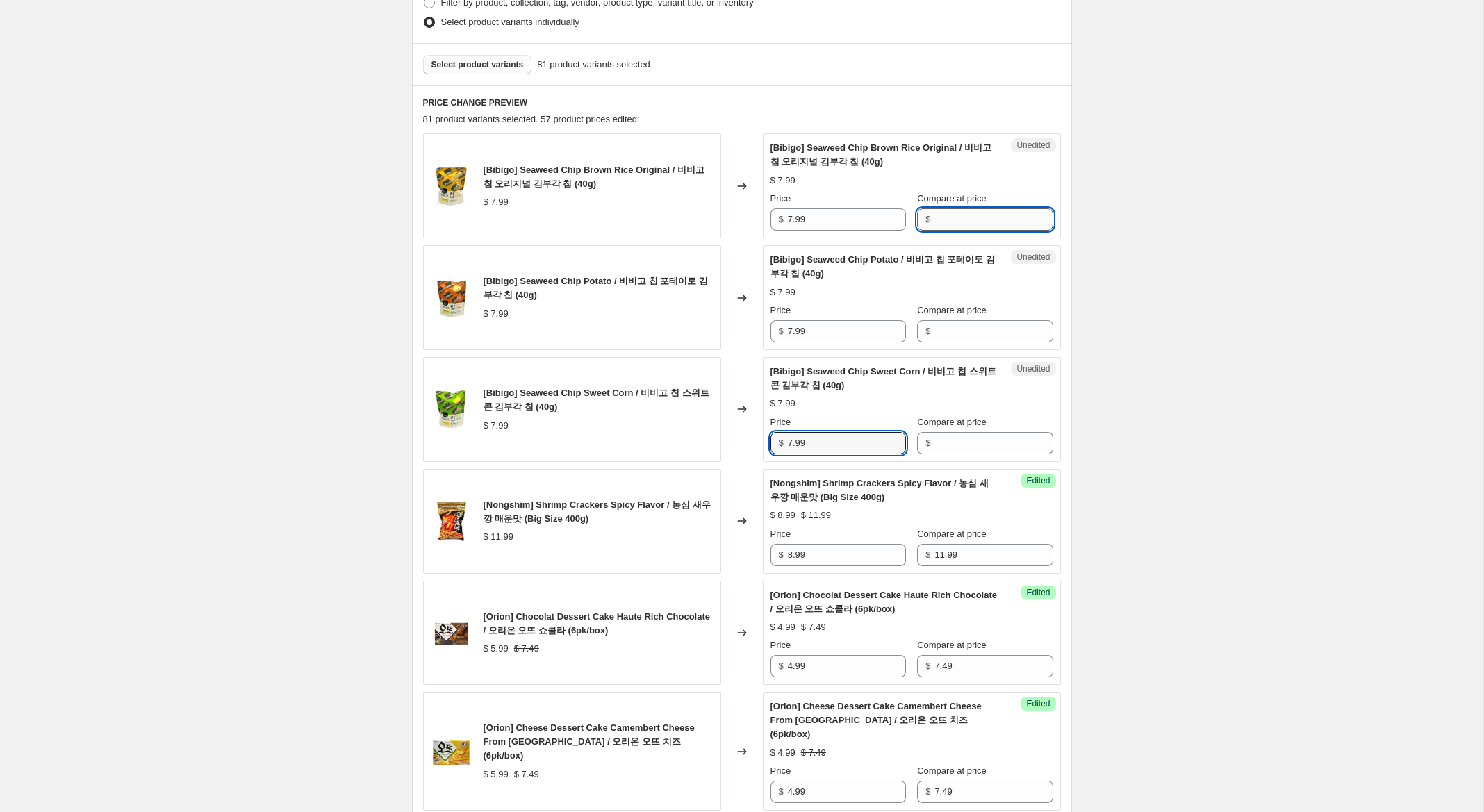
click at [958, 220] on input "Compare at price" at bounding box center [993, 219] width 118 height 22
paste input "7.99"
type input "7.99"
click at [960, 330] on input "Compare at price" at bounding box center [993, 330] width 118 height 22
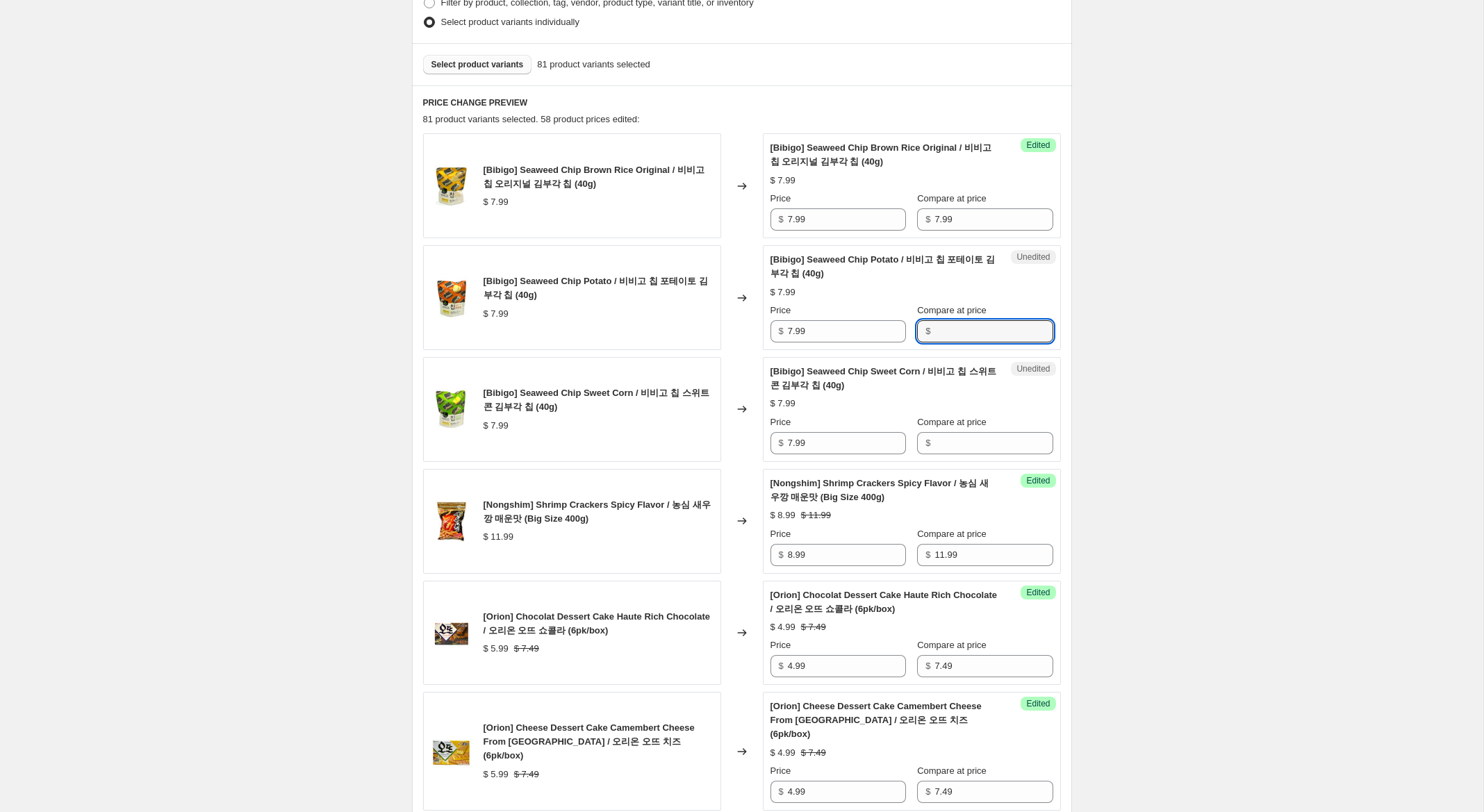
paste input "7.99"
type input "7.99"
drag, startPoint x: 956, startPoint y: 437, endPoint x: 918, endPoint y: 401, distance: 52.3
click at [956, 436] on input "Compare at price" at bounding box center [993, 443] width 118 height 22
paste input "7.99"
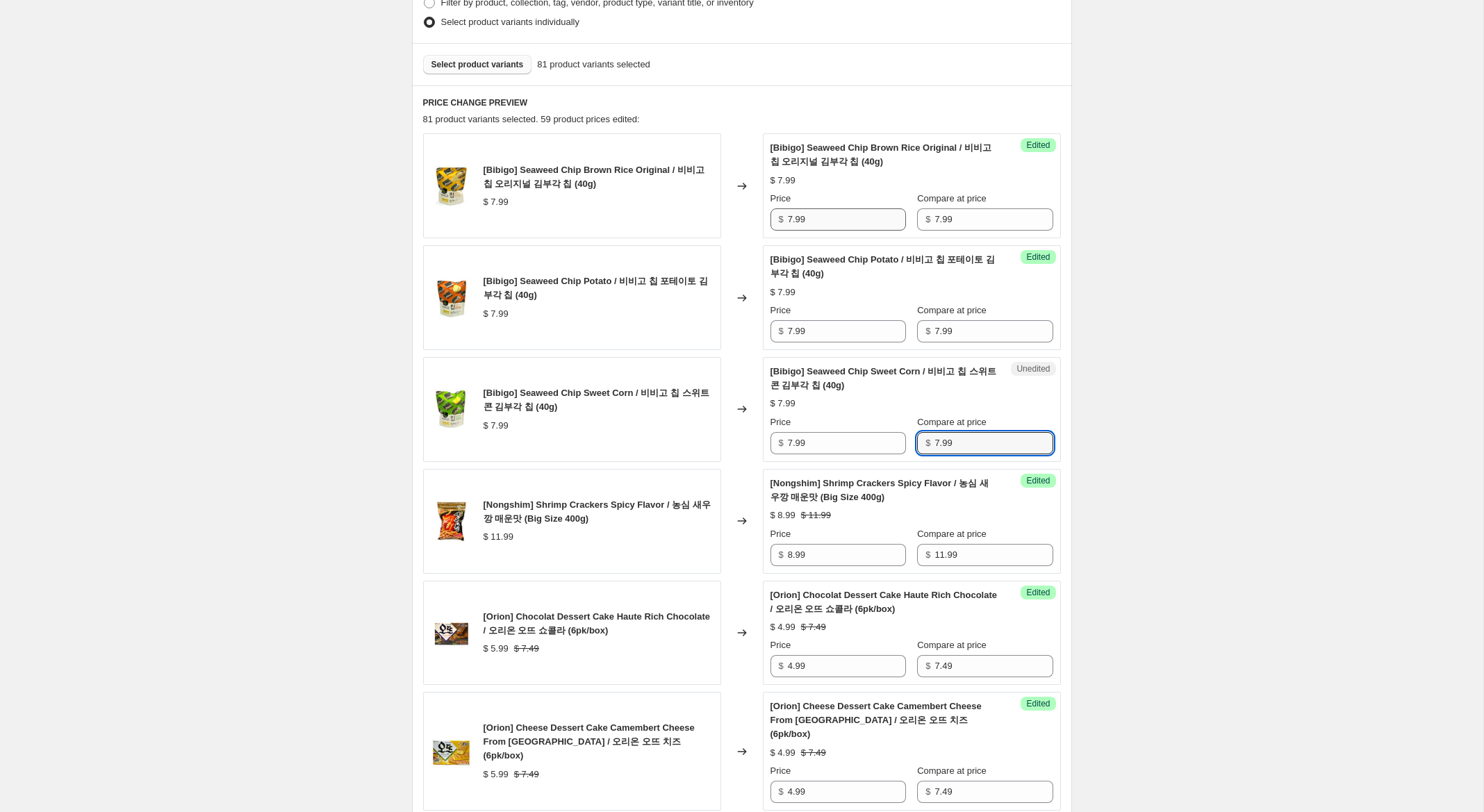
type input "7.99"
drag, startPoint x: 792, startPoint y: 220, endPoint x: 735, endPoint y: 210, distance: 57.9
click at [736, 210] on div "[Bibigo] Seaweed Chip Brown Rice Original / 비비고 칩 오리지널 김부각 칩 (40g) $ 7.99 Chang…" at bounding box center [742, 186] width 638 height 105
type input "5.99"
drag, startPoint x: 793, startPoint y: 328, endPoint x: 718, endPoint y: 353, distance: 79.1
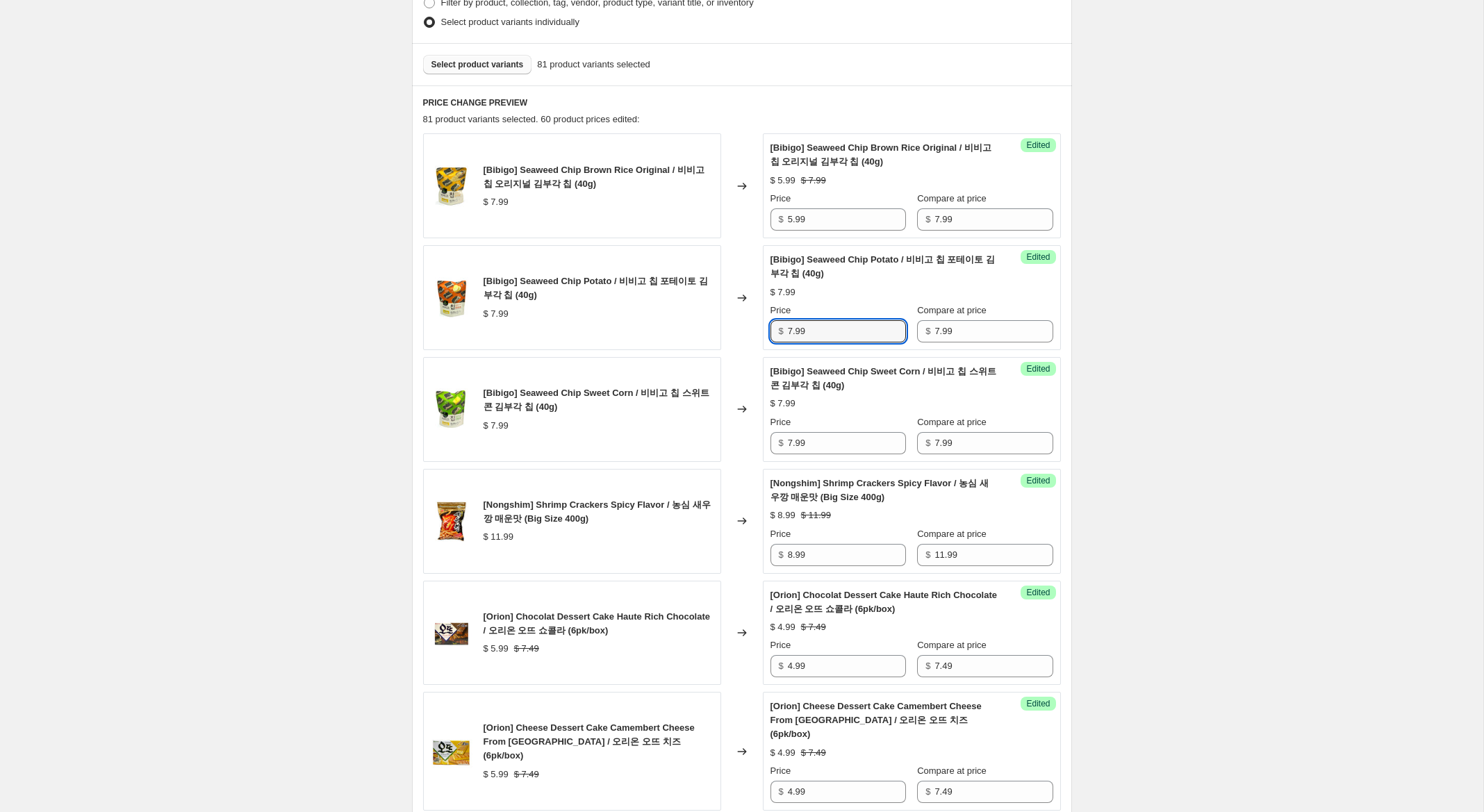
click at [712, 317] on div "[Bibigo] Seaweed Chip Potato / 비비고 칩 포테이토 김부각 칩 (40g) $ 7.99 Changed to Success…" at bounding box center [742, 297] width 638 height 105
type input "5.99"
drag, startPoint x: 783, startPoint y: 441, endPoint x: 718, endPoint y: 431, distance: 65.8
click at [718, 431] on div "[Bibigo] Seaweed Chip Sweet Corn / 비비고 칩 스위트 콘 김부각 칩 (40g) $ 7.99 Changed to Su…" at bounding box center [742, 410] width 638 height 105
type input "5.99"
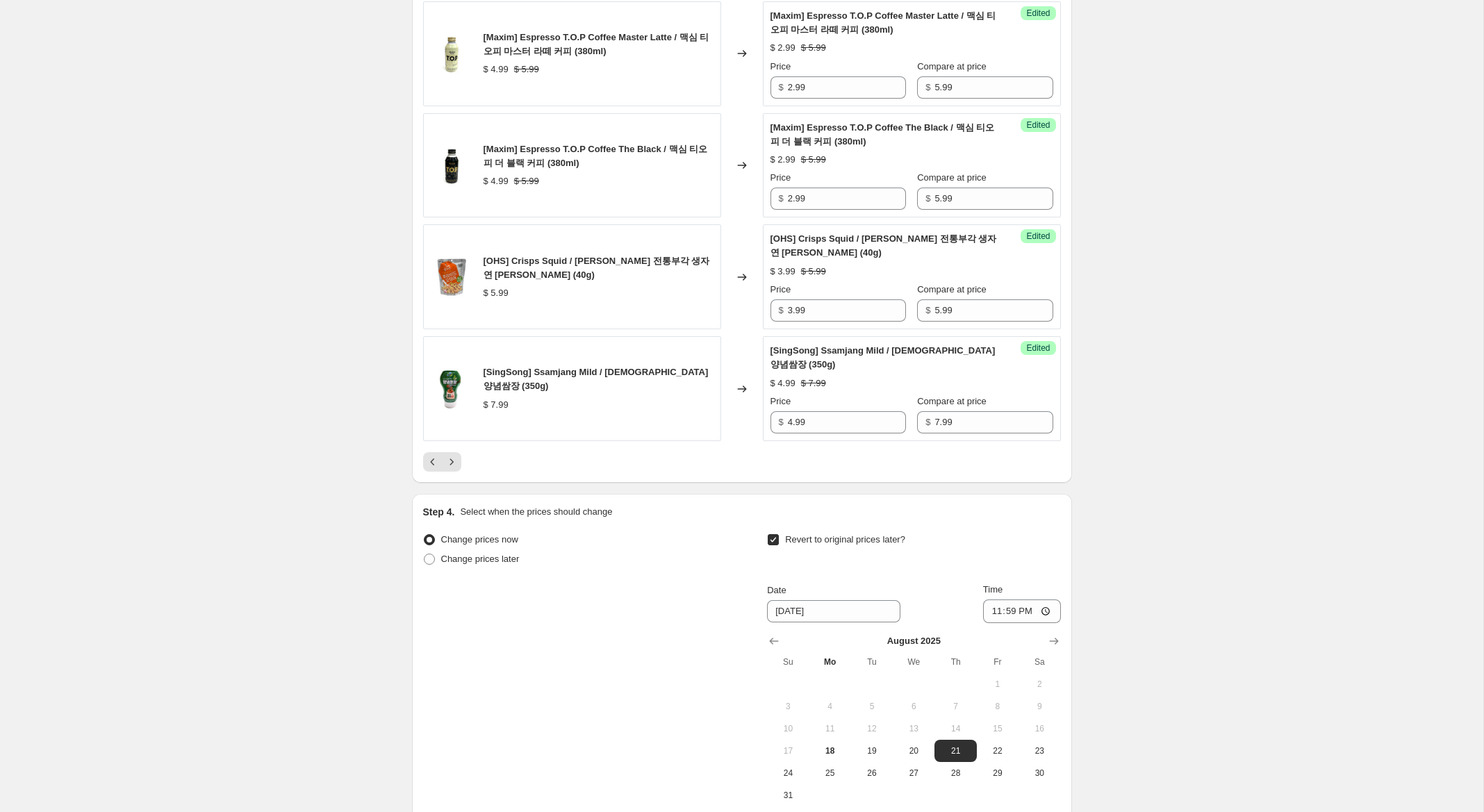
scroll to position [2441, 0]
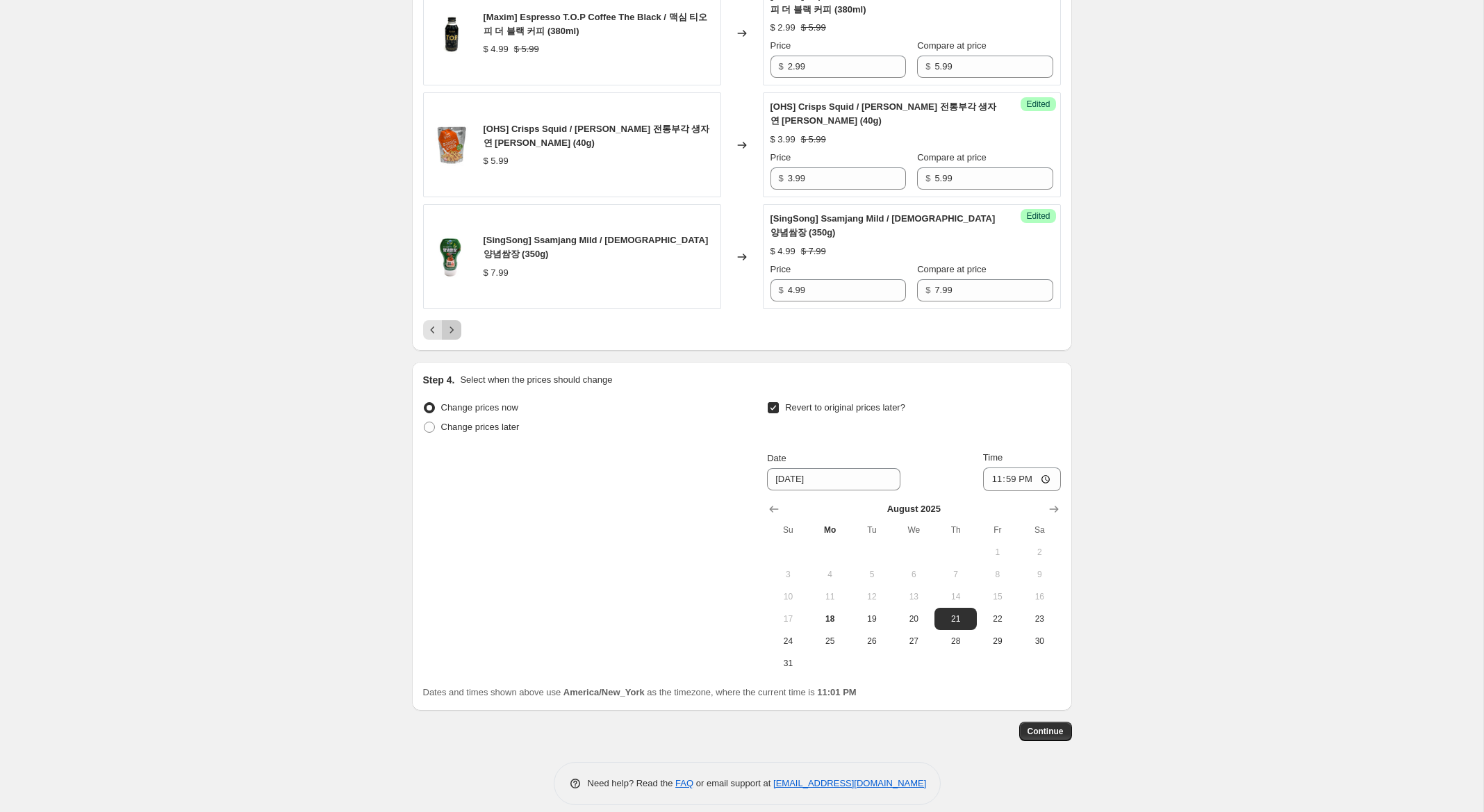
drag, startPoint x: 454, startPoint y: 318, endPoint x: 516, endPoint y: 345, distance: 67.6
click at [456, 323] on icon "Next" at bounding box center [451, 330] width 14 height 14
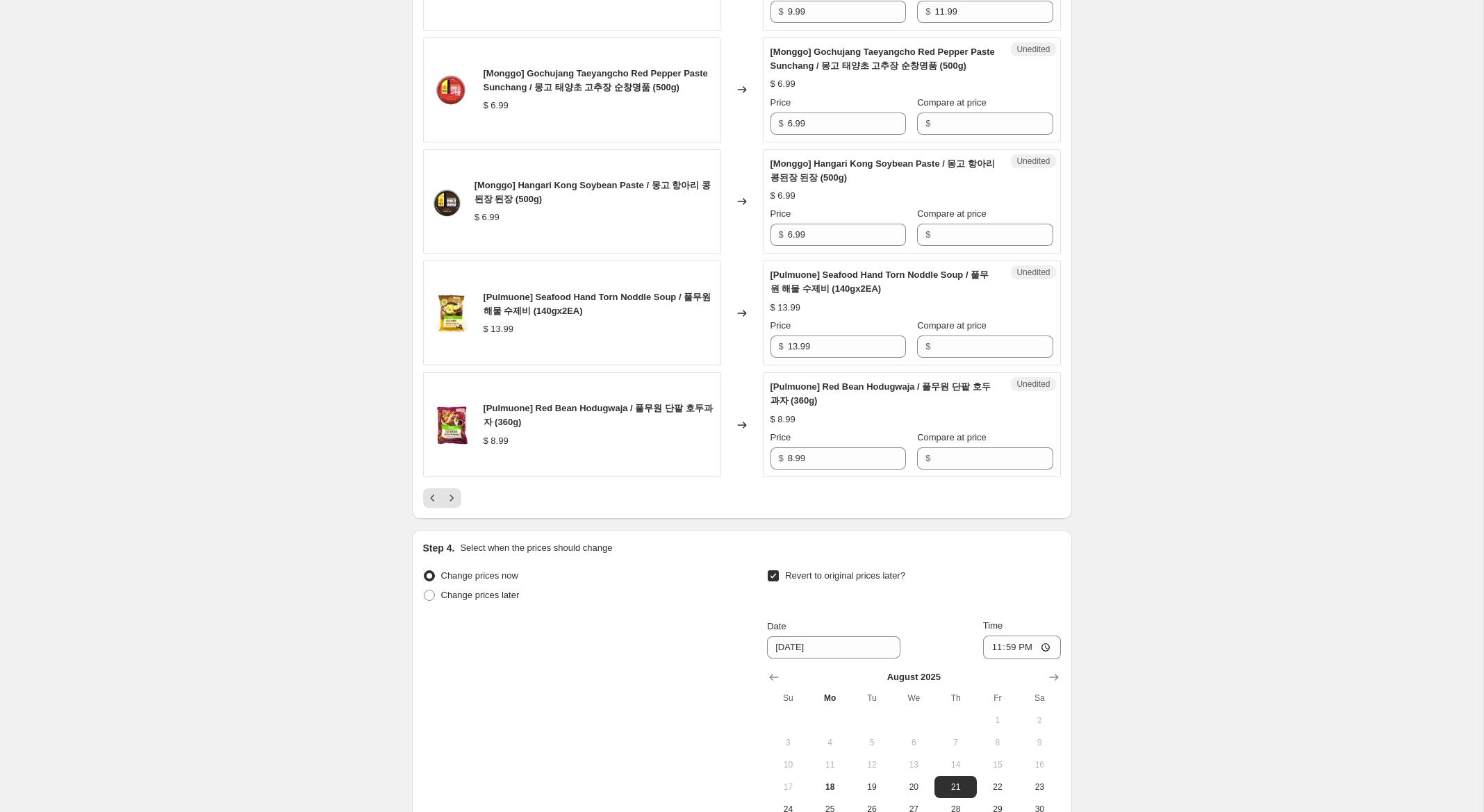
scroll to position [2242, 0]
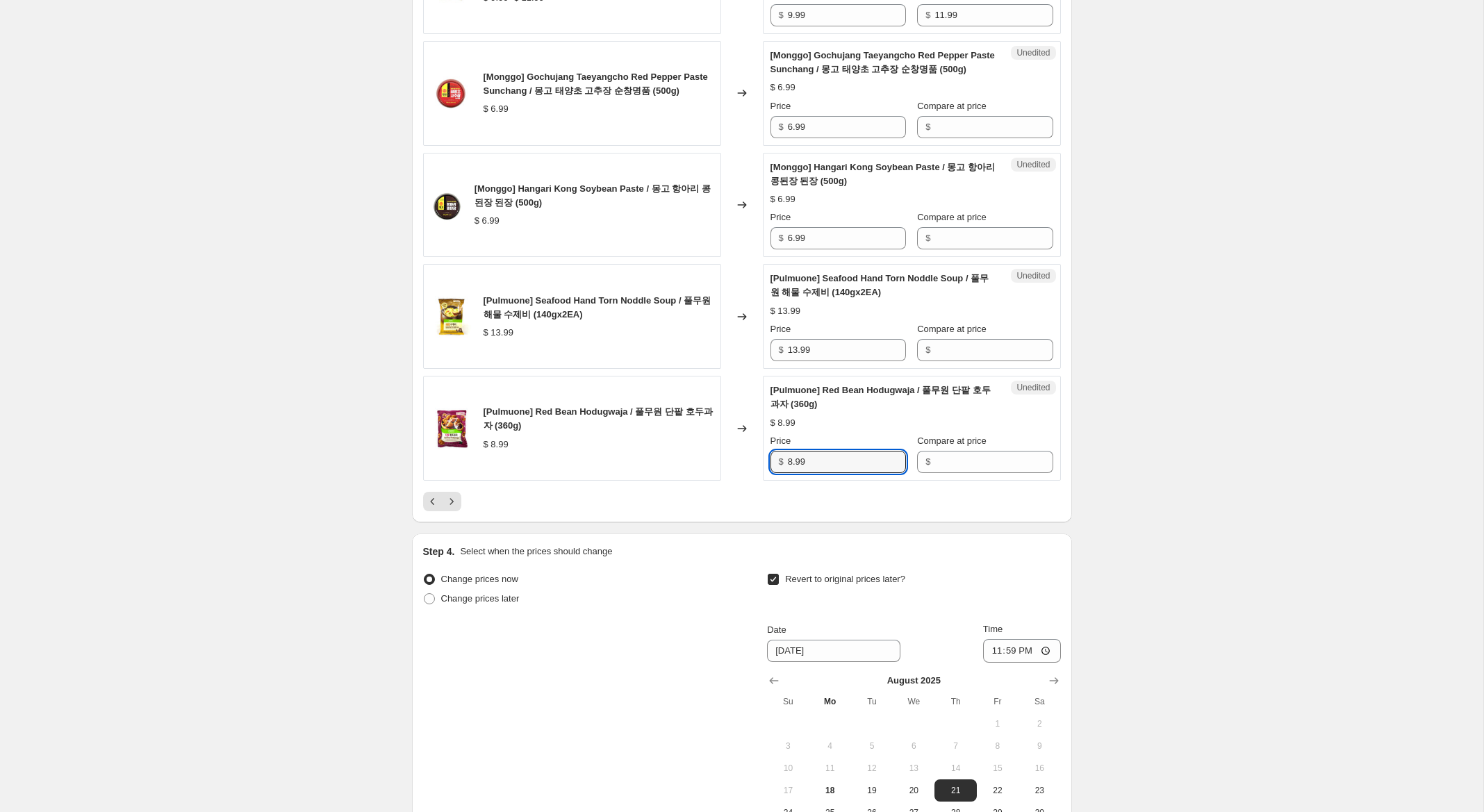
drag, startPoint x: 813, startPoint y: 475, endPoint x: 735, endPoint y: 467, distance: 78.4
click at [730, 465] on div "[Pulmuone] Red Bean Hodugwaja / 풀무원 단팥 호두과자 (360g) $ 8.99 Changed to Unedited […" at bounding box center [742, 428] width 638 height 105
drag, startPoint x: 975, startPoint y: 479, endPoint x: 840, endPoint y: 486, distance: 135.2
click at [965, 473] on input "Compare at price" at bounding box center [993, 461] width 118 height 22
paste input "8.99"
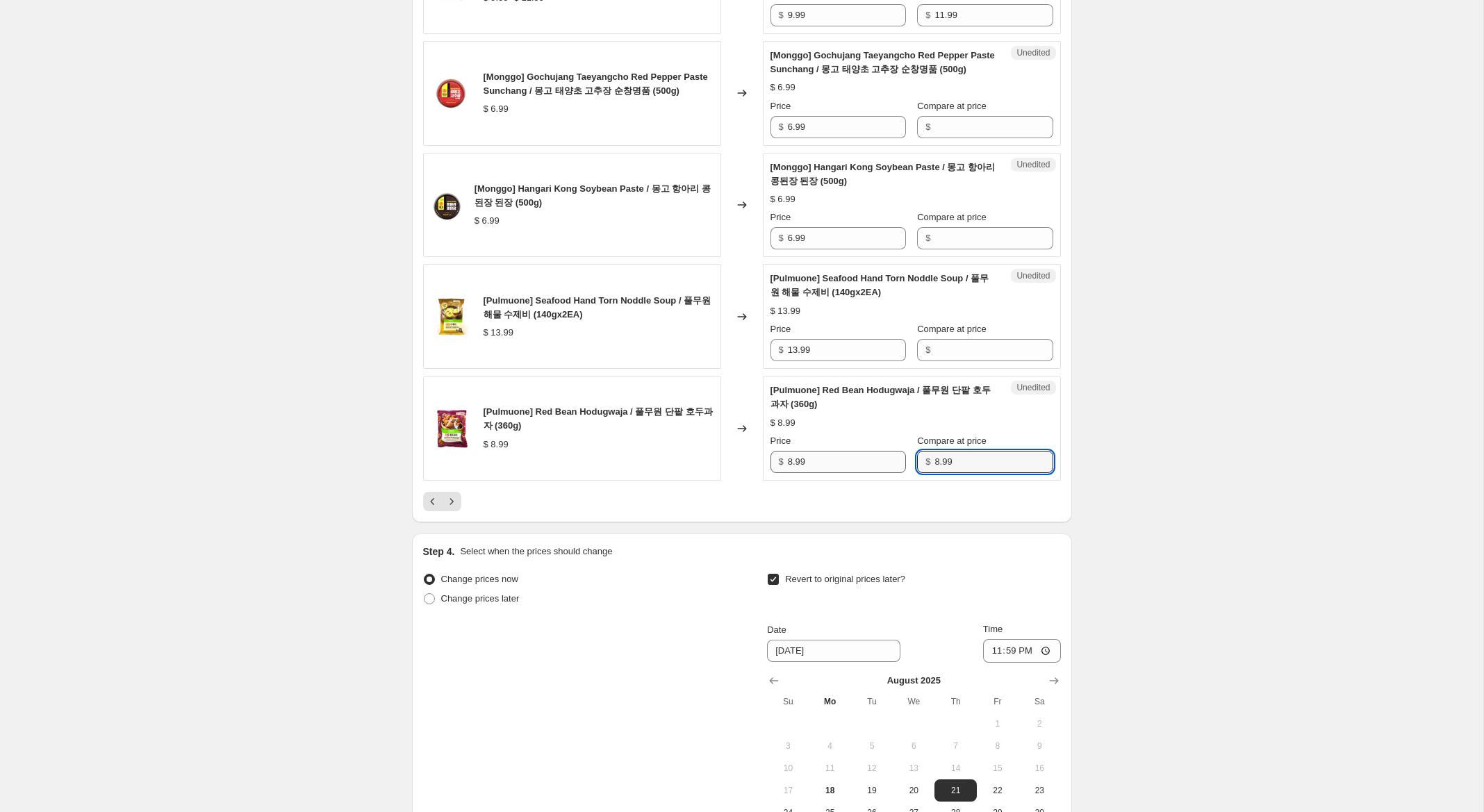
type input "8.99"
drag, startPoint x: 793, startPoint y: 475, endPoint x: 701, endPoint y: 457, distance: 93.7
click at [703, 457] on div "[Pulmuone] Red Bean Hodugwaja / 풀무원 단팥 호두과자 (360g) $ 8.99 Changed to Success Ed…" at bounding box center [742, 428] width 638 height 105
type input "5.99"
drag, startPoint x: 810, startPoint y: 359, endPoint x: 751, endPoint y: 353, distance: 59.3
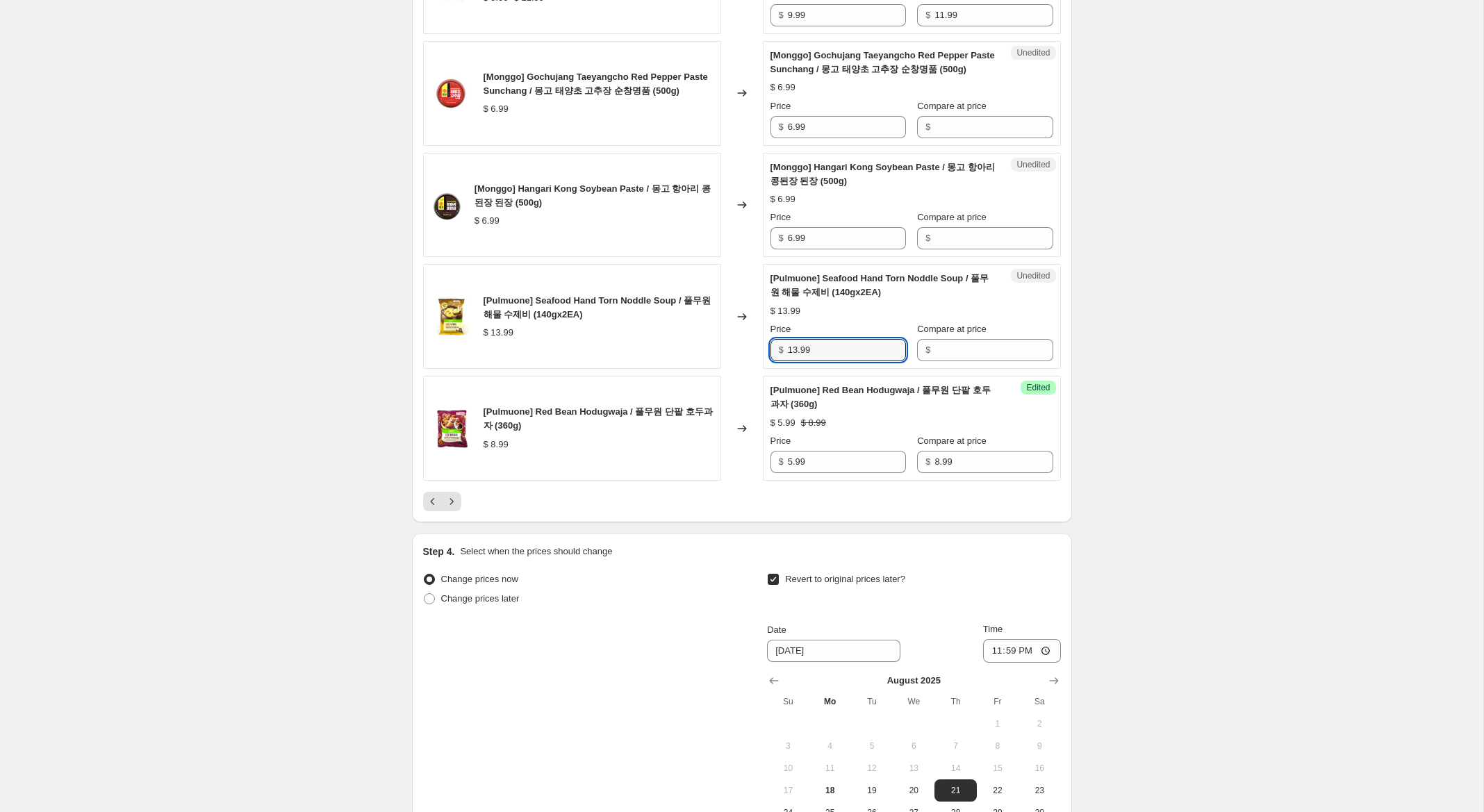
click at [617, 332] on div "[Pulmuone] Seafood Hand Torn Noddle Soup / 풀무원 해물 수제비 (140gx2EA) $ 13.99 Change…" at bounding box center [742, 316] width 638 height 105
drag, startPoint x: 951, startPoint y: 366, endPoint x: 904, endPoint y: 363, distance: 47.1
click at [951, 361] on input "Compare at price" at bounding box center [993, 350] width 118 height 22
paste input "13.99"
type input "13.99"
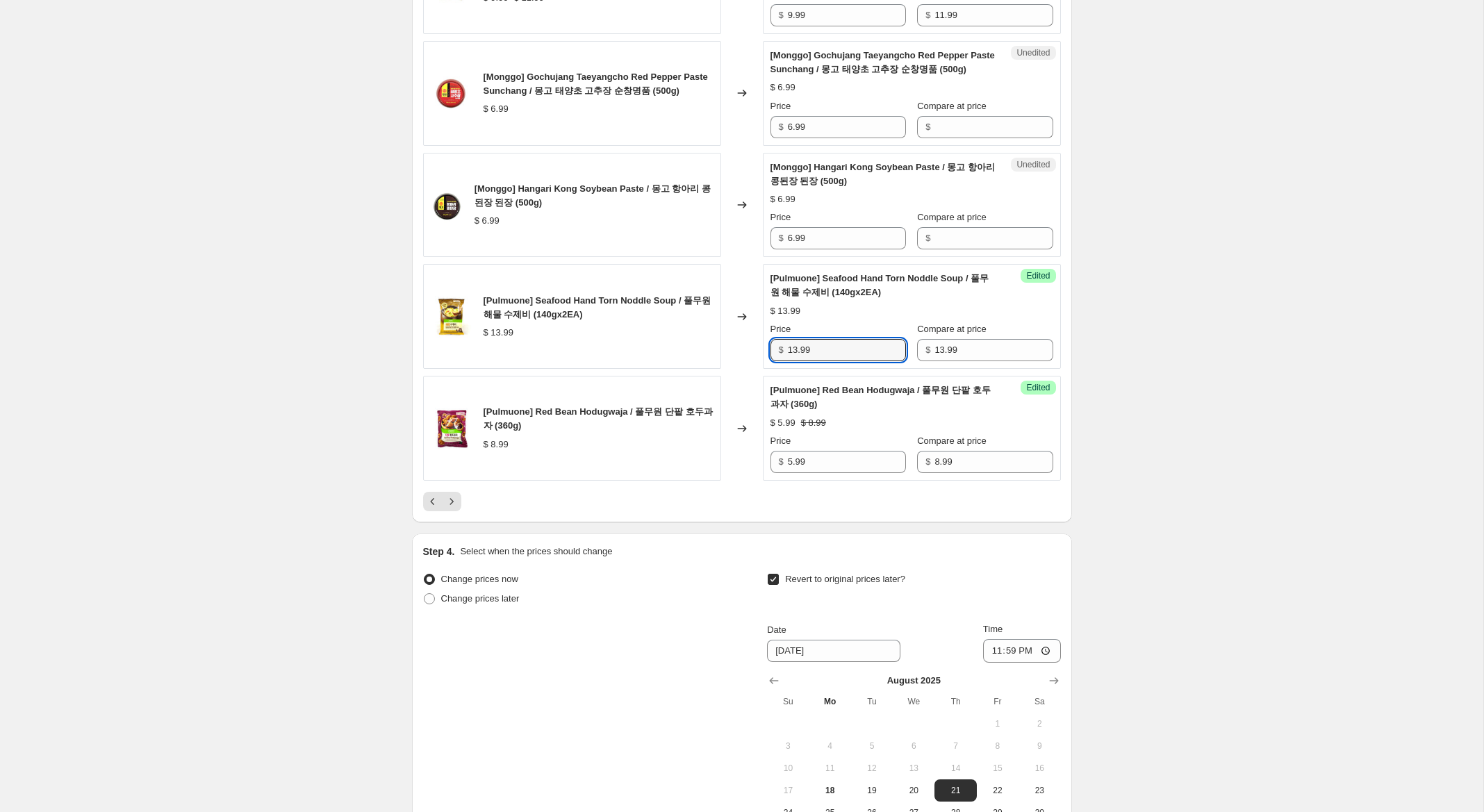
drag, startPoint x: 796, startPoint y: 364, endPoint x: 713, endPoint y: 347, distance: 84.7
click at [717, 349] on div "[Pulmuone] Seafood Hand Torn Noddle Soup / 풀무원 해물 수제비 (140gx2EA) $ 13.99 Change…" at bounding box center [742, 316] width 638 height 105
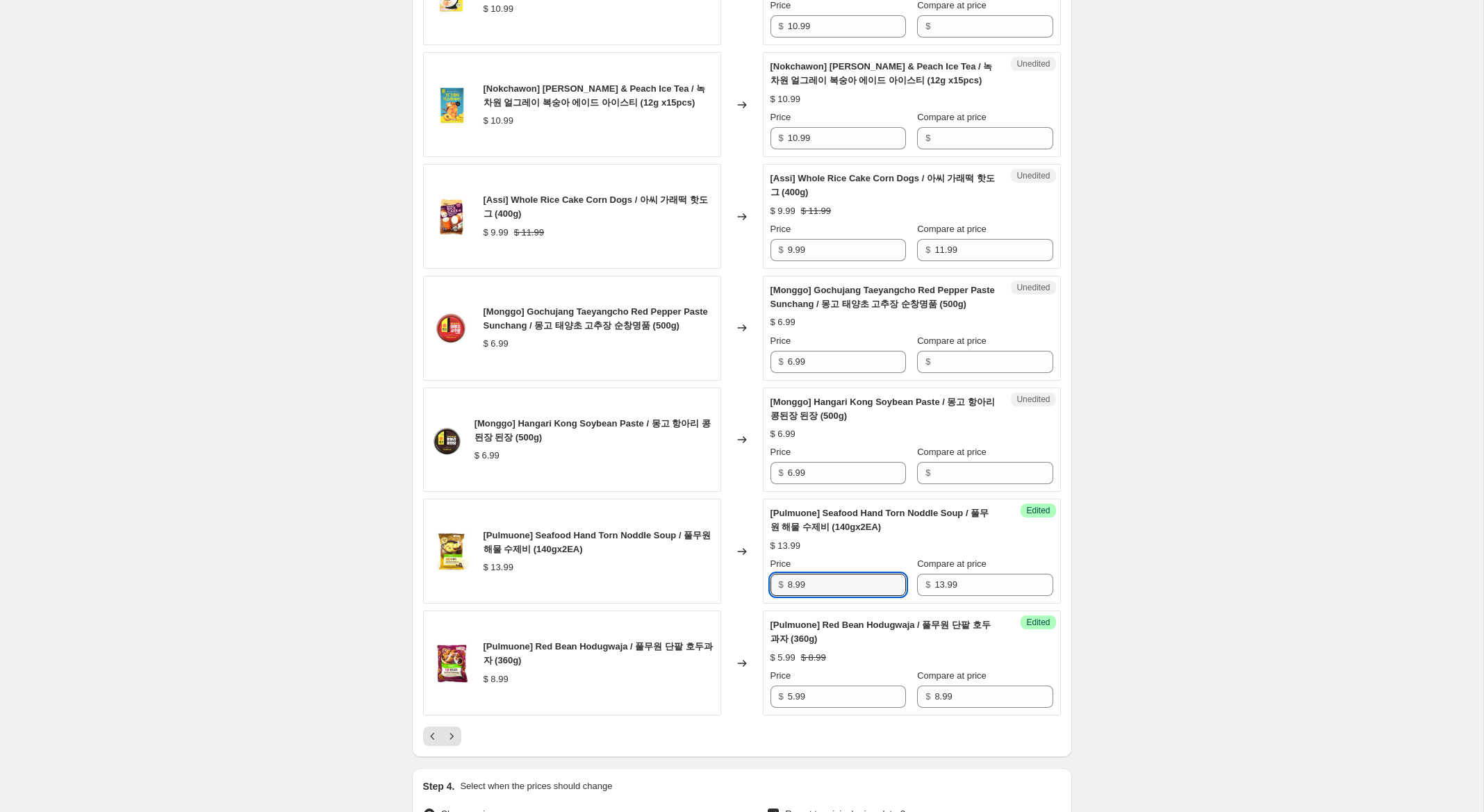
scroll to position [2005, 0]
type input "8.99"
drag, startPoint x: 809, startPoint y: 483, endPoint x: 711, endPoint y: 464, distance: 99.8
click at [711, 465] on div "[Monggo] Hangari Kong Soybean Paste / 몽고 항아리 콩된장 된장 (500g) $ 6.99 Changed to Un…" at bounding box center [742, 441] width 638 height 105
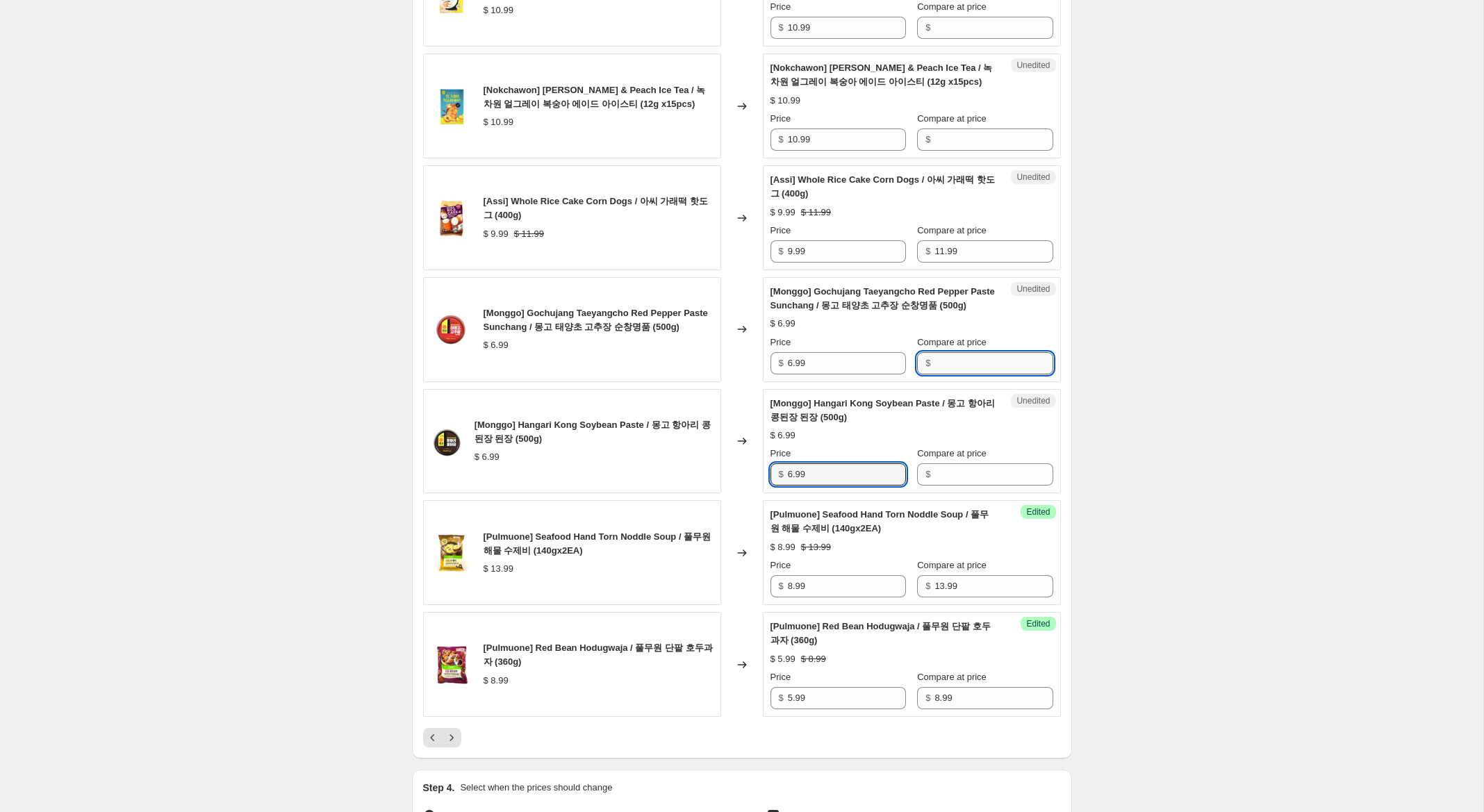
click at [992, 374] on input "Compare at price" at bounding box center [993, 363] width 118 height 22
paste input "6.99"
type input "6.99"
drag, startPoint x: 954, startPoint y: 487, endPoint x: 889, endPoint y: 451, distance: 74.3
click at [954, 485] on input "Compare at price" at bounding box center [993, 474] width 118 height 22
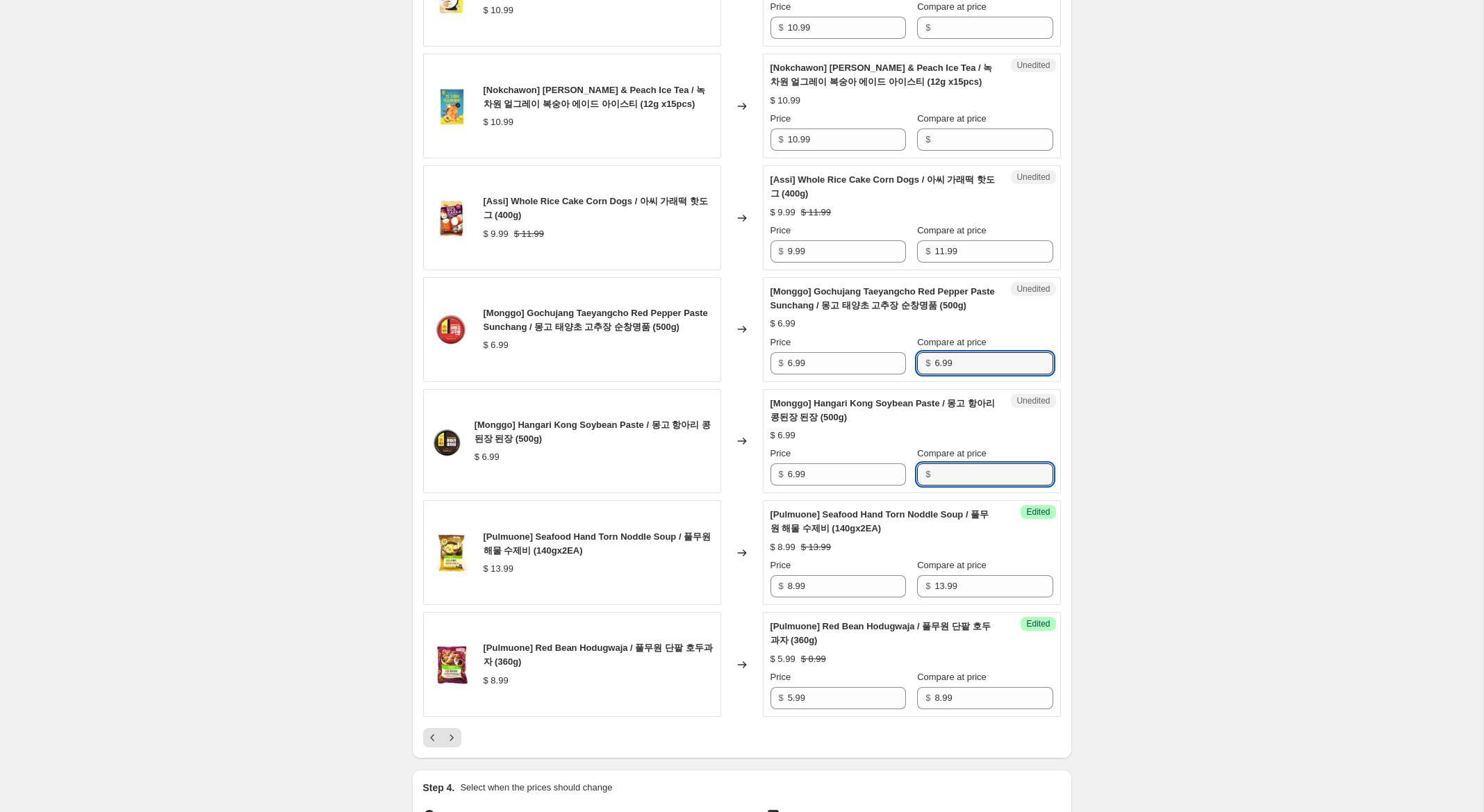
paste input "6.99"
type input "6.99"
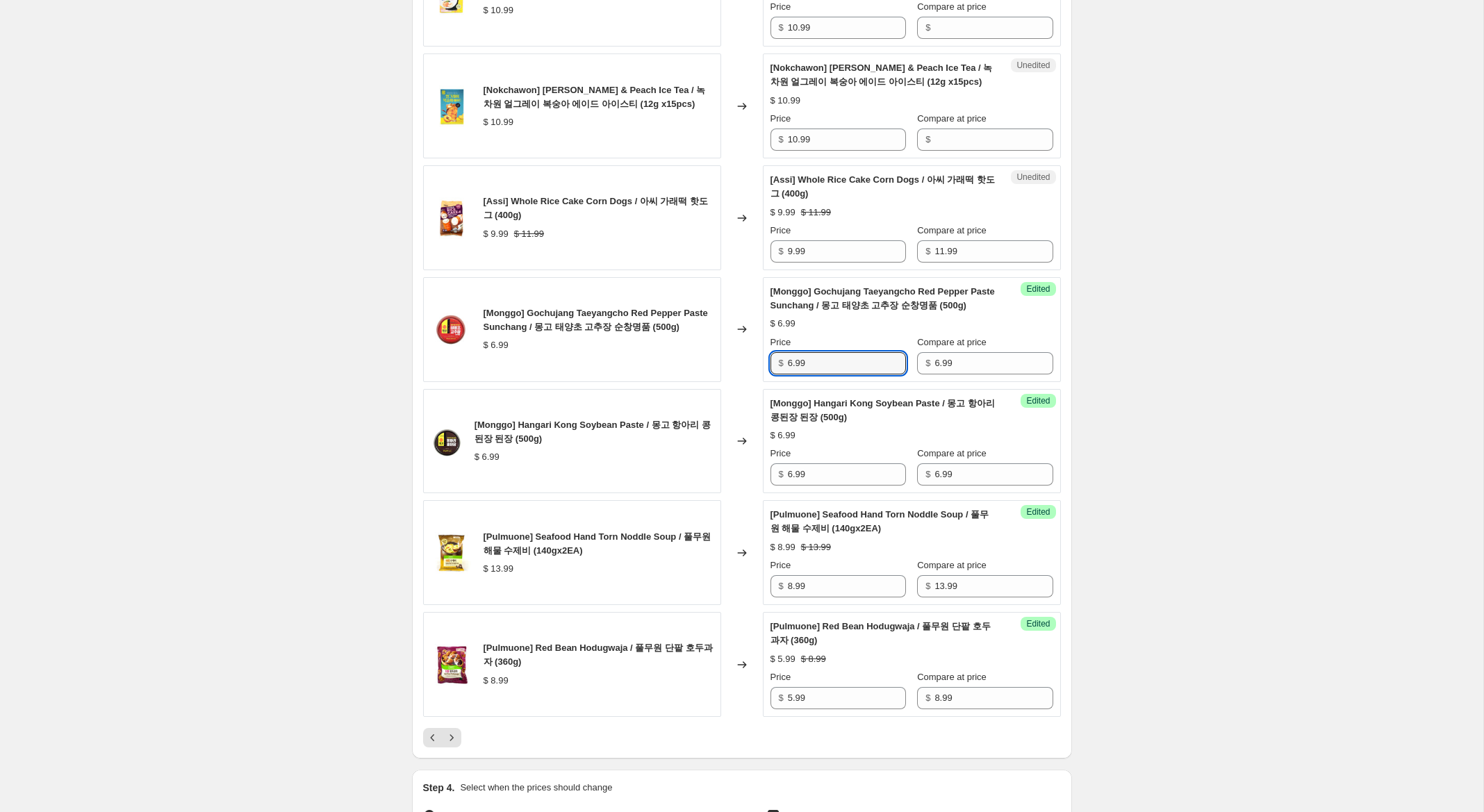
drag, startPoint x: 782, startPoint y: 373, endPoint x: 761, endPoint y: 368, distance: 21.6
click at [761, 368] on div "[Monggo] Gochujang Taeyangcho Red Pepper Paste Sunchang / 몽고 태양초 고추장 순창명품 (500g…" at bounding box center [742, 329] width 638 height 105
type input "4.99"
drag, startPoint x: 792, startPoint y: 485, endPoint x: 701, endPoint y: 464, distance: 93.4
click at [701, 465] on div "[Monggo] Hangari Kong Soybean Paste / 몽고 항아리 콩된장 된장 (500g) $ 6.99 Changed to Su…" at bounding box center [742, 441] width 638 height 105
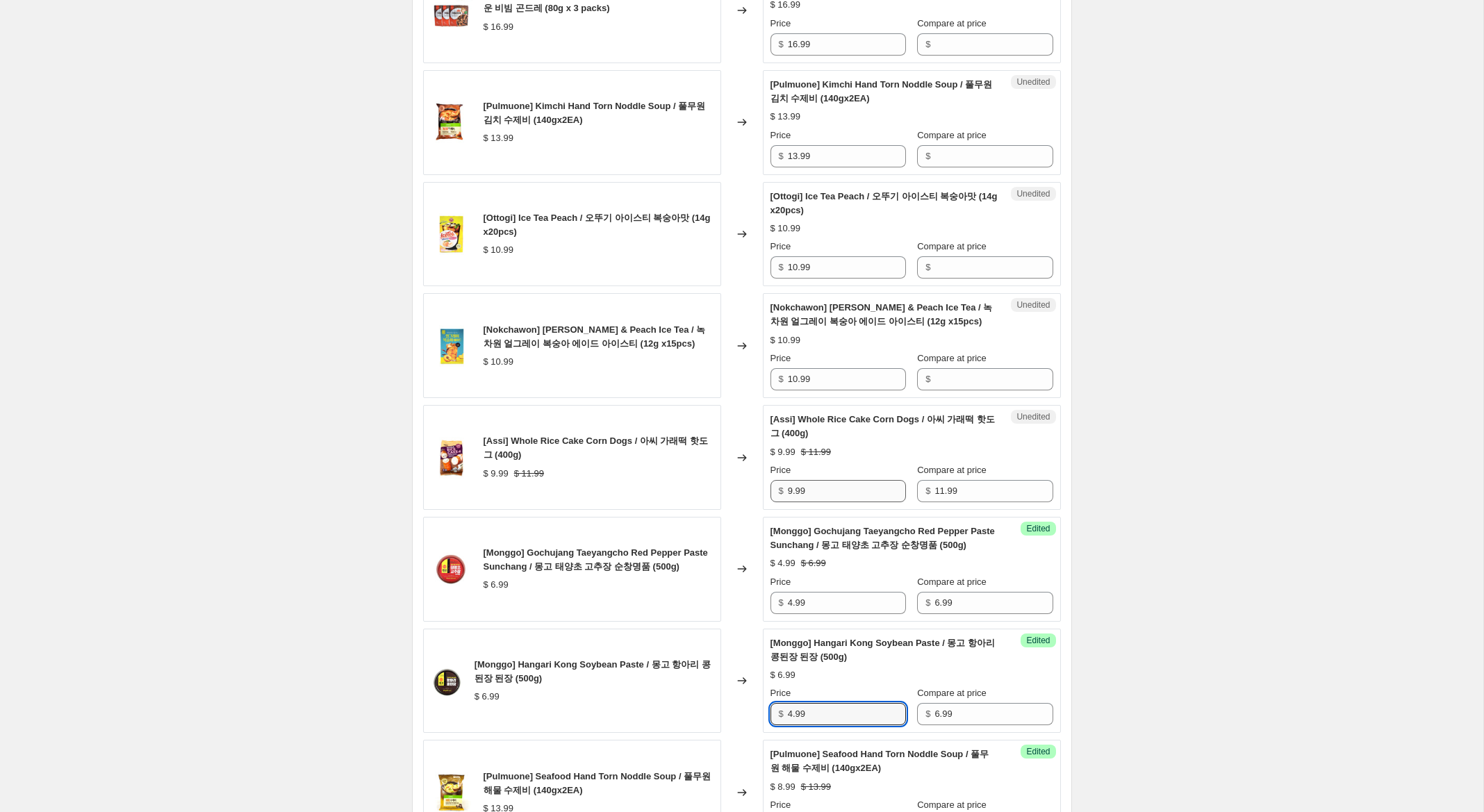
scroll to position [1760, 0]
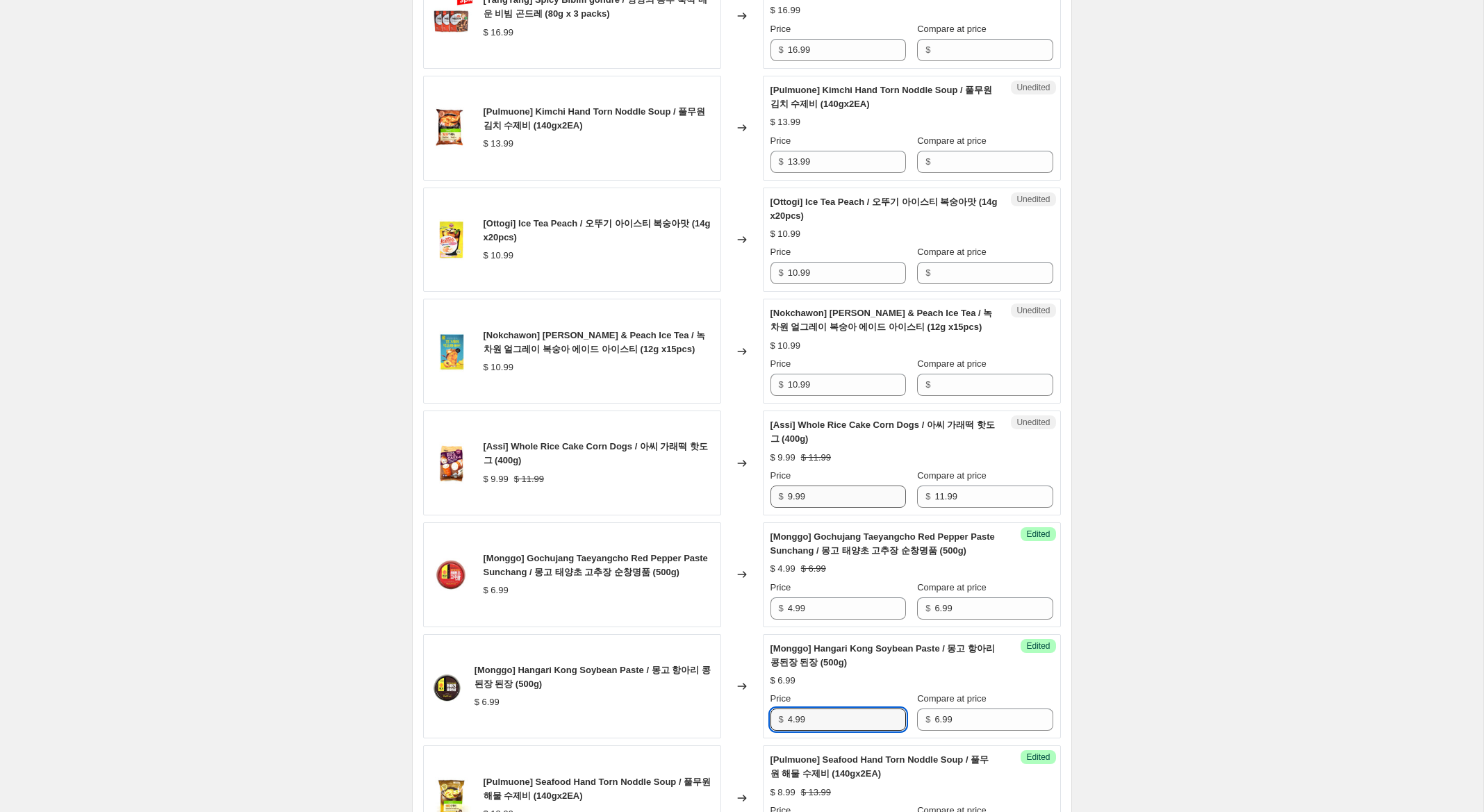
type input "4.99"
drag, startPoint x: 790, startPoint y: 511, endPoint x: 711, endPoint y: 489, distance: 82.0
click at [712, 490] on div "[Assi] Whole Rice Cake Corn Dogs / 아씨 가래떡 핫도그 (400g) $ 9.99 $ 11.99 Changed to …" at bounding box center [742, 462] width 638 height 105
type input "7.99"
drag, startPoint x: 845, startPoint y: 401, endPoint x: 784, endPoint y: 385, distance: 63.1
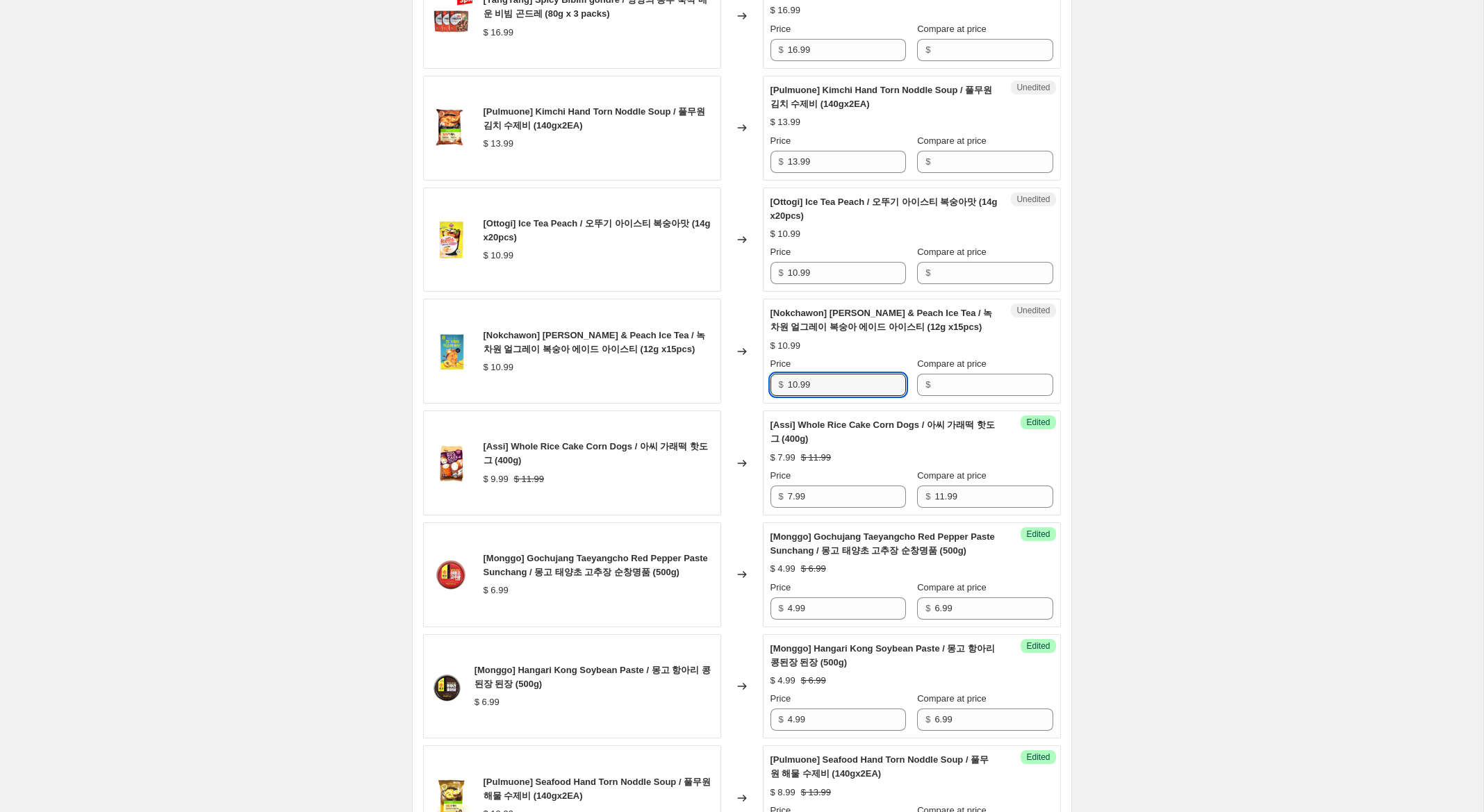
click at [735, 381] on div "[Nokchawon] Earl Gray & Peach Ice Tea / 녹차원 얼그레이 복숭아 에이드 아이스티 (12g x15pcs) $ 10…" at bounding box center [742, 351] width 638 height 105
drag, startPoint x: 956, startPoint y: 401, endPoint x: 828, endPoint y: 395, distance: 128.1
click at [949, 396] on input "Compare at price" at bounding box center [993, 384] width 118 height 22
paste input "10.99"
type input "10.99"
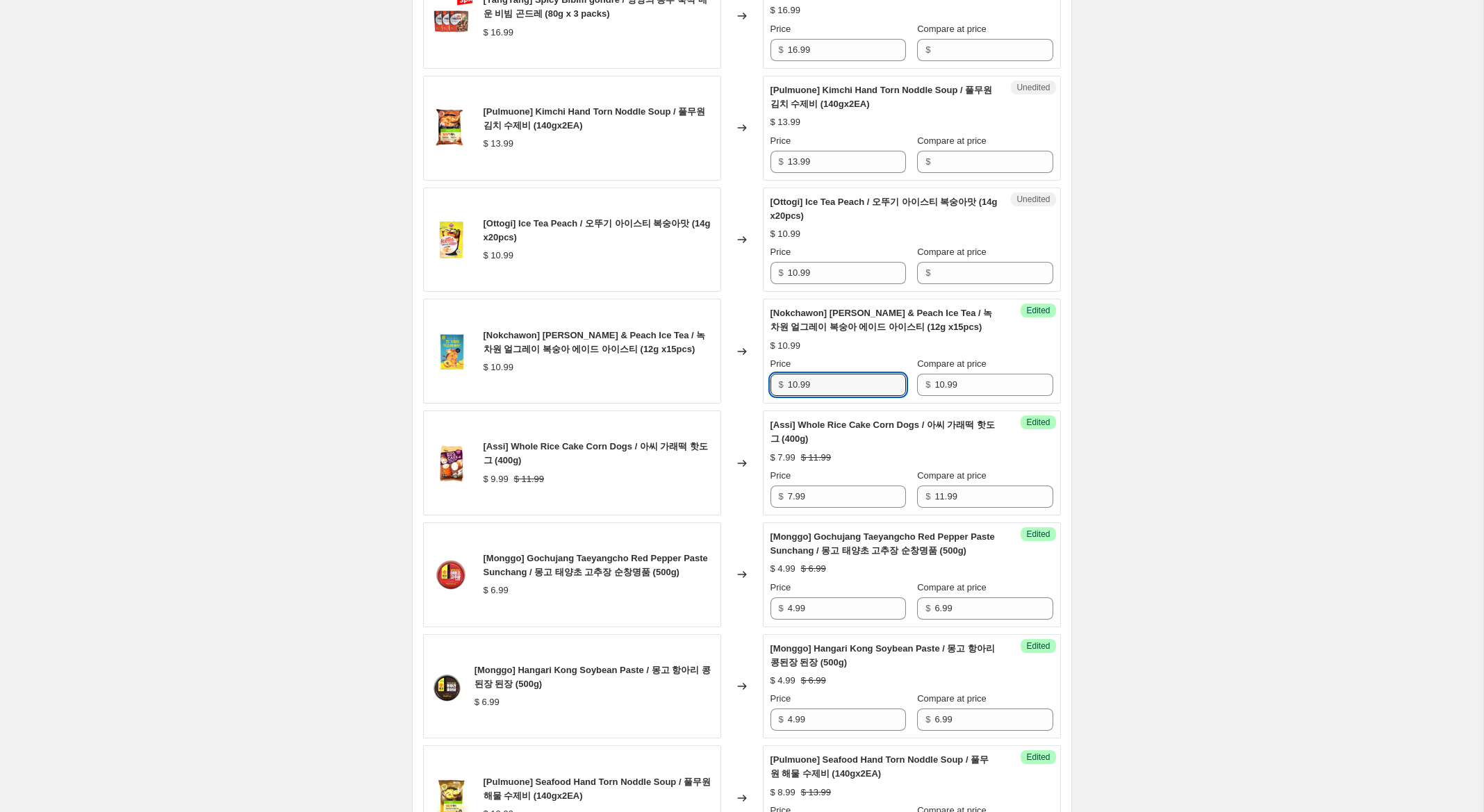
drag, startPoint x: 797, startPoint y: 400, endPoint x: 746, endPoint y: 383, distance: 53.8
click at [746, 383] on div "[Nokchawon] Earl Gray & Peach Ice Tea / 녹차원 얼그레이 복숭아 에이드 아이스티 (12g x15pcs) $ 10…" at bounding box center [742, 351] width 638 height 105
type input "7.99"
click at [985, 284] on input "Compare at price" at bounding box center [993, 273] width 118 height 22
paste input "10.99"
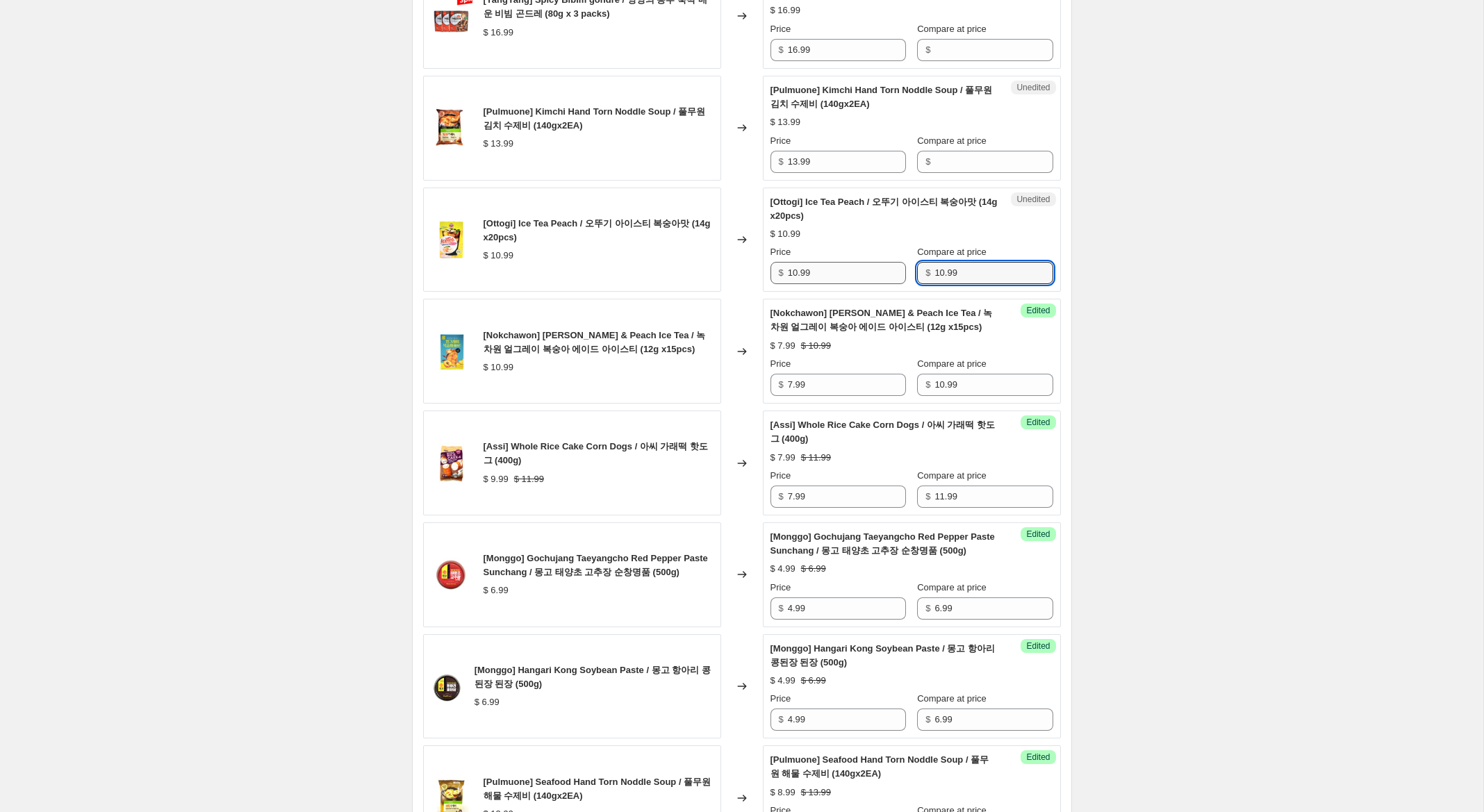
type input "10.99"
drag, startPoint x: 795, startPoint y: 288, endPoint x: 725, endPoint y: 278, distance: 70.7
click at [727, 278] on div "[Ottogi] Ice Tea Peach / 오뚜기 아이스티 복숭아맛 (14g x20pcs) $ 10.99 Changed to Success …" at bounding box center [742, 240] width 638 height 105
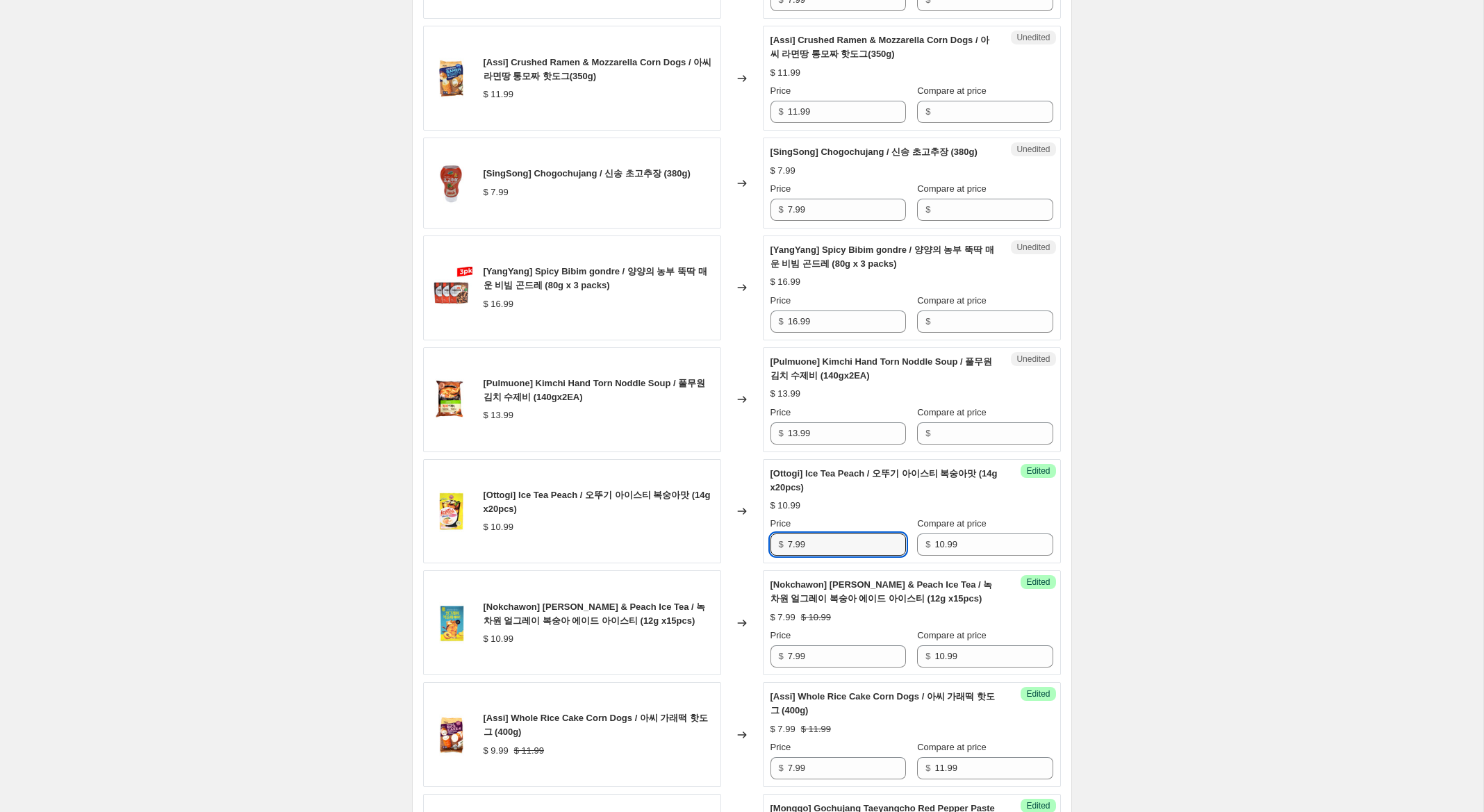
scroll to position [1481, 0]
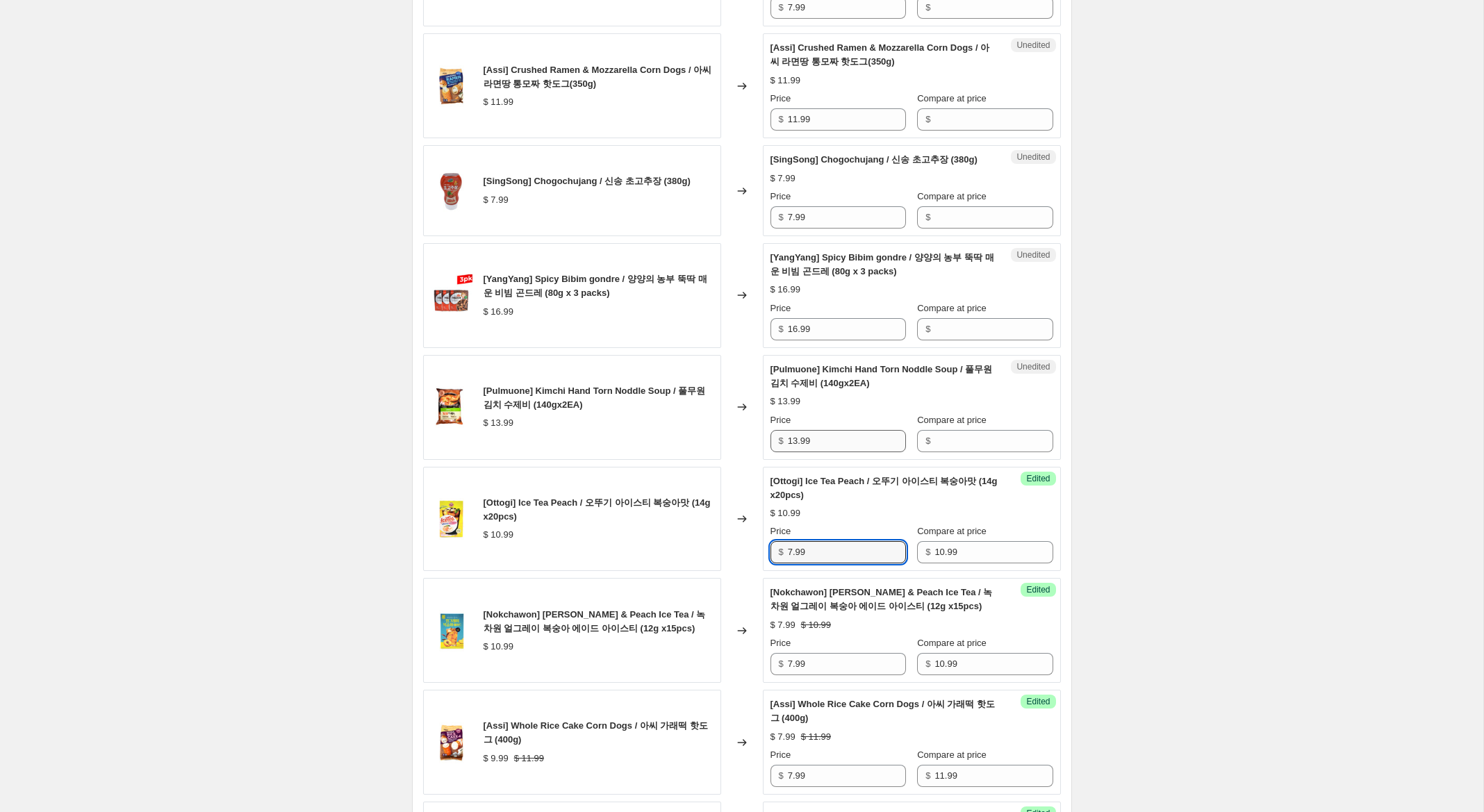
type input "7.99"
drag, startPoint x: 829, startPoint y: 458, endPoint x: 953, endPoint y: 462, distance: 124.1
click at [742, 453] on div "[Pulmuone] Kimchi Hand Torn Noddle Soup / 풀무원 김치 수제비 (140gx2EA) $ 13.99 Changed…" at bounding box center [742, 407] width 638 height 105
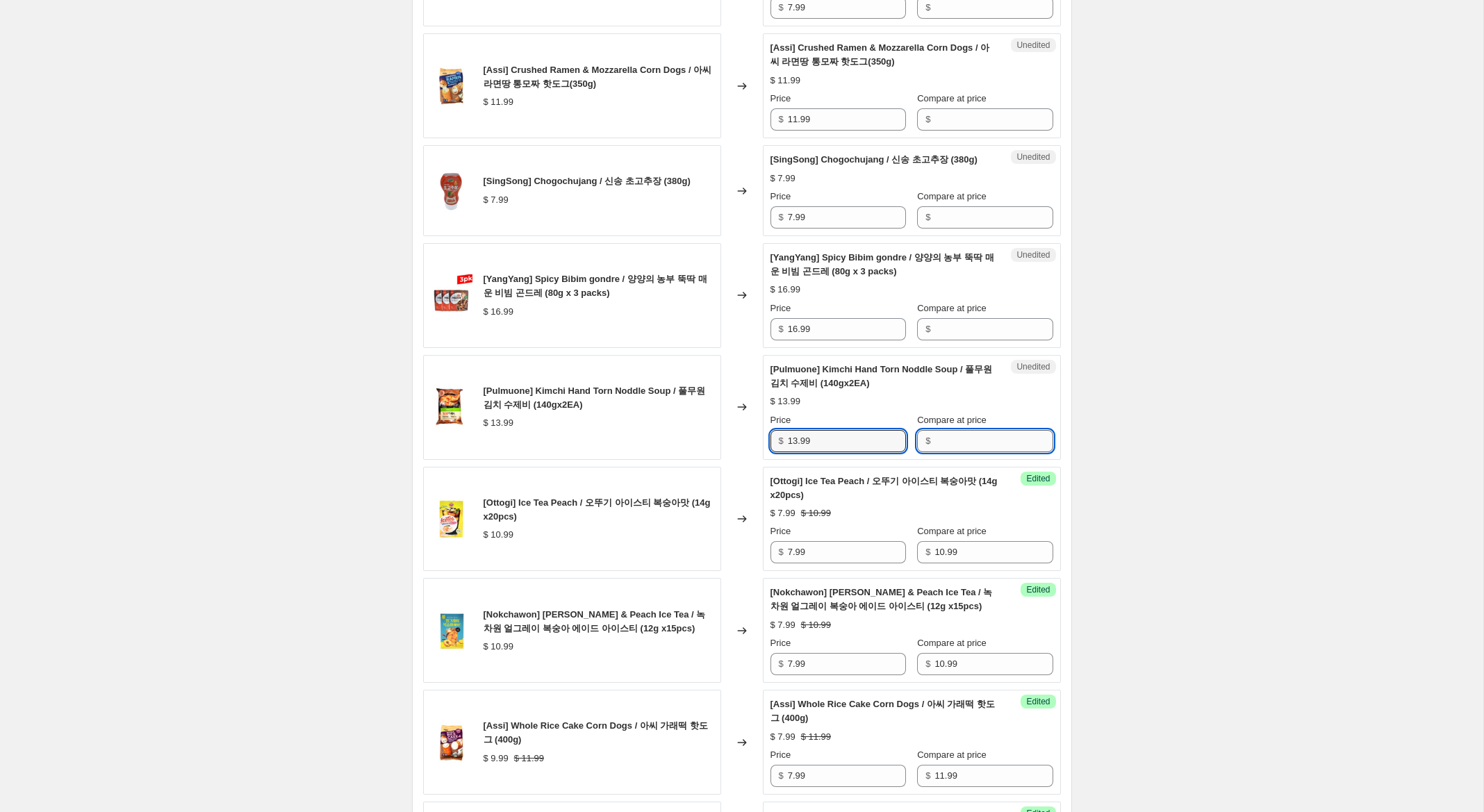
drag, startPoint x: 973, startPoint y: 462, endPoint x: 959, endPoint y: 461, distance: 14.0
click at [971, 452] on input "Compare at price" at bounding box center [993, 441] width 118 height 22
paste input "13.99"
type input "13.99"
drag, startPoint x: 797, startPoint y: 458, endPoint x: 718, endPoint y: 446, distance: 79.9
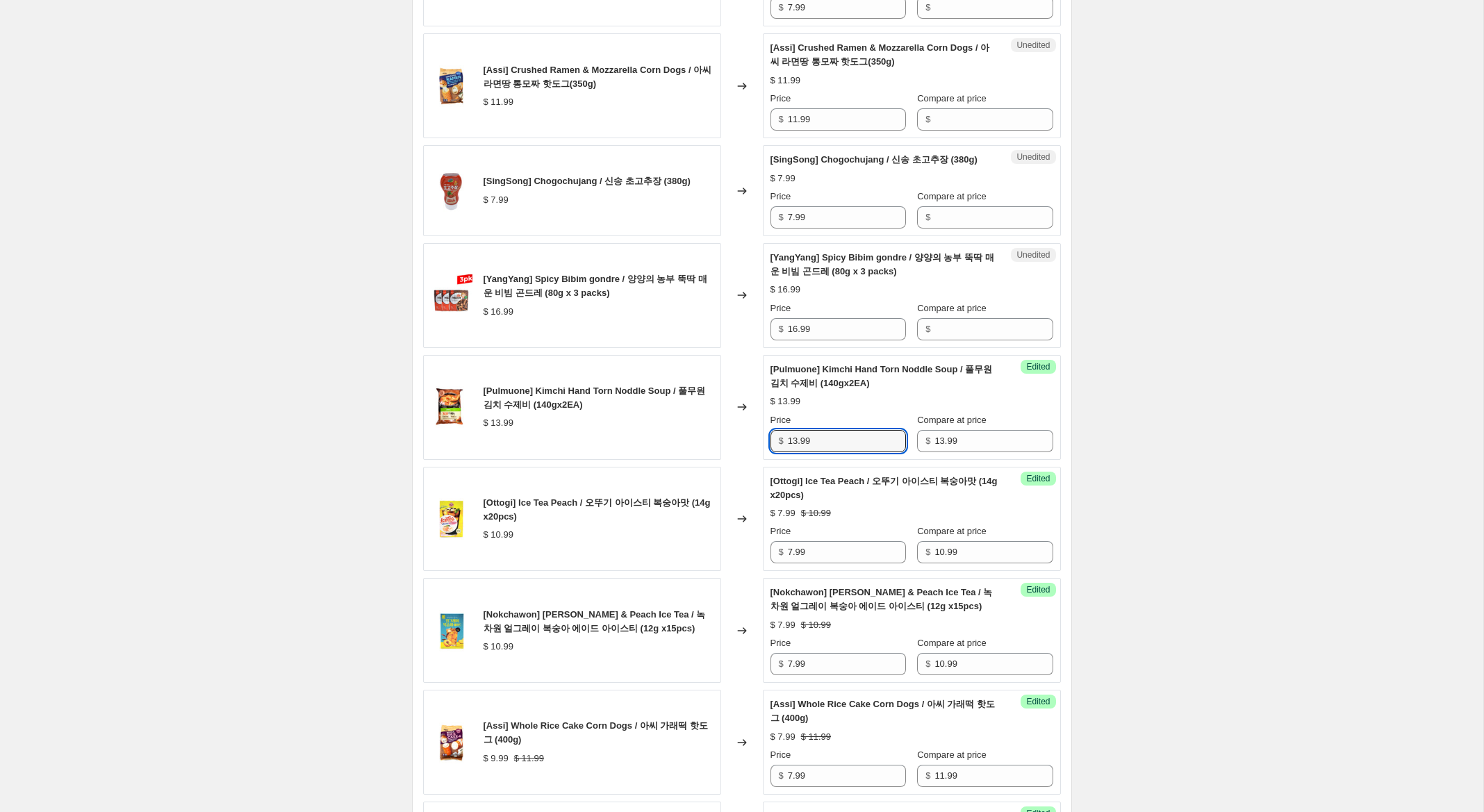
click at [718, 446] on div "[Pulmuone] Kimchi Hand Torn Noddle Soup / 풀무원 김치 수제비 (140gx2EA) $ 13.99 Changed…" at bounding box center [742, 407] width 638 height 105
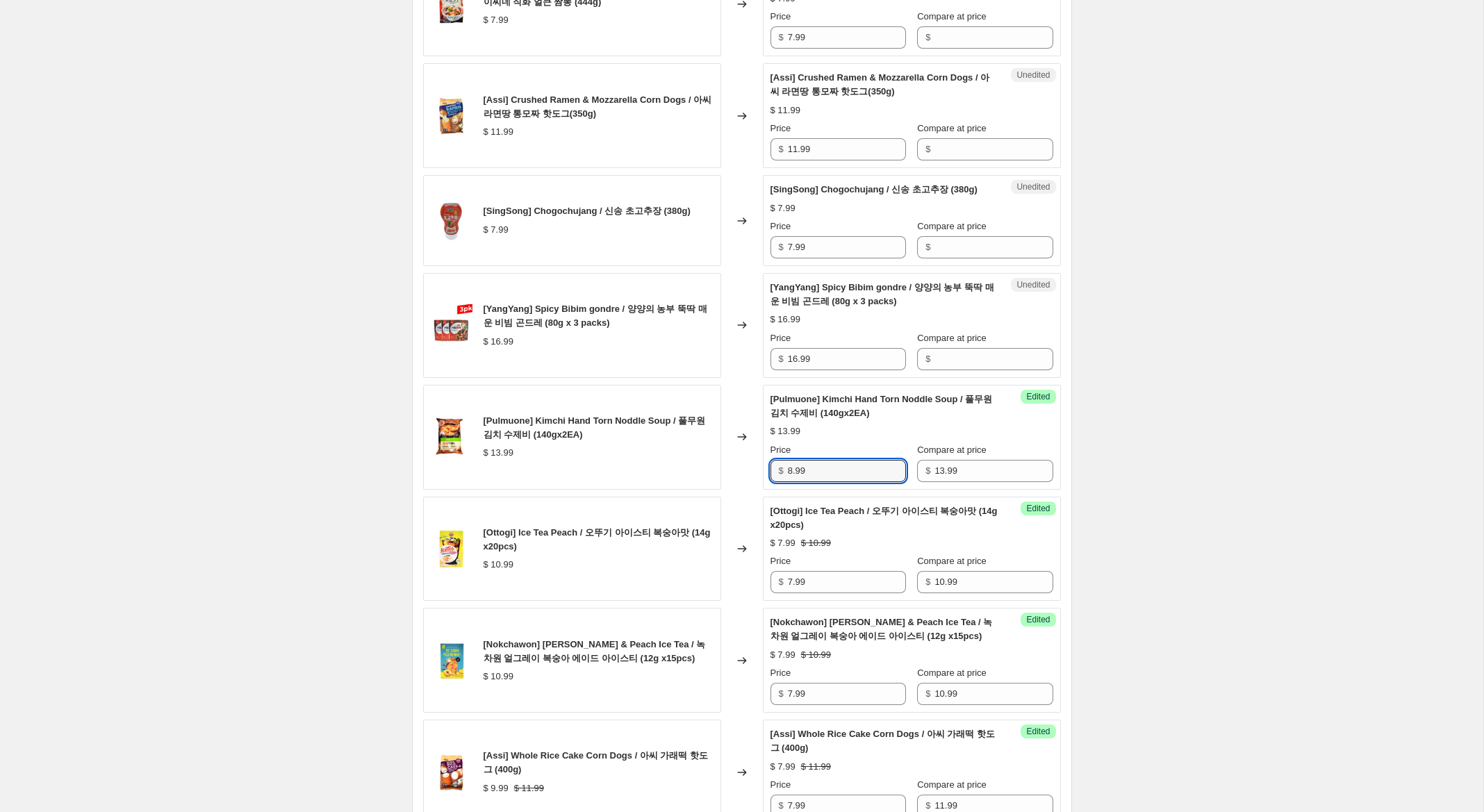
scroll to position [1450, 0]
type input "8.99"
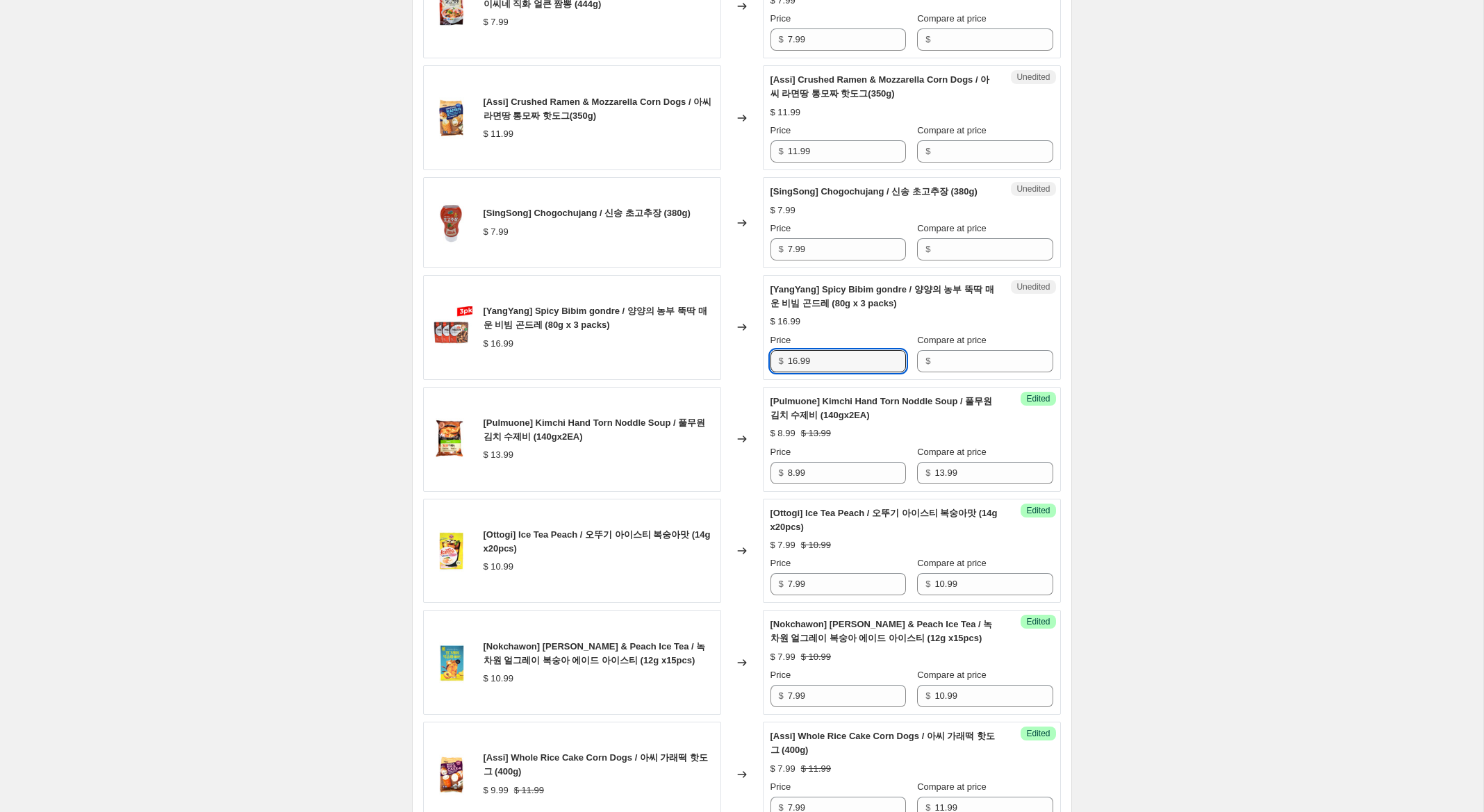
drag, startPoint x: 823, startPoint y: 376, endPoint x: 741, endPoint y: 371, distance: 82.2
click at [741, 371] on div "[YangYang] Spicy Bibim gondre / 양양의 농부 뚝딱 매운 비빔 곤드레 (80g x 3 packs) $ 16.99 Cha…" at bounding box center [742, 327] width 638 height 105
click at [954, 371] on input "Compare at price" at bounding box center [993, 361] width 118 height 22
paste input "16.99"
type input "16.99"
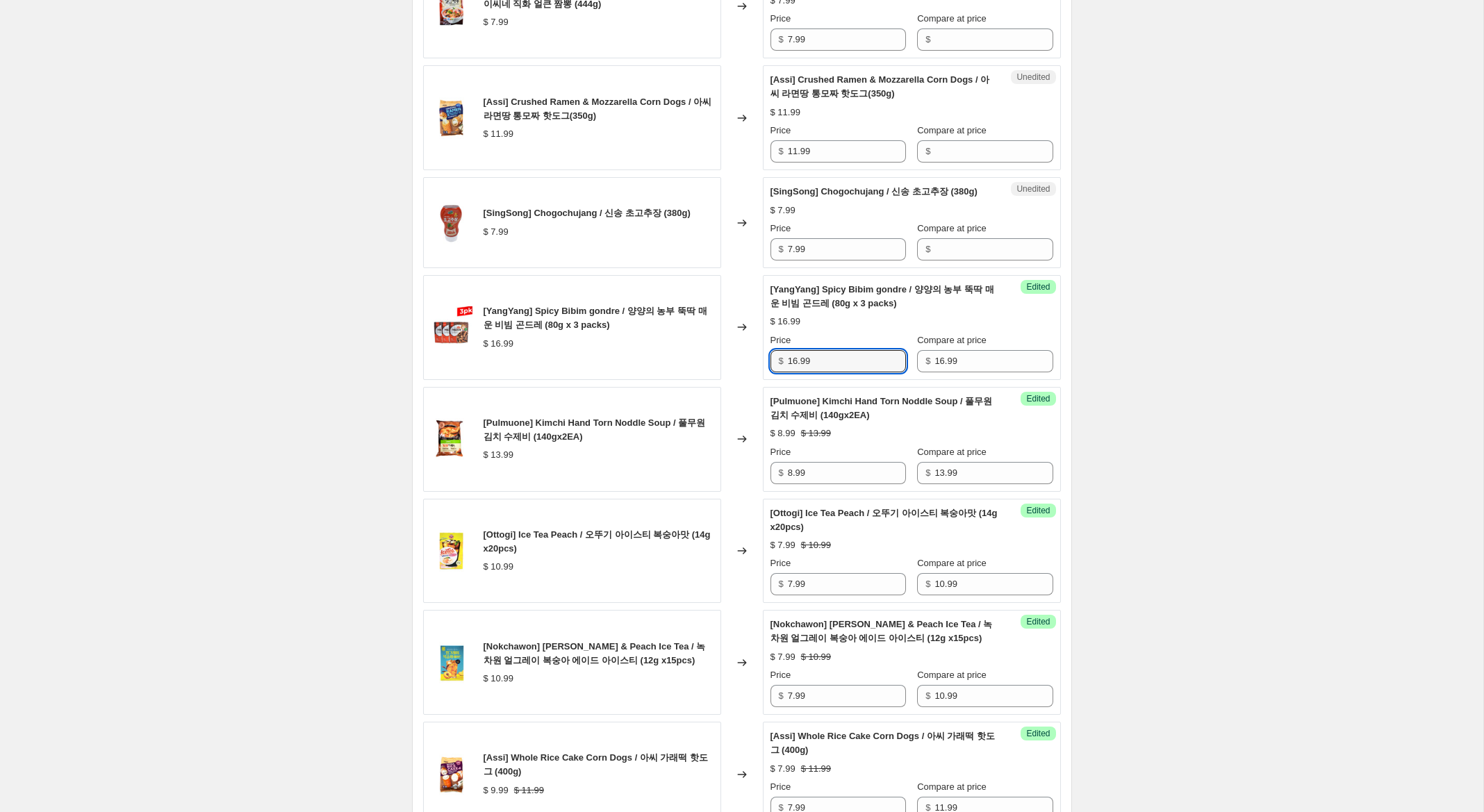
drag, startPoint x: 799, startPoint y: 375, endPoint x: 872, endPoint y: 465, distance: 115.9
click at [795, 372] on input "16.99" at bounding box center [846, 361] width 118 height 22
type input "10.99"
drag, startPoint x: 754, startPoint y: 262, endPoint x: 733, endPoint y: 261, distance: 21.0
click at [731, 261] on div "[SingSong] Chogochujang / 신송 초고추장 (380g) $ 7.99 Changed to Unedited [SingSong] …" at bounding box center [742, 222] width 638 height 91
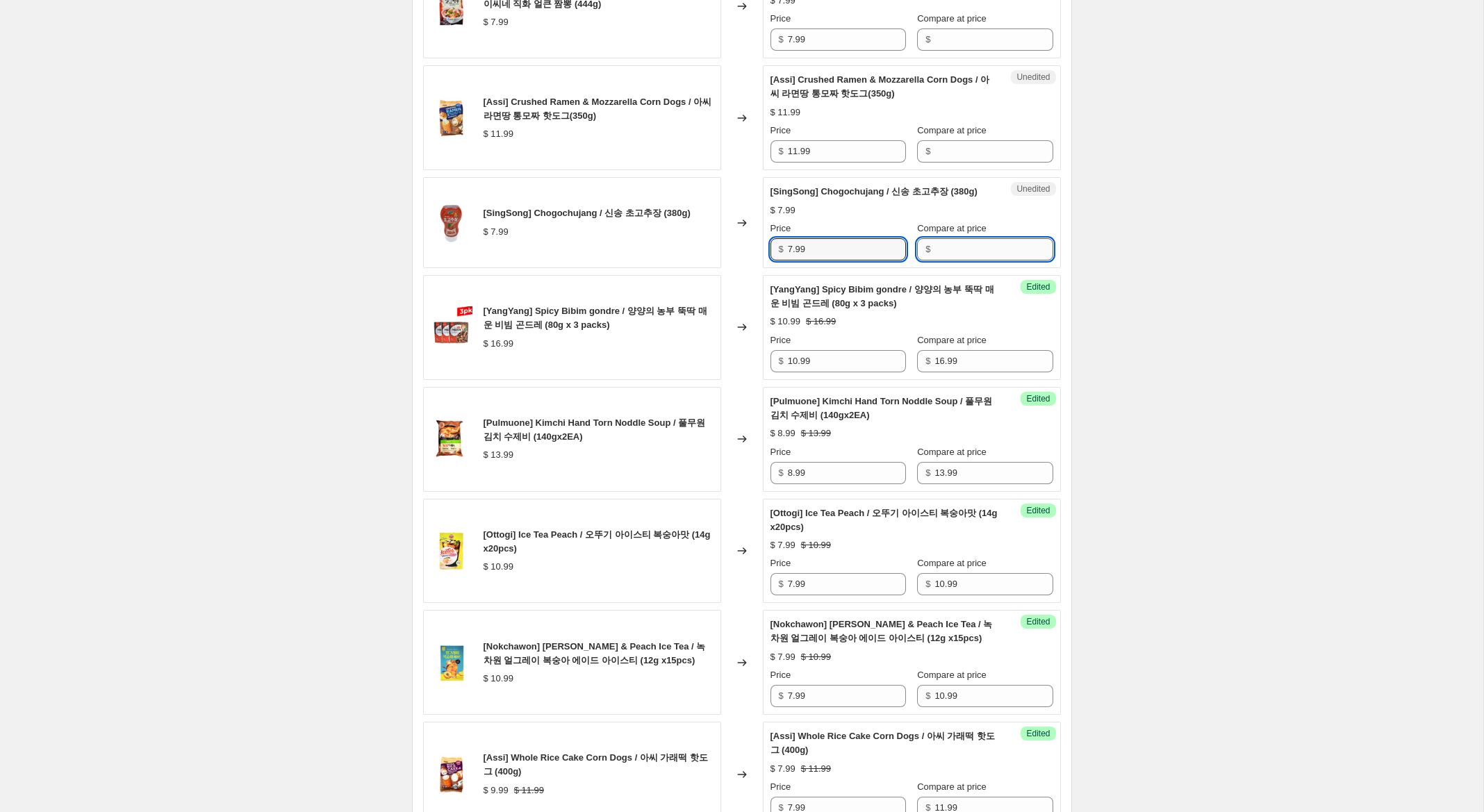
drag, startPoint x: 994, startPoint y: 258, endPoint x: 968, endPoint y: 261, distance: 26.2
click at [986, 259] on input "Compare at price" at bounding box center [993, 249] width 118 height 22
paste input "7.99"
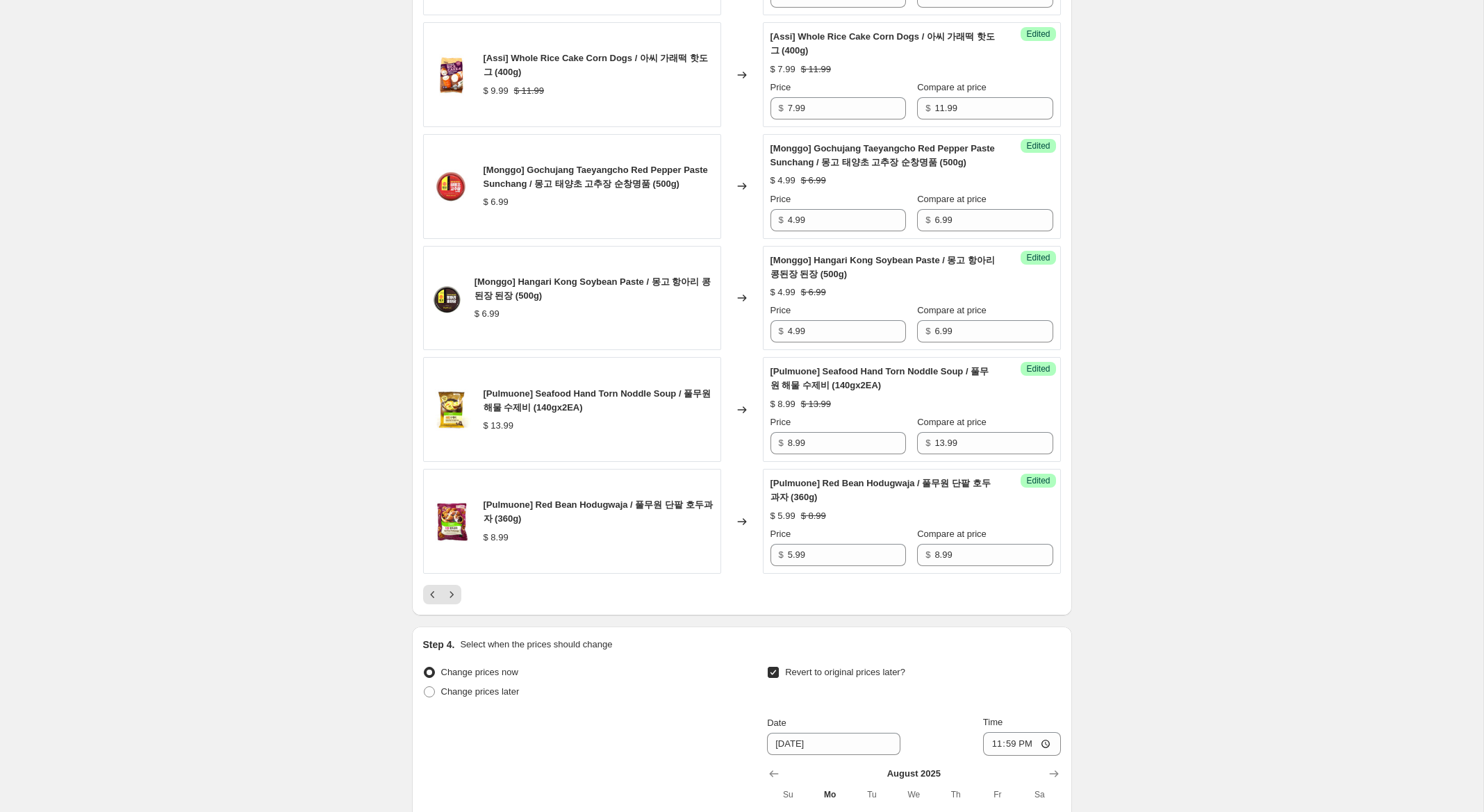
scroll to position [2368, 0]
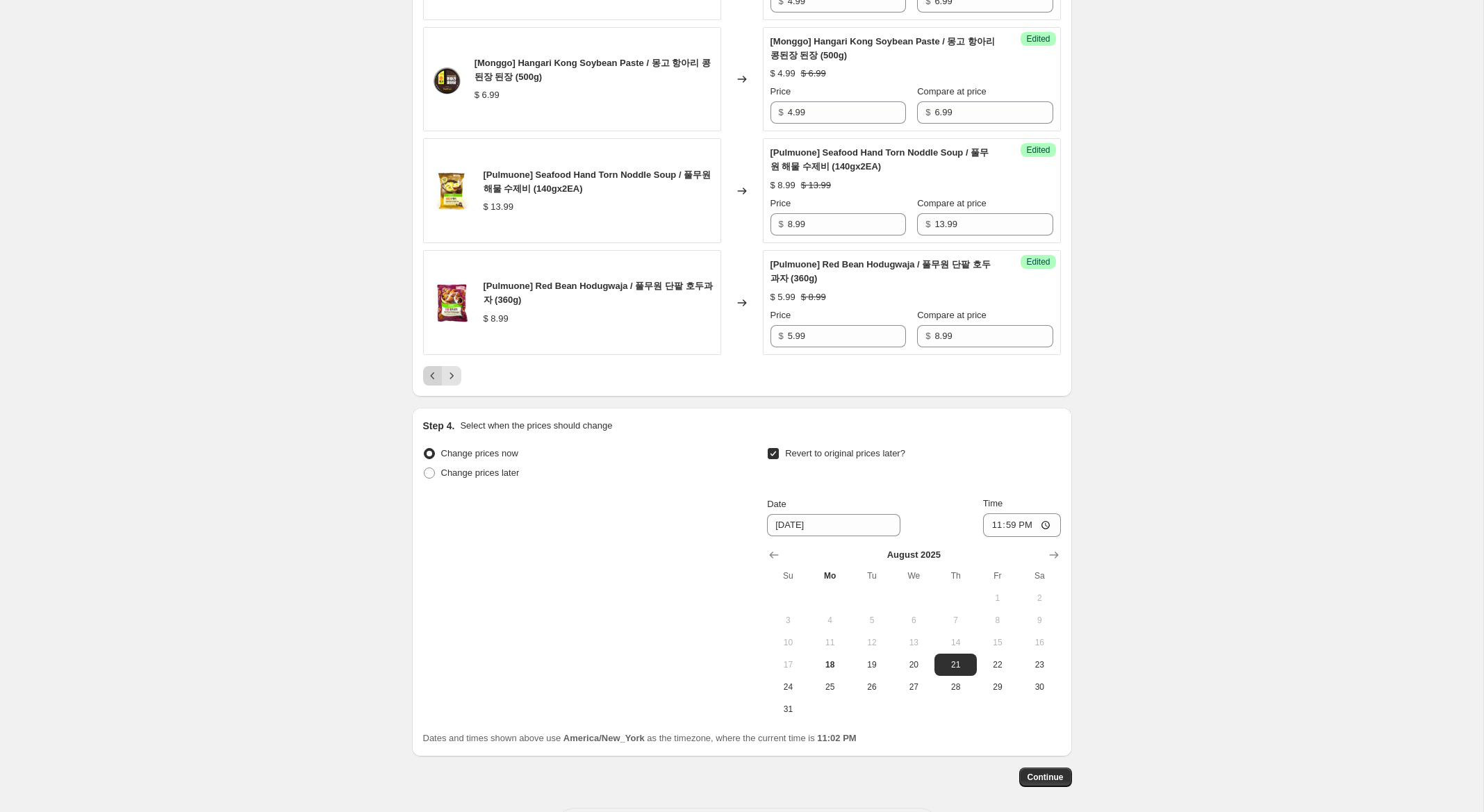
type input "7.99"
click at [430, 383] on icon "Previous" at bounding box center [433, 376] width 14 height 14
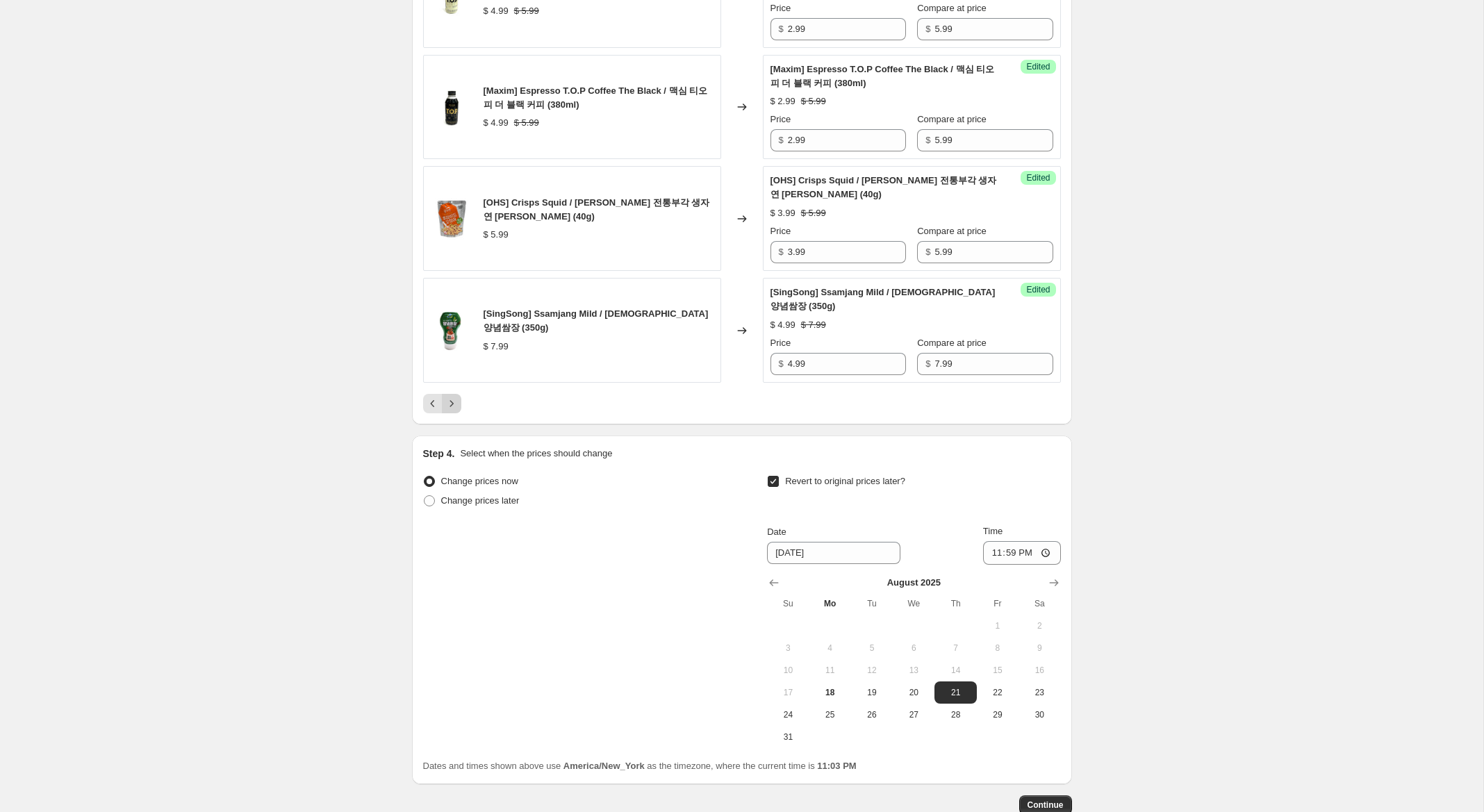
click at [451, 397] on icon "Next" at bounding box center [451, 404] width 14 height 14
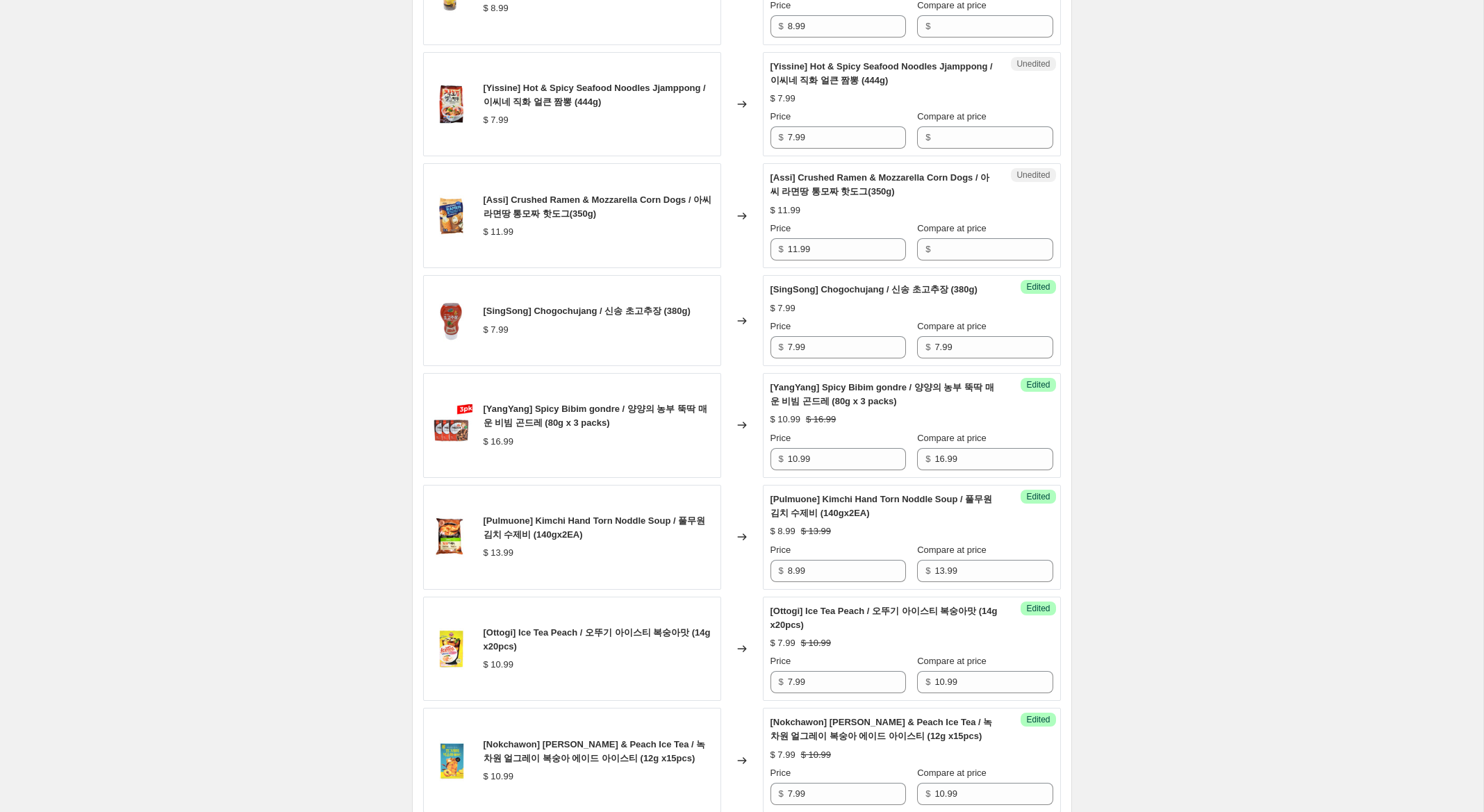
scroll to position [1350, 0]
drag, startPoint x: 792, startPoint y: 360, endPoint x: 697, endPoint y: 352, distance: 95.3
click at [703, 347] on div "[SingSong] Chogochujang / 신송 초고추장 (380g) $ 7.99 Changed to Success Edited [Sing…" at bounding box center [742, 321] width 638 height 91
type input "4.99"
click at [724, 241] on div "[Assi] Crushed Ramen & Mozzarella Corn Dogs / 아씨 라면땅 통모짜 핫도그(350g) $ 11.99 Chan…" at bounding box center [742, 217] width 638 height 105
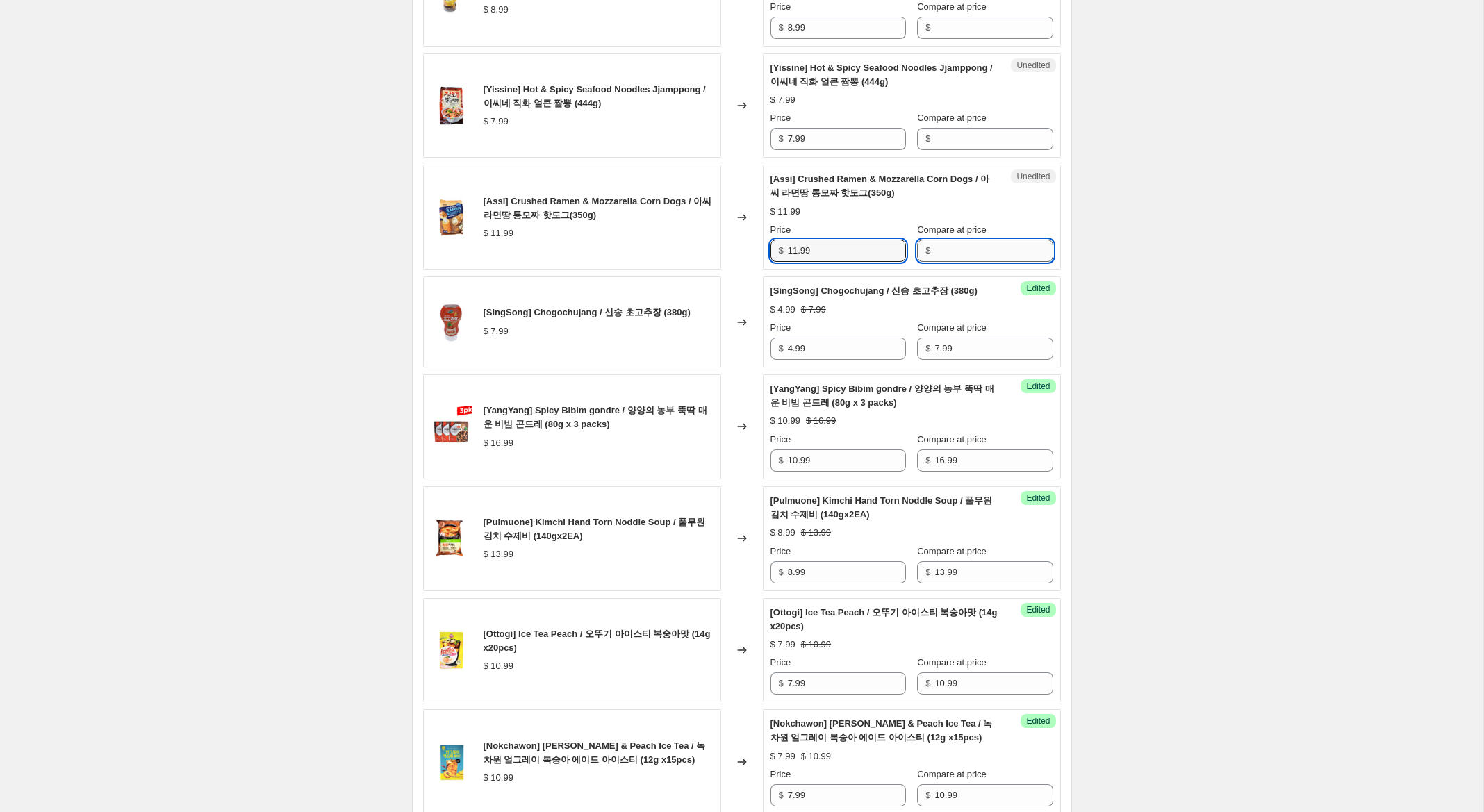
drag, startPoint x: 975, startPoint y: 253, endPoint x: 968, endPoint y: 252, distance: 7.1
click at [973, 252] on input "Compare at price" at bounding box center [993, 250] width 118 height 22
paste input "11.99"
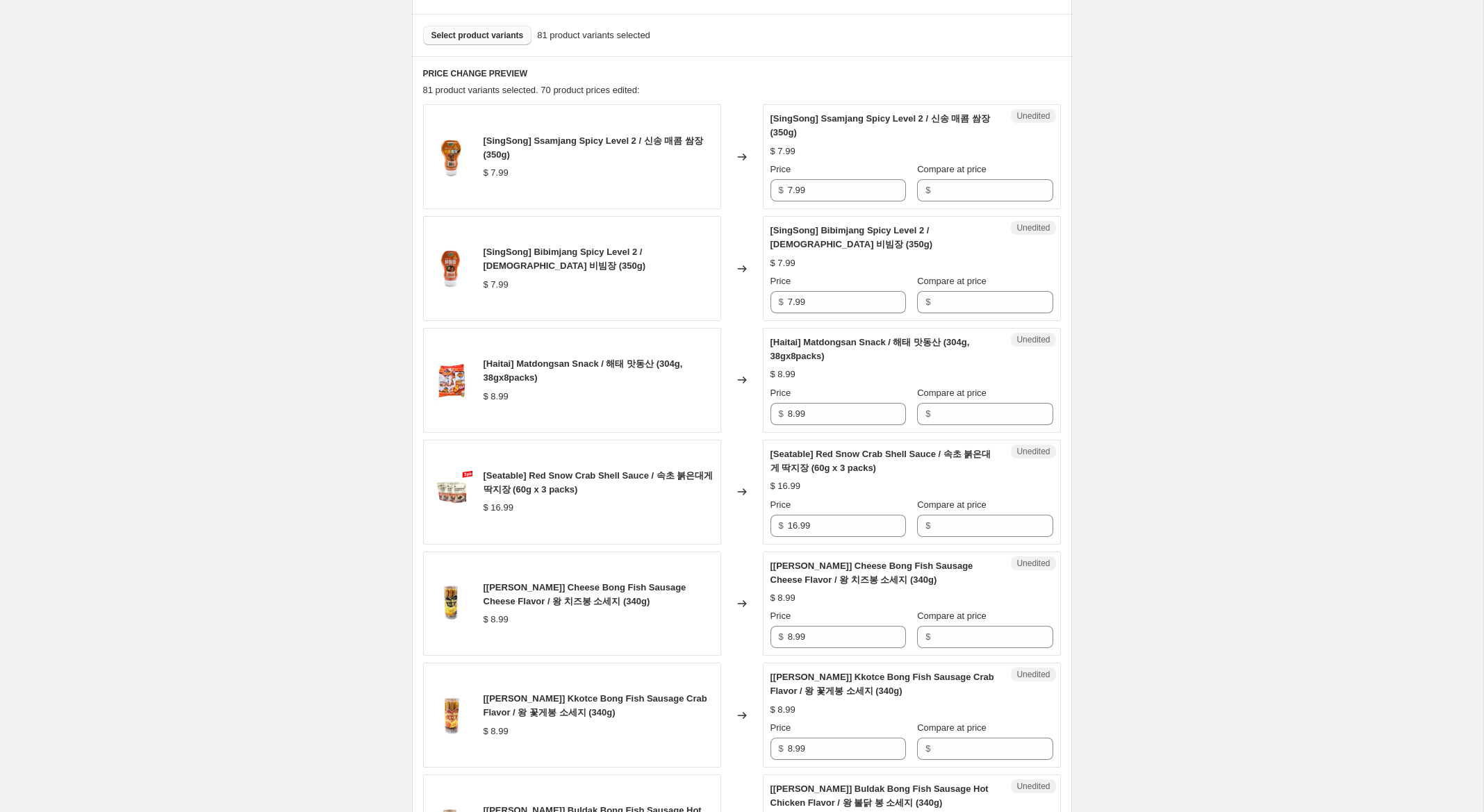
scroll to position [419, 0]
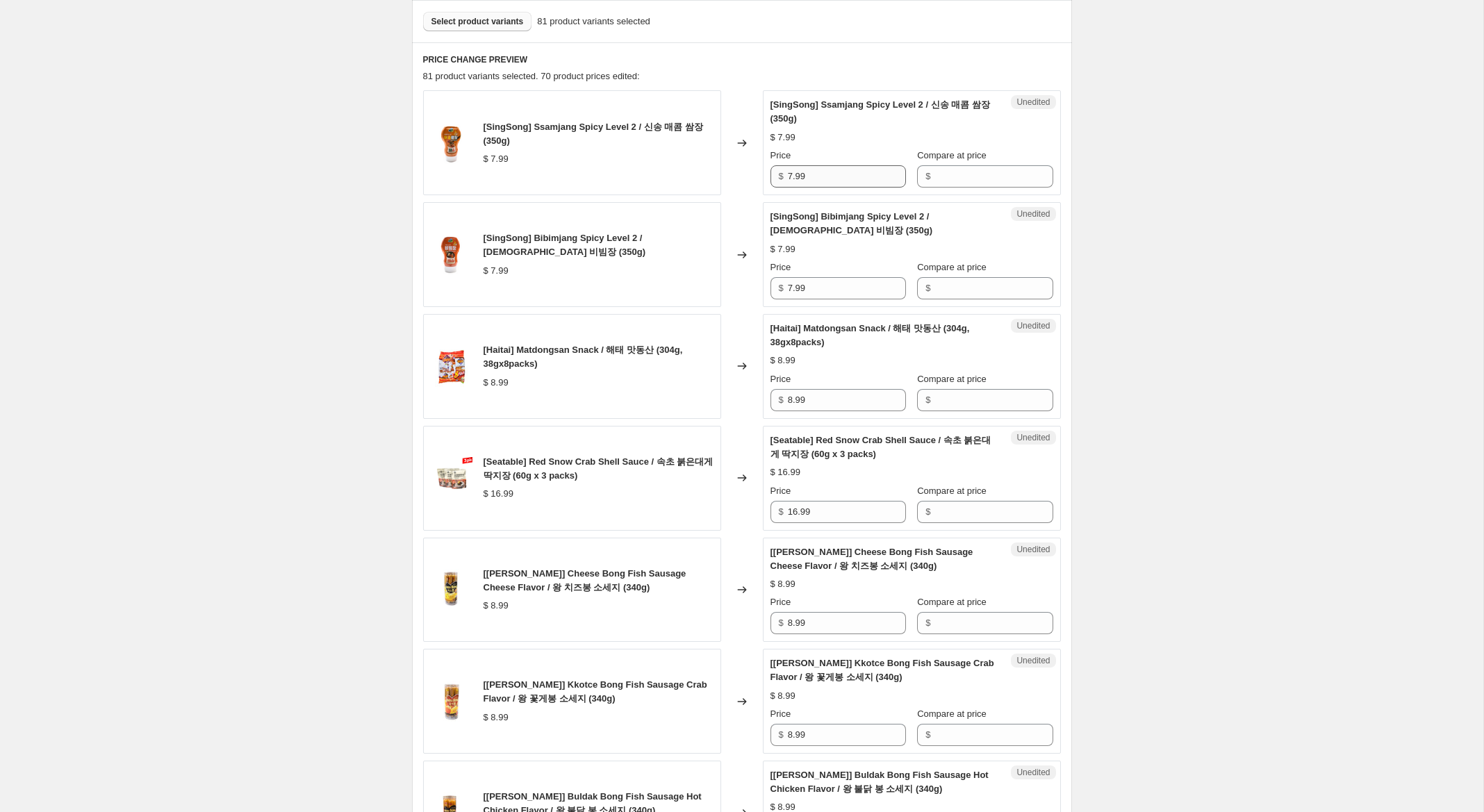
type input "11.99"
drag, startPoint x: 832, startPoint y: 181, endPoint x: 885, endPoint y: 160, distance: 57.0
click at [679, 153] on div "[SingSong] Ssamjang Spicy Level 2 / 신송 매콤 쌈장 (350g) $ 7.99 Changed to Unedited …" at bounding box center [742, 143] width 638 height 105
click at [944, 171] on input "Compare at price" at bounding box center [993, 176] width 118 height 22
paste input "7.99"
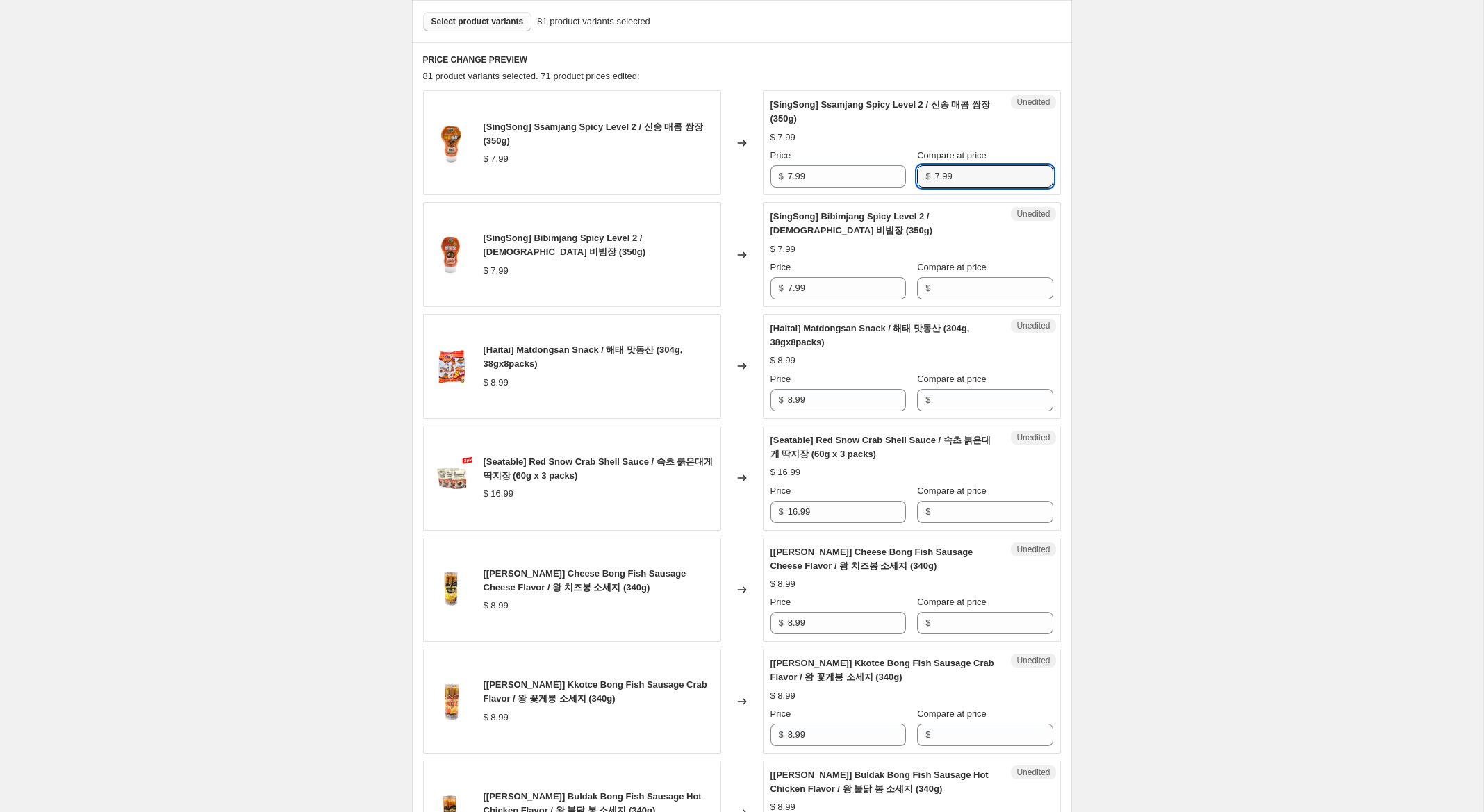
type input "7.99"
click at [934, 279] on input "Compare at price" at bounding box center [993, 287] width 118 height 22
paste input "7.99"
type input "7.99"
drag, startPoint x: 791, startPoint y: 178, endPoint x: 730, endPoint y: 160, distance: 63.6
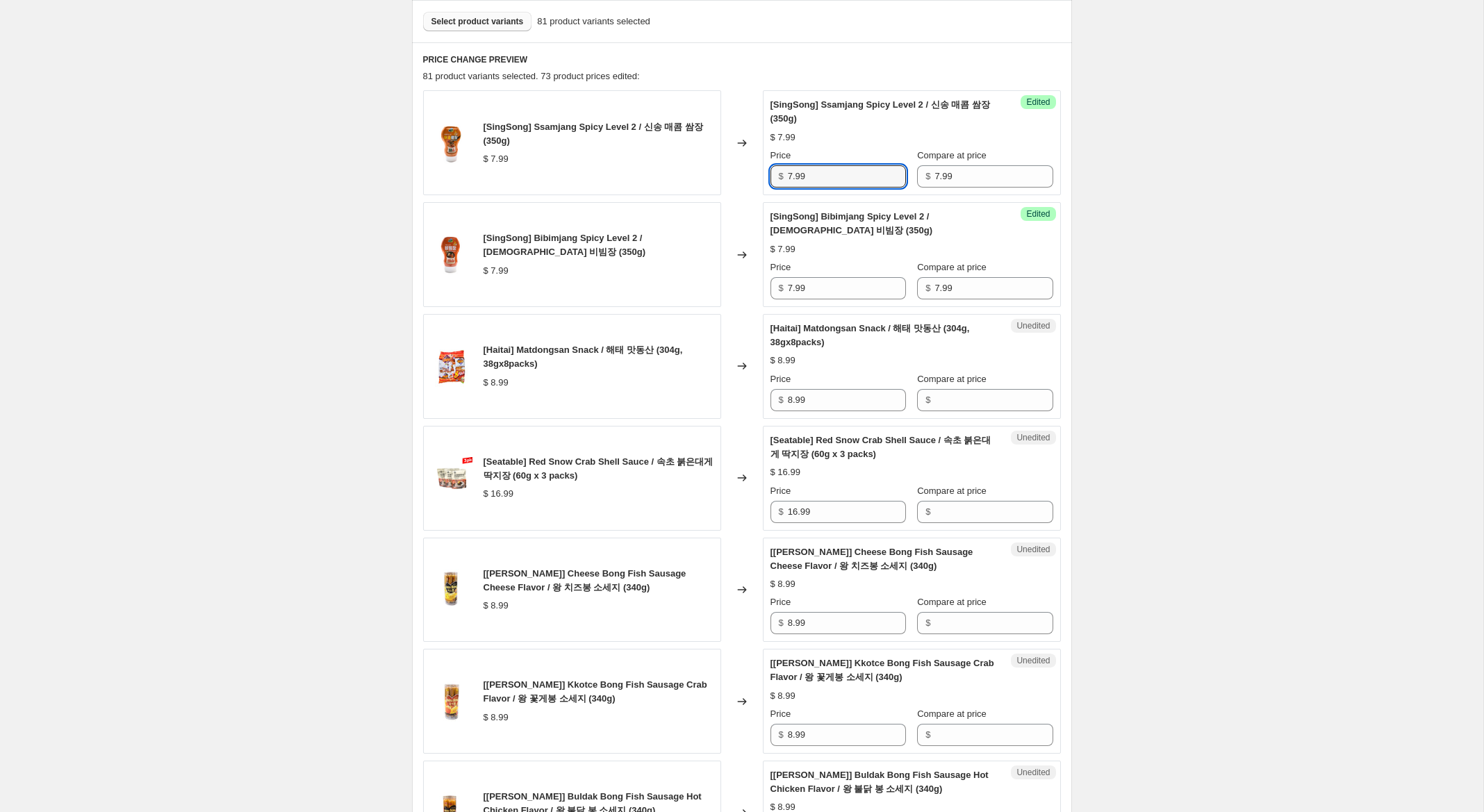
click at [741, 161] on div "[SingSong] Ssamjang Spicy Level 2 / 신송 매콤 쌈장 (350g) $ 7.99 Changed to Success E…" at bounding box center [742, 143] width 638 height 105
type input "4.99"
drag, startPoint x: 793, startPoint y: 289, endPoint x: 720, endPoint y: 275, distance: 74.3
click at [720, 275] on div "[SingSong] Bibimjang Spicy Level 2 / 신송 비빔장 (350g) $ 7.99 Changed to Success Ed…" at bounding box center [742, 254] width 638 height 105
type input "4.99"
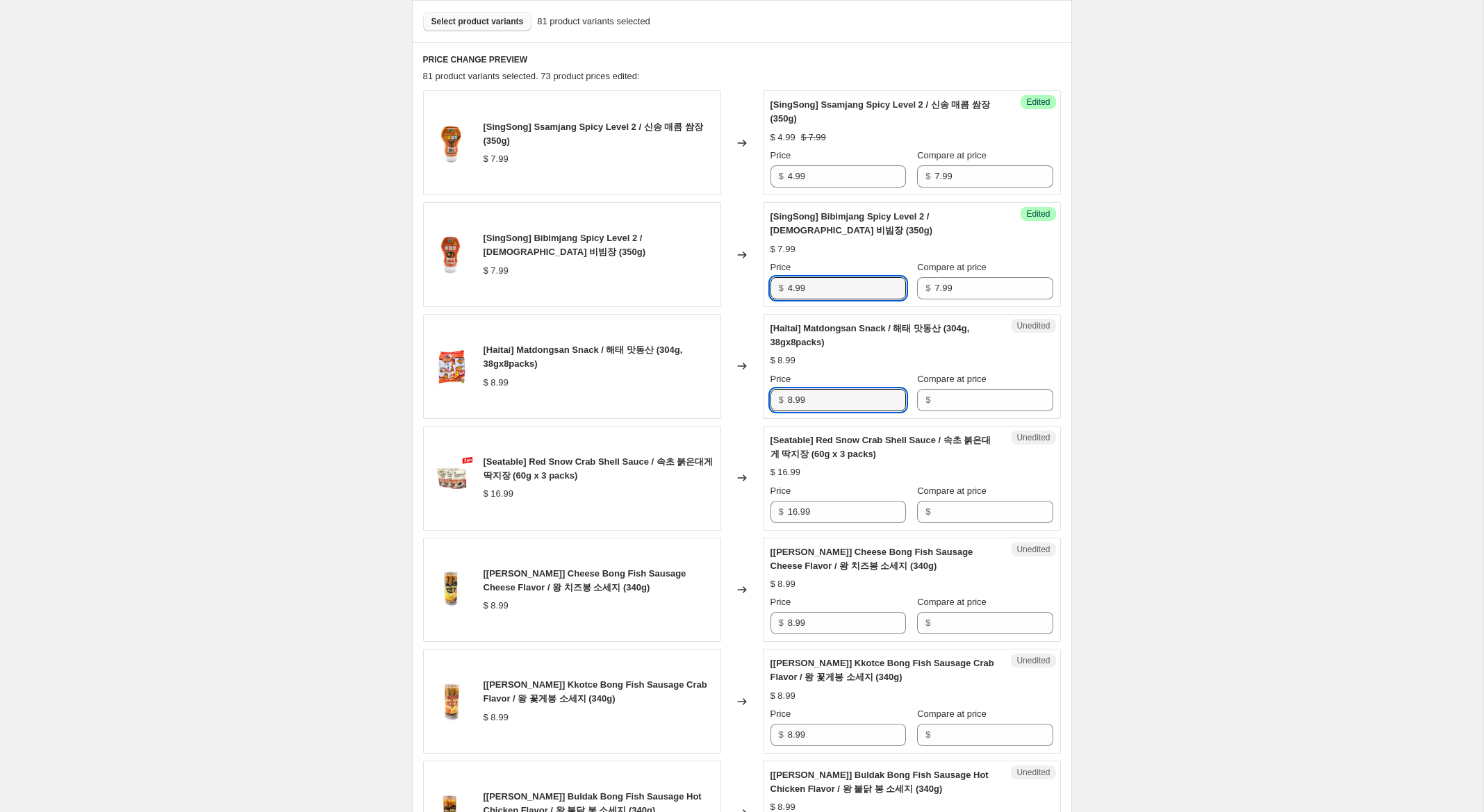
drag, startPoint x: 754, startPoint y: 398, endPoint x: 746, endPoint y: 395, distance: 8.5
click at [742, 397] on div "[Haitai] Matdongsan Snack / 해태 맛동산 (304g, 38gx8packs) $ 8.99 Changed to Unedite…" at bounding box center [742, 366] width 638 height 105
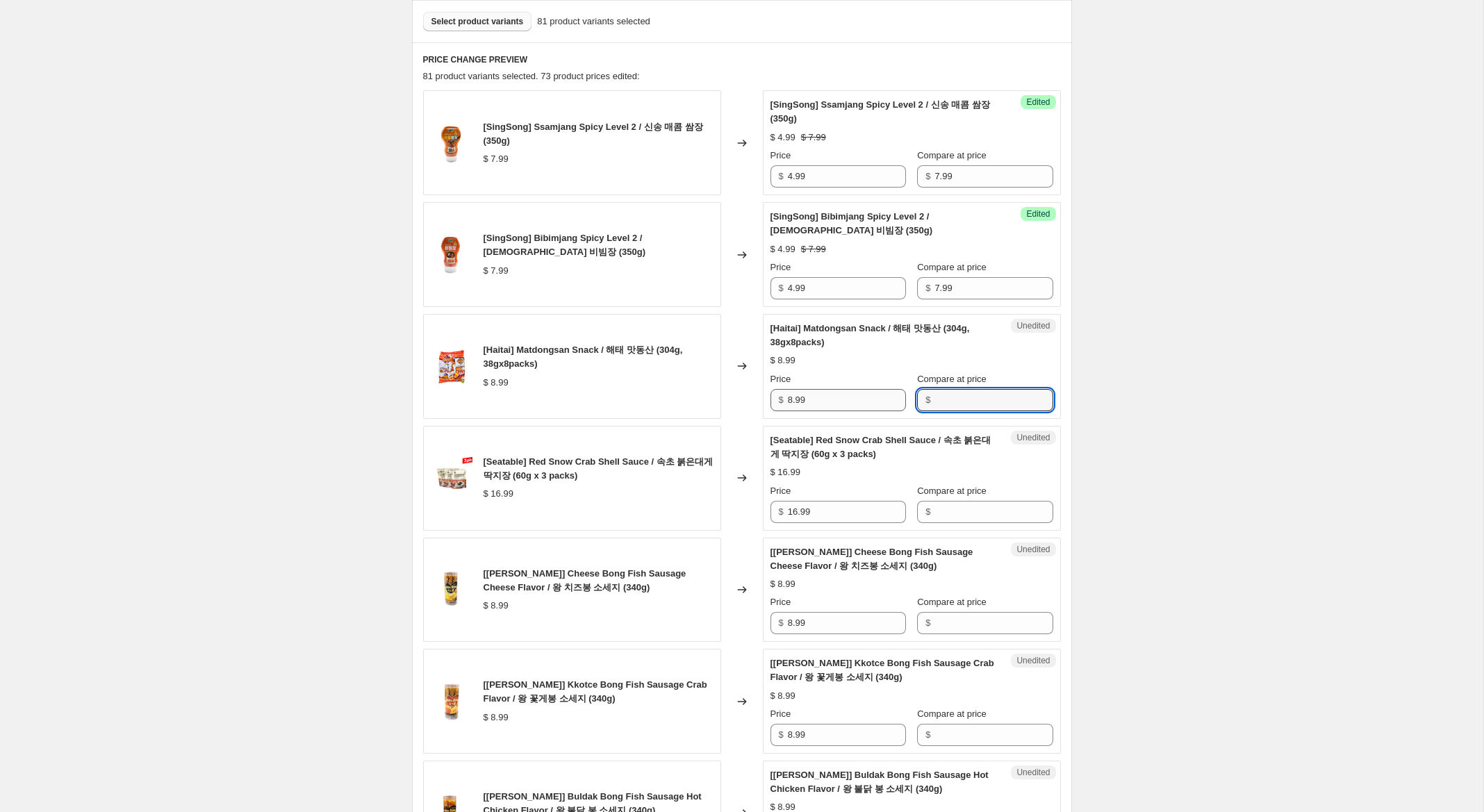
drag, startPoint x: 951, startPoint y: 400, endPoint x: 851, endPoint y: 398, distance: 100.0
click at [943, 398] on input "Compare at price" at bounding box center [993, 400] width 118 height 22
paste input "8.99"
type input "8.99"
drag, startPoint x: 793, startPoint y: 400, endPoint x: 699, endPoint y: 373, distance: 97.8
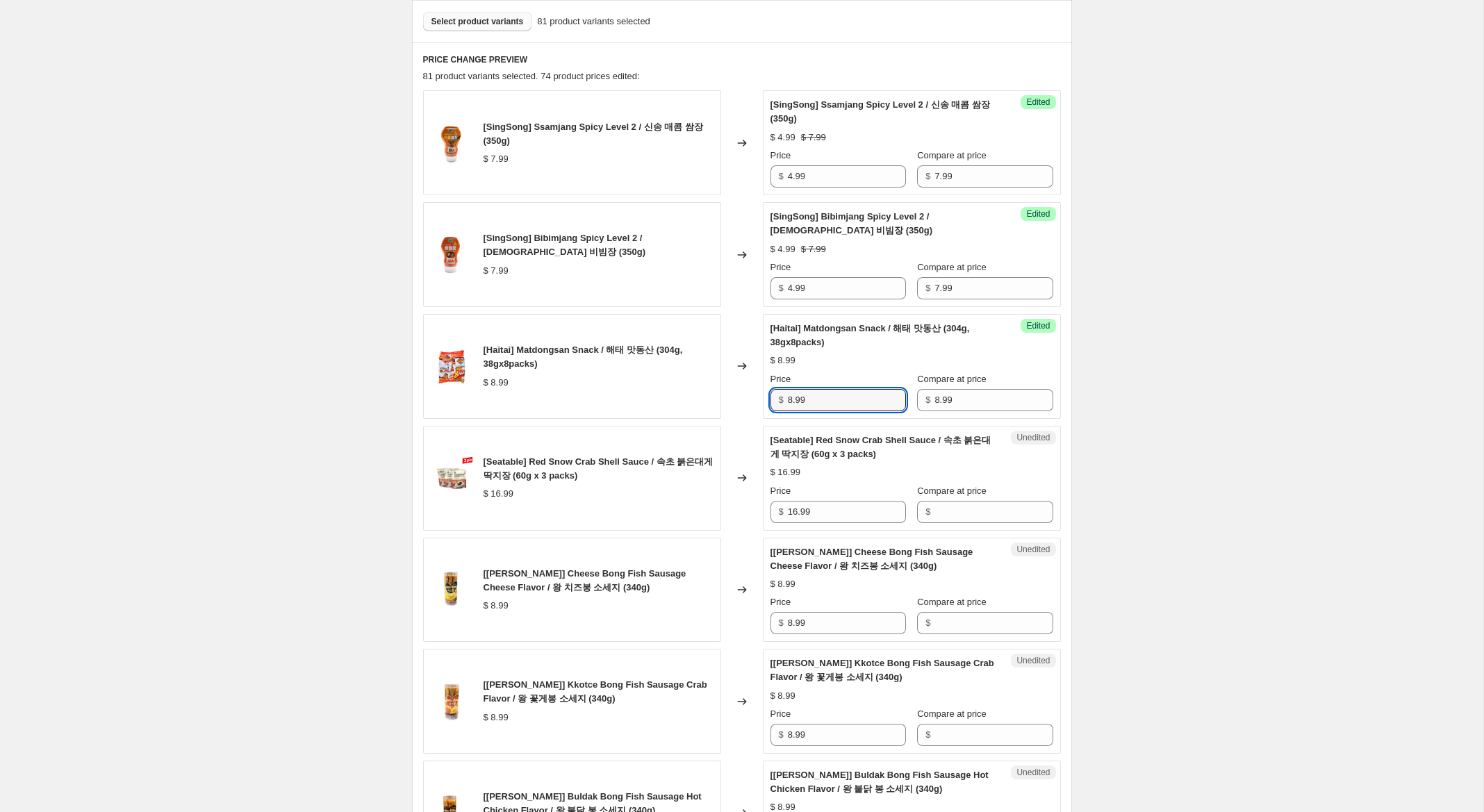
click at [705, 375] on div "[Haitai] Matdongsan Snack / 해태 맛동산 (304g, 38gx8packs) $ 8.99 Changed to Success…" at bounding box center [742, 366] width 638 height 105
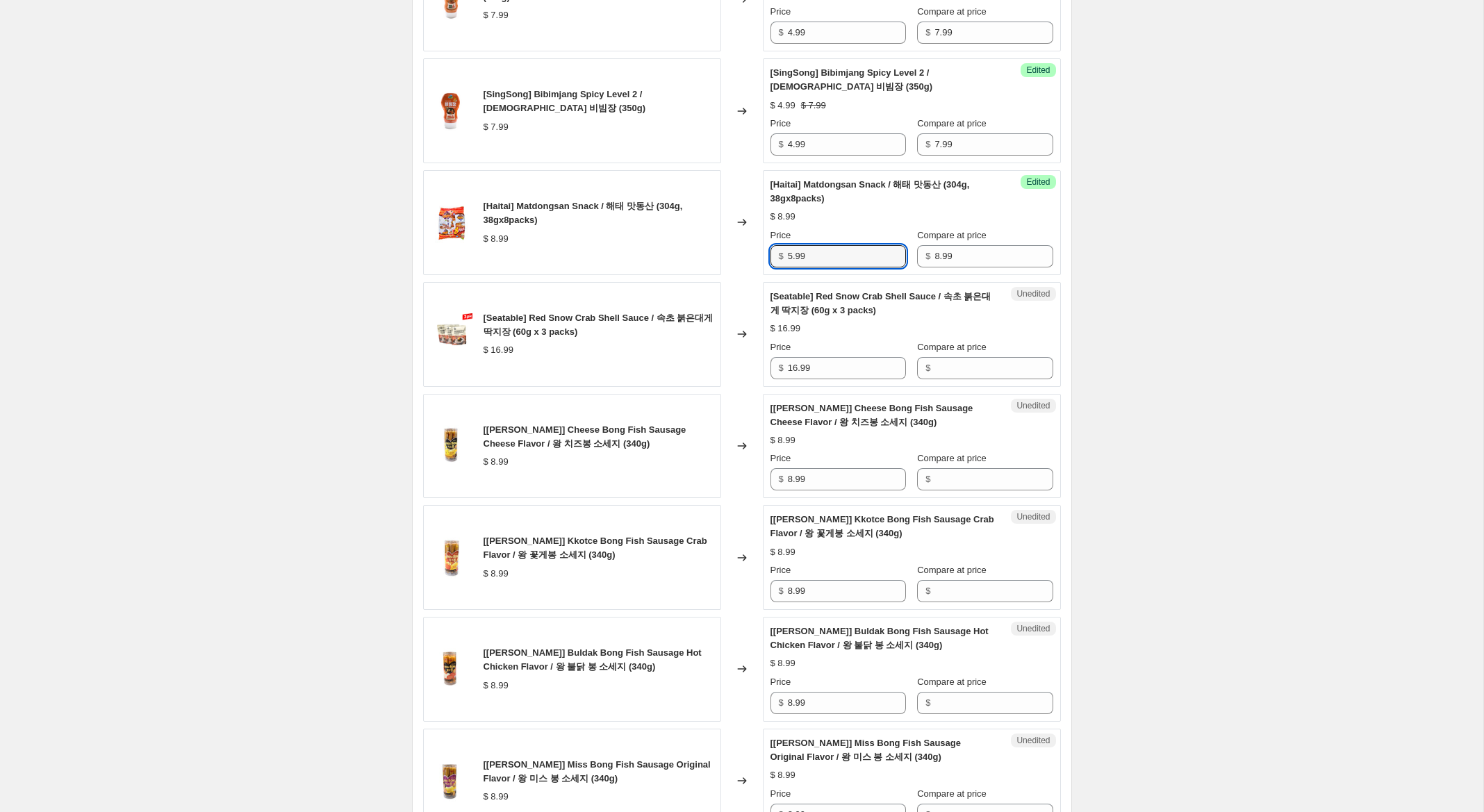
scroll to position [567, 0]
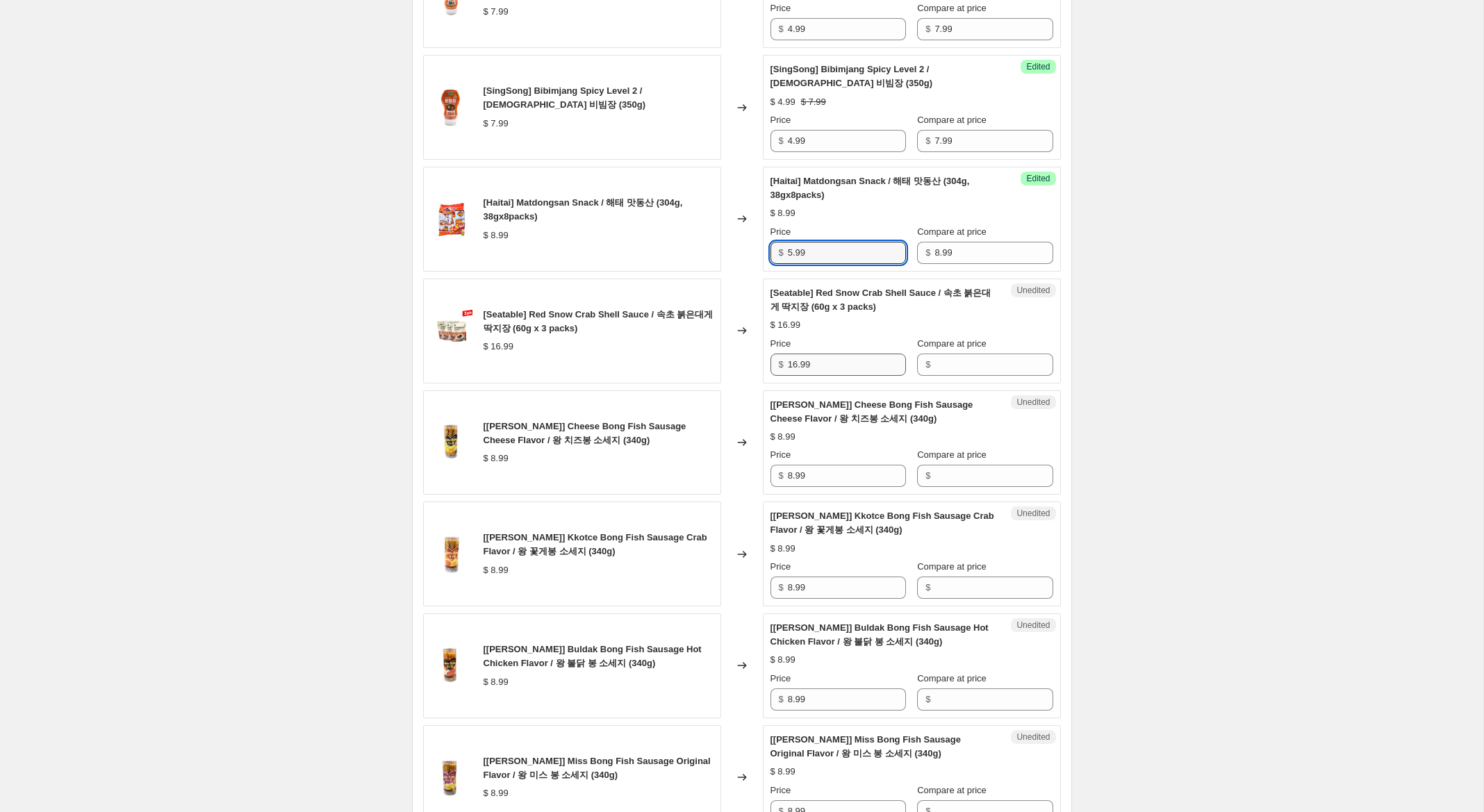
type input "5.99"
drag, startPoint x: 807, startPoint y: 360, endPoint x: 727, endPoint y: 354, distance: 80.2
click at [727, 354] on div "[Seatable] Red Snow Crab Shell Sauce / 속초 붉은대게 딱지장 (60g x 3 packs) $ 16.99 Chan…" at bounding box center [742, 330] width 638 height 105
drag, startPoint x: 957, startPoint y: 365, endPoint x: 845, endPoint y: 365, distance: 112.0
click at [956, 365] on input "Compare at price" at bounding box center [993, 364] width 118 height 22
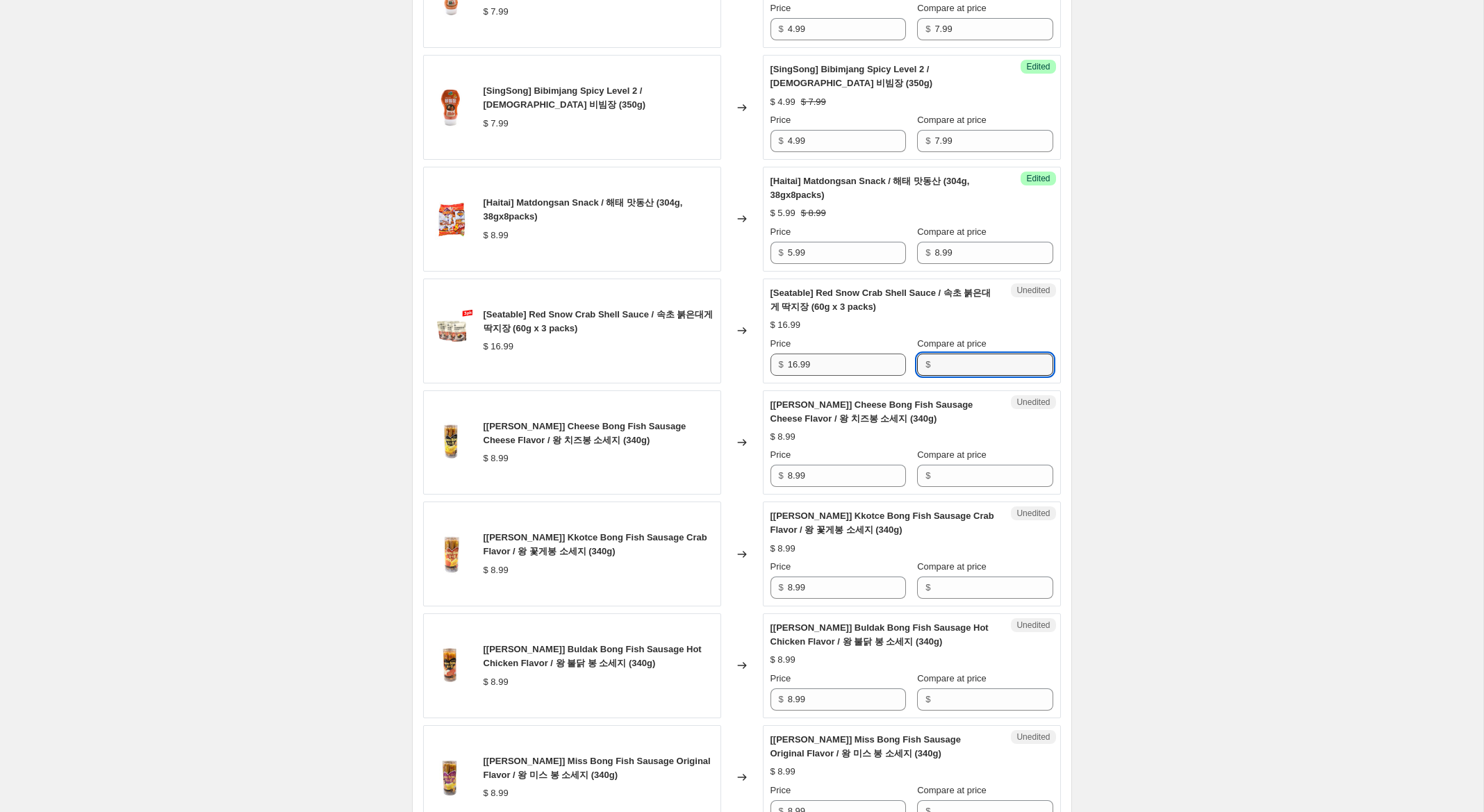
paste input "16.99"
type input "16.99"
click at [793, 359] on input "16.99" at bounding box center [846, 364] width 118 height 22
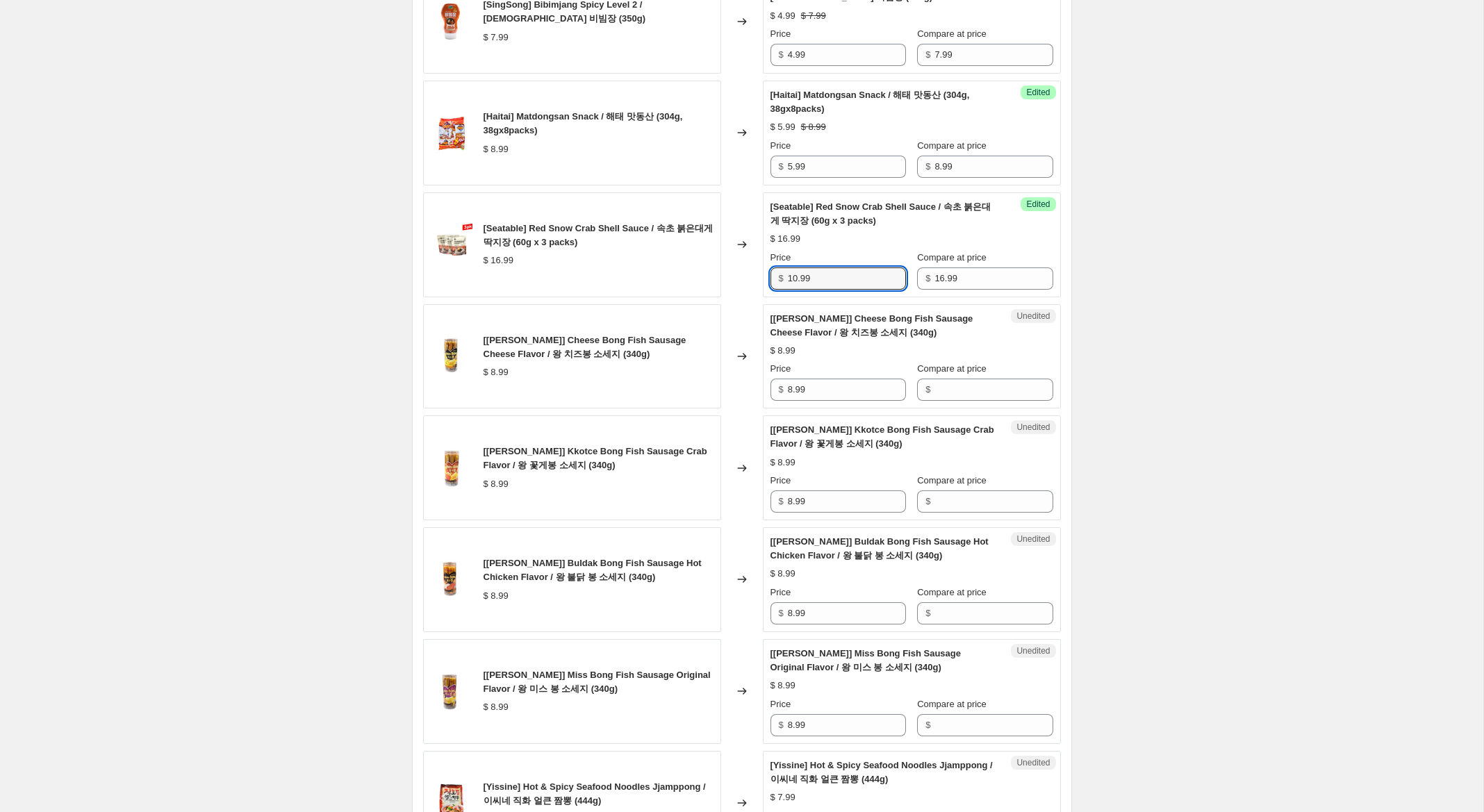
scroll to position [665, 0]
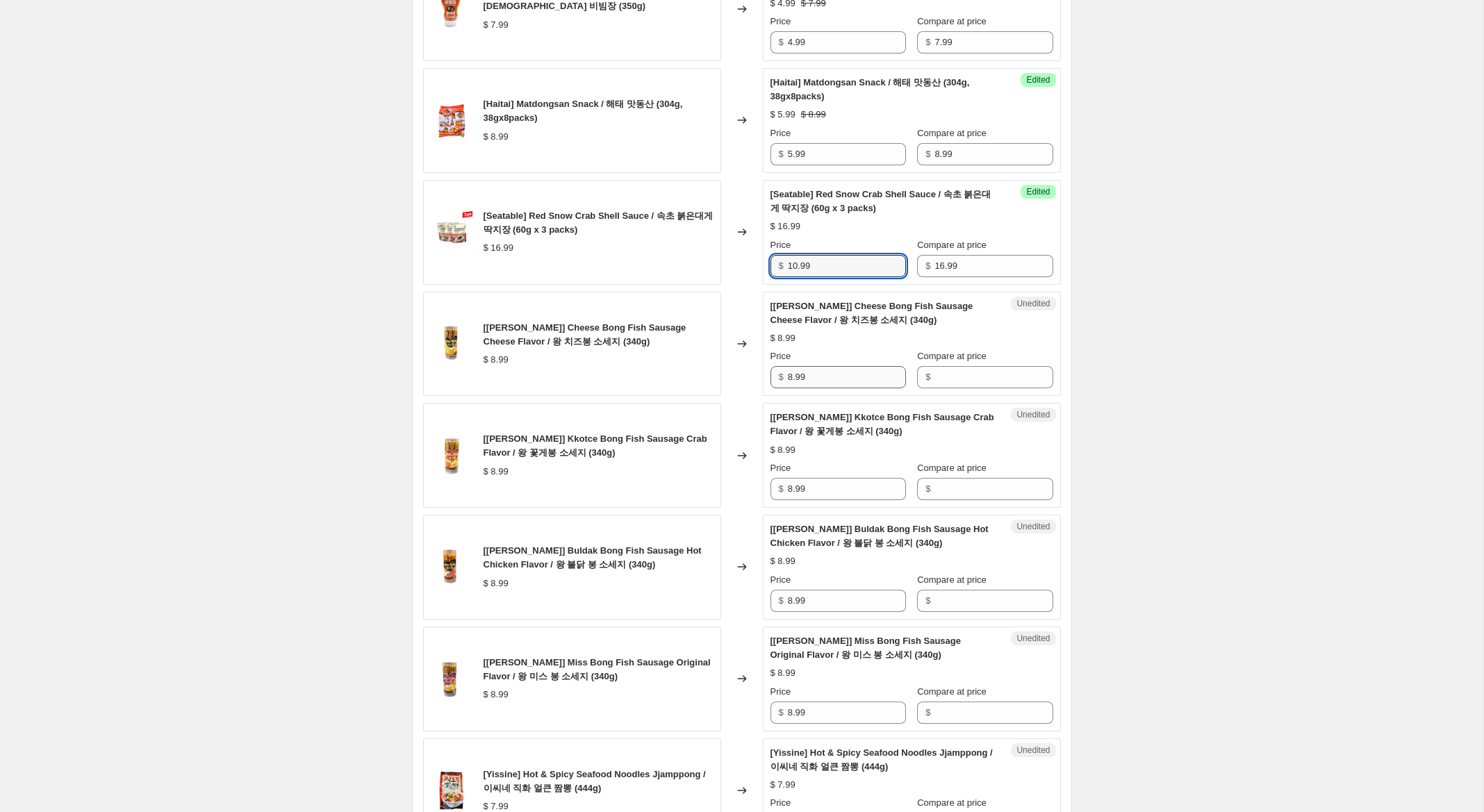
type input "10.99"
drag, startPoint x: 831, startPoint y: 382, endPoint x: 705, endPoint y: 373, distance: 126.3
click at [705, 373] on div "[Wang] Cheese Bong Fish Sausage Cheese Flavor / 왕 치즈봉 소세지 (340g) $ 8.99 Changed…" at bounding box center [742, 344] width 638 height 105
click at [970, 383] on input "Compare at price" at bounding box center [993, 376] width 118 height 22
paste input "8.99"
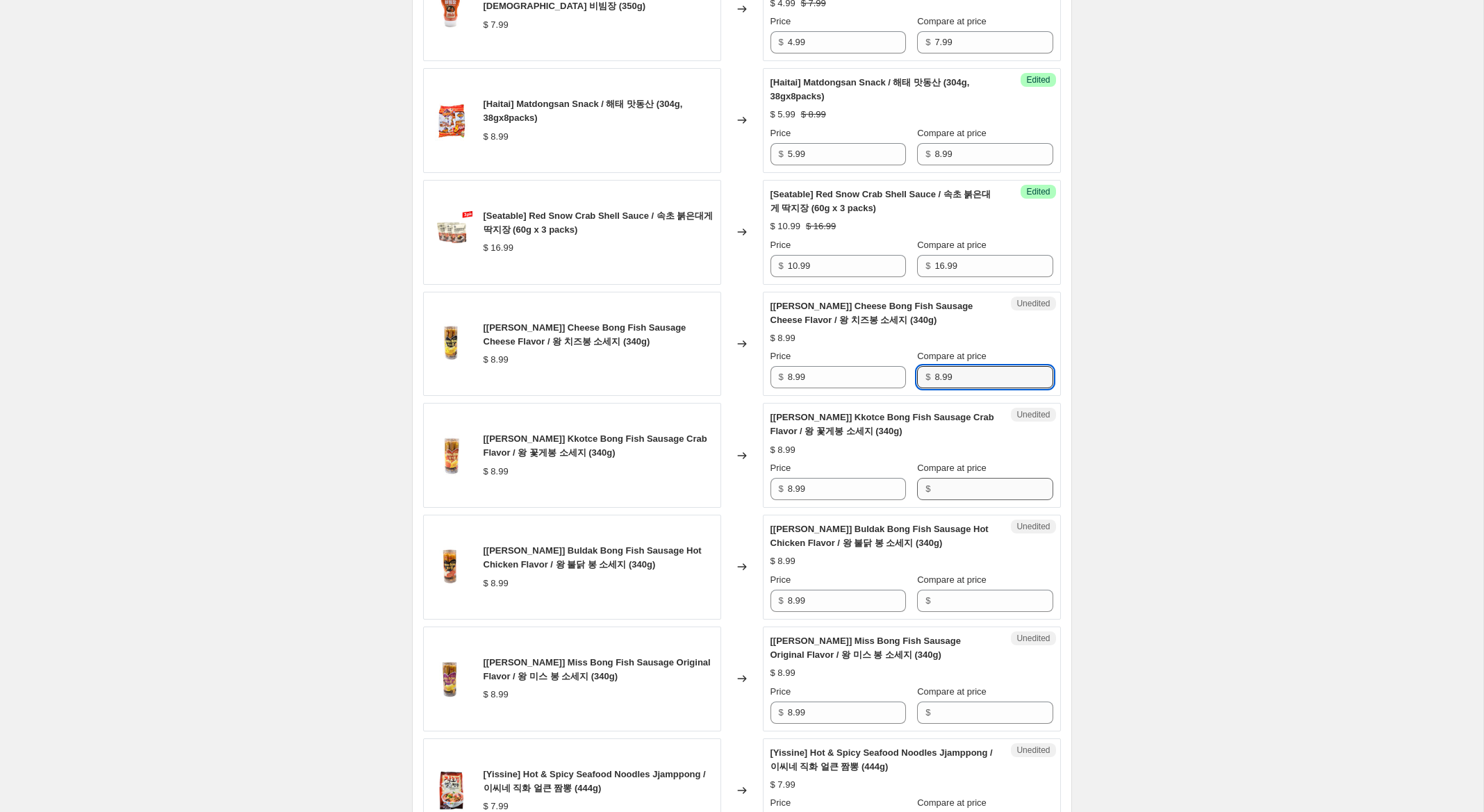
type input "8.99"
click at [972, 492] on input "Compare at price" at bounding box center [993, 489] width 118 height 22
paste input "8.99"
type input "8.99"
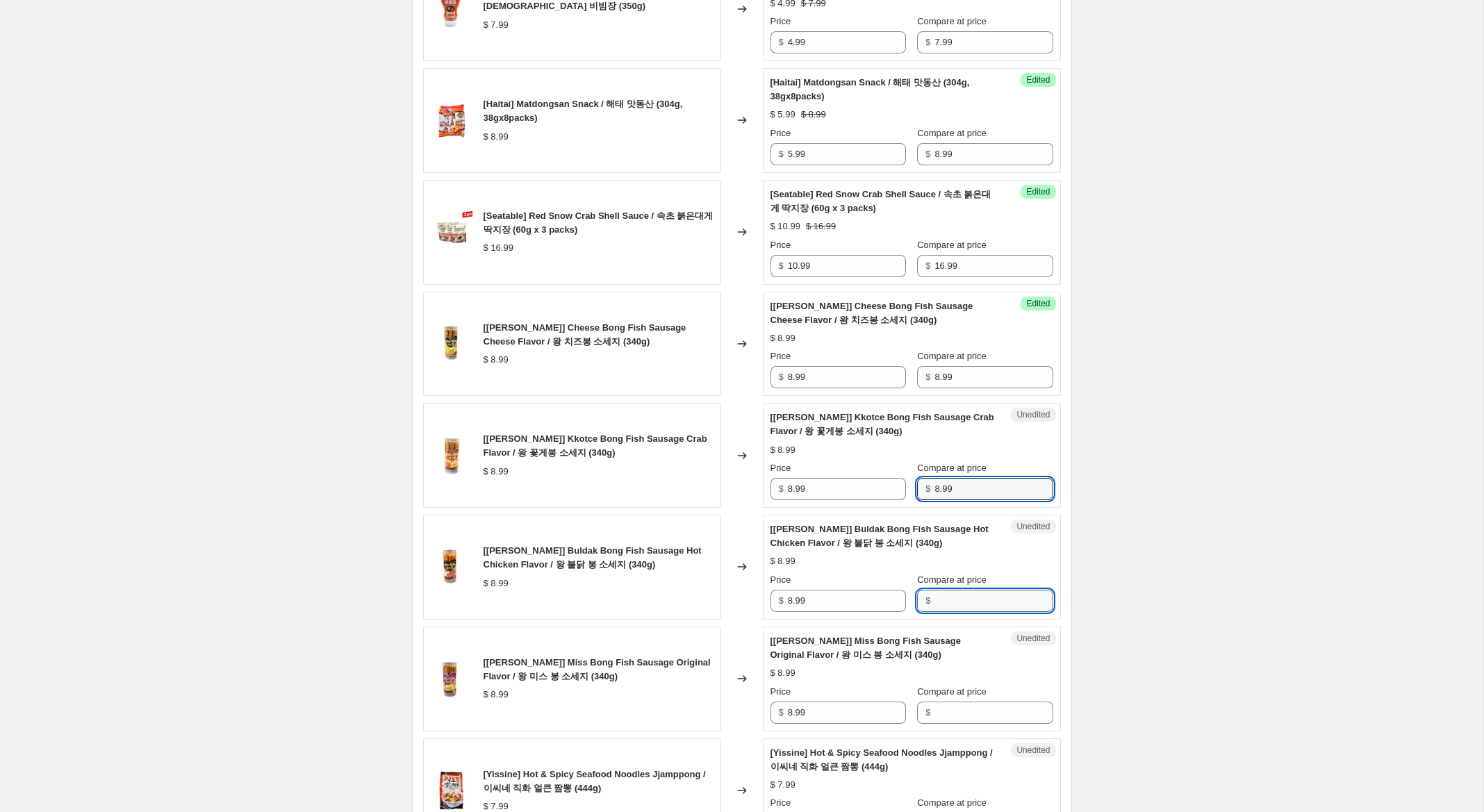
click at [958, 603] on input "Compare at price" at bounding box center [993, 600] width 118 height 22
paste input "8.99"
type input "8.99"
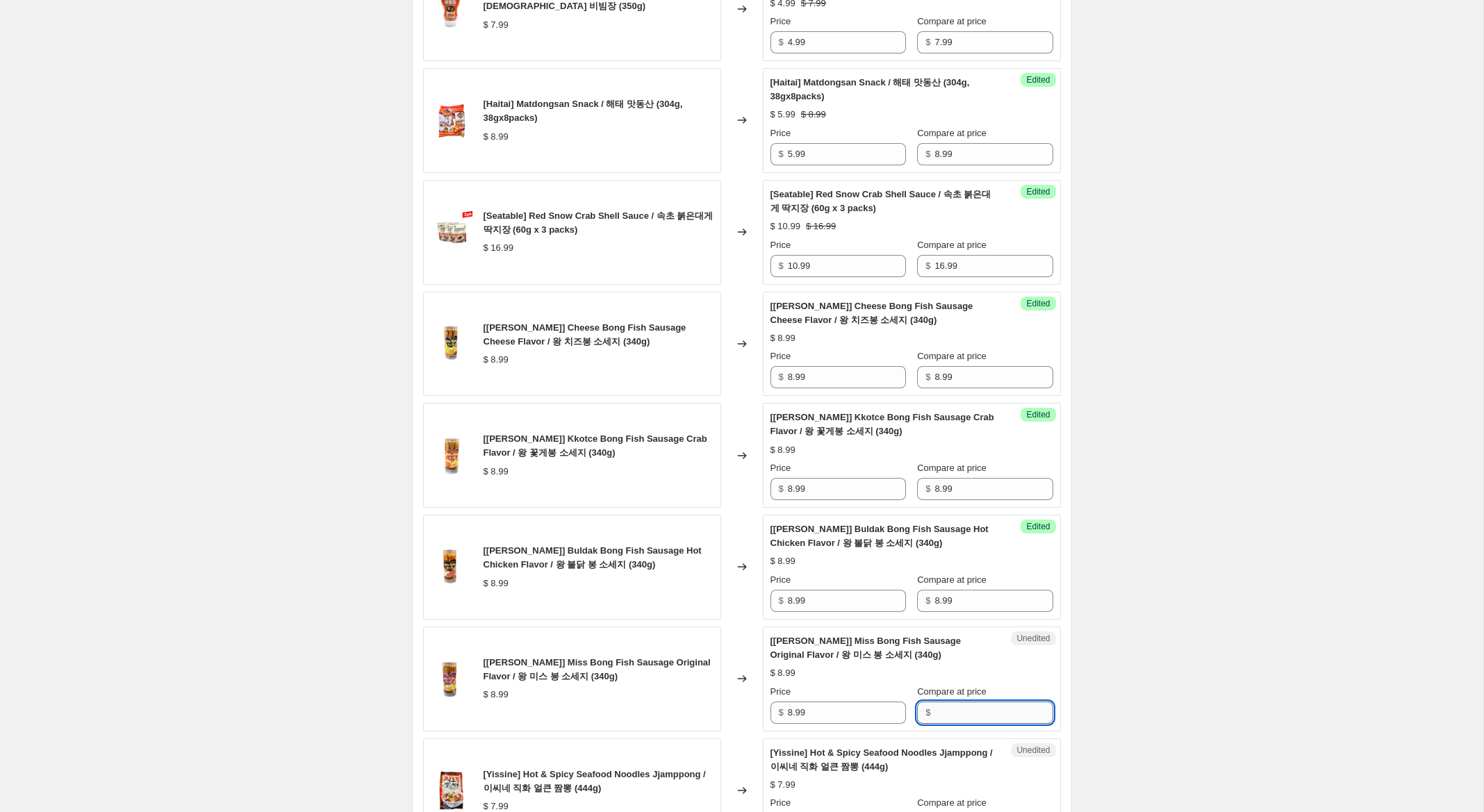
click at [973, 722] on input "Compare at price" at bounding box center [993, 712] width 118 height 22
paste input "8.99"
type input "8.99"
drag, startPoint x: 791, startPoint y: 377, endPoint x: 708, endPoint y: 359, distance: 84.9
click at [710, 359] on div "[Wang] Cheese Bong Fish Sausage Cheese Flavor / 왕 치즈봉 소세지 (340g) $ 8.99 Changed…" at bounding box center [742, 344] width 638 height 105
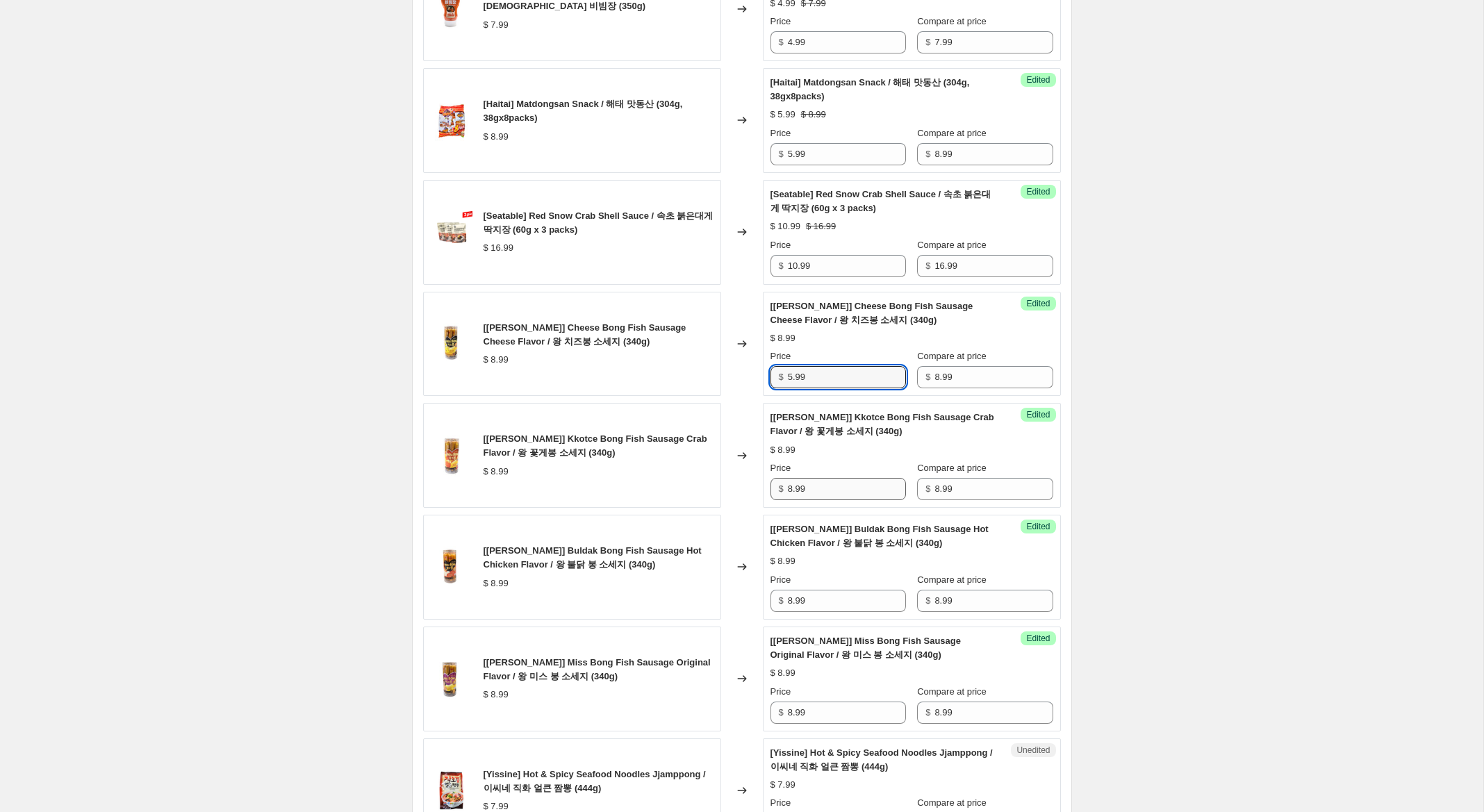
type input "5.99"
drag, startPoint x: 790, startPoint y: 489, endPoint x: 740, endPoint y: 502, distance: 51.7
click at [747, 490] on div "[Wang] Kkotce Bong Fish Sausage Crab Flavor / 왕 꽃게봉 소세지 (340g) $ 8.99 Changed t…" at bounding box center [742, 455] width 638 height 105
type input "5.99"
drag, startPoint x: 791, startPoint y: 601, endPoint x: 767, endPoint y: 600, distance: 24.0
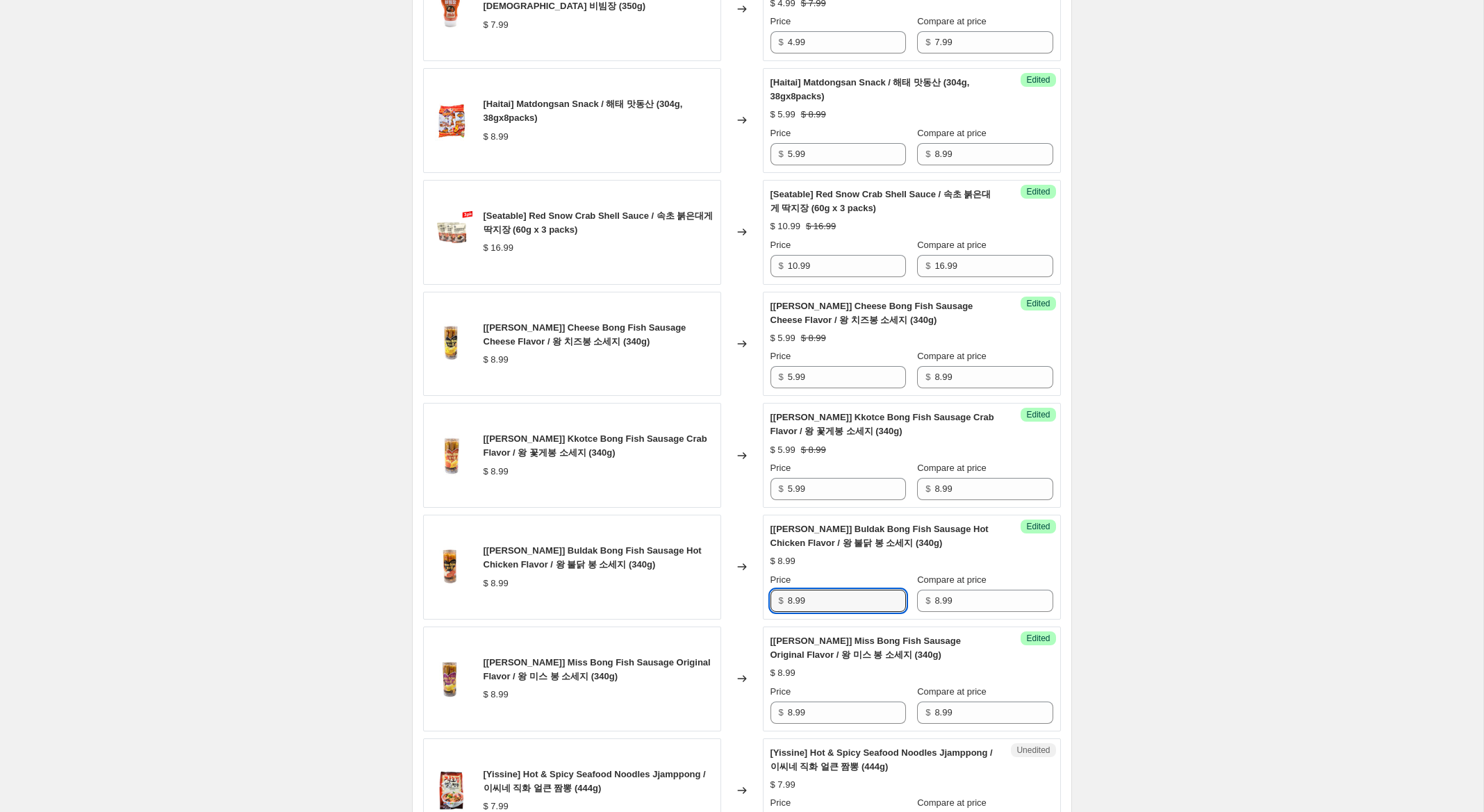
click at [764, 595] on div "Success Edited [Wang] Buldak Bong Fish Sausage Hot Chicken Flavor / 왕 불닭 봉 소세지 …" at bounding box center [912, 567] width 298 height 105
type input "5.99"
drag, startPoint x: 793, startPoint y: 710, endPoint x: 717, endPoint y: 696, distance: 77.3
click at [717, 696] on div "[Wang] Miss Bong Fish Sausage Original Flavor / 왕 미스 봉 소세지 (340g) $ 8.99 Change…" at bounding box center [742, 679] width 638 height 105
type input "5.99"
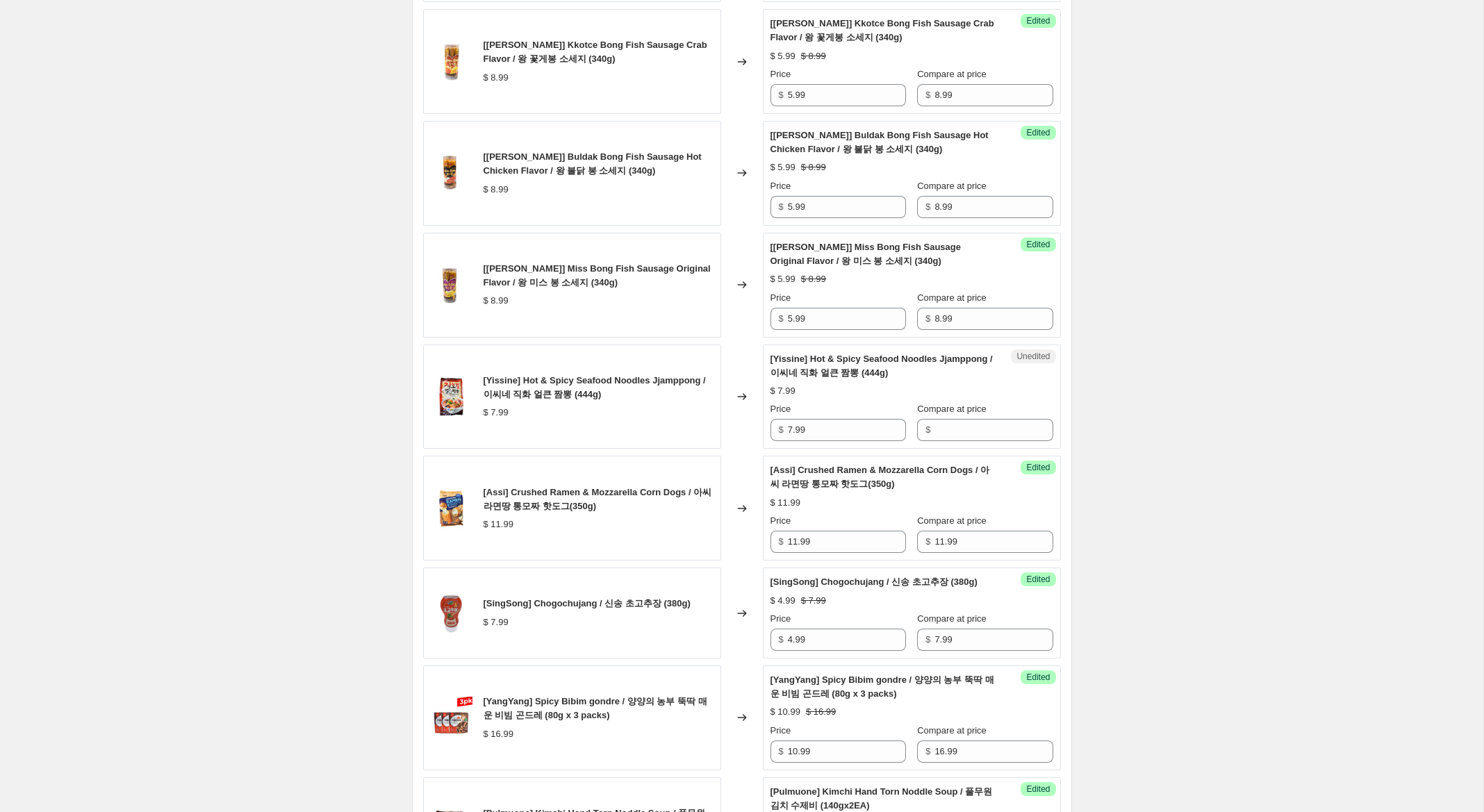
scroll to position [1065, 0]
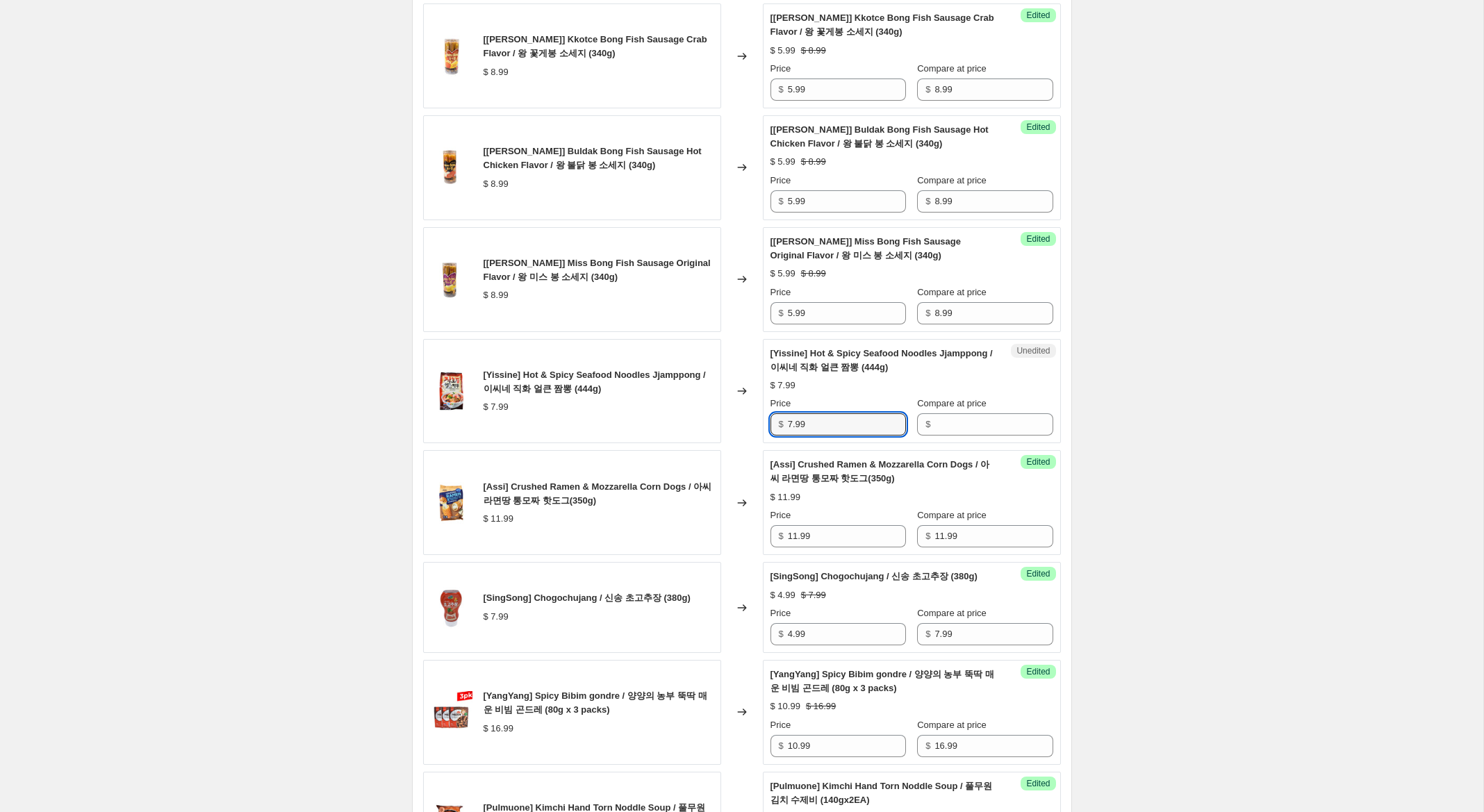
drag, startPoint x: 785, startPoint y: 421, endPoint x: 723, endPoint y: 411, distance: 62.8
click at [723, 411] on div "[Yissine] Hot & Spicy Seafood Noodles Jjamppong / 이씨네 직화 얼큰 짬뽕 (444g) $ 7.99 Ch…" at bounding box center [742, 391] width 638 height 105
drag, startPoint x: 980, startPoint y: 422, endPoint x: 859, endPoint y: 430, distance: 121.3
click at [980, 422] on input "Compare at price" at bounding box center [993, 424] width 118 height 22
paste input "7.99"
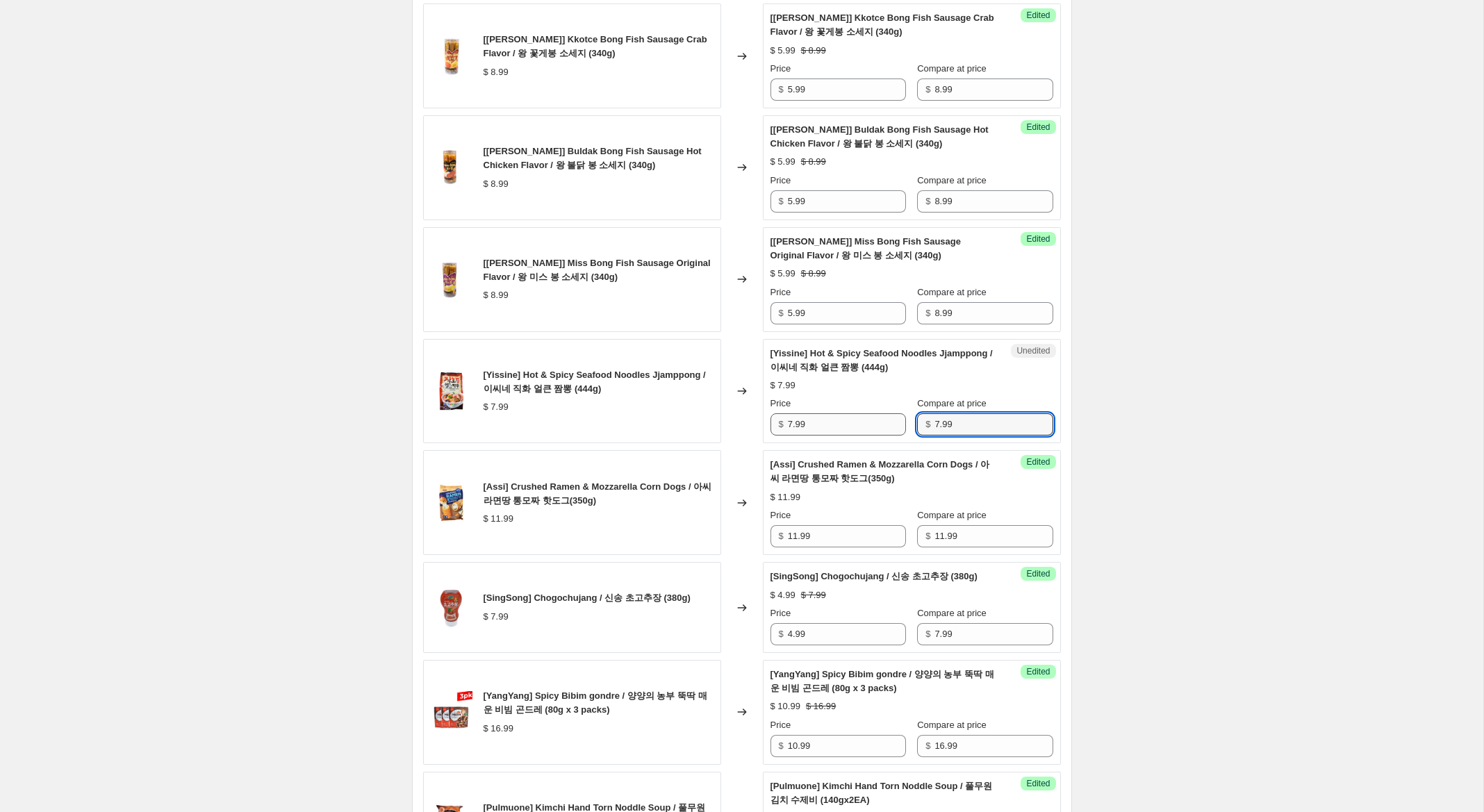
type input "7.99"
drag, startPoint x: 793, startPoint y: 424, endPoint x: 723, endPoint y: 416, distance: 70.5
click at [723, 416] on div "[Yissine] Hot & Spicy Seafood Noodles Jjamppong / 이씨네 직화 얼큰 짬뽕 (444g) $ 7.99 Ch…" at bounding box center [742, 391] width 638 height 105
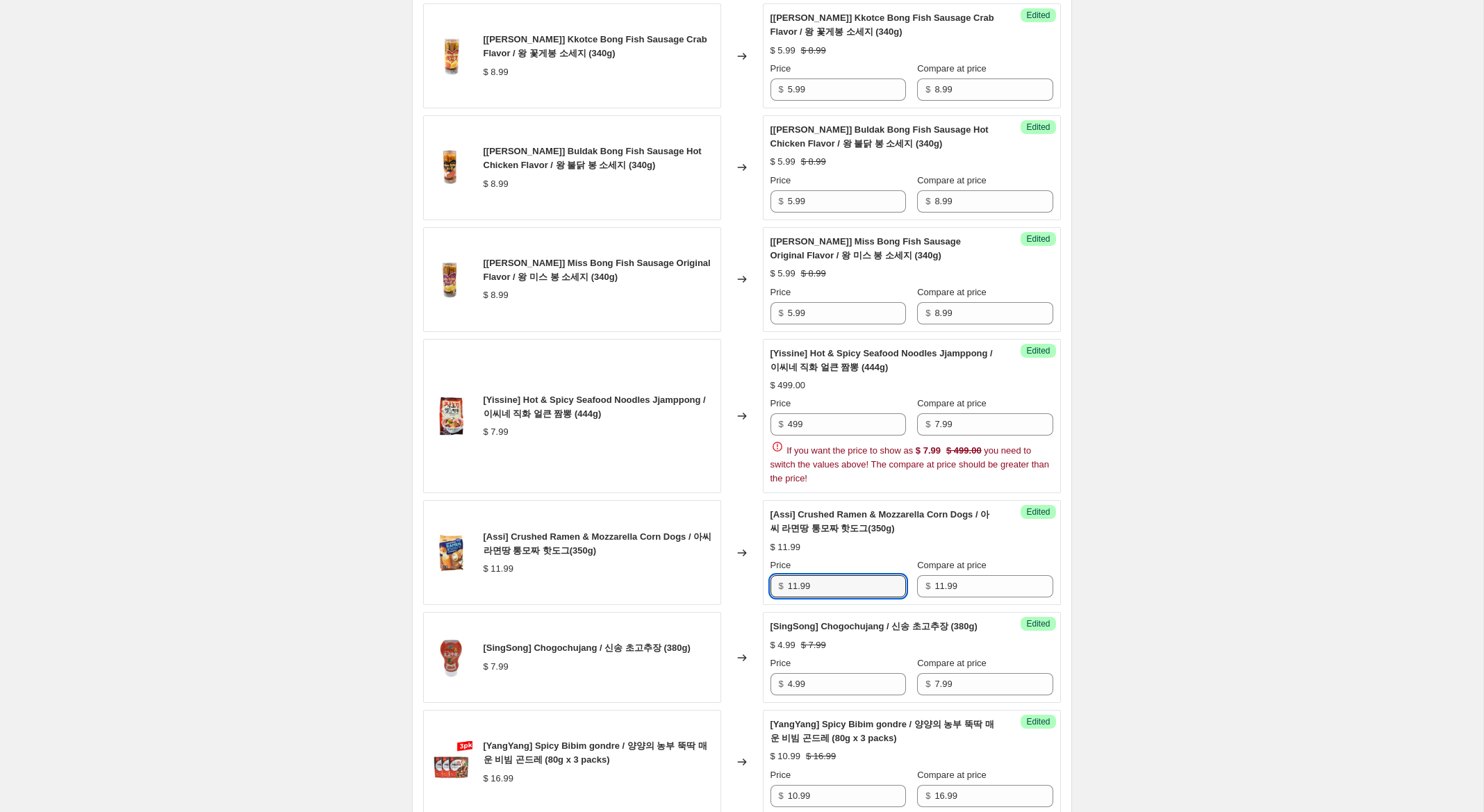
drag, startPoint x: 795, startPoint y: 536, endPoint x: 716, endPoint y: 517, distance: 81.3
click at [717, 517] on div "[Assi] Crushed Ramen & Mozzarella Corn Dogs / 아씨 라면땅 통모짜 핫도그(350g) $ 11.99 Chan…" at bounding box center [742, 552] width 638 height 105
click at [795, 424] on input "499" at bounding box center [846, 424] width 118 height 22
type input "4.99"
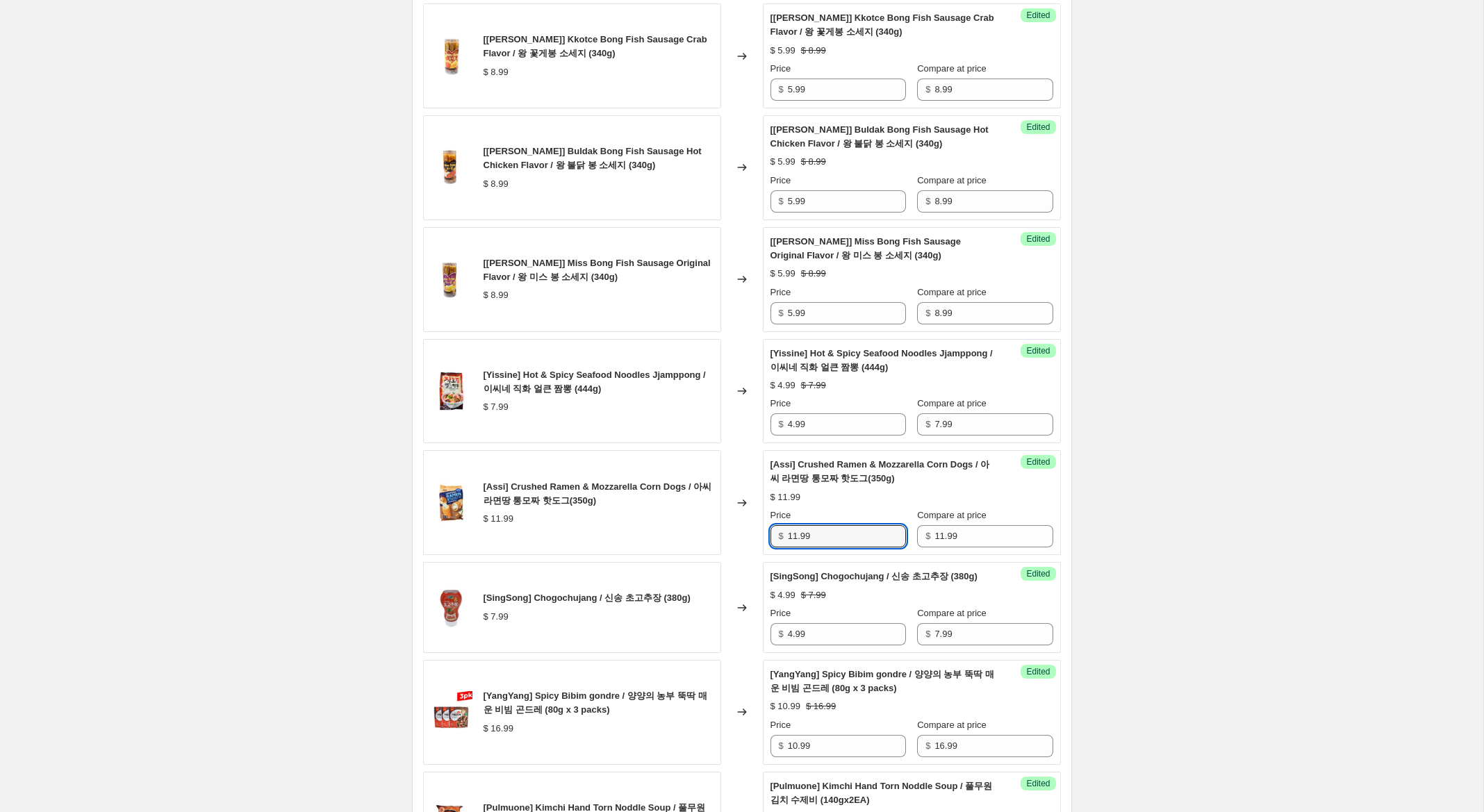
drag, startPoint x: 796, startPoint y: 586, endPoint x: 697, endPoint y: 563, distance: 101.6
click at [699, 563] on div "[SingSong] Ssamjang Spicy Level 2 / 신송 매콤 쌈장 (350g) $ 7.99 Changed to Success E…" at bounding box center [742, 551] width 638 height 2213
drag, startPoint x: 797, startPoint y: 535, endPoint x: 730, endPoint y: 519, distance: 68.9
click at [730, 519] on div "[Assi] Crushed Ramen & Mozzarella Corn Dogs / 아씨 라면땅 통모짜 핫도그(350g) $ 11.99 Chan…" at bounding box center [742, 502] width 638 height 105
type input "7.99"
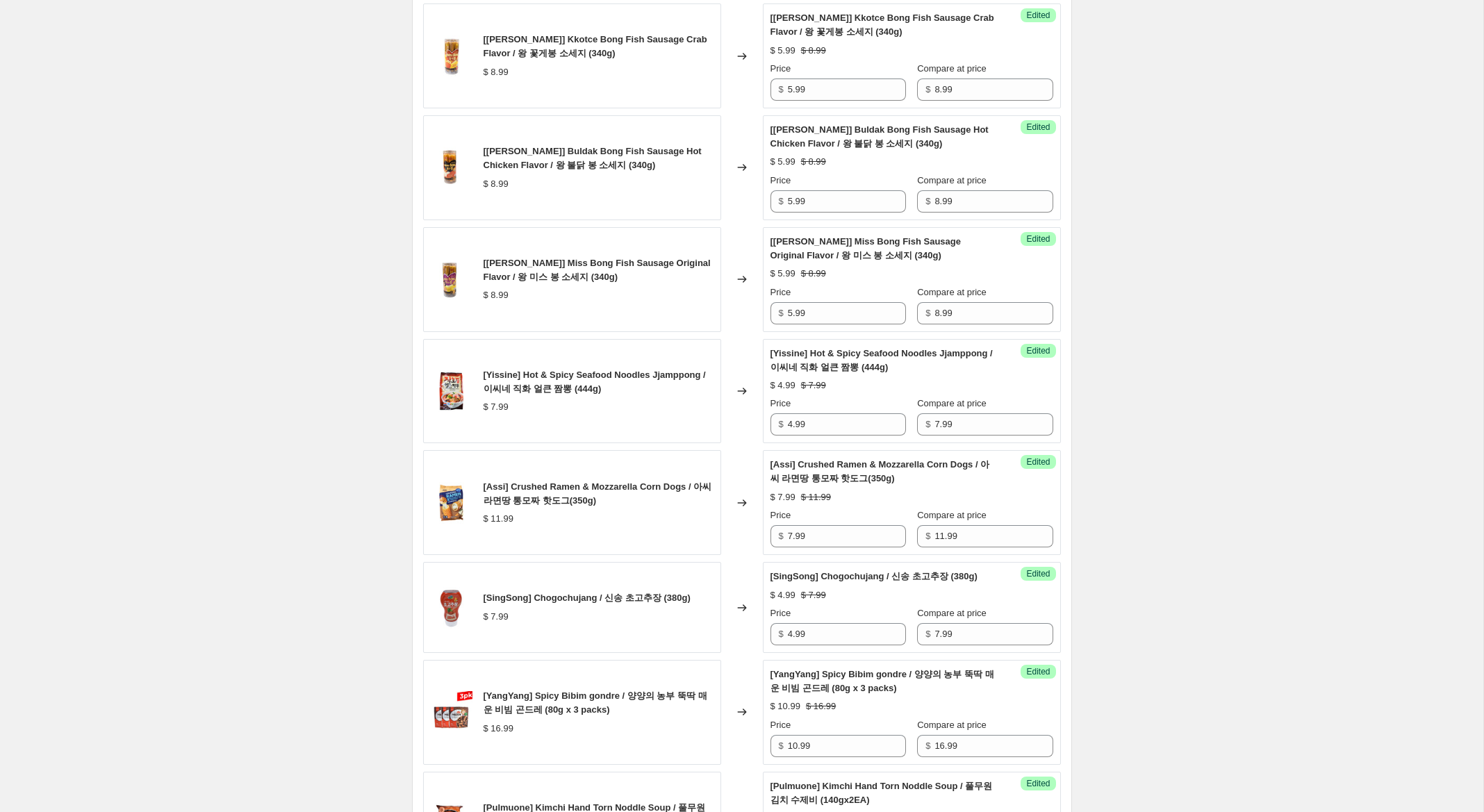
drag, startPoint x: 1204, startPoint y: 614, endPoint x: 1218, endPoint y: 664, distance: 51.9
click at [1204, 614] on div "Create new price change job. This page is ready Create new price change job Dra…" at bounding box center [742, 554] width 1483 height 3239
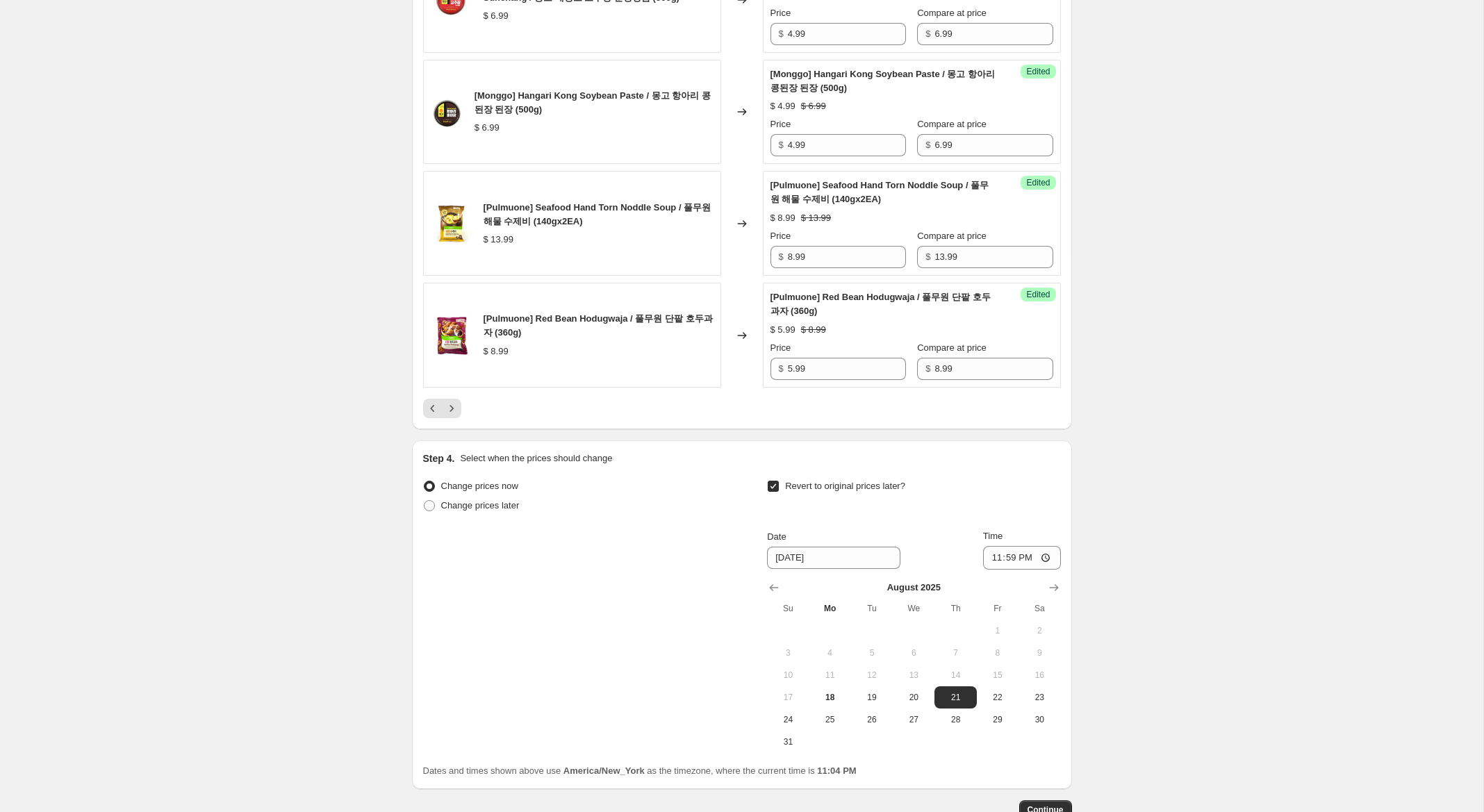
scroll to position [2441, 0]
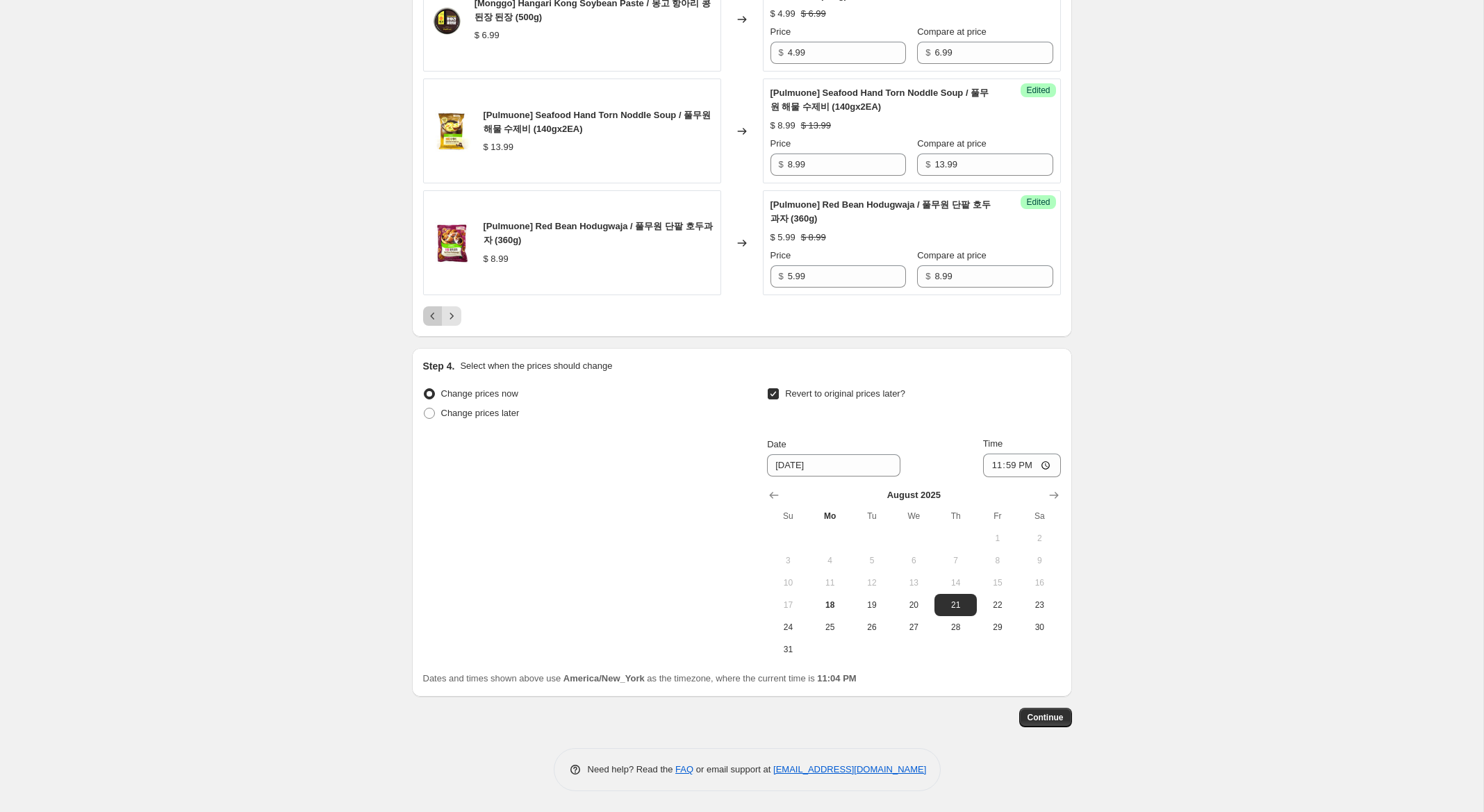
drag, startPoint x: 437, startPoint y: 318, endPoint x: 452, endPoint y: 327, distance: 17.5
click at [438, 317] on icon "Previous" at bounding box center [433, 316] width 14 height 14
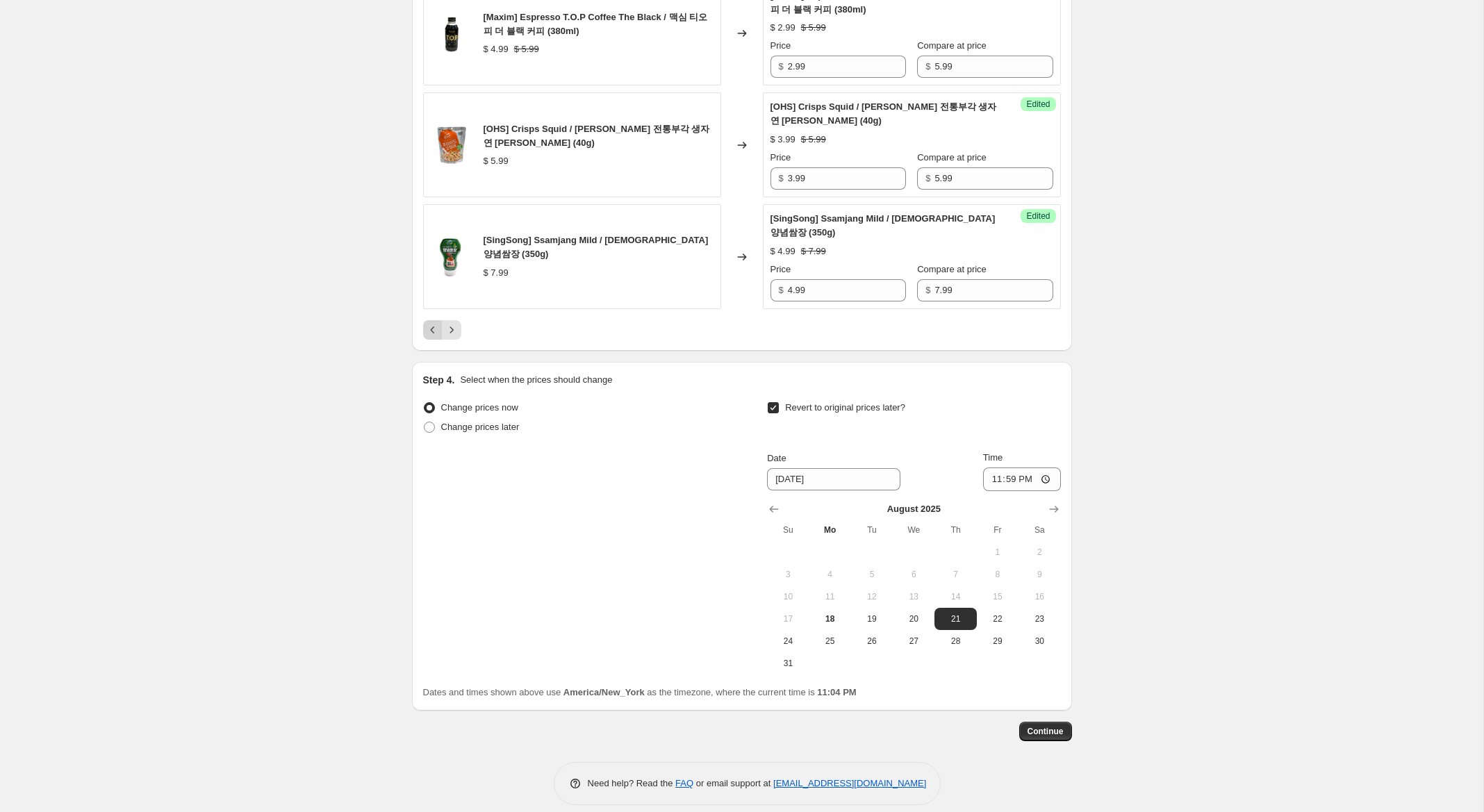
click at [430, 323] on icon "Previous" at bounding box center [433, 330] width 14 height 14
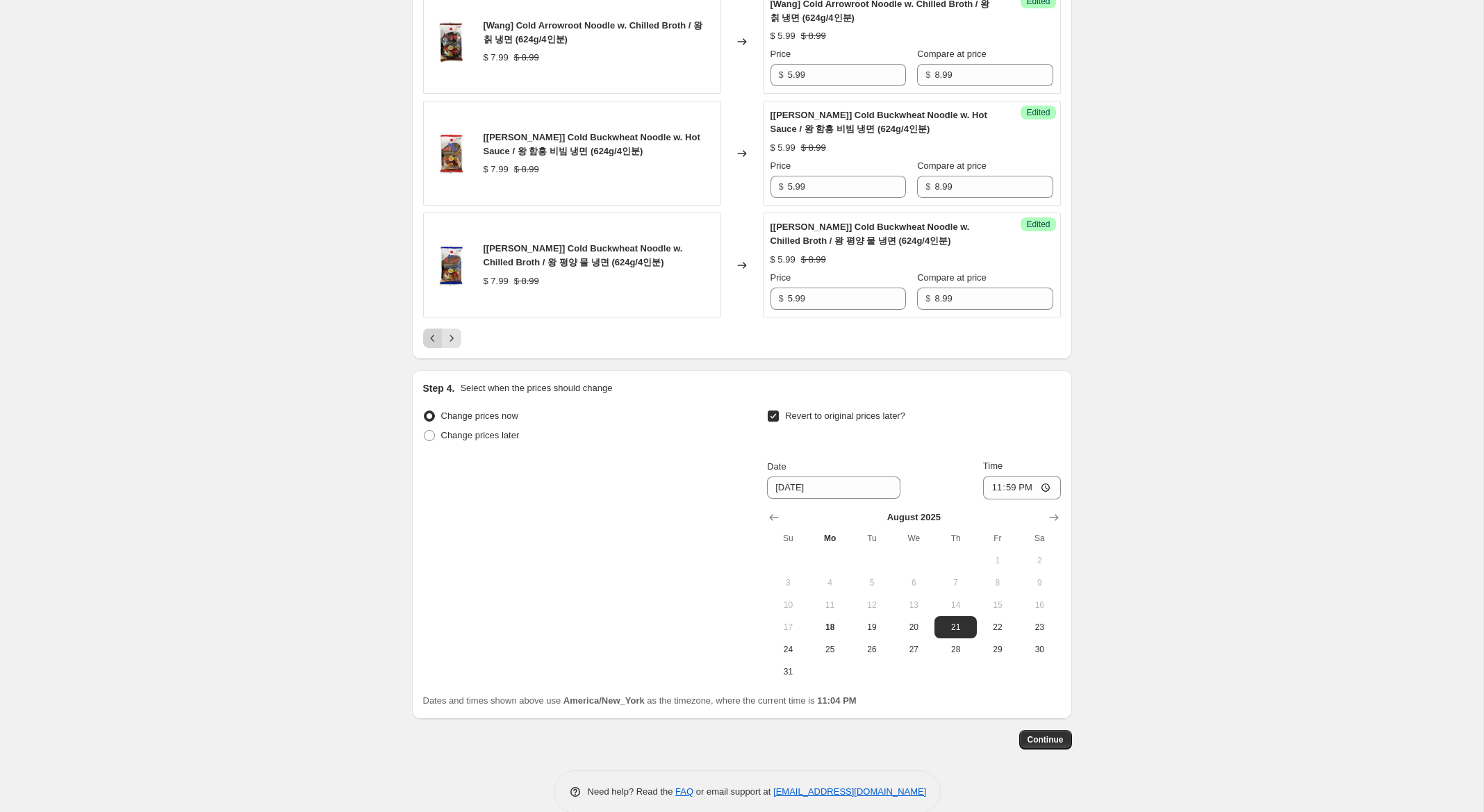
click at [433, 340] on icon "Previous" at bounding box center [433, 338] width 14 height 14
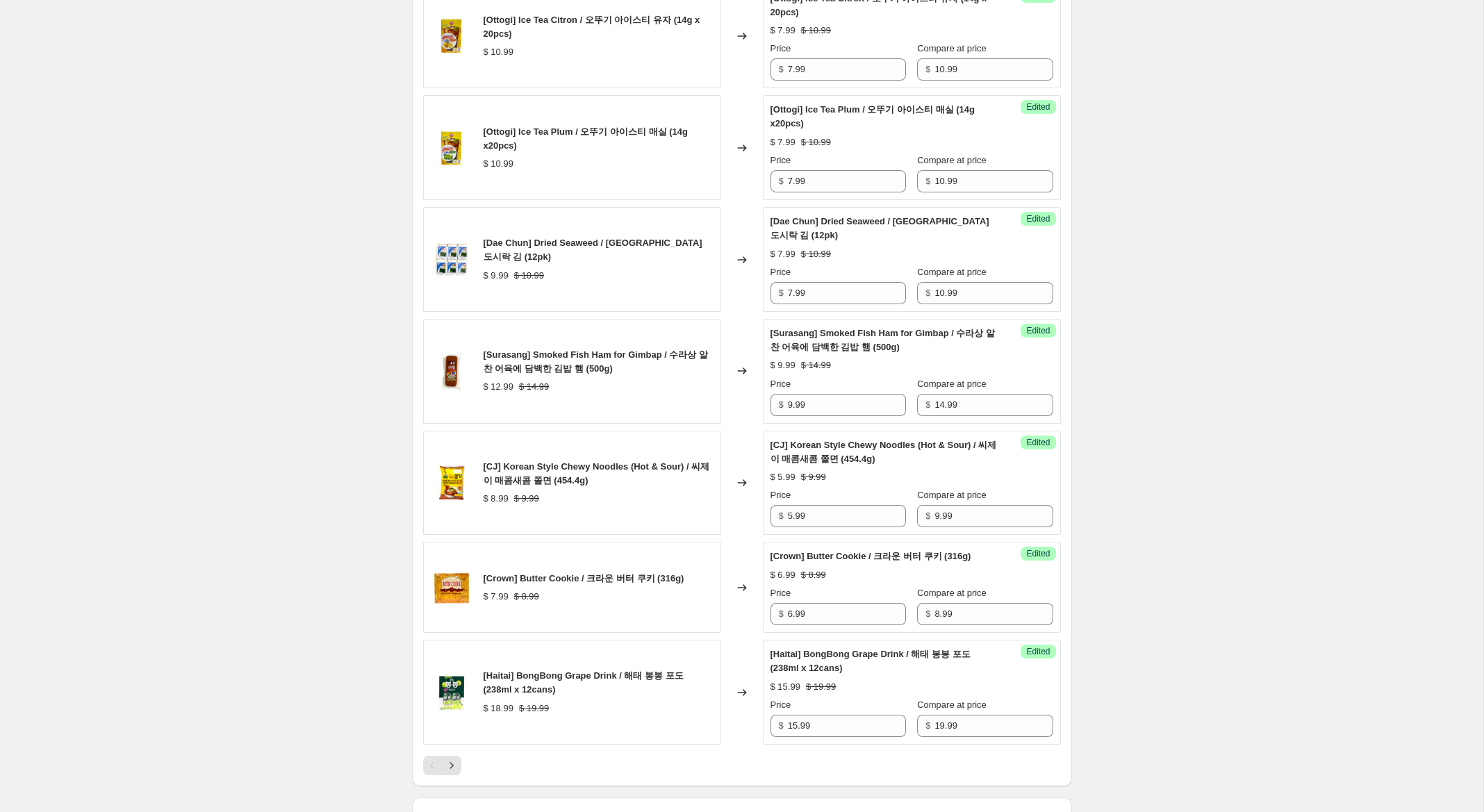
scroll to position [2226, 0]
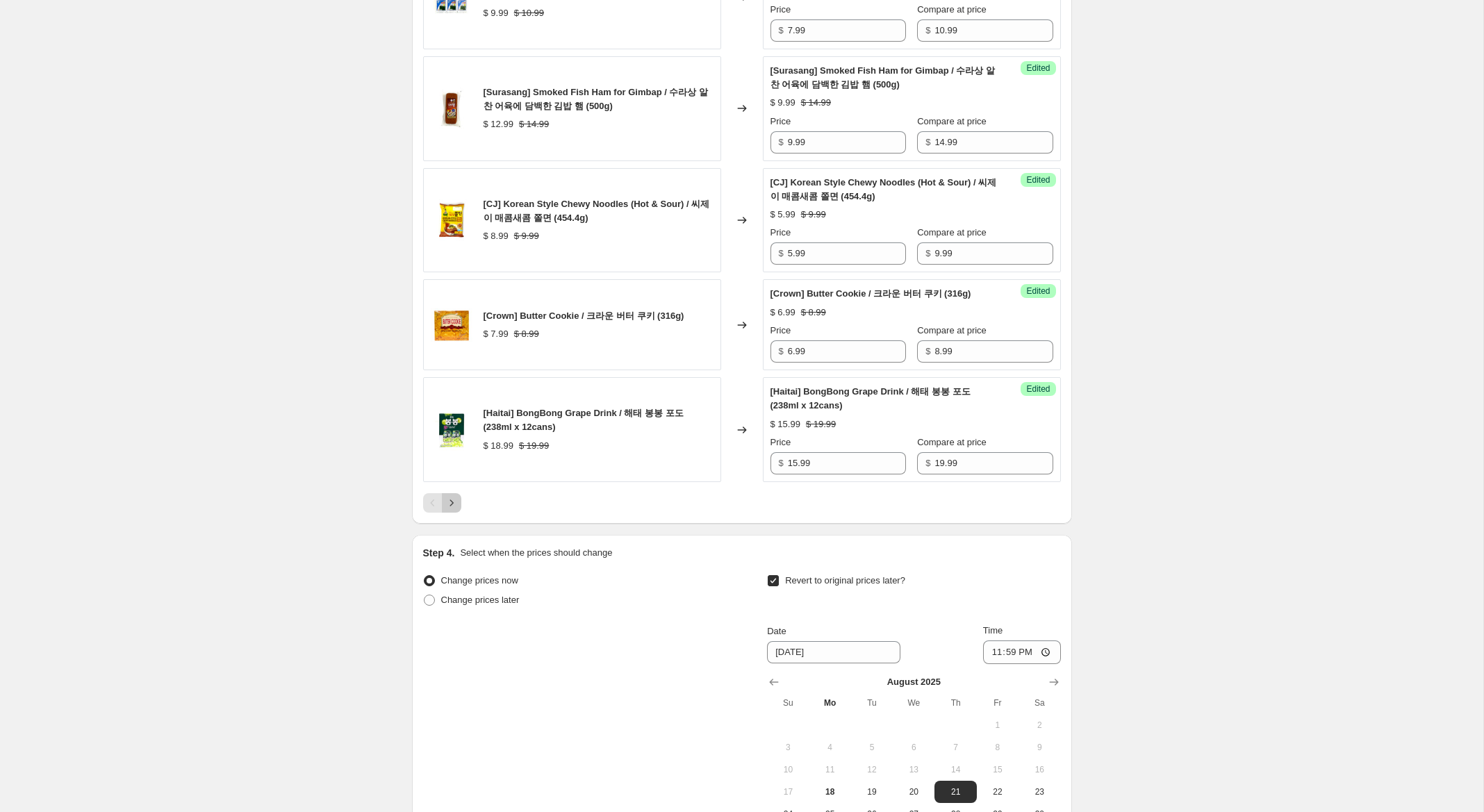
click at [448, 502] on icon "Next" at bounding box center [451, 503] width 14 height 14
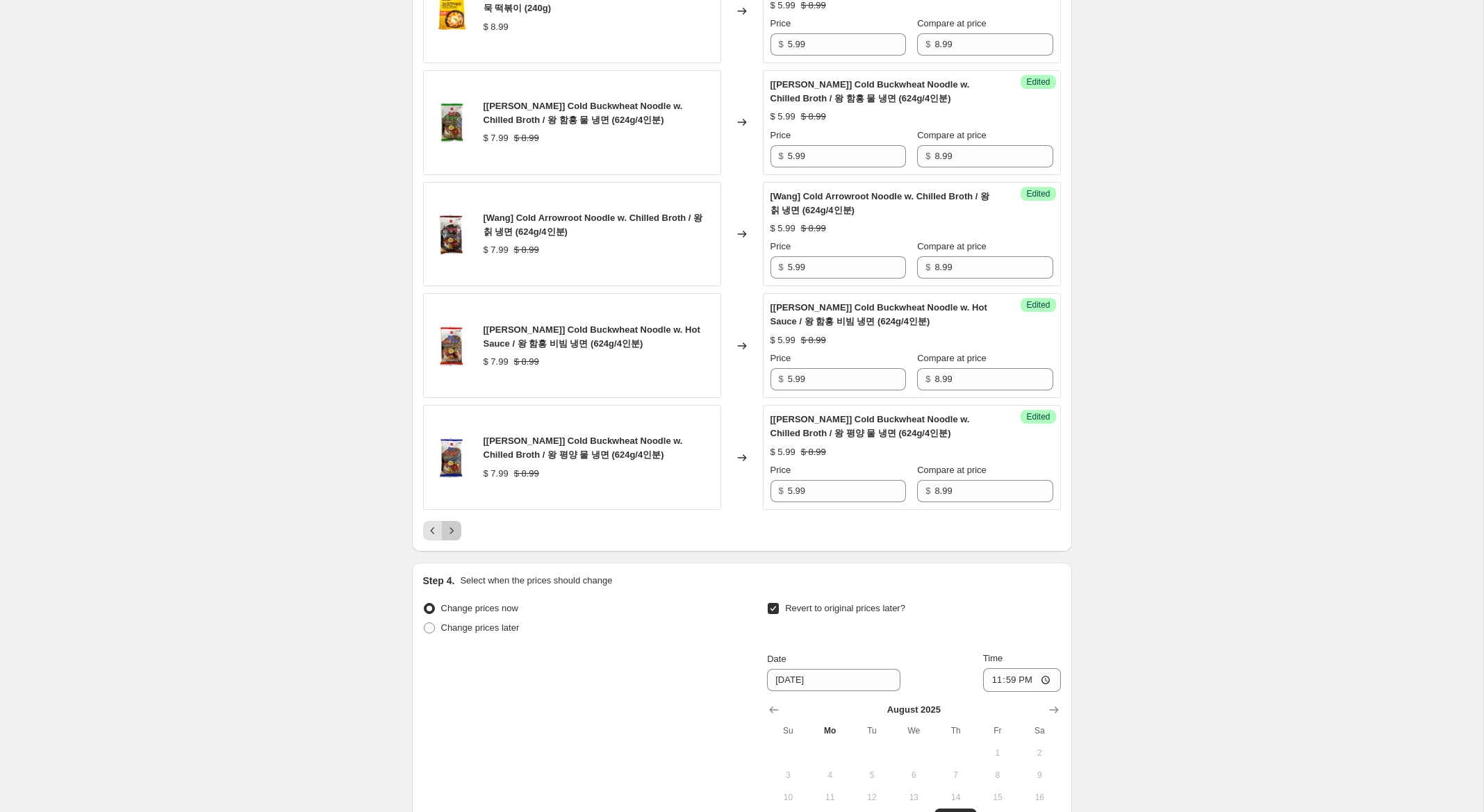
click at [453, 535] on icon "Next" at bounding box center [451, 531] width 14 height 14
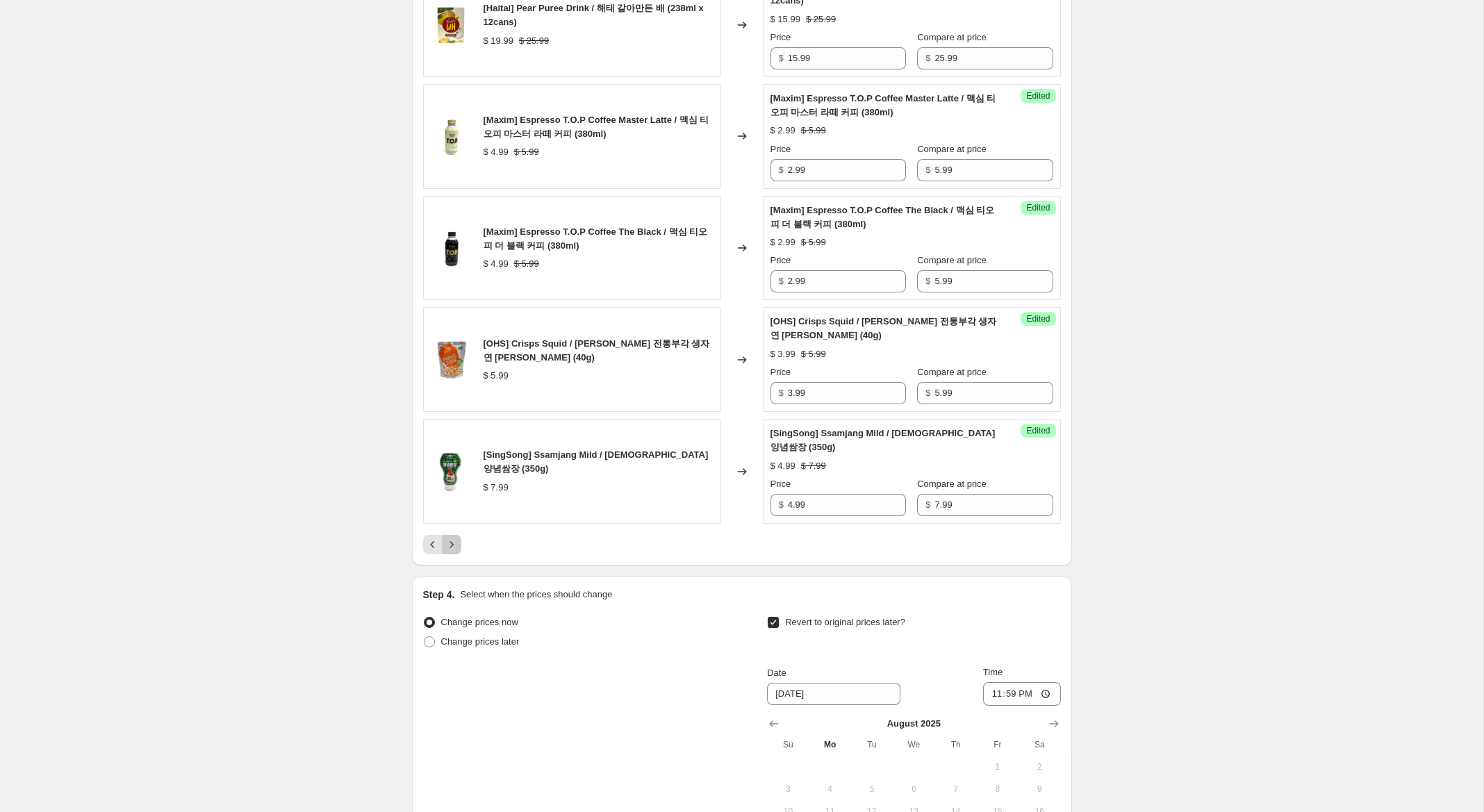
drag, startPoint x: 451, startPoint y: 530, endPoint x: 490, endPoint y: 529, distance: 39.0
click at [451, 537] on icon "Next" at bounding box center [451, 544] width 14 height 14
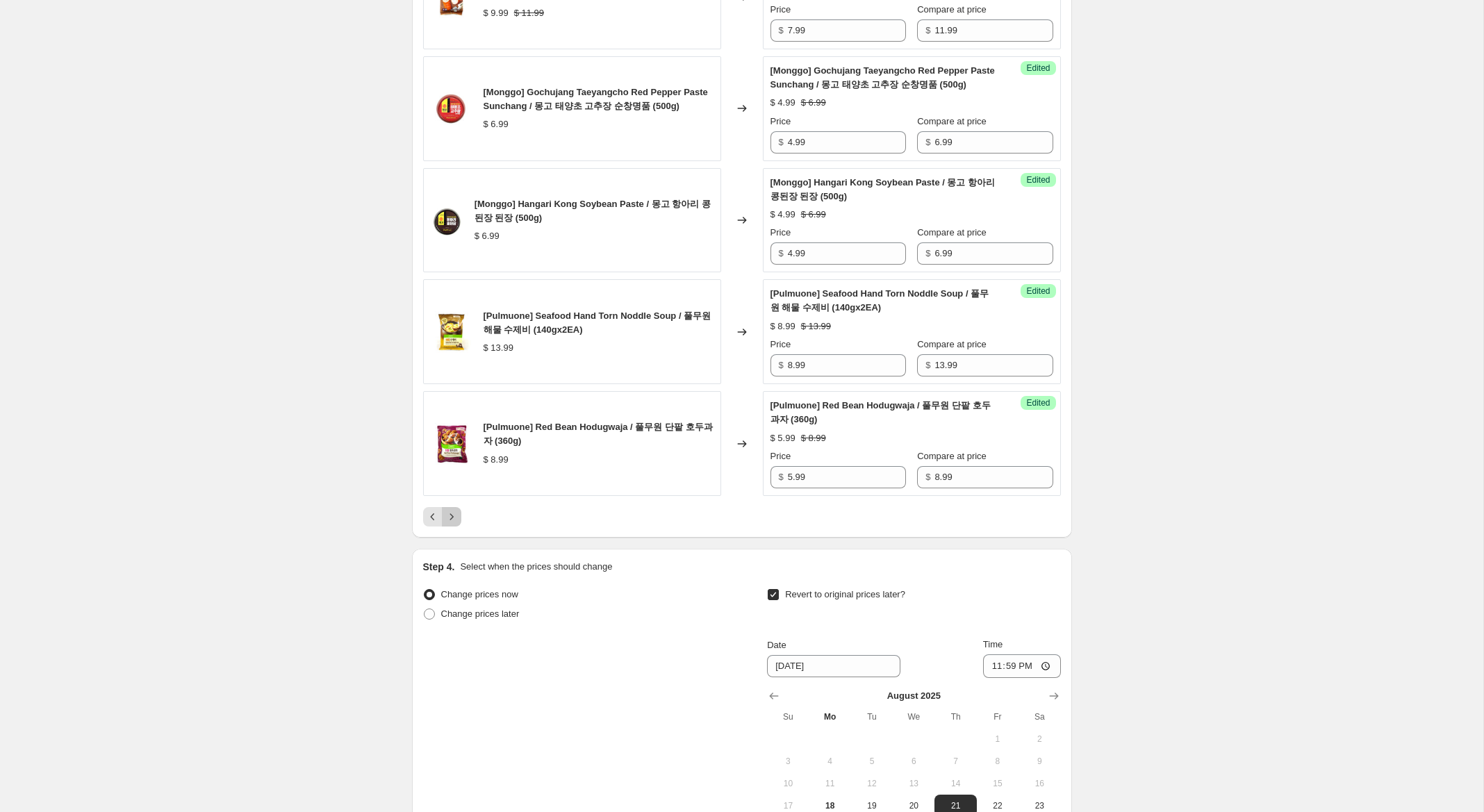
click at [443, 527] on button "Next" at bounding box center [452, 517] width 20 height 20
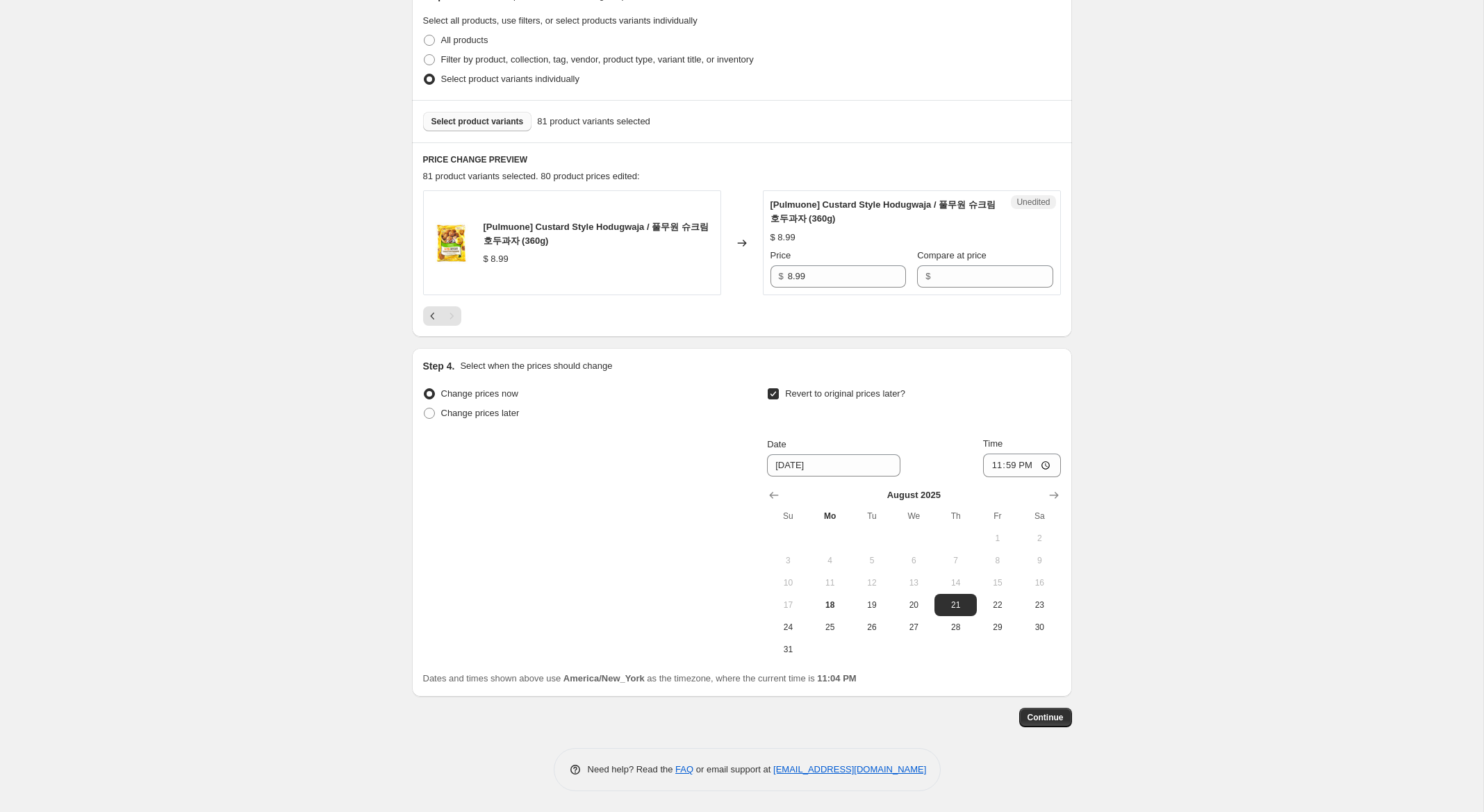
scroll to position [306, 0]
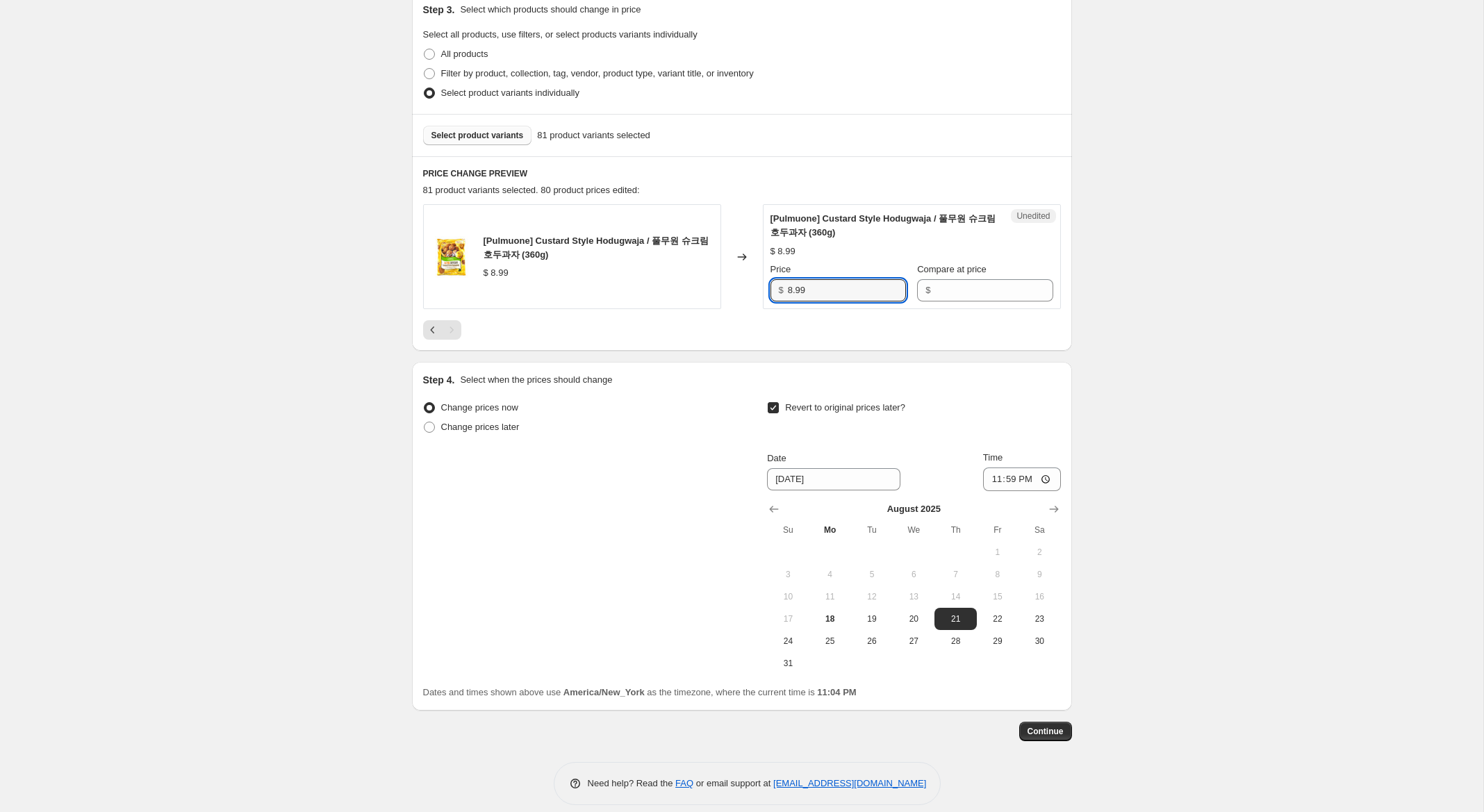
drag, startPoint x: 824, startPoint y: 293, endPoint x: 755, endPoint y: 280, distance: 70.2
click at [747, 280] on div "[Pulmuone] Custard Style Hodugwaja / 풀무원 슈크림 호두과자 (360g) $ 8.99 Changed to Uned…" at bounding box center [742, 256] width 638 height 105
drag, startPoint x: 969, startPoint y: 288, endPoint x: 923, endPoint y: 289, distance: 46.0
click at [969, 288] on input "Compare at price" at bounding box center [993, 289] width 118 height 22
paste input "8.99"
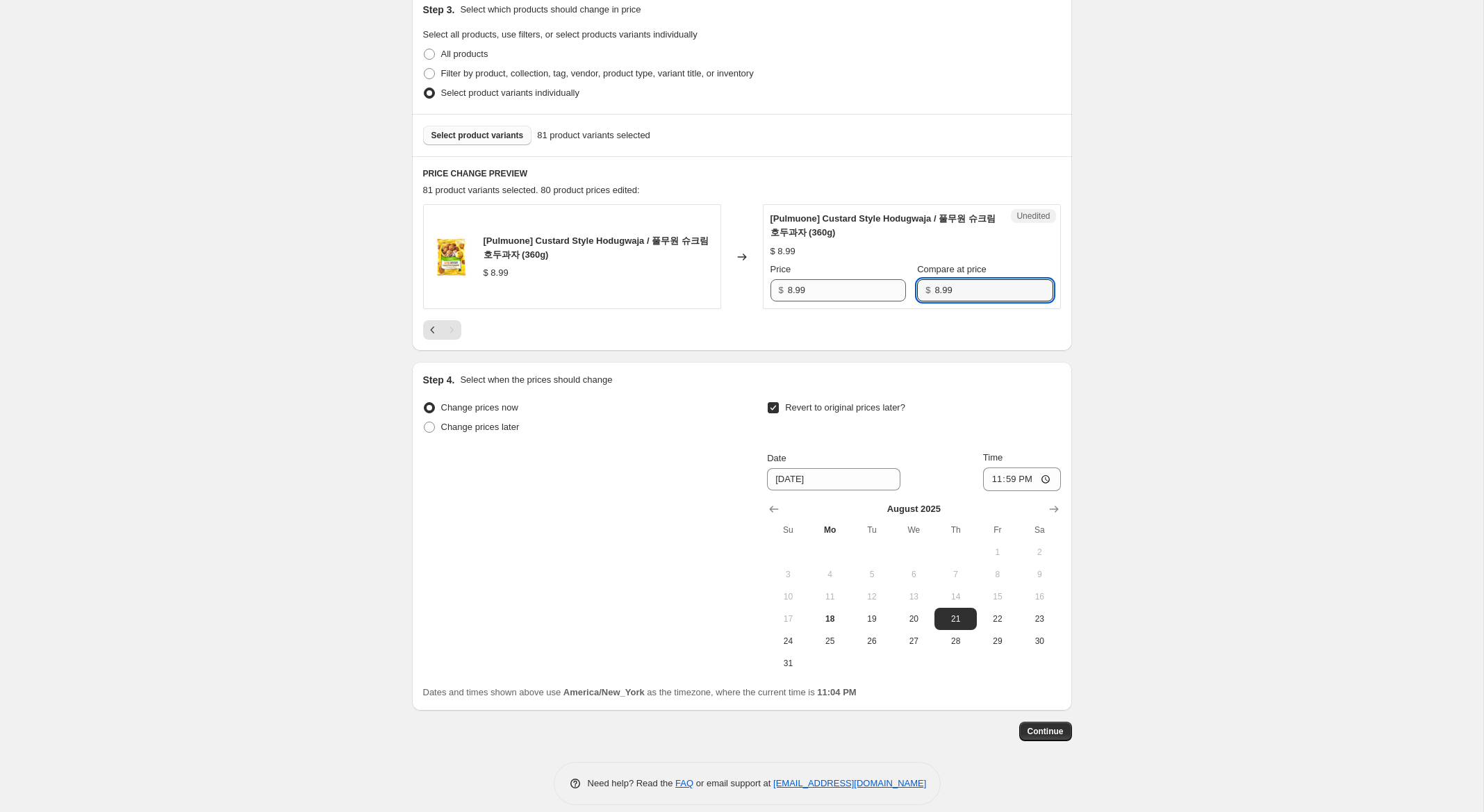
type input "8.99"
drag, startPoint x: 794, startPoint y: 291, endPoint x: 741, endPoint y: 285, distance: 53.3
click at [744, 285] on div "[Pulmuone] Custard Style Hodugwaja / 풀무원 슈크림 호두과자 (360g) $ 8.99 Changed to Succ…" at bounding box center [742, 256] width 638 height 105
type input "5.99"
click at [427, 325] on icon "Previous" at bounding box center [433, 330] width 14 height 14
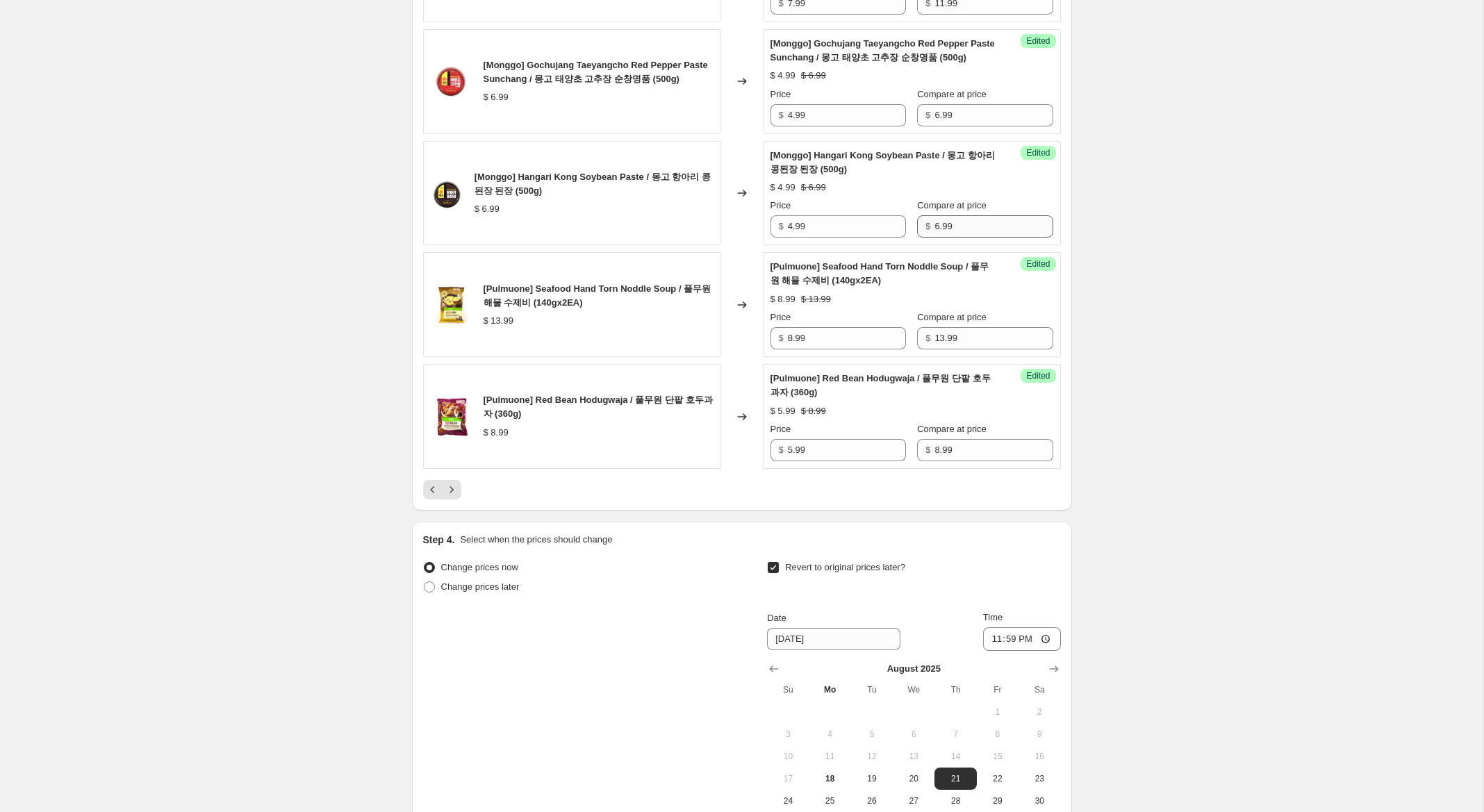
scroll to position [2441, 0]
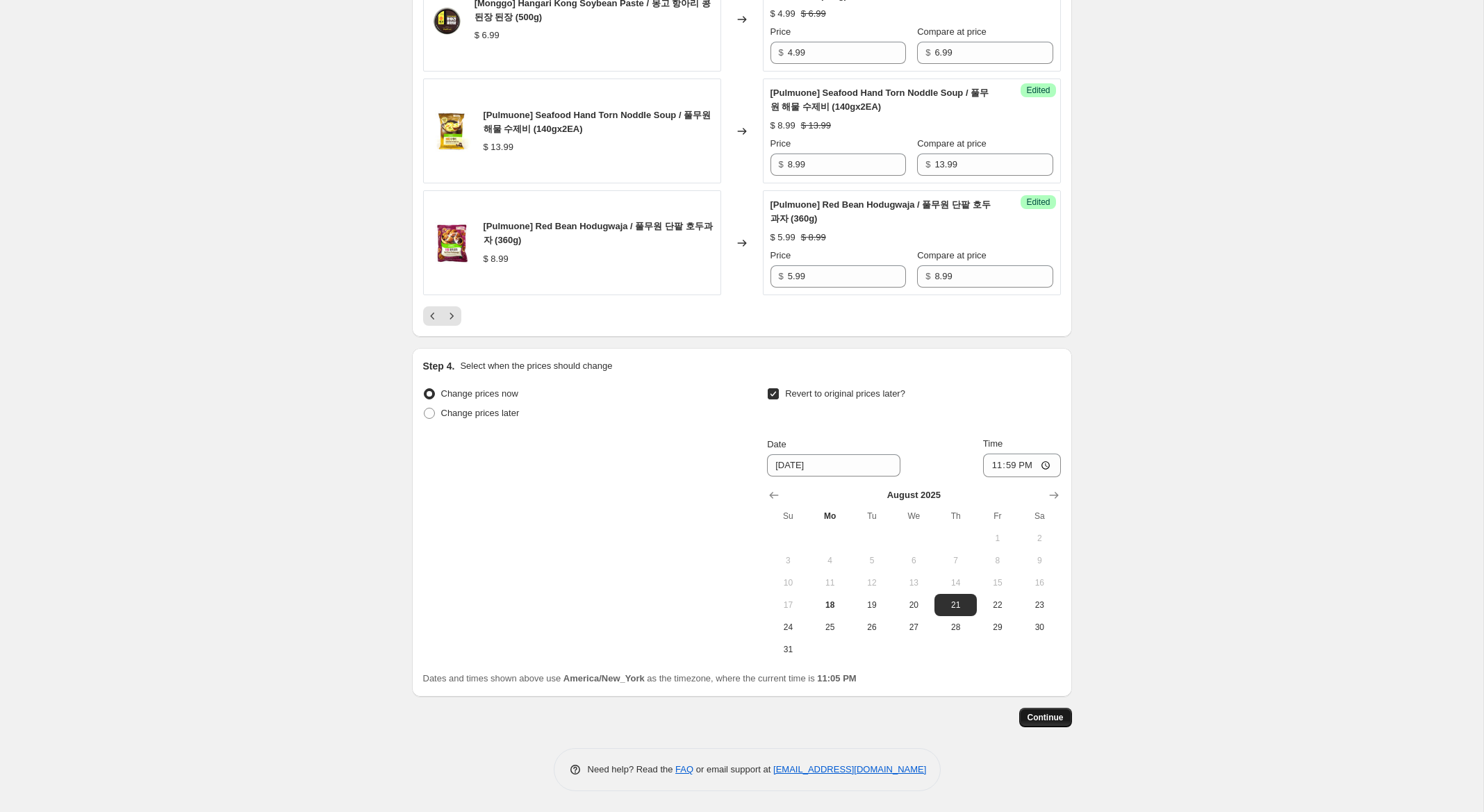
click at [1040, 713] on span "Continue" at bounding box center [1045, 717] width 36 height 11
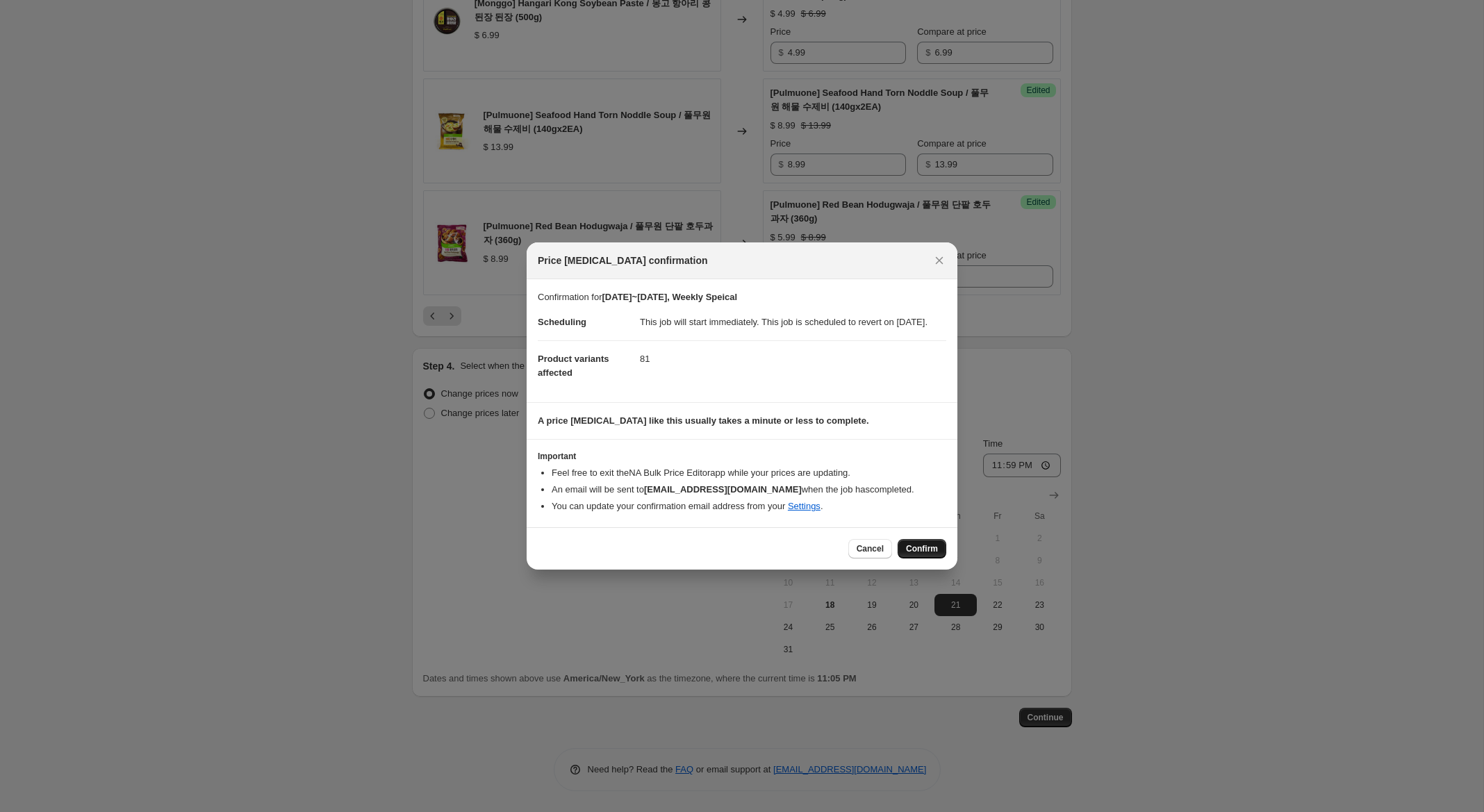
click at [921, 554] on span "Confirm" at bounding box center [922, 549] width 32 height 11
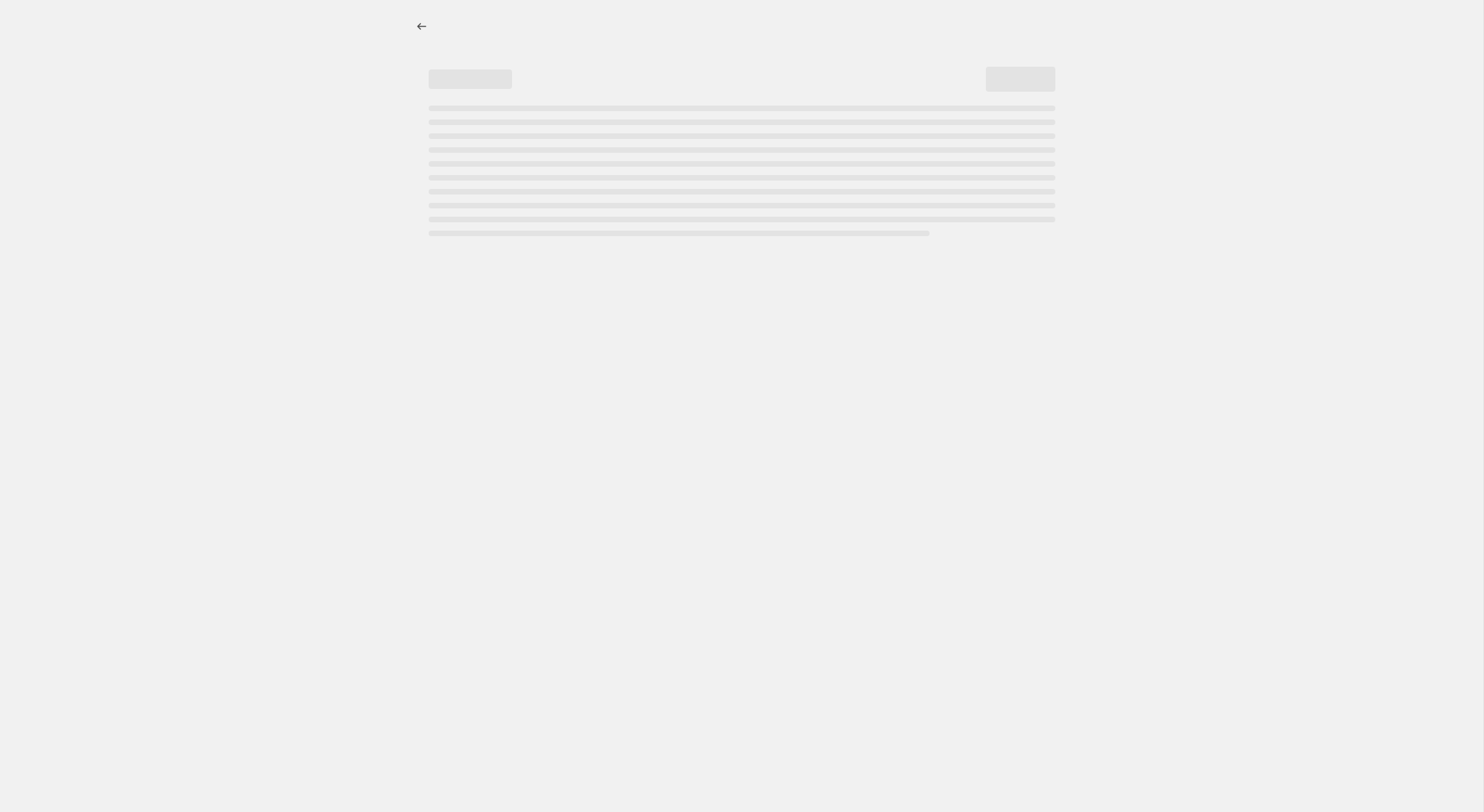
scroll to position [0, 0]
